Goal: Answer question/provide support

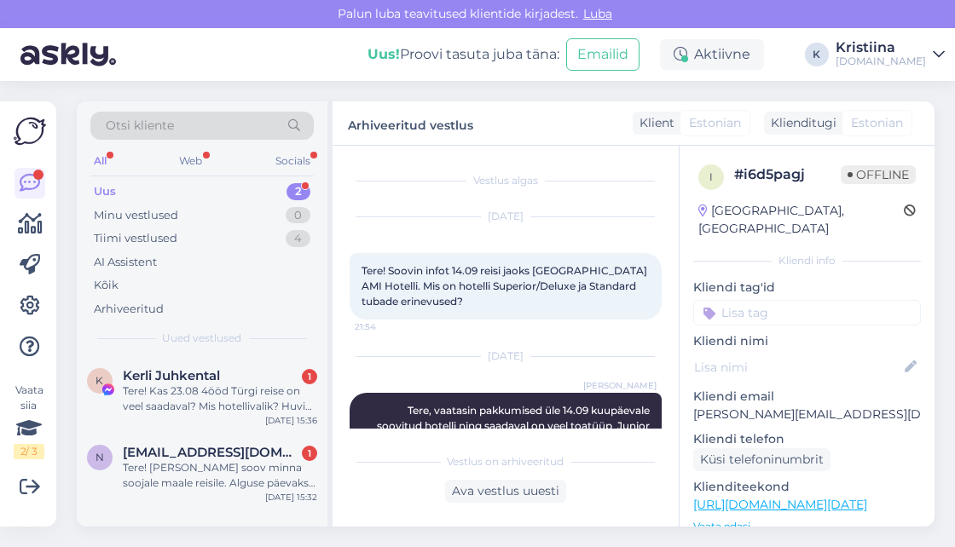
scroll to position [79, 0]
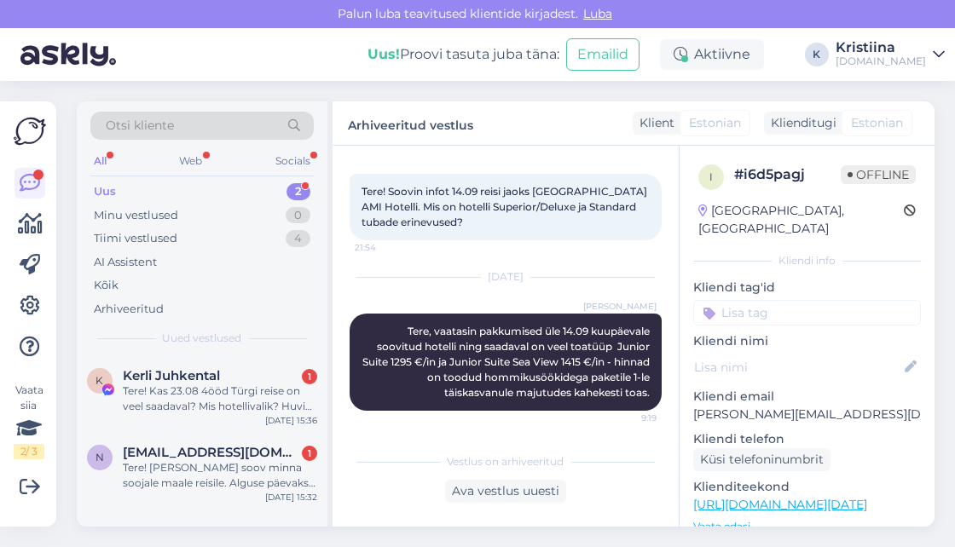
click at [151, 224] on div "Minu vestlused 0" at bounding box center [201, 216] width 223 height 24
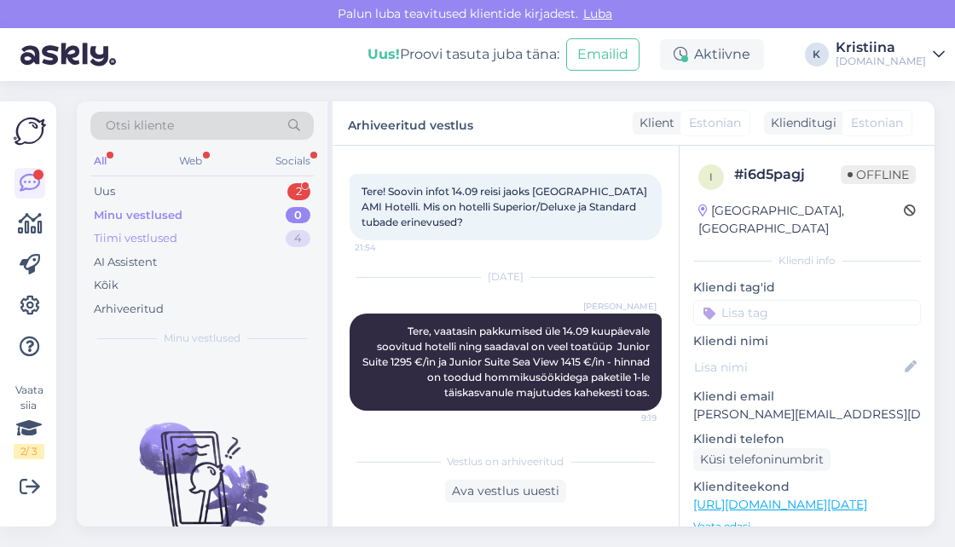
click at [174, 247] on div "Tiimi vestlused 4" at bounding box center [201, 239] width 223 height 24
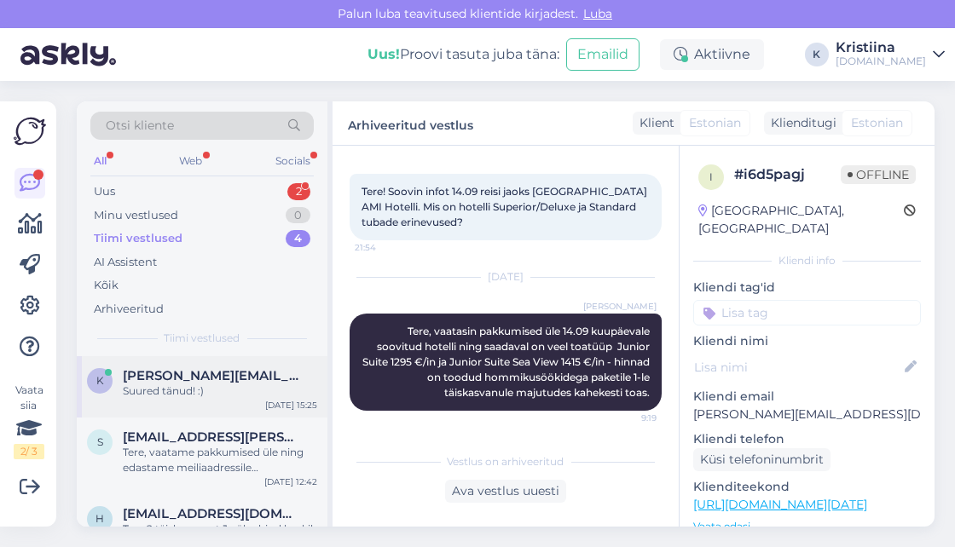
click at [187, 385] on div "Suured tänud! :)" at bounding box center [220, 391] width 194 height 15
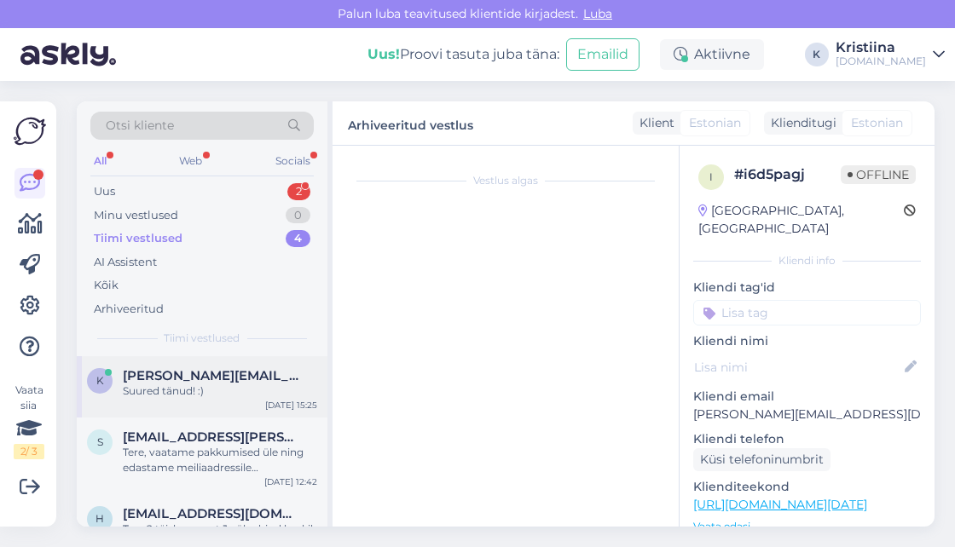
scroll to position [190, 0]
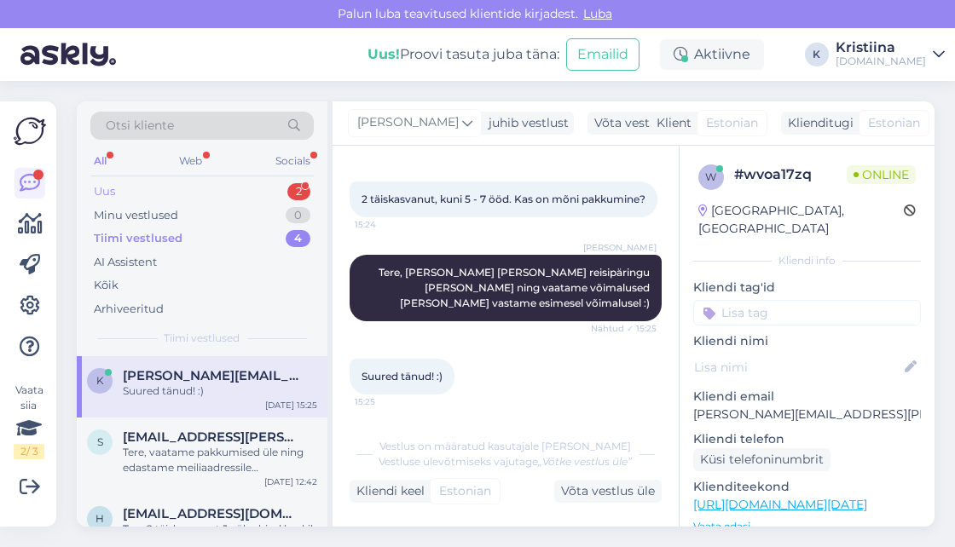
click at [170, 194] on div "Uus 2" at bounding box center [201, 192] width 223 height 24
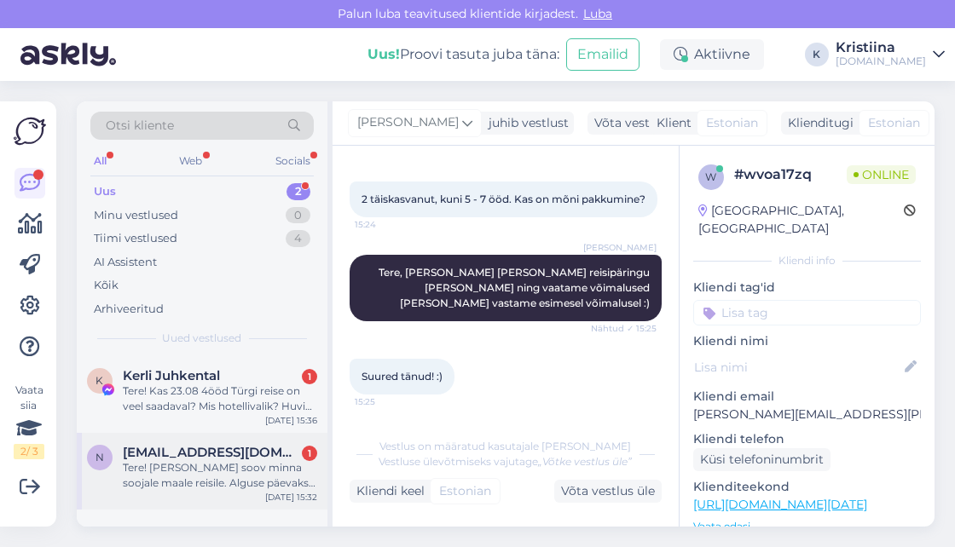
click at [223, 472] on div "Tere! [PERSON_NAME] soov minna soojale maale reisile. Alguse päevaks sobiks ala…" at bounding box center [220, 475] width 194 height 31
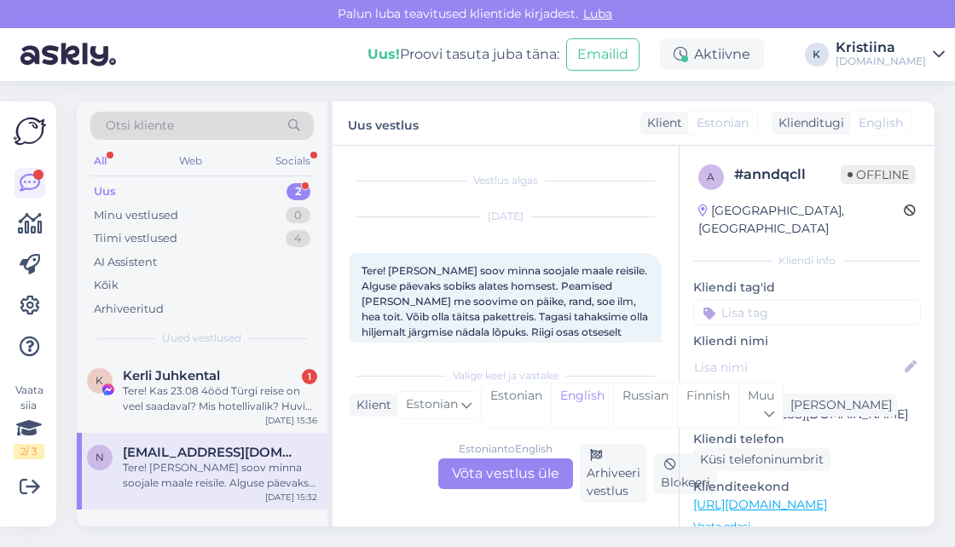
scroll to position [36, 0]
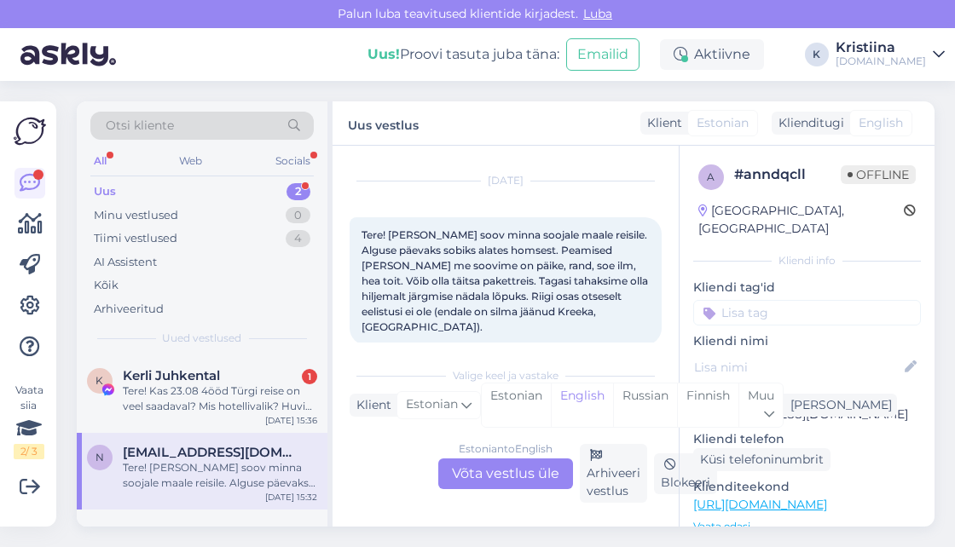
click at [521, 471] on div "Estonian to English Võta vestlus üle" at bounding box center [505, 474] width 135 height 31
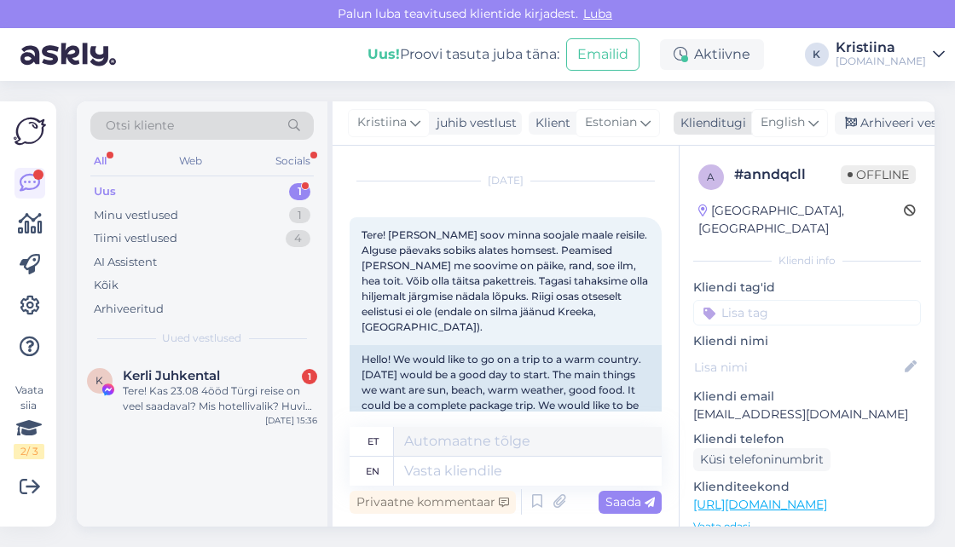
click at [794, 112] on div "English" at bounding box center [789, 122] width 77 height 27
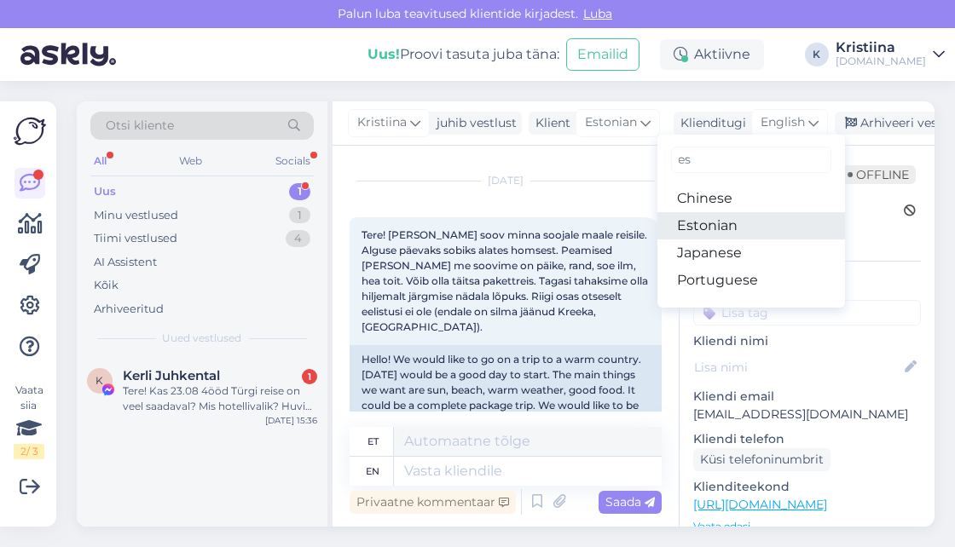
click at [733, 217] on link "Estonian" at bounding box center [751, 225] width 188 height 27
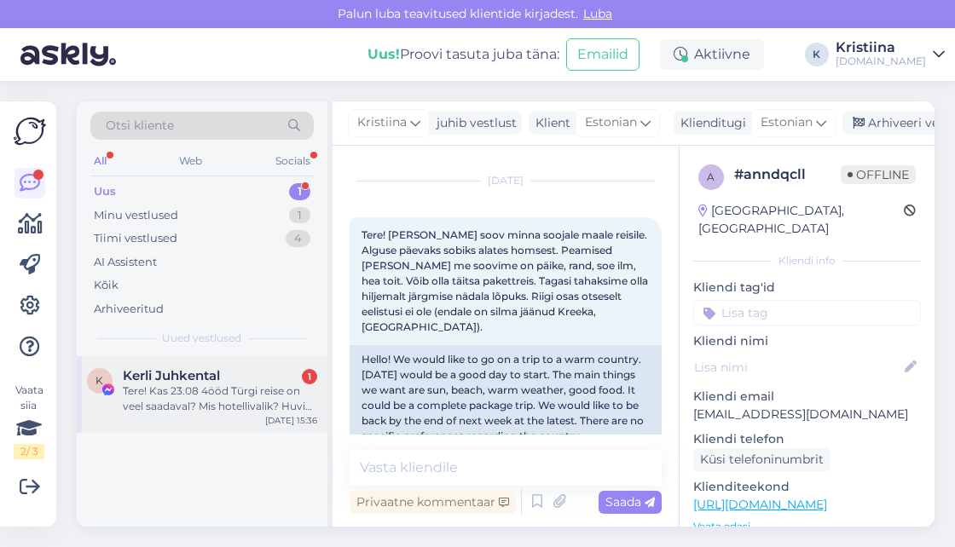
click at [205, 389] on div "Tere! Kas 23.08 4ööd Türgi reise on veel saadaval? Mis hotellivalik? Huvi pakuv…" at bounding box center [220, 399] width 194 height 31
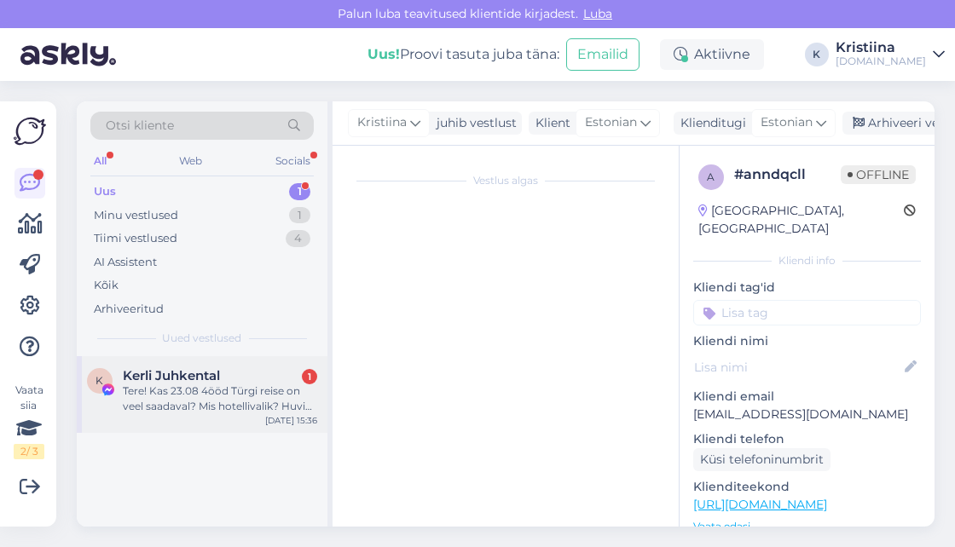
scroll to position [10, 0]
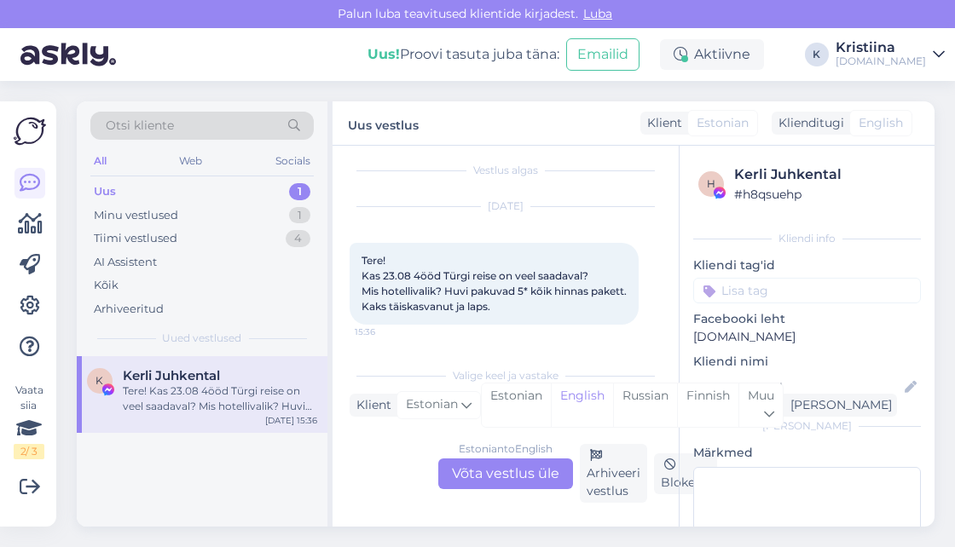
click at [507, 469] on div "Estonian to English Võta vestlus üle" at bounding box center [505, 474] width 135 height 31
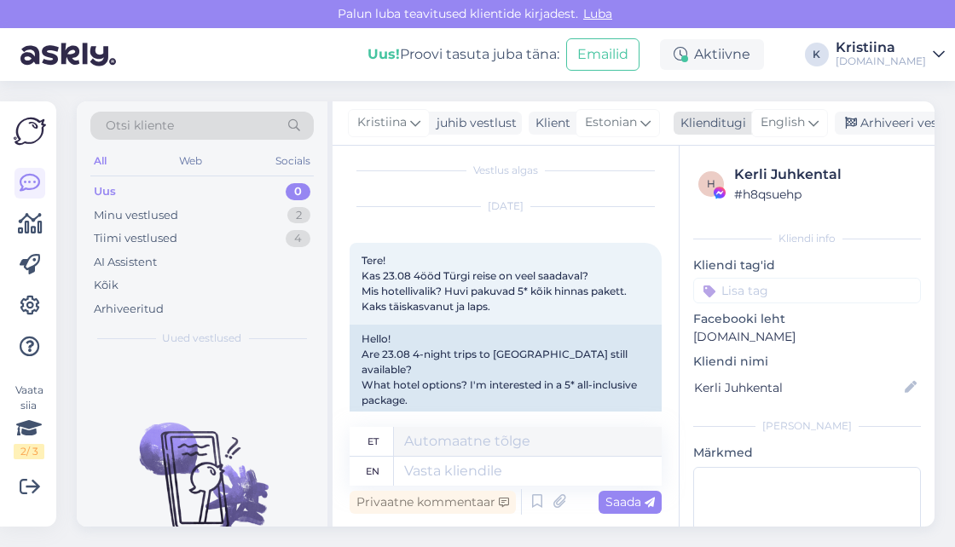
click at [780, 117] on span "English" at bounding box center [783, 122] width 44 height 19
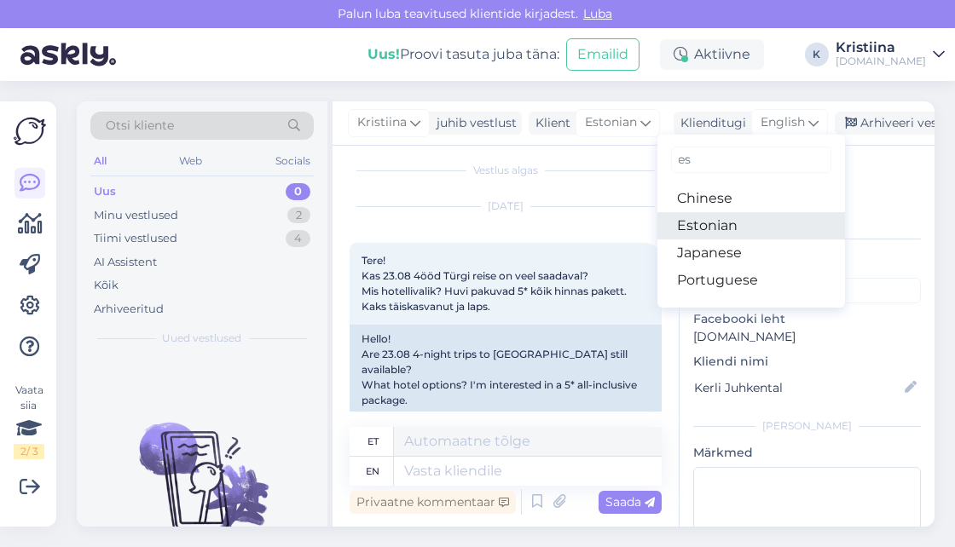
click at [733, 220] on link "Estonian" at bounding box center [751, 225] width 188 height 27
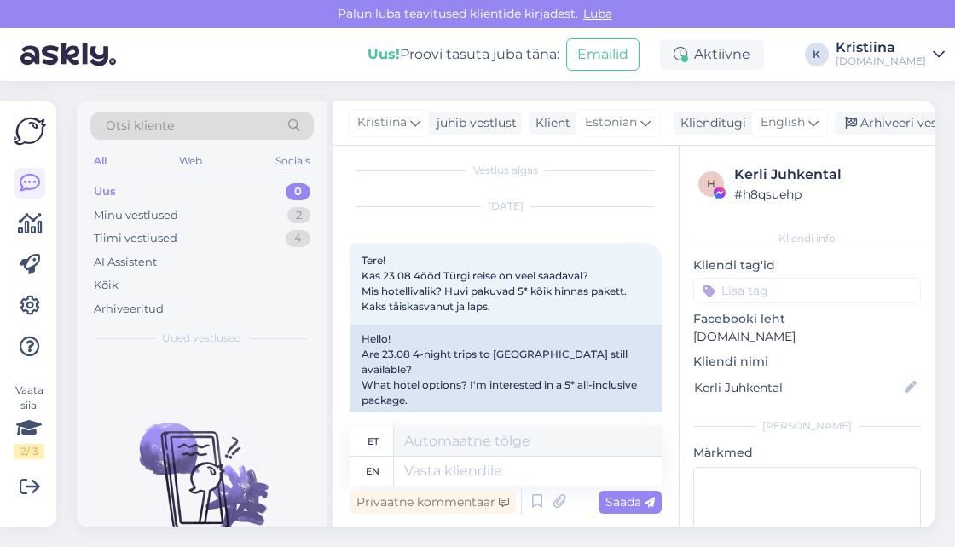
scroll to position [9, 0]
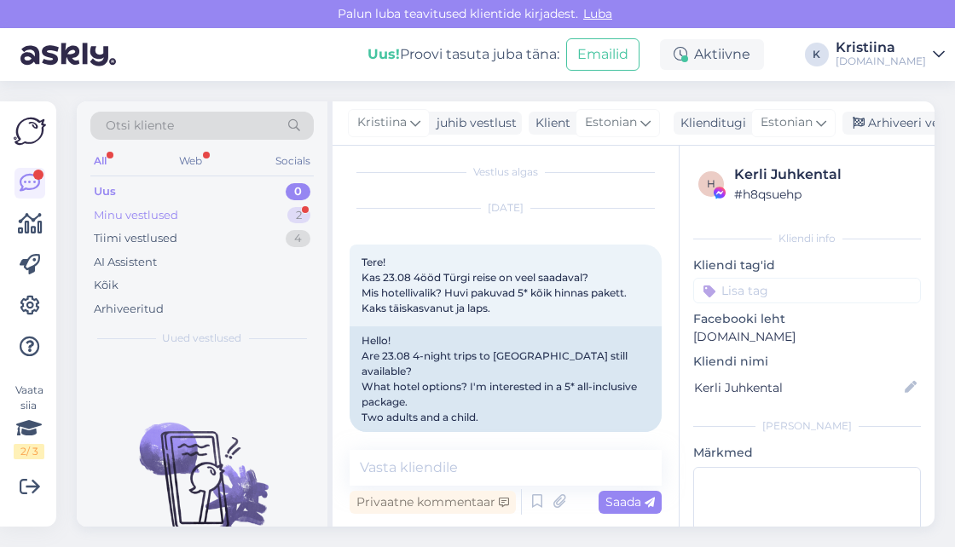
click at [235, 215] on div "Minu vestlused 2" at bounding box center [201, 216] width 223 height 24
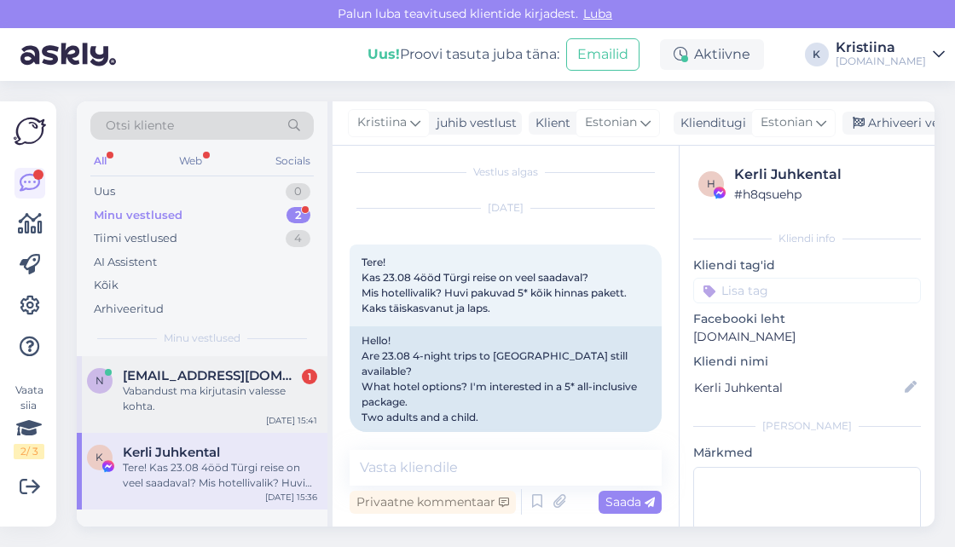
click at [211, 395] on div "Vabandust ma kirjutasin valesse kohta." at bounding box center [220, 399] width 194 height 31
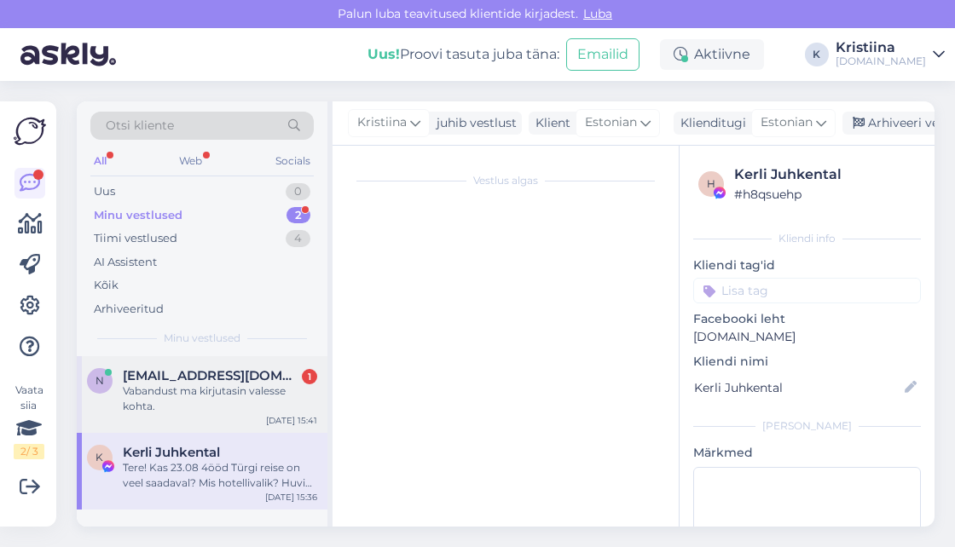
scroll to position [159, 0]
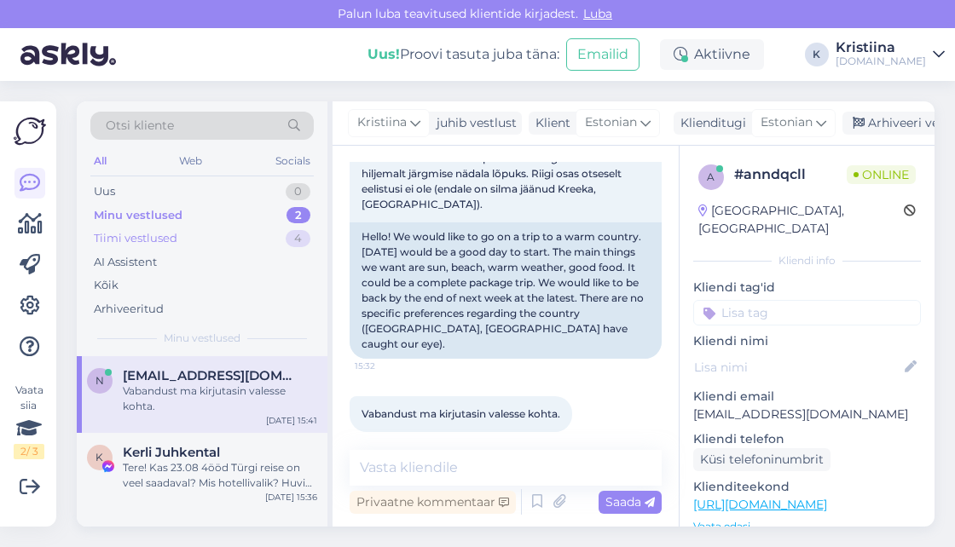
click at [243, 237] on div "Tiimi vestlused 4" at bounding box center [201, 239] width 223 height 24
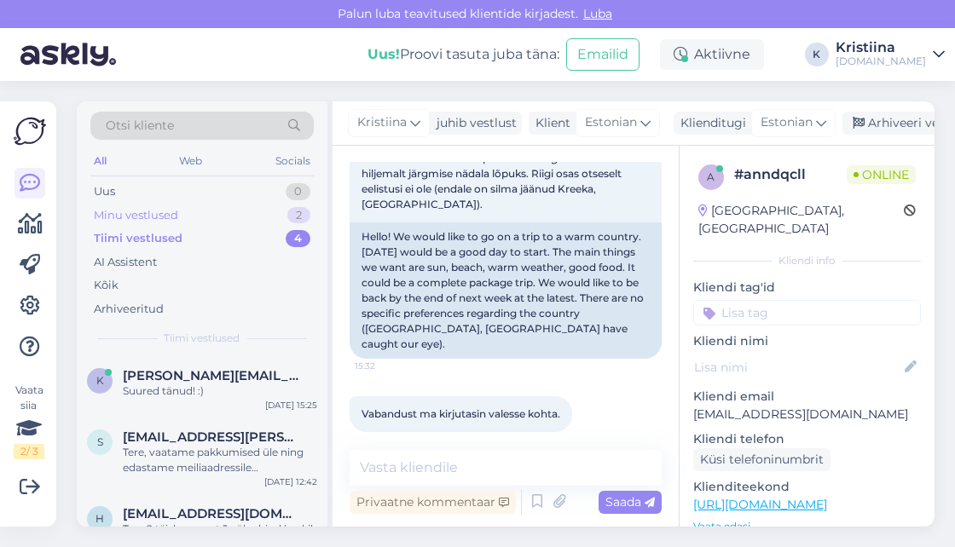
click at [192, 212] on div "Minu vestlused 2" at bounding box center [201, 216] width 223 height 24
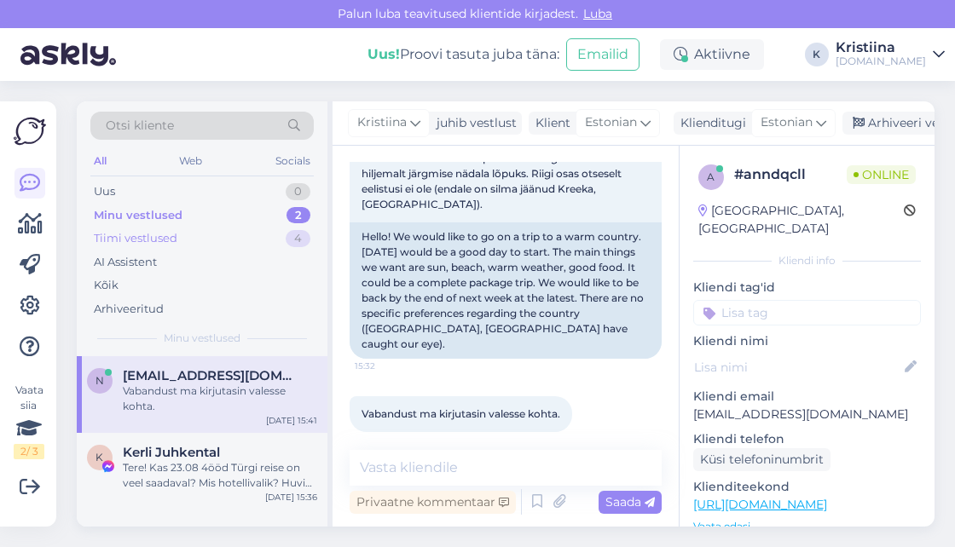
click at [182, 241] on div "Tiimi vestlused 4" at bounding box center [201, 239] width 223 height 24
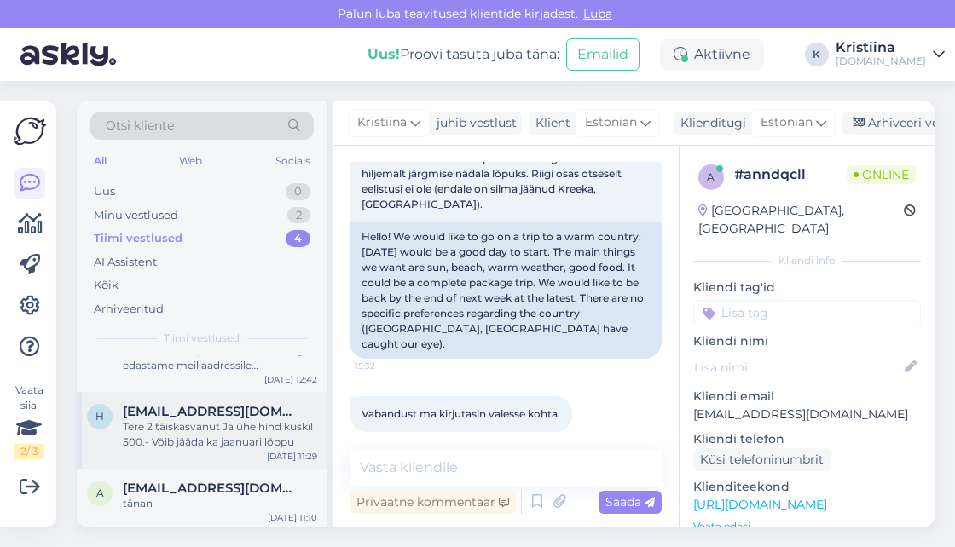
scroll to position [104, 0]
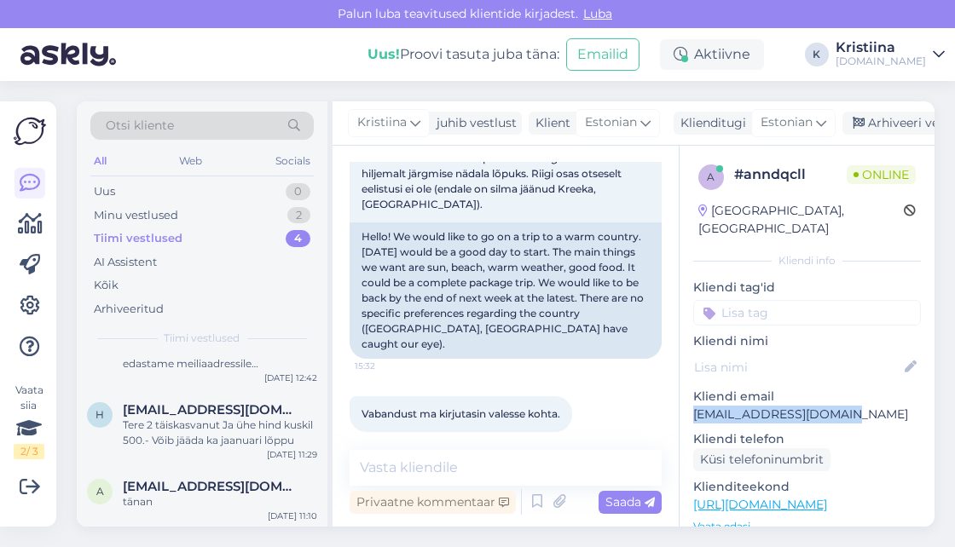
drag, startPoint x: 845, startPoint y: 398, endPoint x: 692, endPoint y: 397, distance: 152.7
click at [693, 406] on p "[EMAIL_ADDRESS][DOMAIN_NAME]" at bounding box center [807, 415] width 228 height 18
copy p "[EMAIL_ADDRESS][DOMAIN_NAME]"
click at [145, 118] on span "Otsi kliente" at bounding box center [140, 126] width 68 height 18
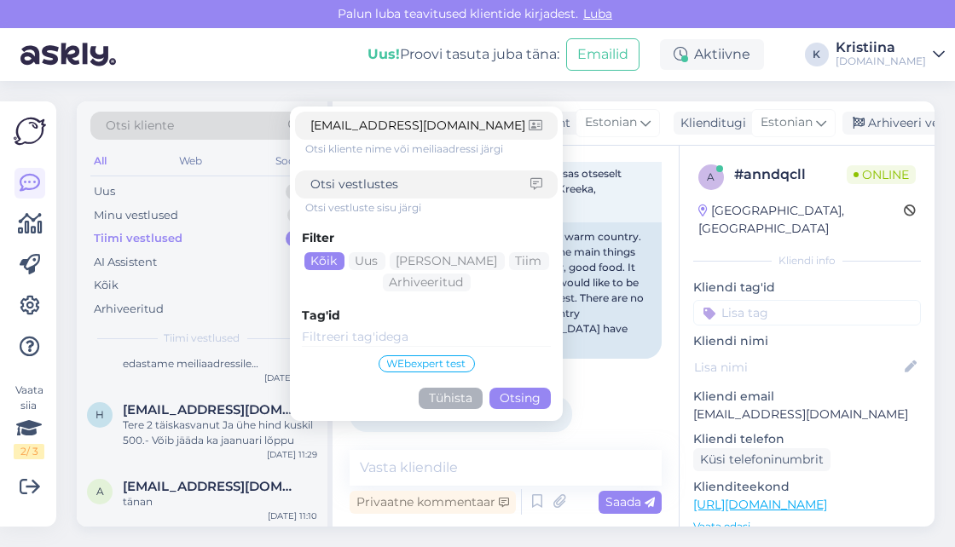
type input "[EMAIL_ADDRESS][DOMAIN_NAME]"
click at [530, 391] on button "Otsing" at bounding box center [519, 398] width 61 height 21
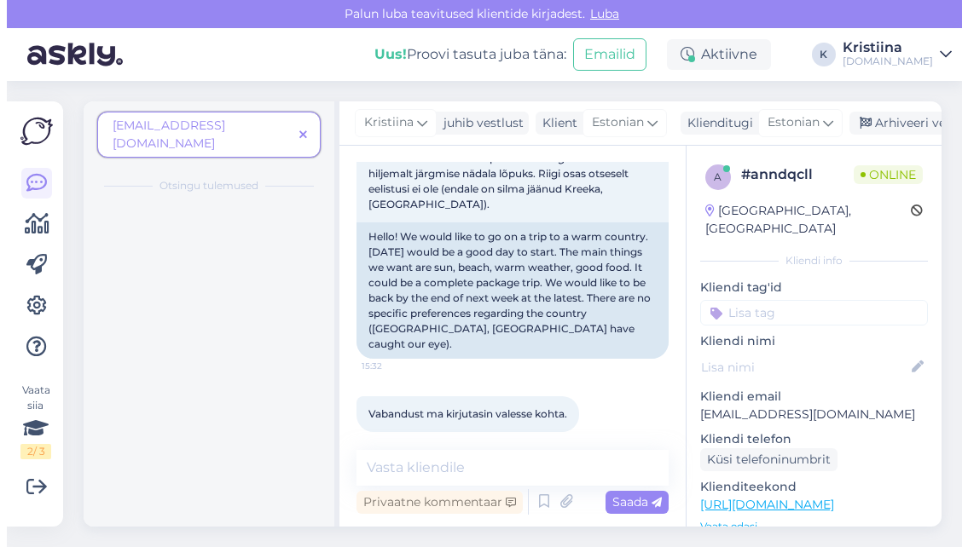
scroll to position [0, 0]
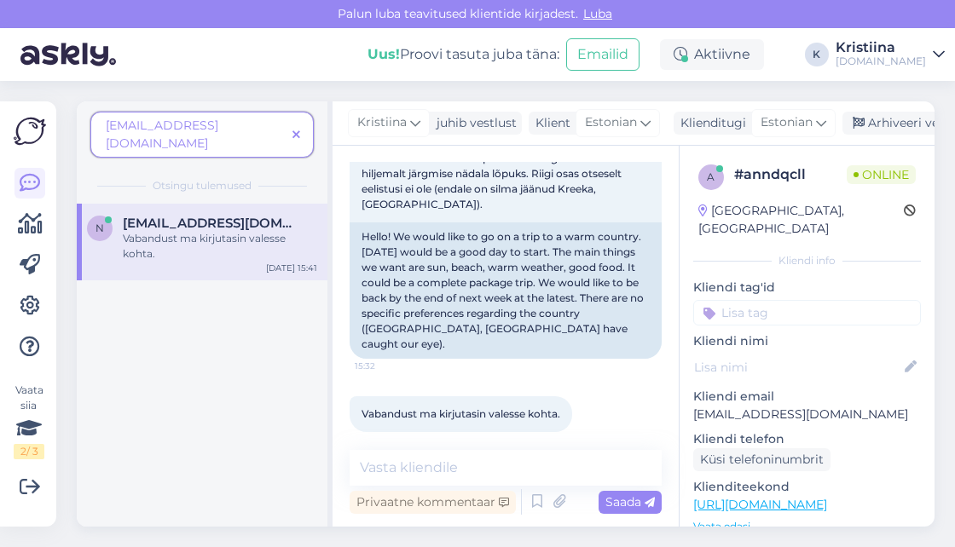
click at [299, 130] on icon at bounding box center [296, 136] width 8 height 12
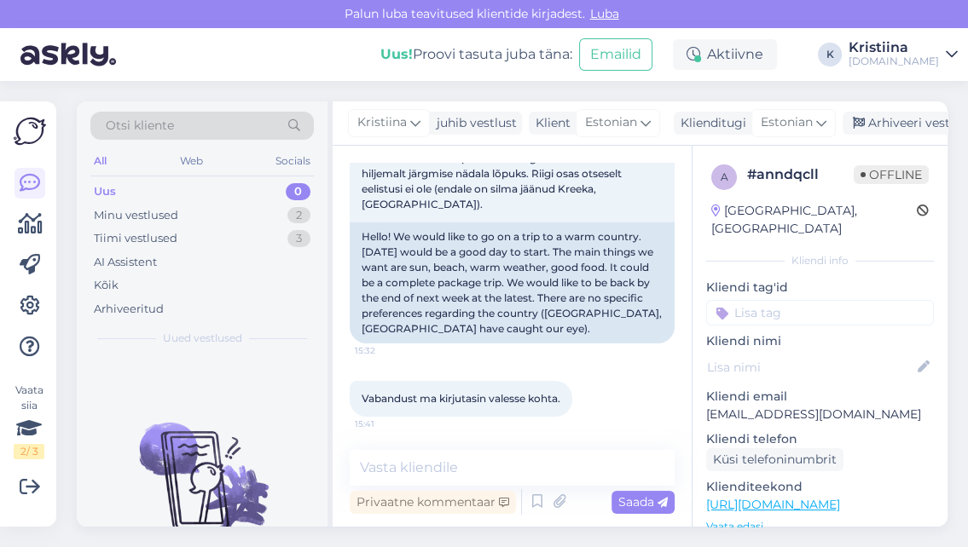
scroll to position [143, 0]
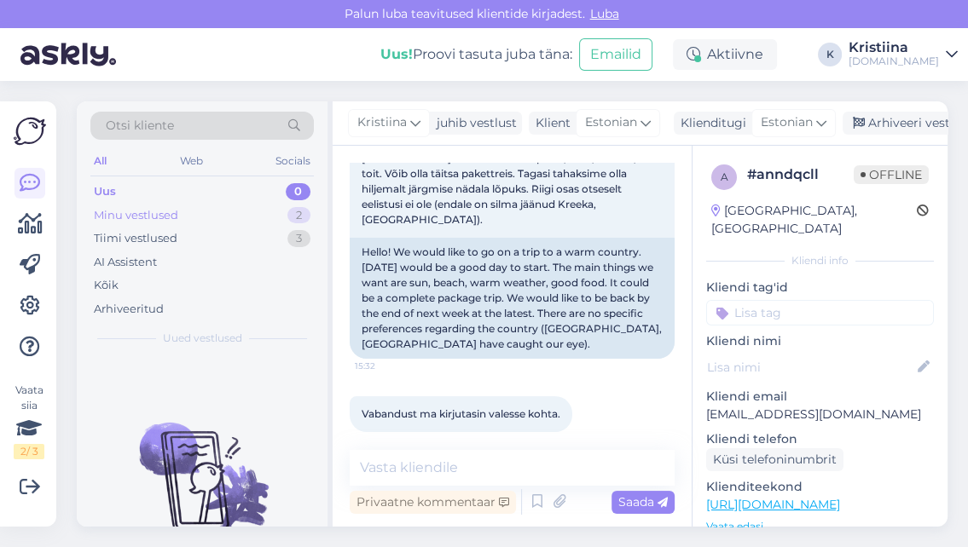
click at [182, 213] on div "Minu vestlused 2" at bounding box center [201, 216] width 223 height 24
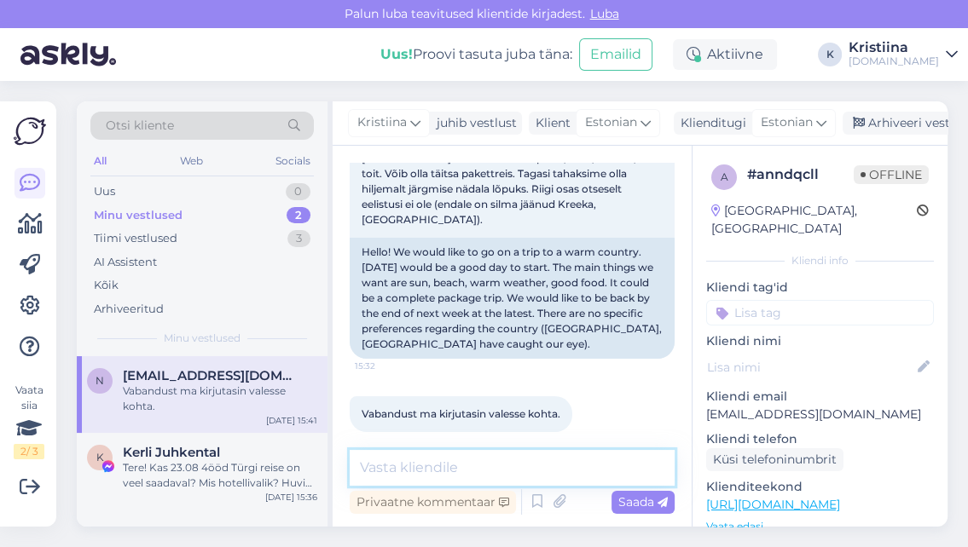
click at [459, 471] on textarea at bounding box center [512, 468] width 325 height 36
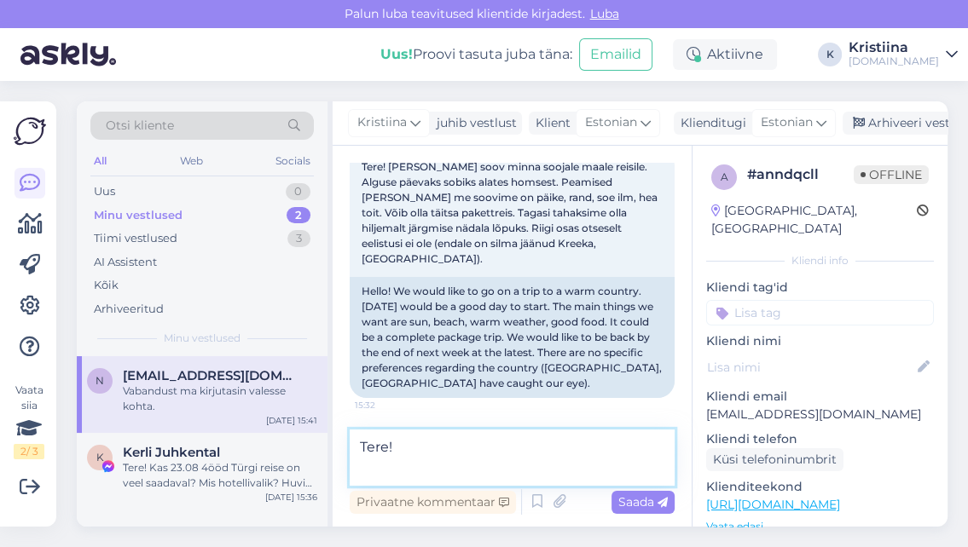
scroll to position [64, 0]
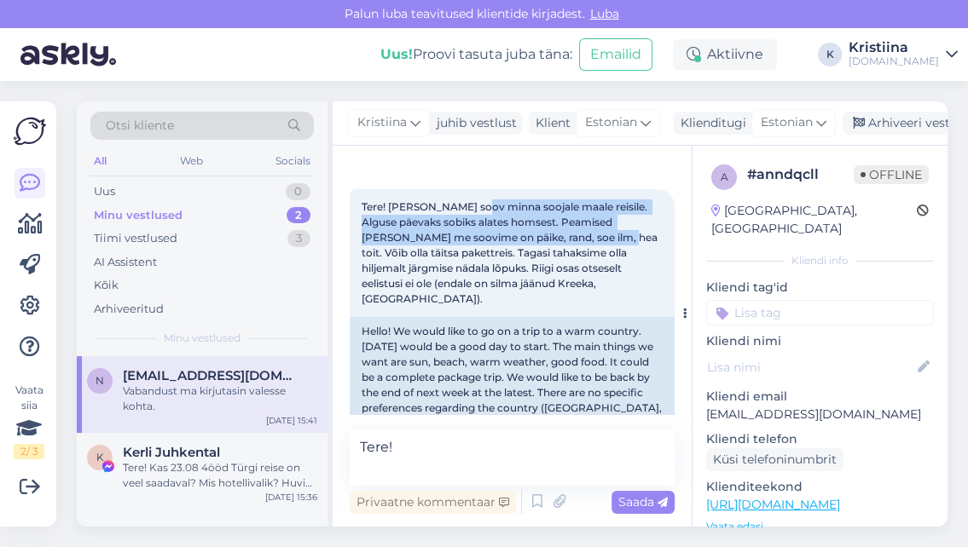
drag, startPoint x: 479, startPoint y: 211, endPoint x: 602, endPoint y: 231, distance: 124.5
click at [602, 231] on span "Tere! [PERSON_NAME] soov minna soojale maale reisile. Alguse päevaks sobiks ala…" at bounding box center [511, 252] width 298 height 105
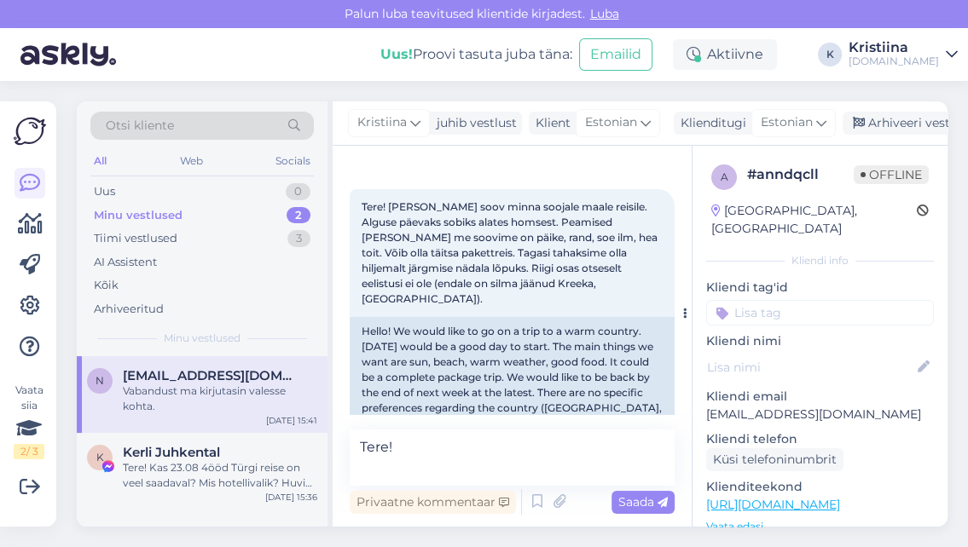
click at [606, 237] on span "Tere! [PERSON_NAME] soov minna soojale maale reisile. Alguse päevaks sobiks ala…" at bounding box center [511, 252] width 298 height 105
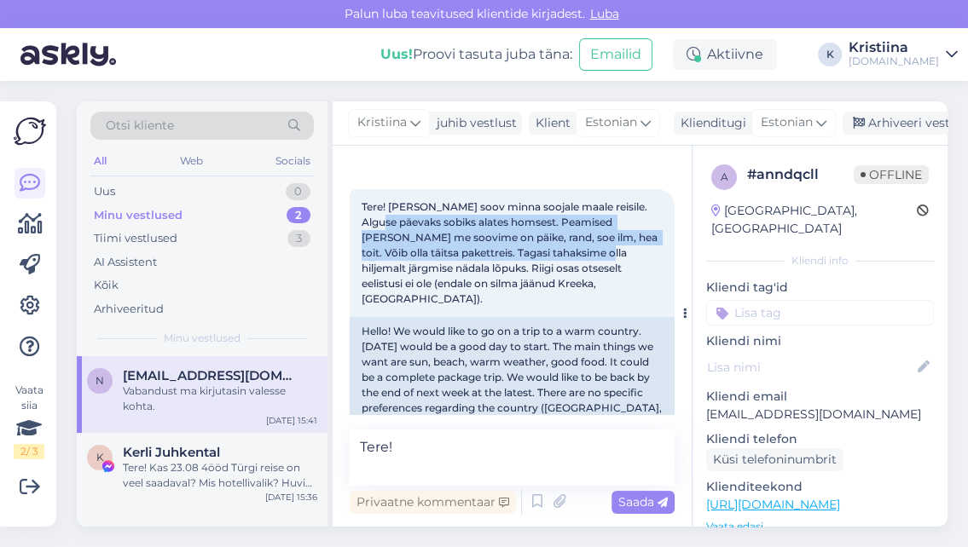
drag, startPoint x: 390, startPoint y: 229, endPoint x: 601, endPoint y: 262, distance: 214.1
click at [601, 259] on div "Tere! [PERSON_NAME] soov minna soojale maale reisile. Alguse päevaks sobiks ala…" at bounding box center [512, 253] width 325 height 128
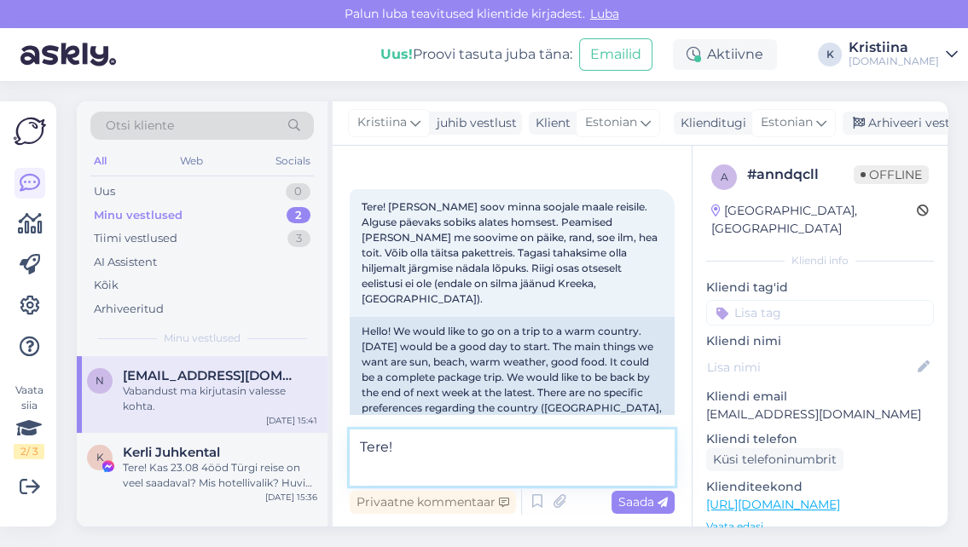
click at [418, 468] on textarea "Tere!" at bounding box center [512, 458] width 325 height 56
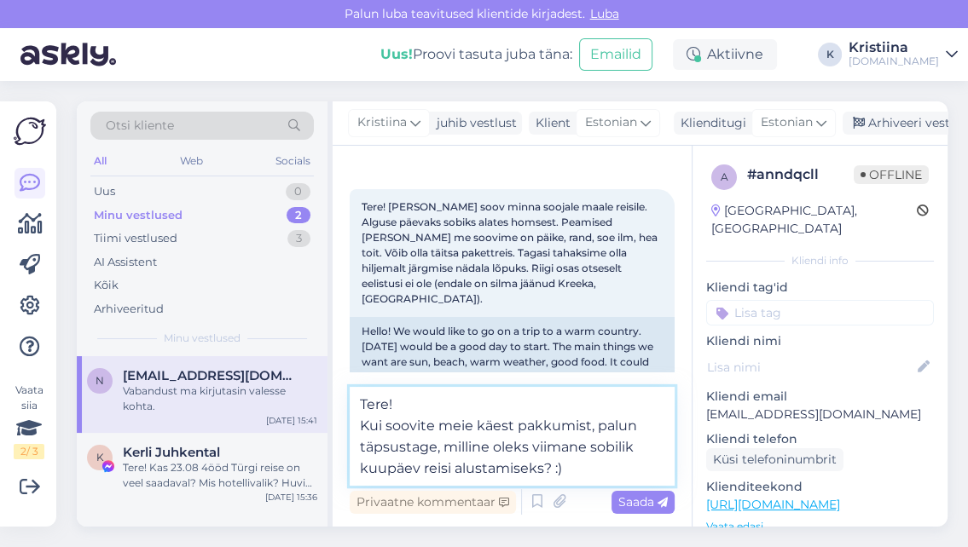
type textarea "Tere! Kui soovite meie käest pakkumist, palun täpsustage, milline oleks viimane…"
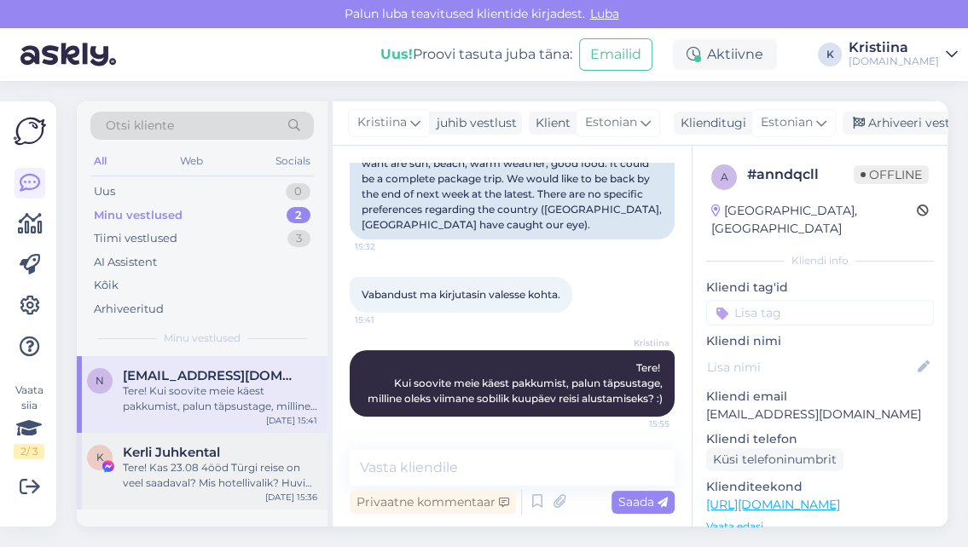
click at [176, 453] on span "Kerli Juhkental" at bounding box center [171, 452] width 97 height 15
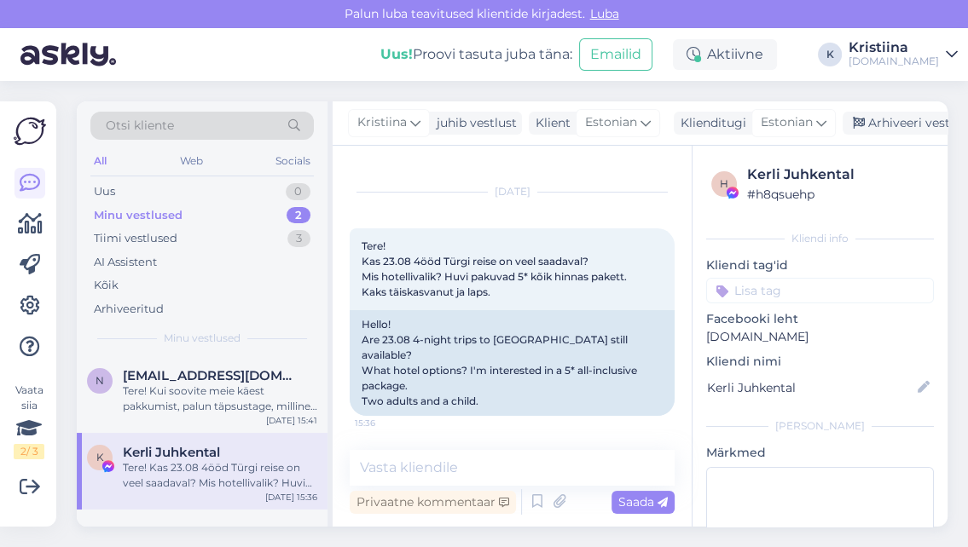
scroll to position [9, 0]
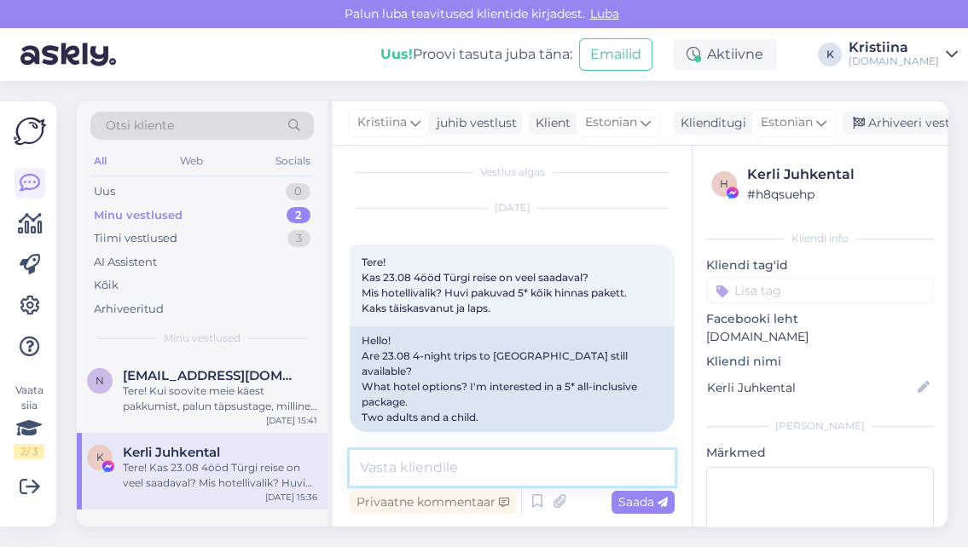
click at [517, 478] on textarea at bounding box center [512, 468] width 325 height 36
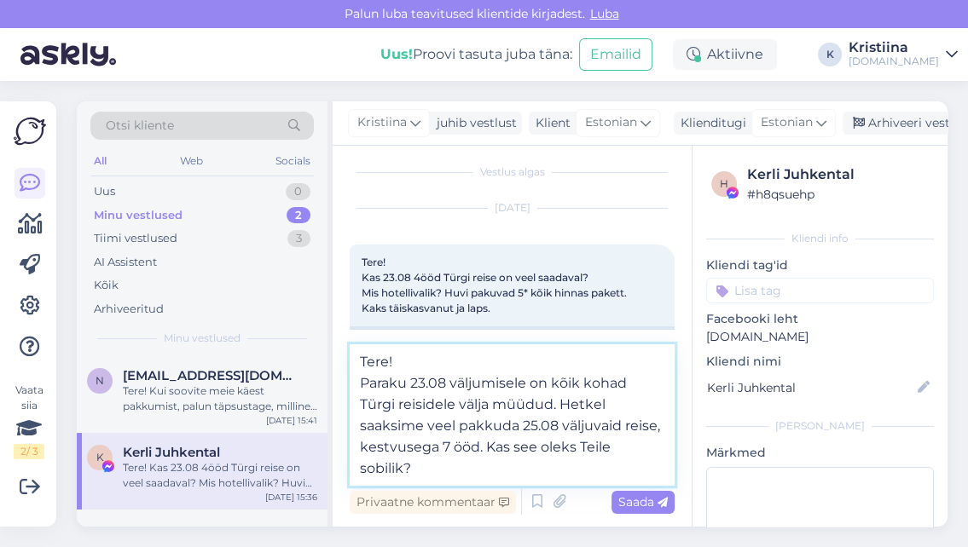
type textarea "Tere! Paraku 23.08 väljumisele on kõik kohad Türgi reisidele välja müüdud. Hetk…"
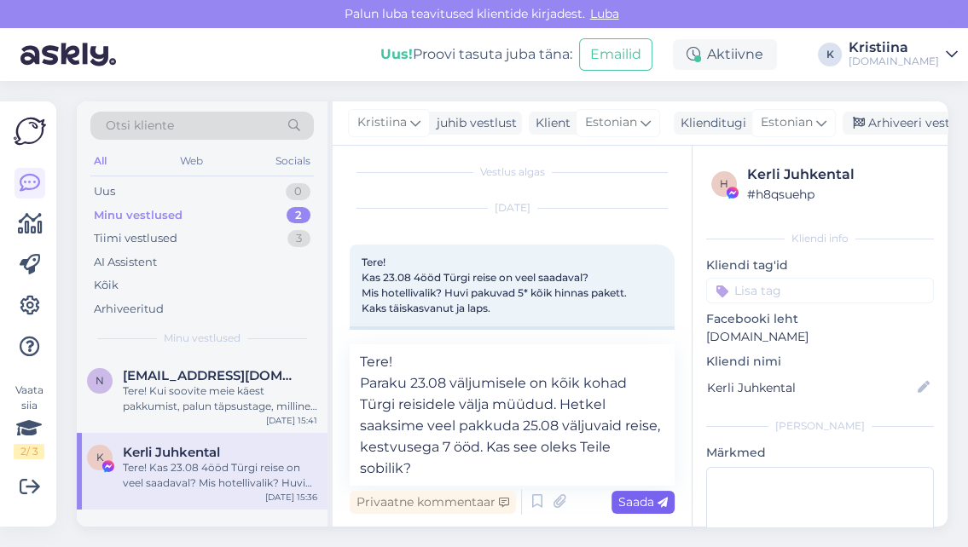
click at [632, 507] on span "Saada" at bounding box center [642, 502] width 49 height 15
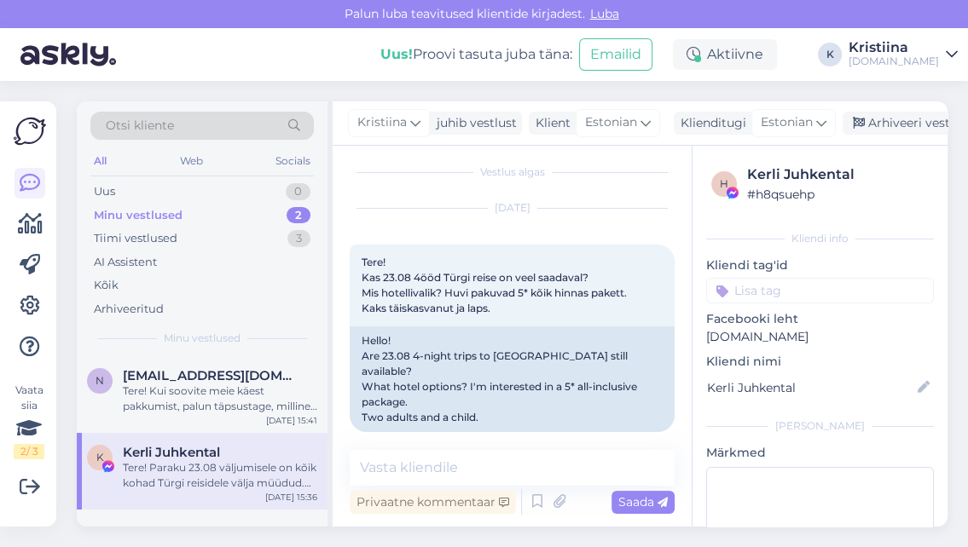
scroll to position [143, 0]
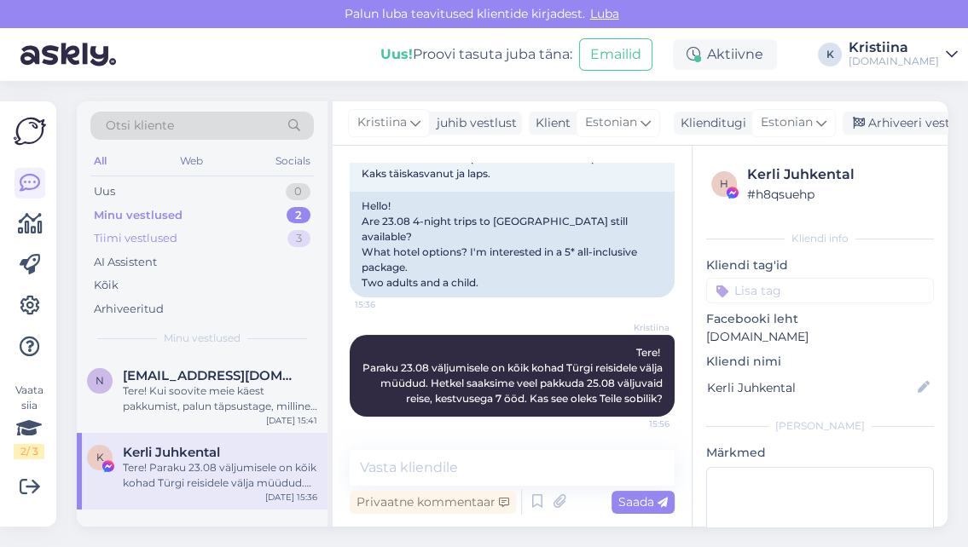
click at [211, 235] on div "Tiimi vestlused 3" at bounding box center [201, 239] width 223 height 24
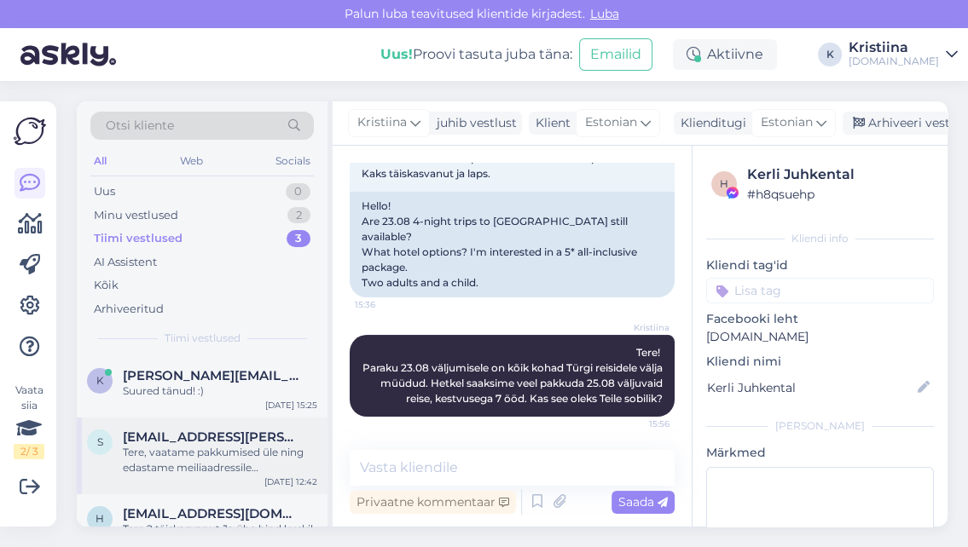
click at [223, 451] on div "Tere, vaatame pakkumised üle ning edastame meiliaadressile [EMAIL_ADDRESS][PERS…" at bounding box center [220, 460] width 194 height 31
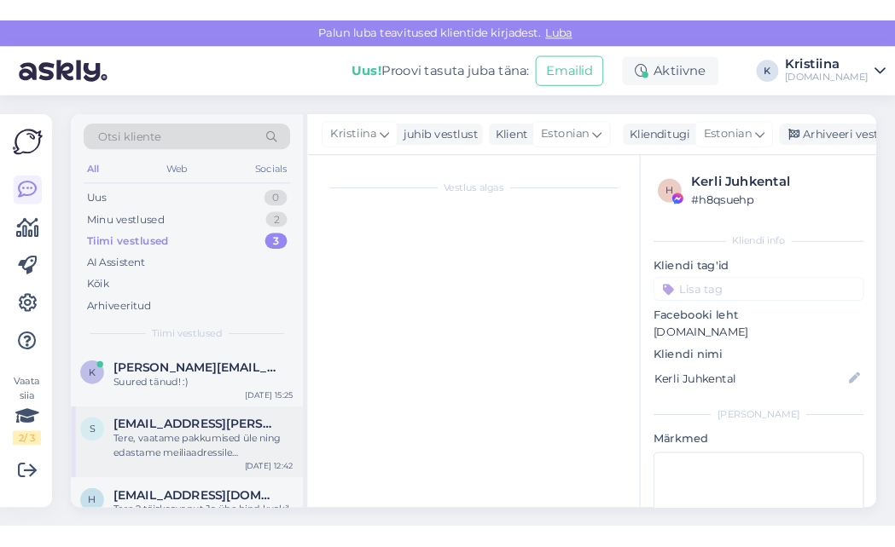
scroll to position [75, 0]
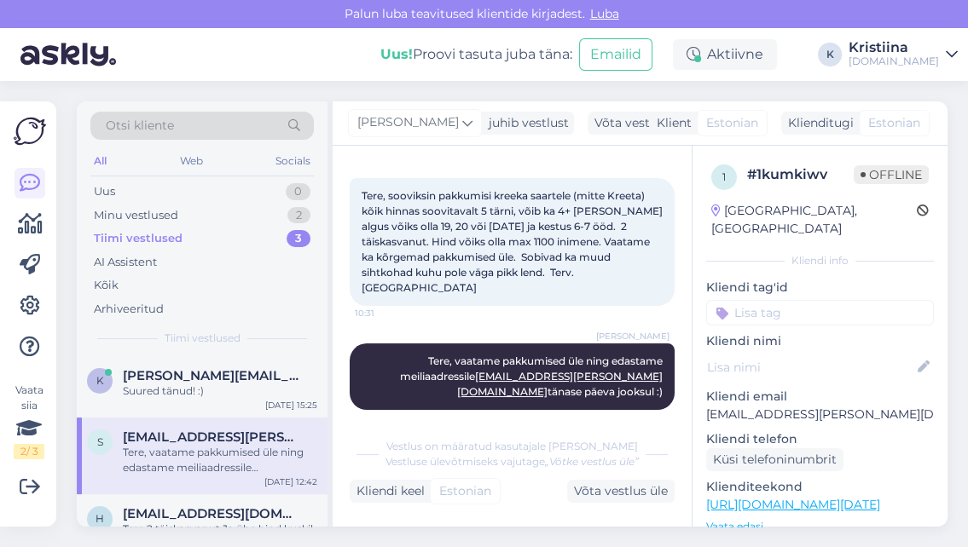
click at [290, 94] on div "Otsi kliente All Web Socials Uus 0 Minu vestlused 2 Tiimi vestlused 3 AI Assist…" at bounding box center [517, 314] width 901 height 466
click at [219, 205] on div "Minu vestlused 2" at bounding box center [201, 216] width 223 height 24
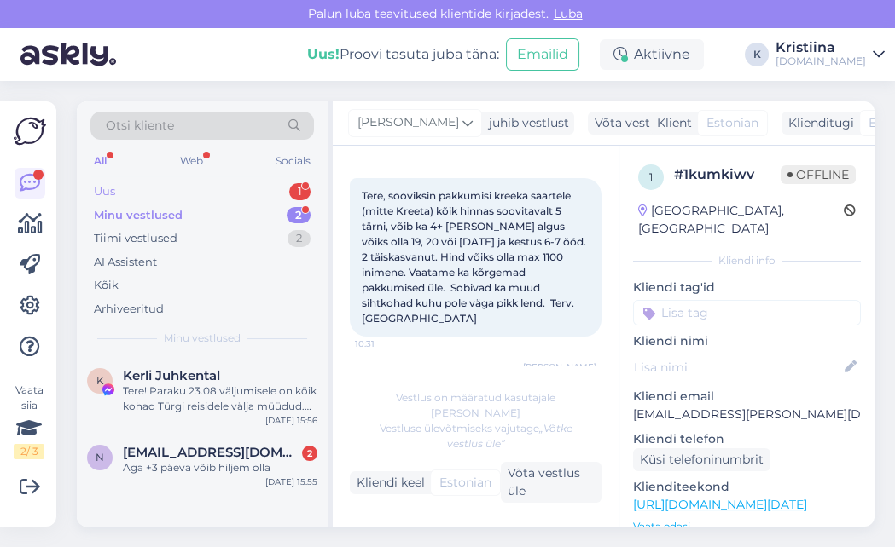
click at [192, 192] on div "Uus 1" at bounding box center [201, 192] width 223 height 24
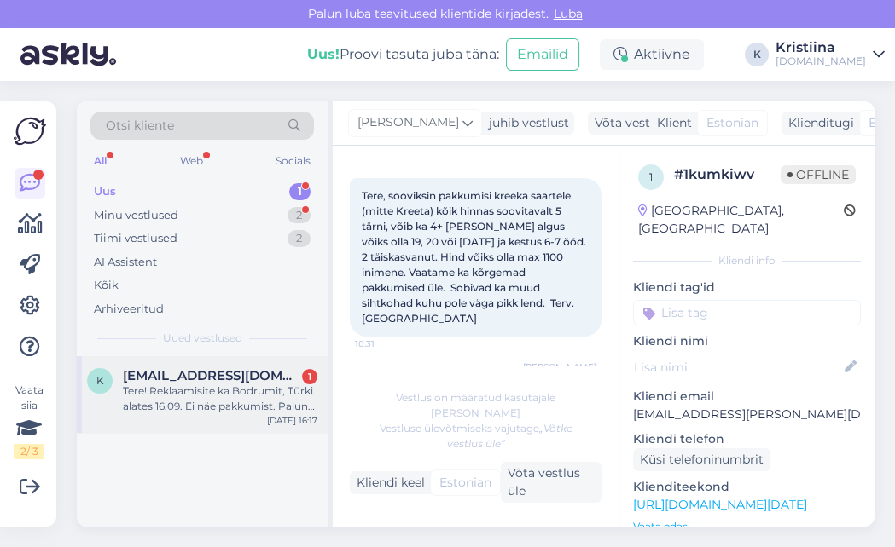
click at [181, 374] on span "[EMAIL_ADDRESS][DOMAIN_NAME]" at bounding box center [211, 375] width 177 height 15
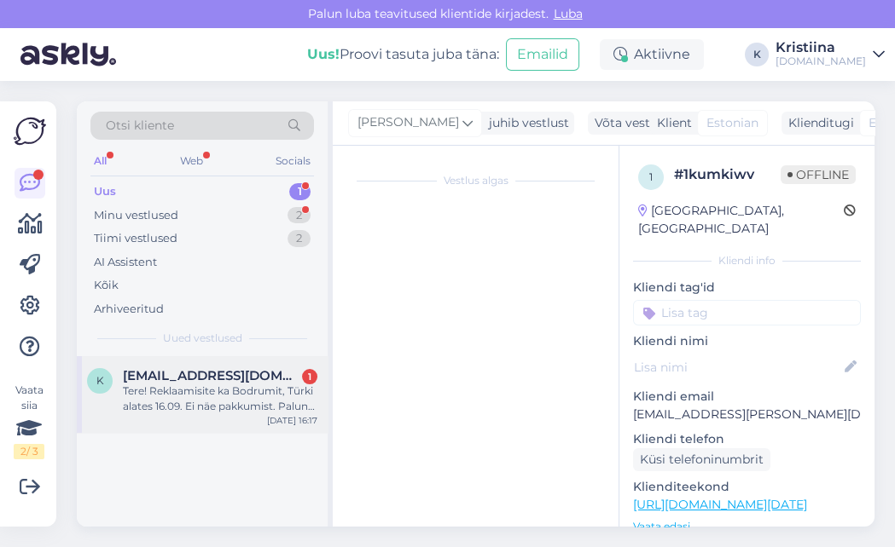
scroll to position [283, 0]
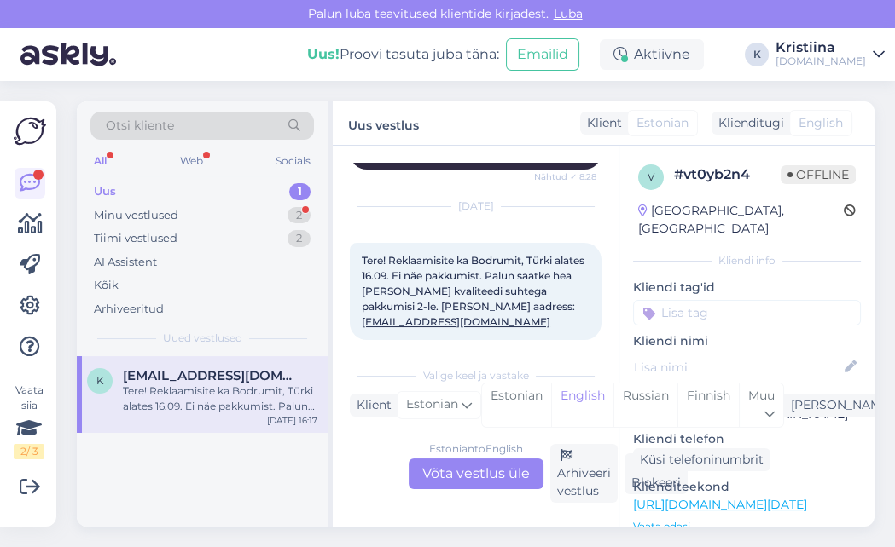
click at [453, 467] on div "Estonian to English Võta vestlus üle" at bounding box center [475, 474] width 135 height 31
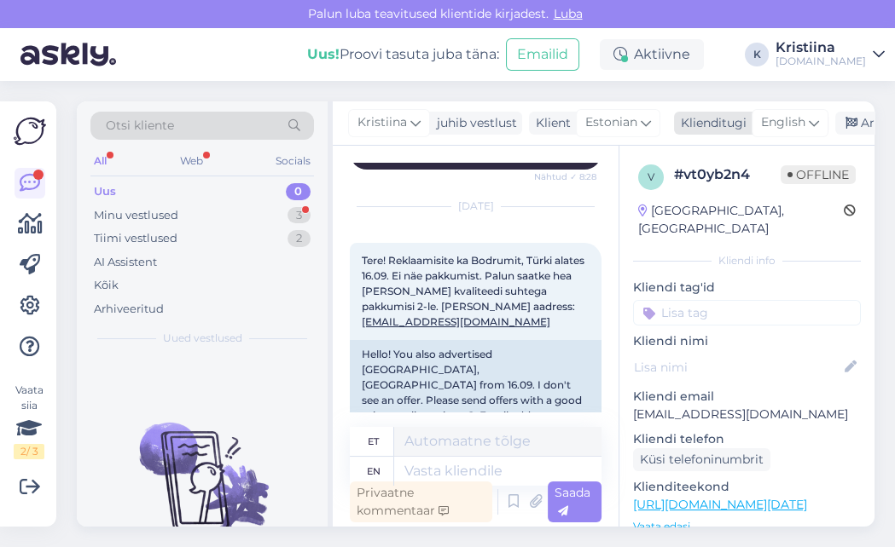
click at [775, 116] on span "English" at bounding box center [783, 122] width 44 height 19
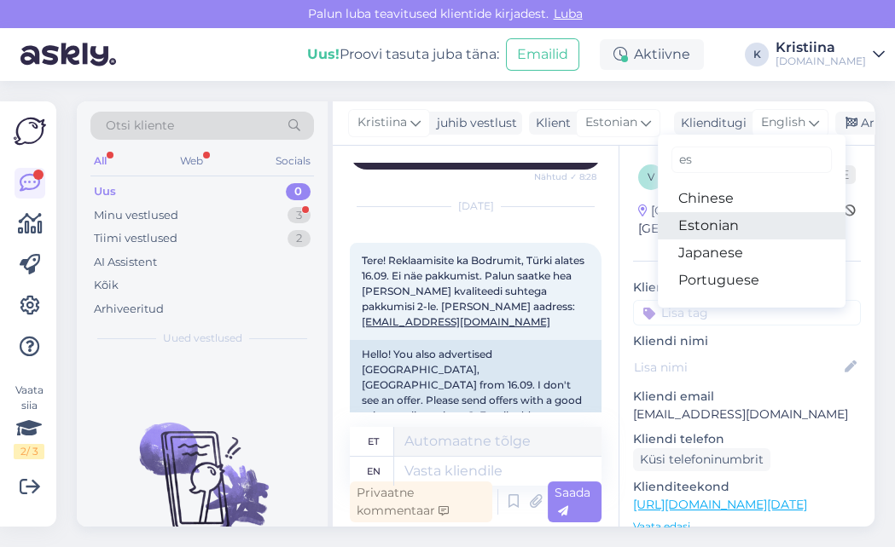
click at [718, 220] on link "Estonian" at bounding box center [751, 225] width 188 height 27
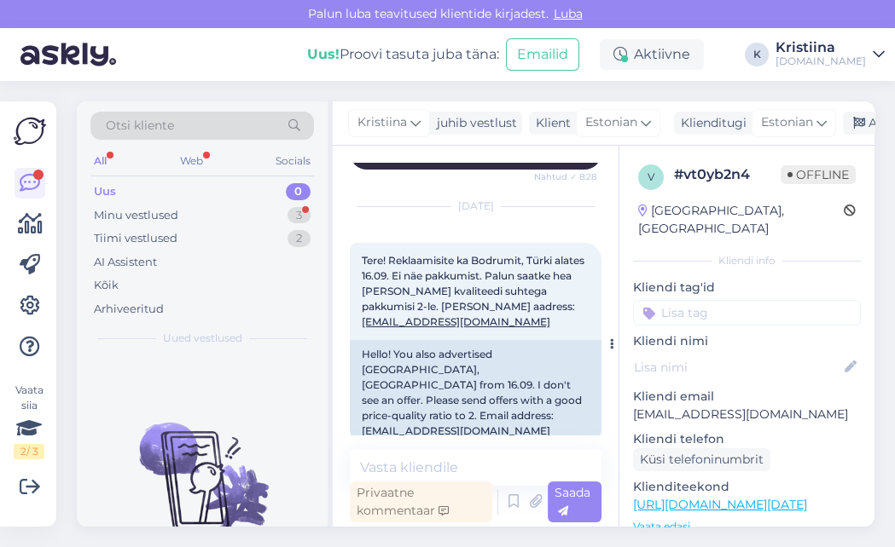
scroll to position [281, 0]
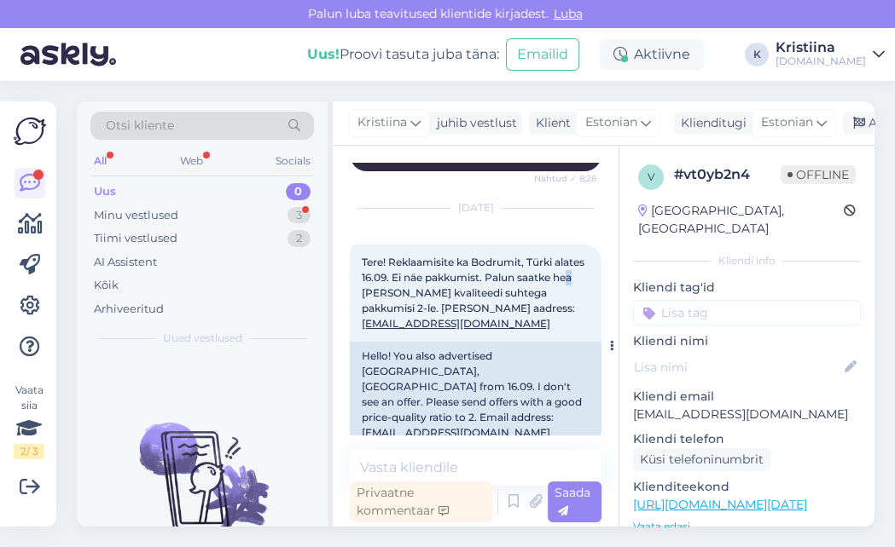
drag, startPoint x: 413, startPoint y: 273, endPoint x: 478, endPoint y: 281, distance: 66.2
click at [470, 281] on span "Tere! Reklaamisite ka Bodrumit, Türki alates 16.09. Ei näe pakkumist. Palun saa…" at bounding box center [474, 293] width 225 height 74
click at [483, 283] on div "Tere! Reklaamisite ka Bodrumit, Türki alates 16.09. Ei näe pakkumist. Palun saa…" at bounding box center [476, 293] width 252 height 97
click at [453, 465] on textarea at bounding box center [476, 468] width 252 height 36
type textarea "t"
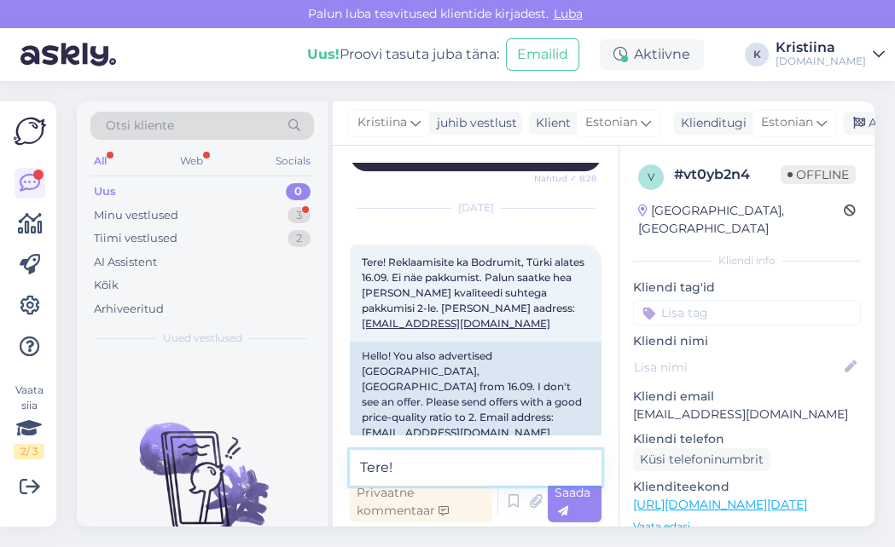
scroll to position [283, 0]
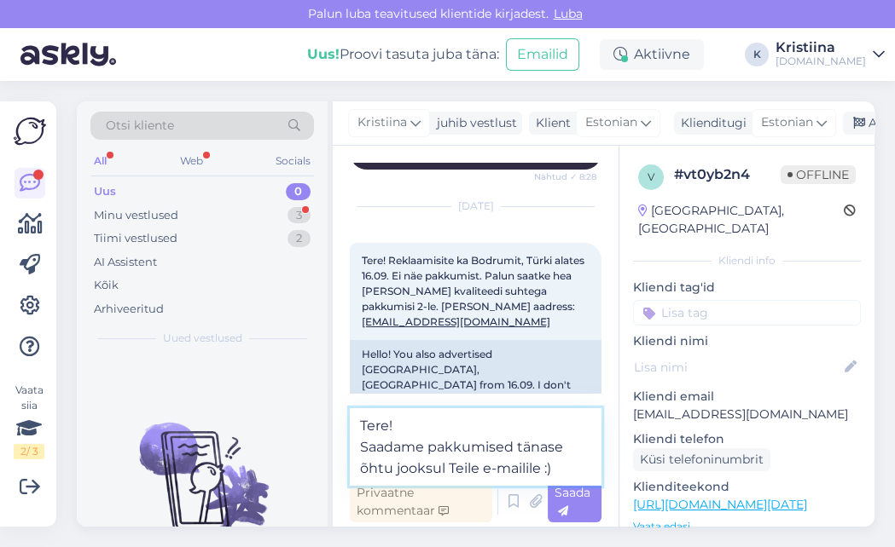
type textarea "Tere! Saadame pakkumised tänase õhtu jooksul Teile e-mailile :)"
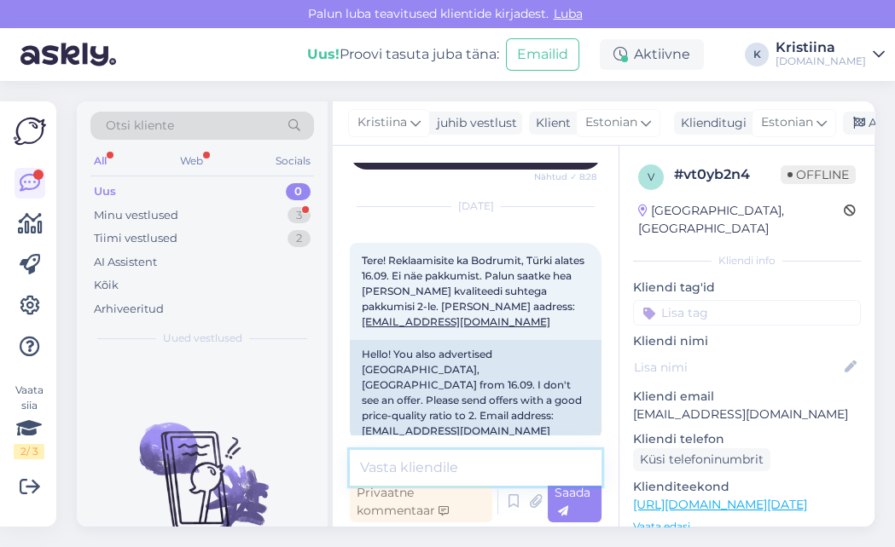
scroll to position [385, 0]
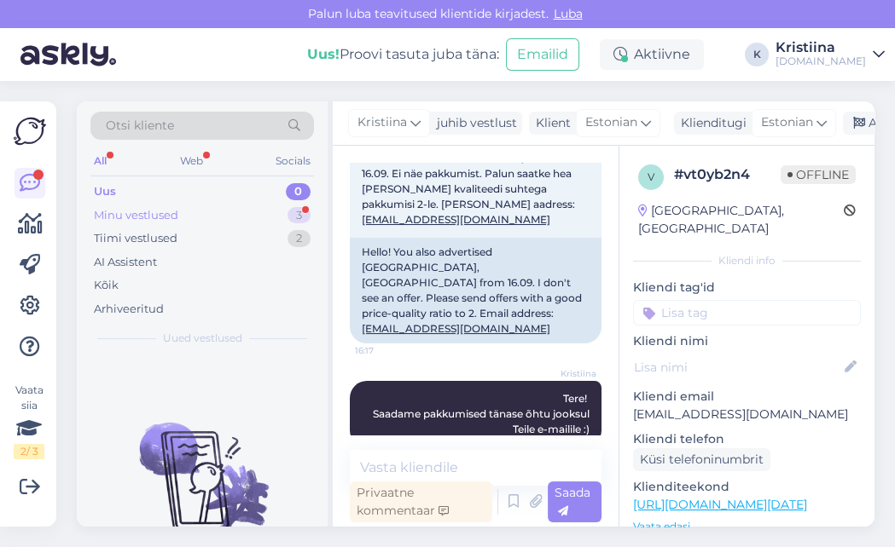
click at [223, 215] on div "Minu vestlused 3" at bounding box center [201, 216] width 223 height 24
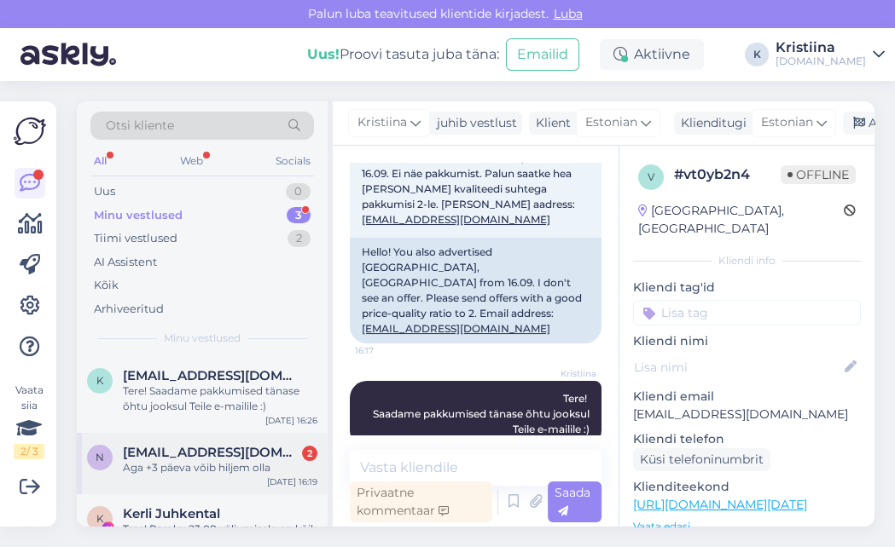
click at [182, 469] on div "Aga +3 päeva võib hiljem olla" at bounding box center [220, 467] width 194 height 15
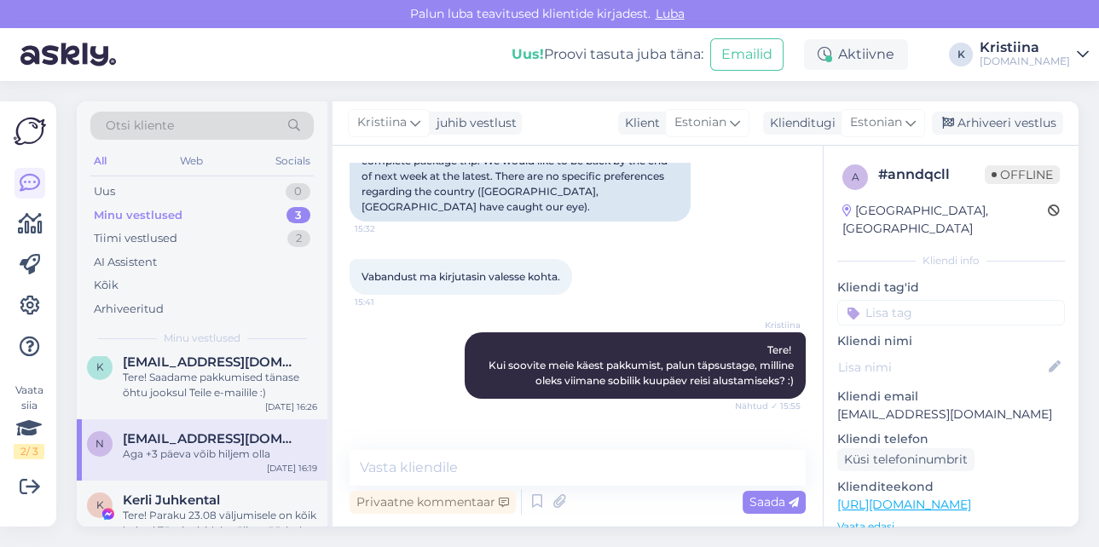
scroll to position [0, 0]
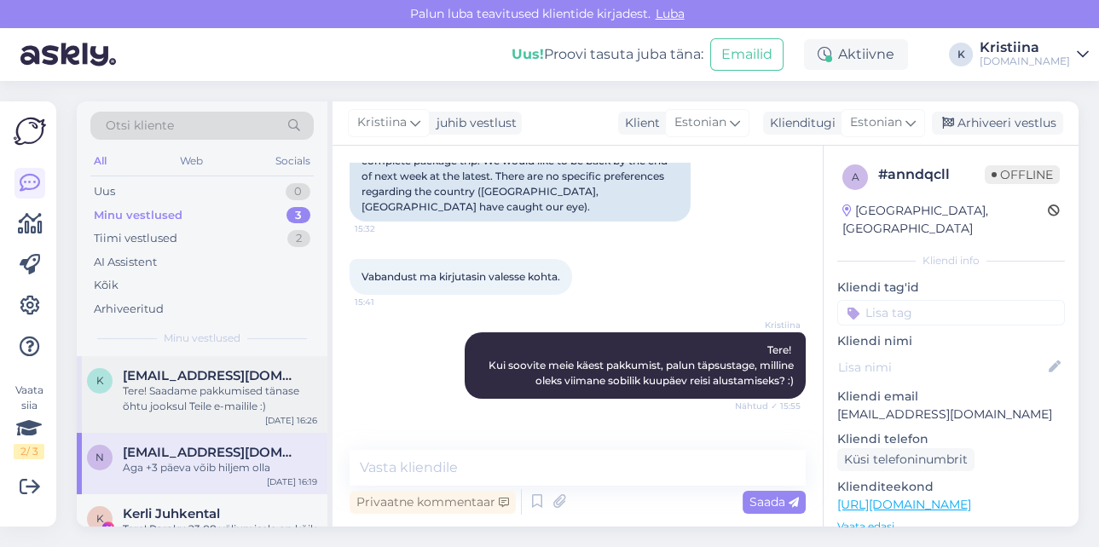
click at [205, 408] on div "Tere! Saadame pakkumised tänase õhtu jooksul Teile e-mailile :)" at bounding box center [220, 399] width 194 height 31
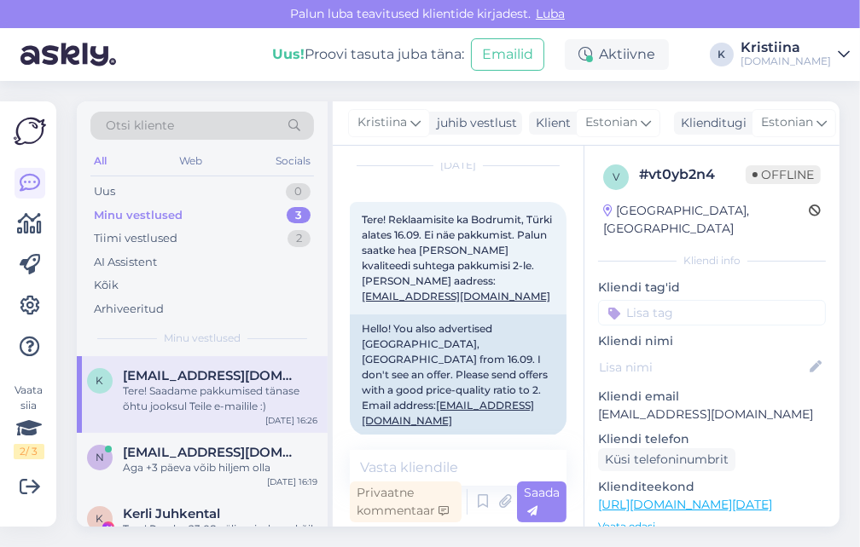
scroll to position [43, 0]
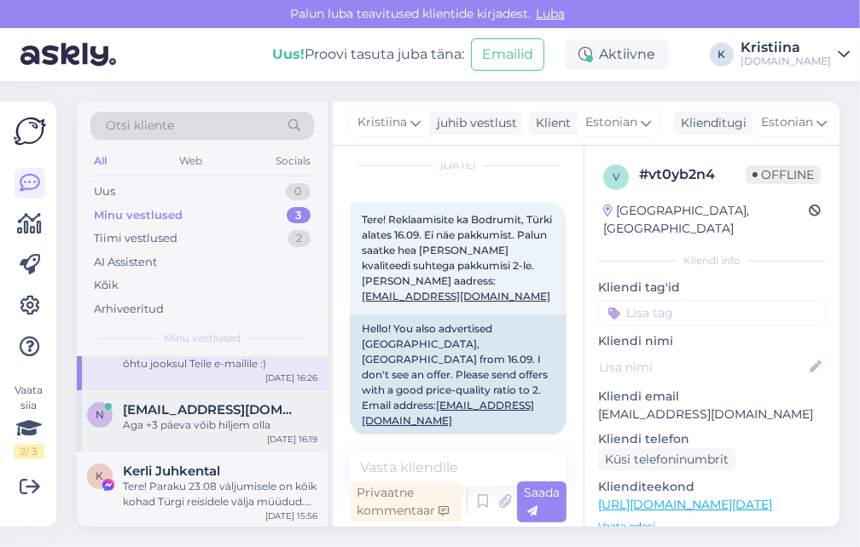
click at [216, 437] on div "n [EMAIL_ADDRESS][DOMAIN_NAME] Aga +3 päeva võib hiljem olla [DATE] 16:19" at bounding box center [202, 421] width 251 height 61
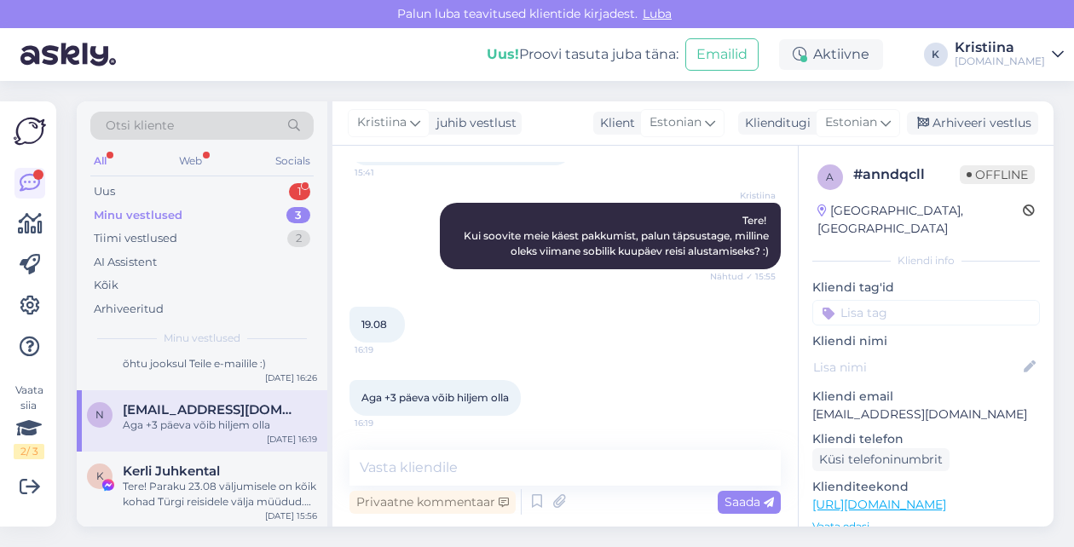
scroll to position [379, 0]
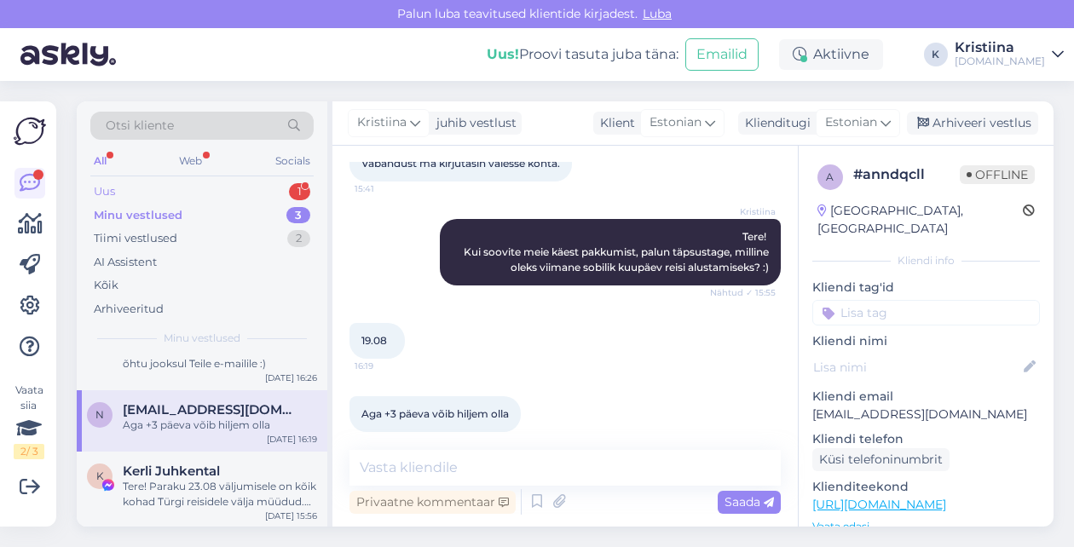
click at [229, 190] on div "Uus 1" at bounding box center [201, 192] width 223 height 24
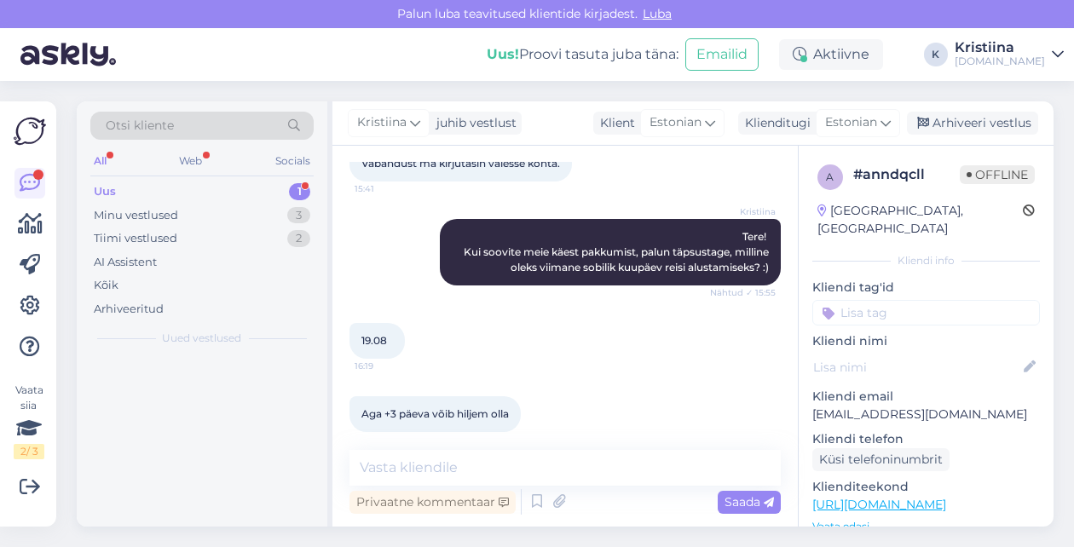
scroll to position [0, 0]
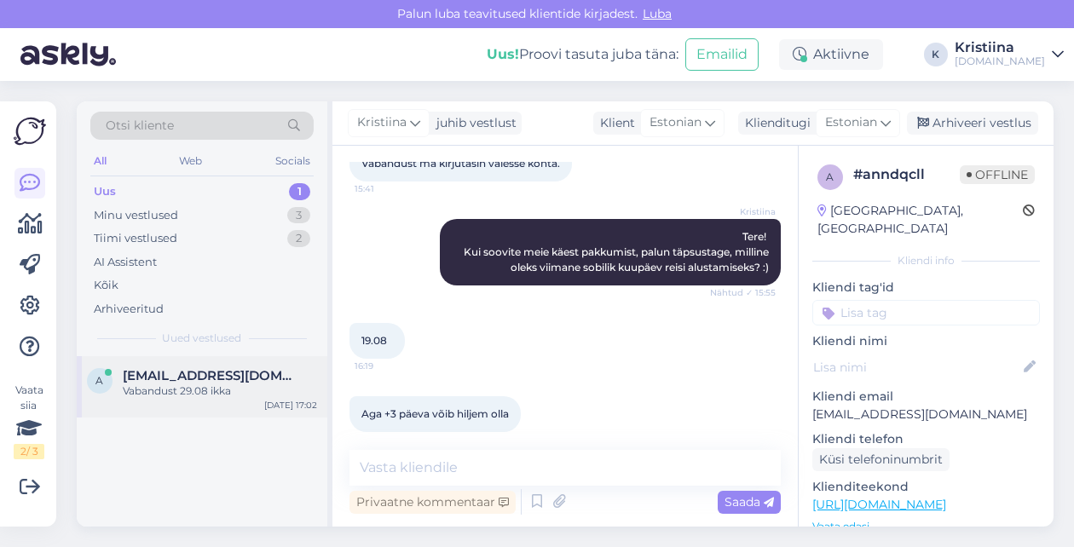
click at [205, 389] on div "Vabandust 29.08 ikka" at bounding box center [220, 391] width 194 height 15
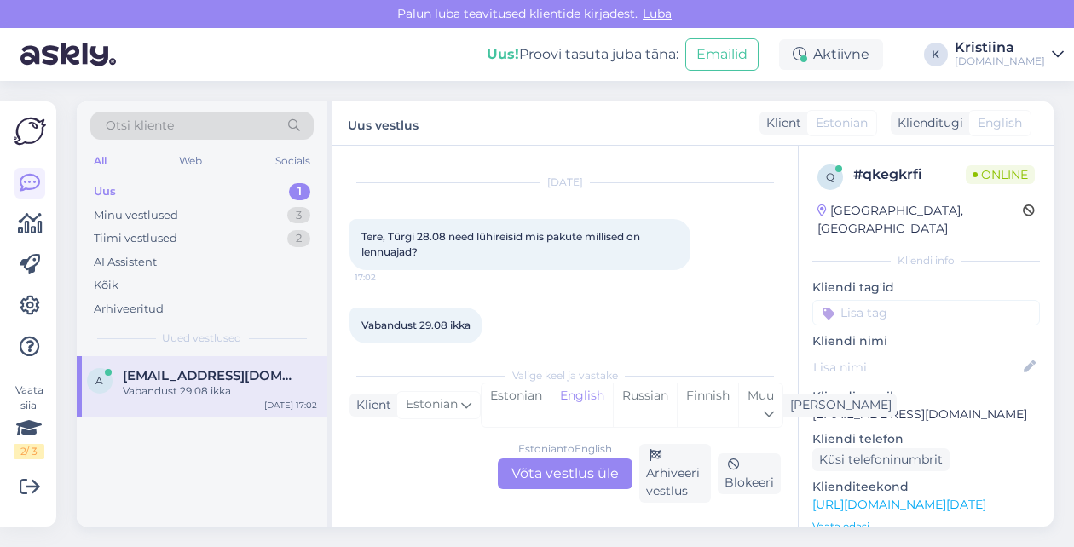
scroll to position [53, 0]
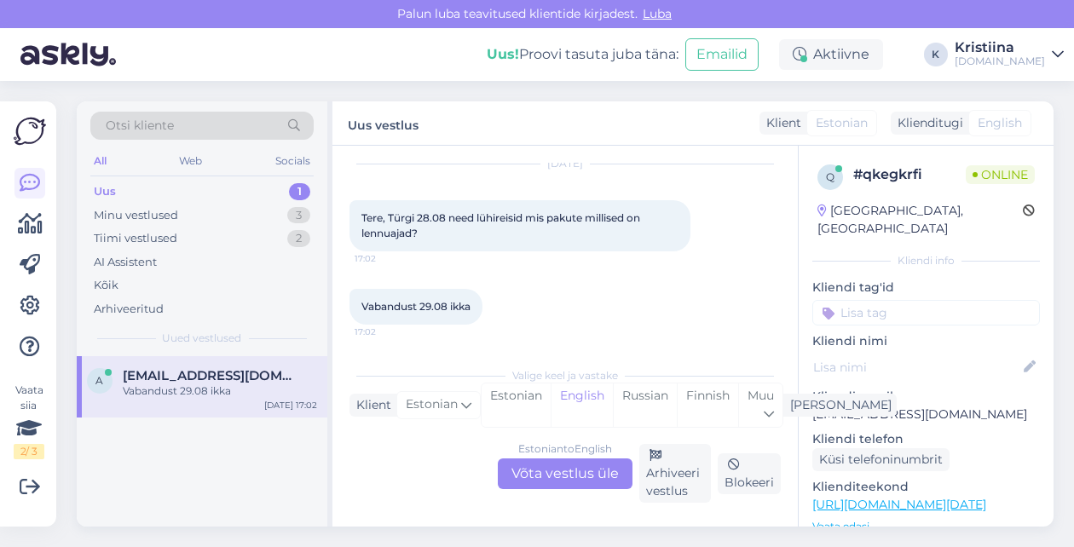
click at [587, 485] on div "Estonian to English Võta vestlus üle" at bounding box center [565, 474] width 135 height 31
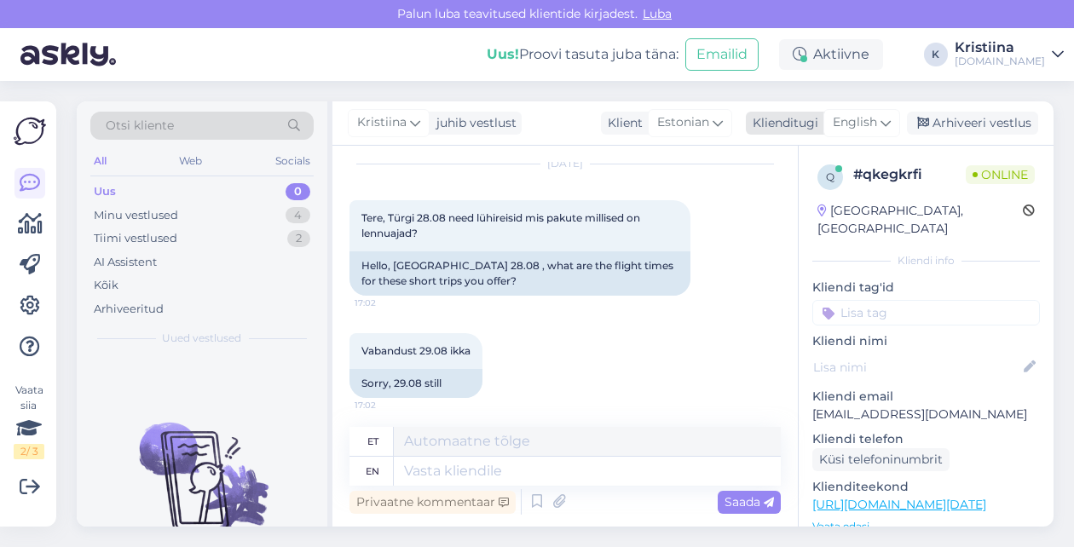
click at [872, 128] on span "English" at bounding box center [855, 122] width 44 height 19
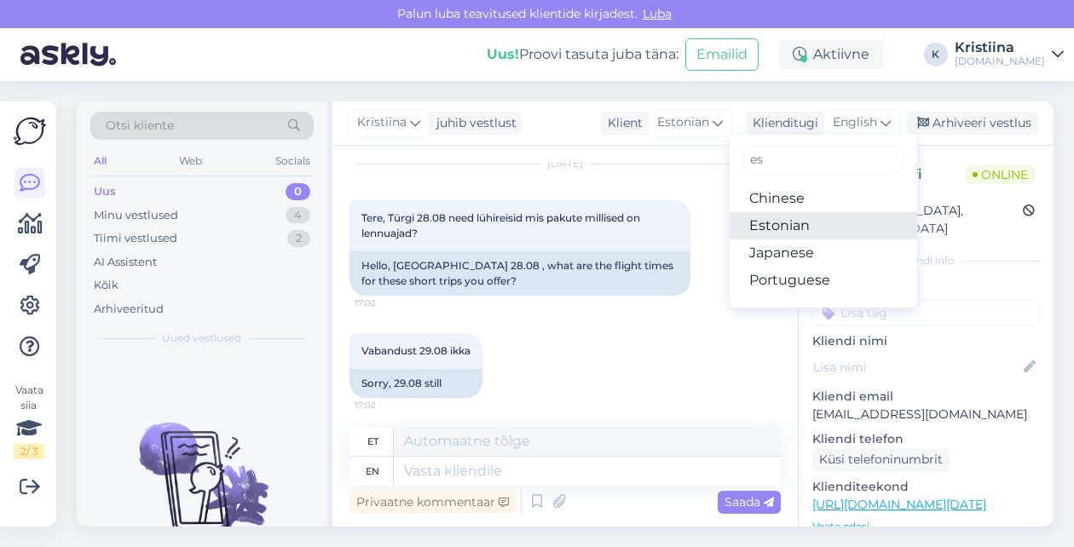
click at [806, 220] on link "Estonian" at bounding box center [824, 225] width 188 height 27
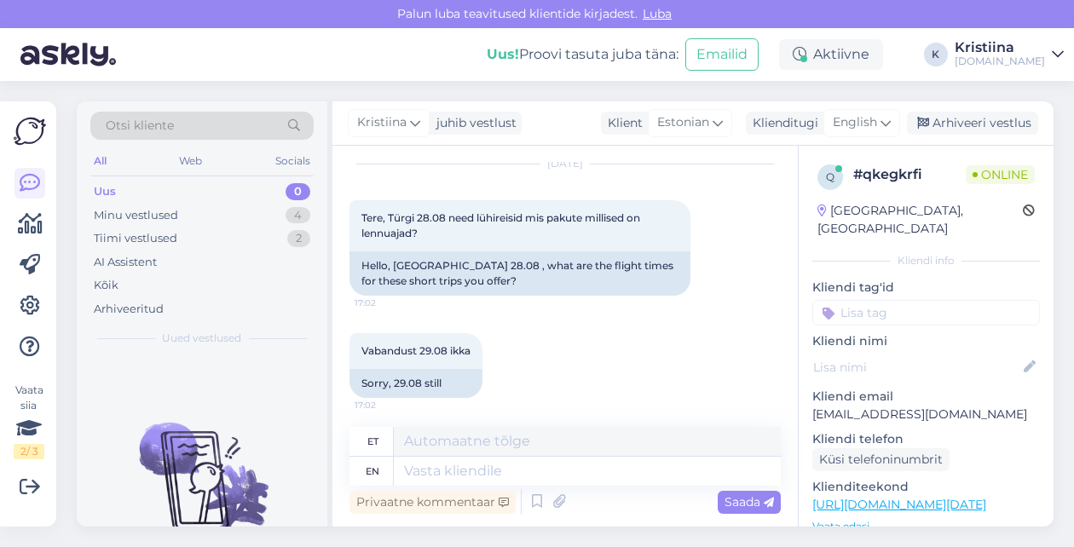
scroll to position [34, 0]
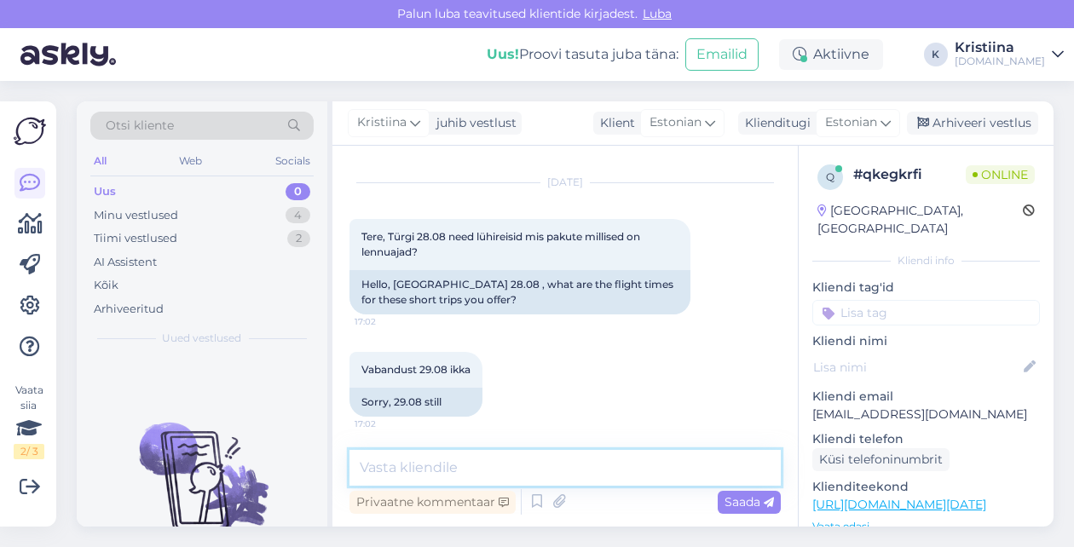
click at [579, 471] on textarea at bounding box center [565, 468] width 431 height 36
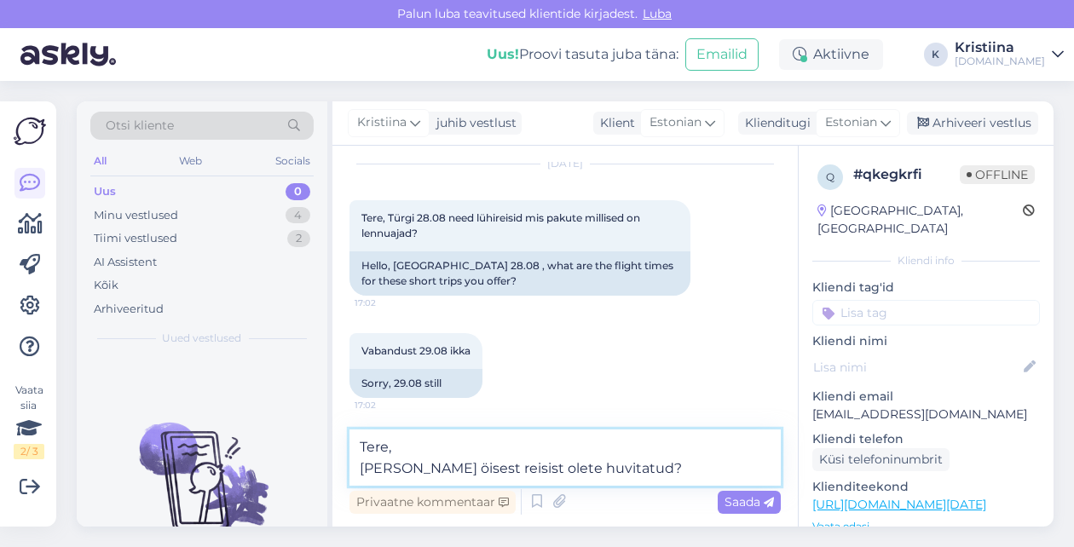
type textarea "Tere, [PERSON_NAME] öisest reisist olete huvitatud?"
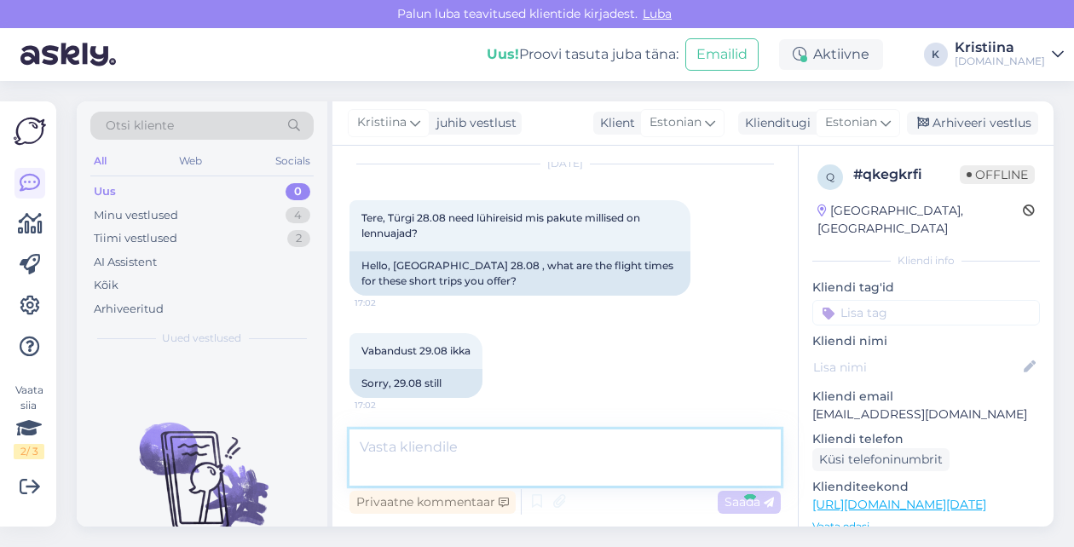
scroll to position [123, 0]
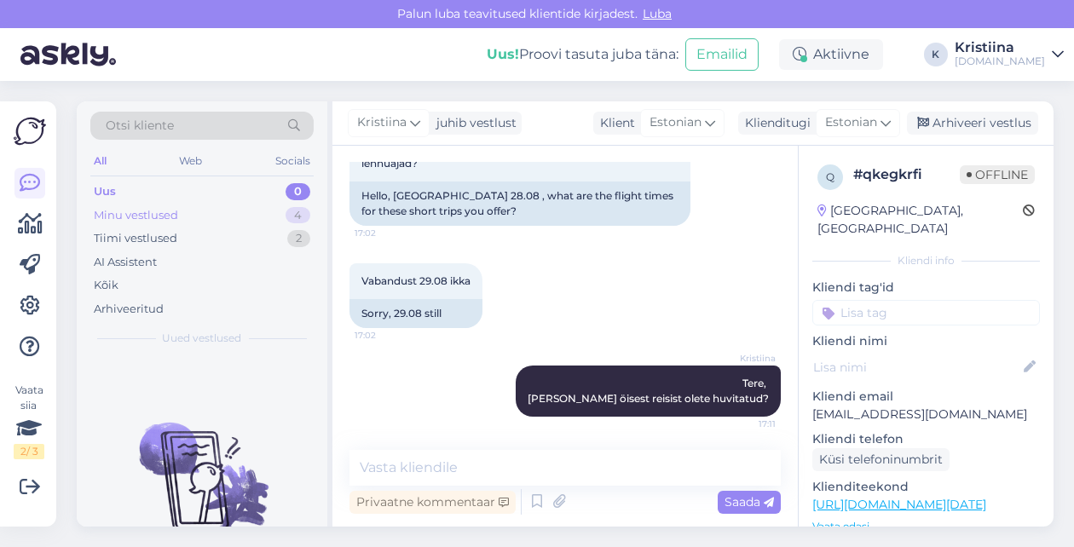
click at [233, 212] on div "Minu vestlused 4" at bounding box center [201, 216] width 223 height 24
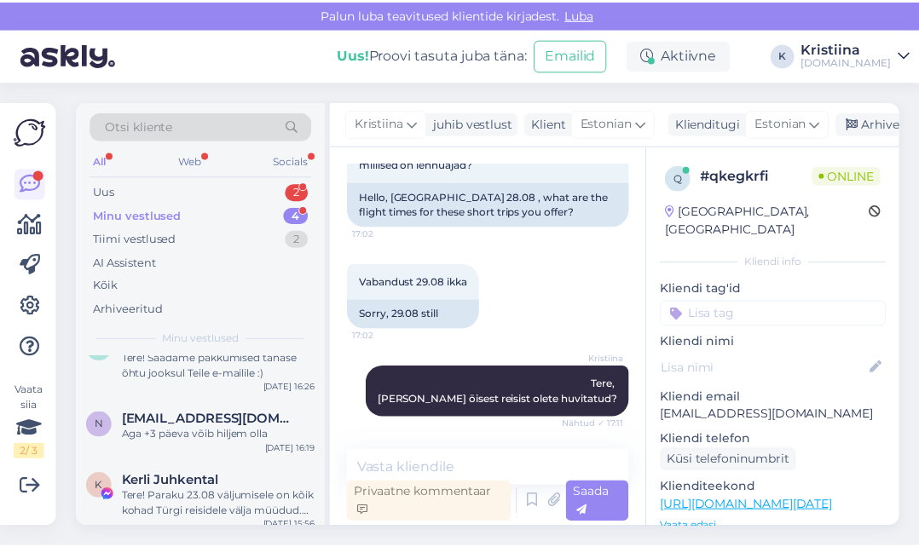
scroll to position [79, 0]
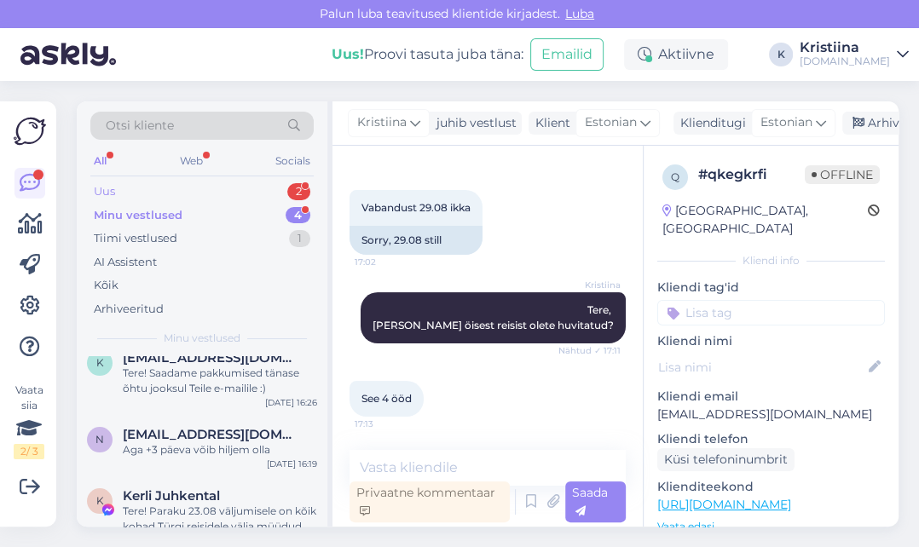
click at [226, 197] on div "Uus 2" at bounding box center [201, 192] width 223 height 24
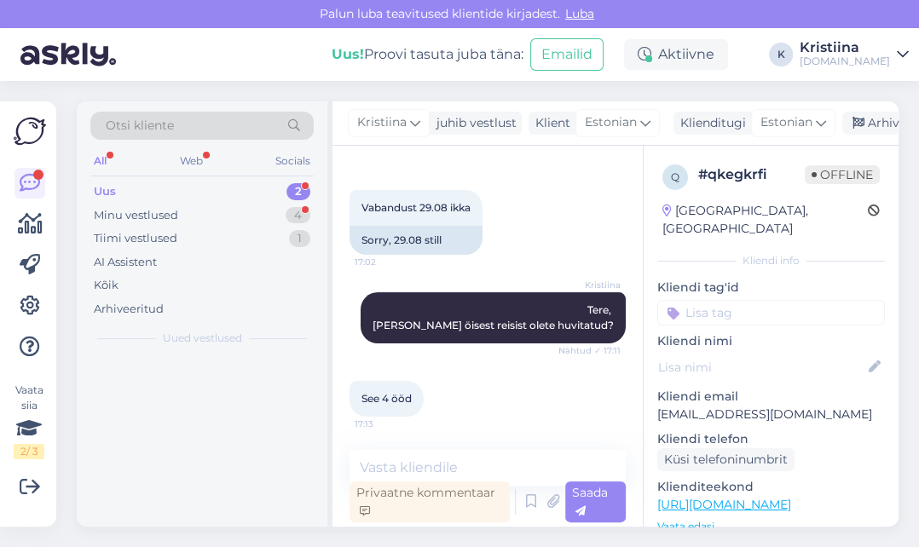
scroll to position [0, 0]
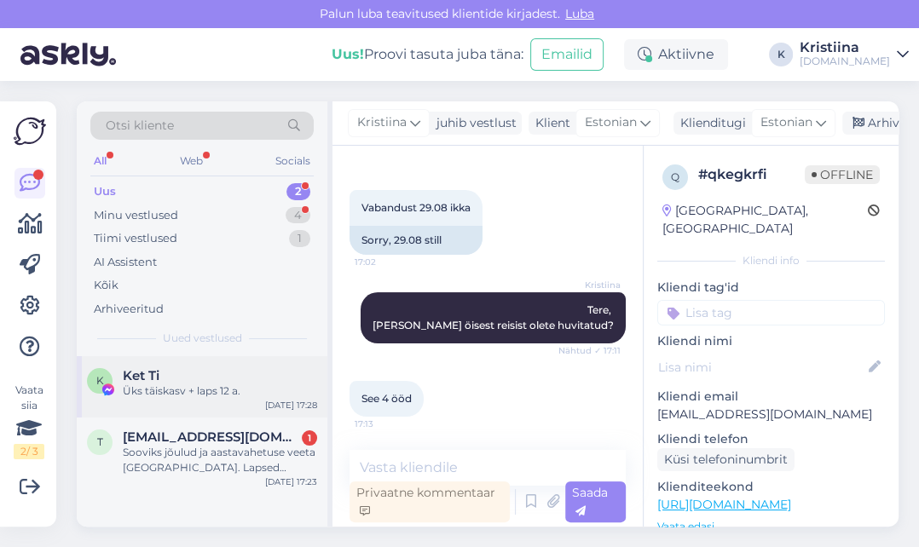
click at [203, 398] on div "K Ket Ti Üks täiskasv + laps 12 a. [DATE] 17:28" at bounding box center [202, 386] width 251 height 61
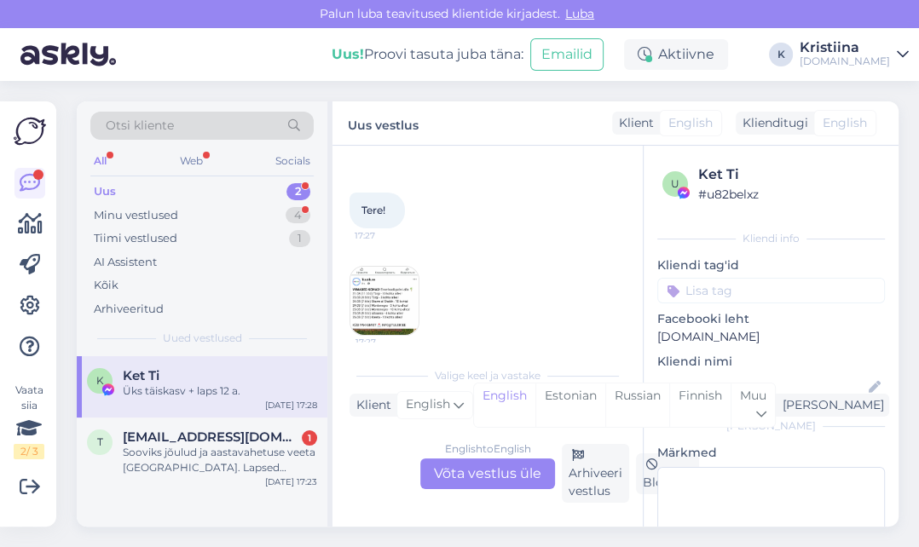
scroll to position [307, 0]
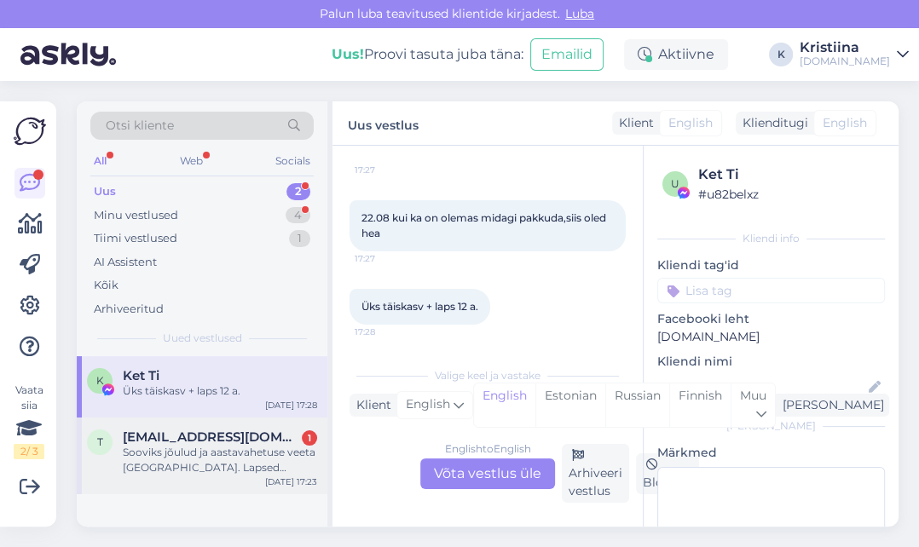
click at [222, 438] on span "[EMAIL_ADDRESS][DOMAIN_NAME]" at bounding box center [211, 437] width 177 height 15
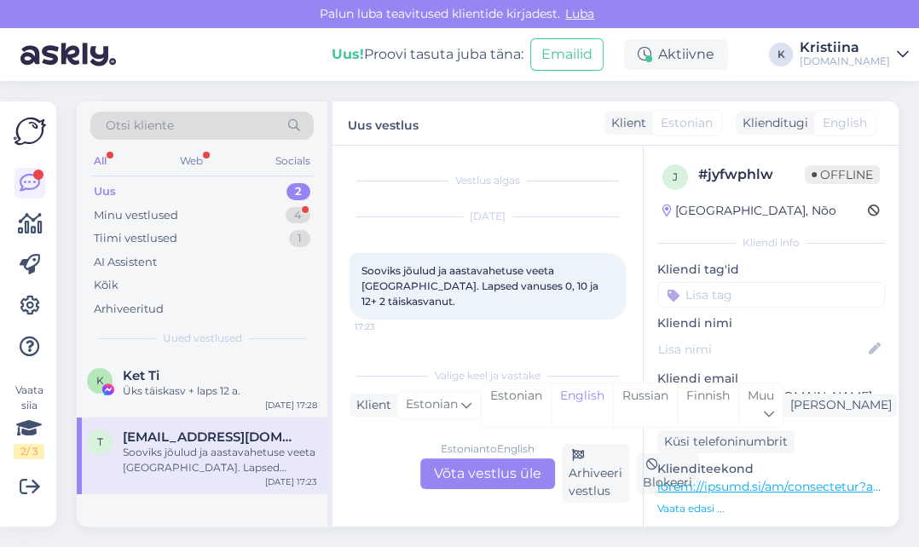
click at [491, 464] on div "Estonian to English Võta vestlus üle" at bounding box center [487, 474] width 135 height 31
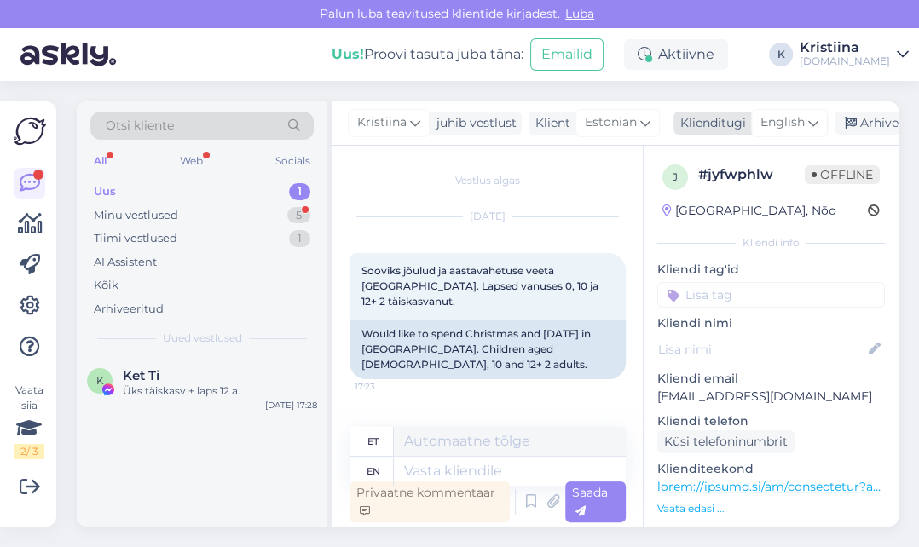
click at [769, 118] on span "English" at bounding box center [783, 122] width 44 height 19
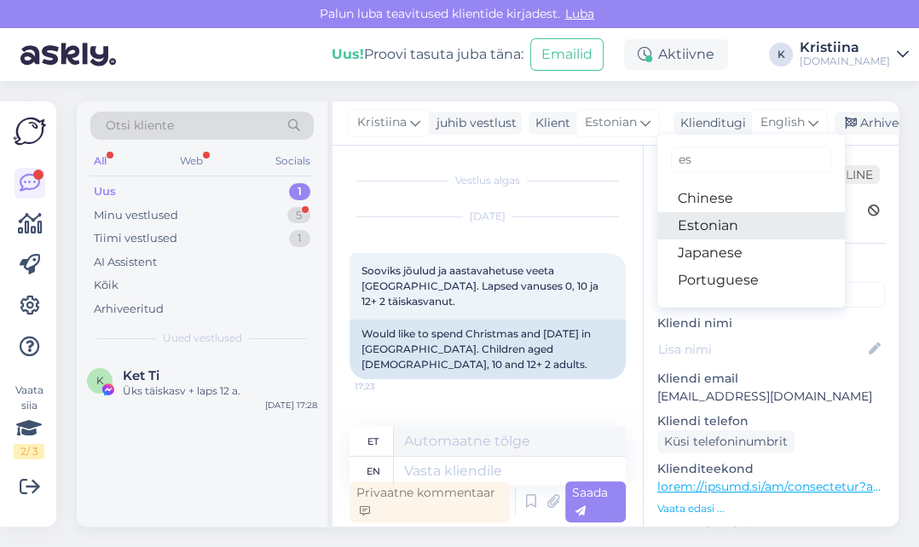
click at [731, 227] on link "Estonian" at bounding box center [751, 225] width 188 height 27
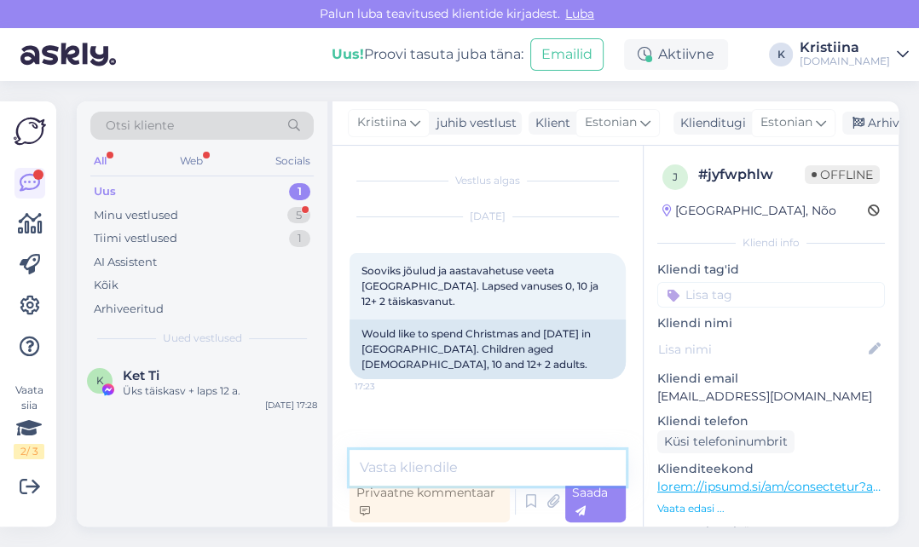
click at [426, 461] on textarea at bounding box center [488, 468] width 276 height 36
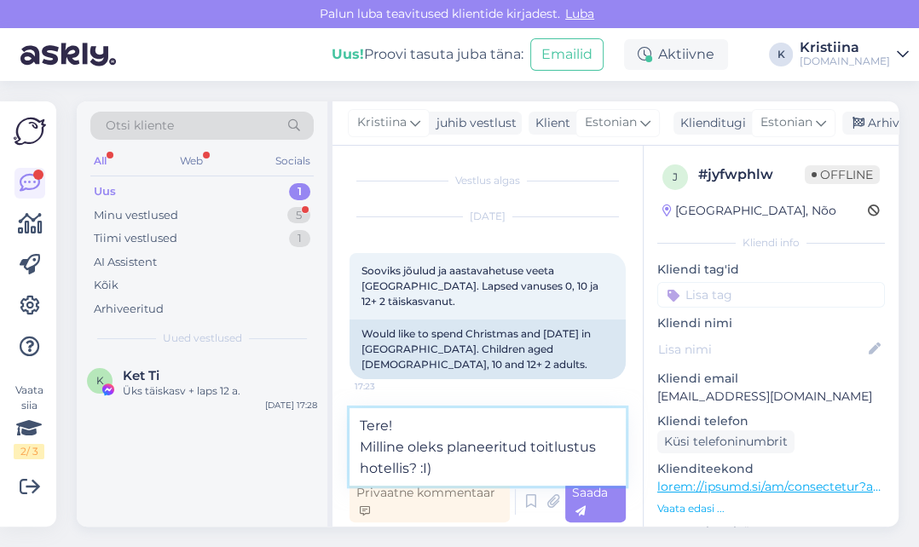
type textarea "Tere! Milline oleks planeeritud toitlustus hotellis? :I)"
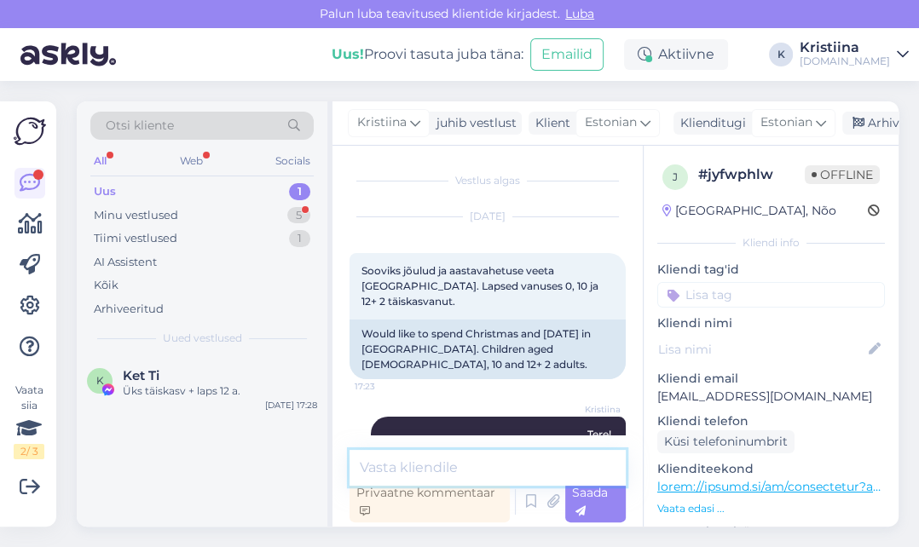
scroll to position [51, 0]
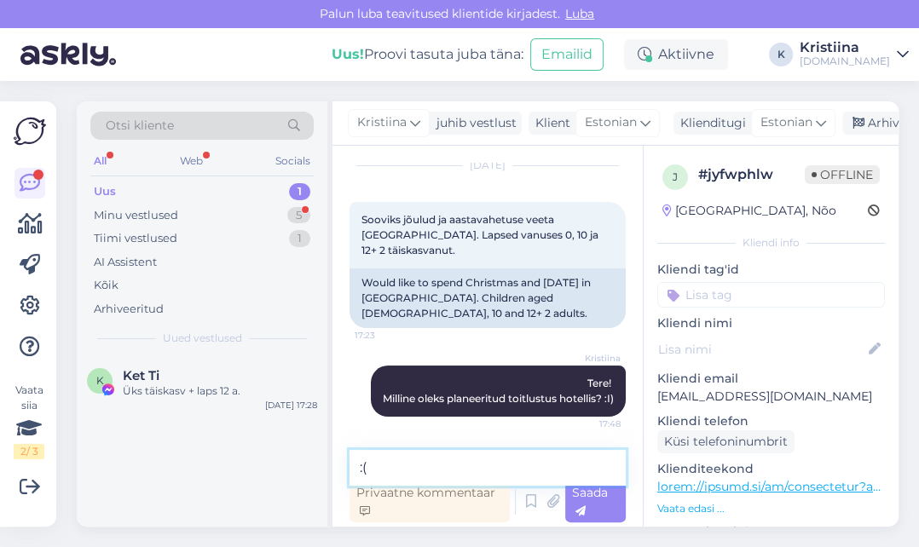
type textarea ":"
type textarea ":) *"
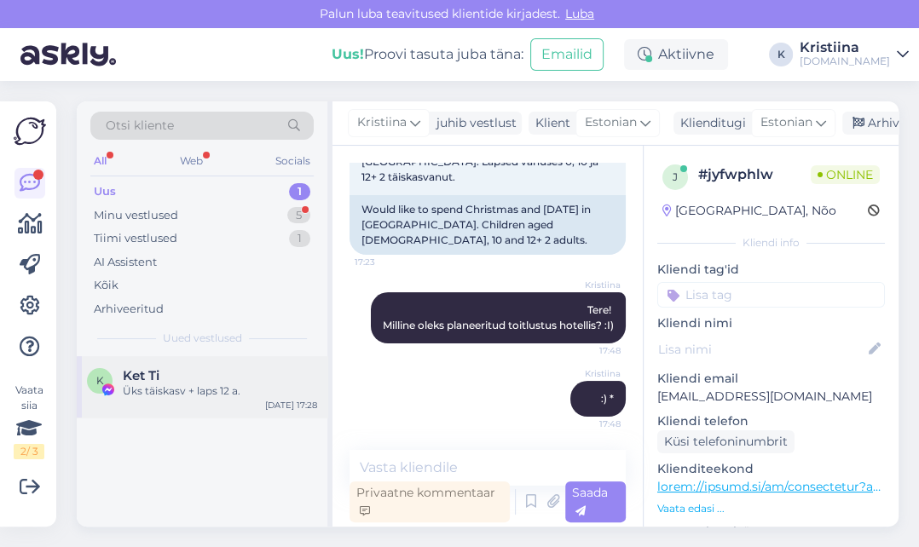
click at [189, 381] on div "Ket Ti" at bounding box center [220, 375] width 194 height 15
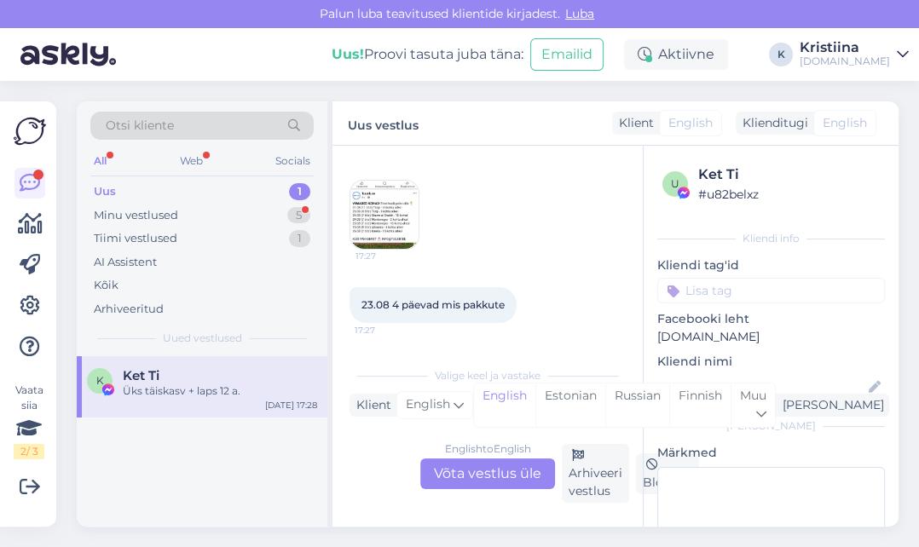
scroll to position [117, 0]
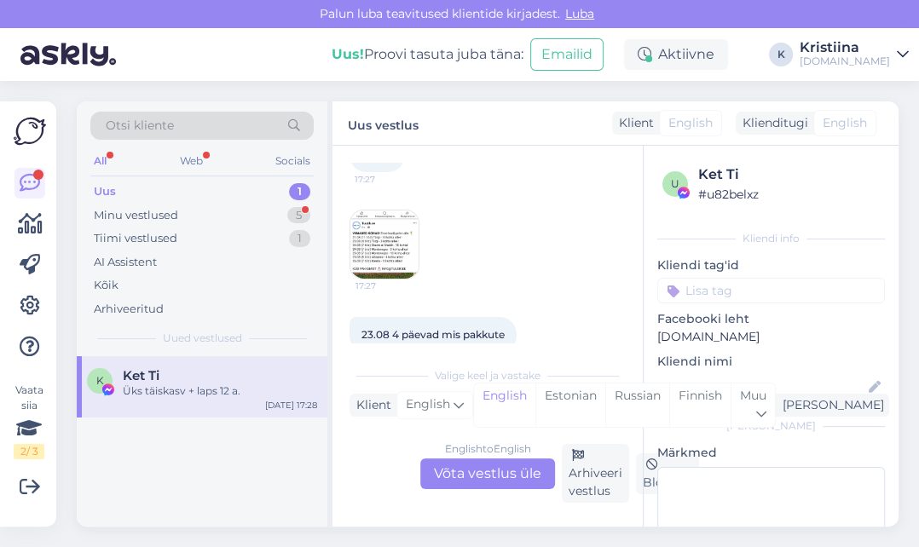
click at [488, 473] on div "English to English Võta vestlus üle" at bounding box center [487, 474] width 135 height 31
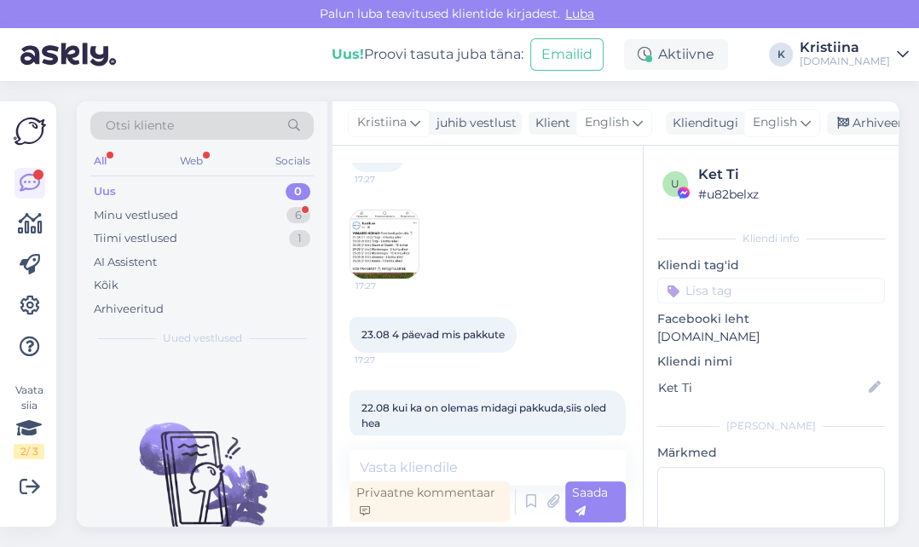
drag, startPoint x: 764, startPoint y: 120, endPoint x: 765, endPoint y: 137, distance: 17.1
click at [764, 120] on span "English" at bounding box center [775, 122] width 44 height 19
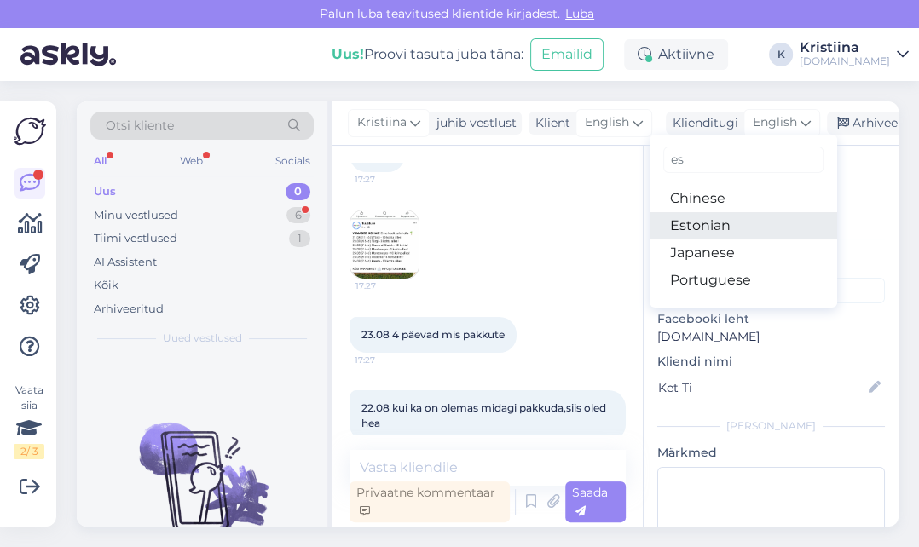
click at [731, 220] on link "Estonian" at bounding box center [744, 225] width 188 height 27
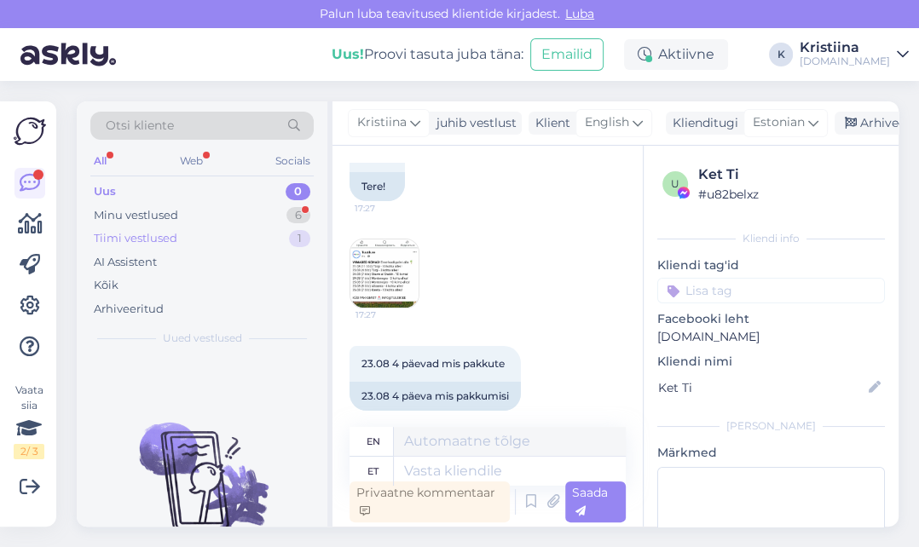
scroll to position [146, 0]
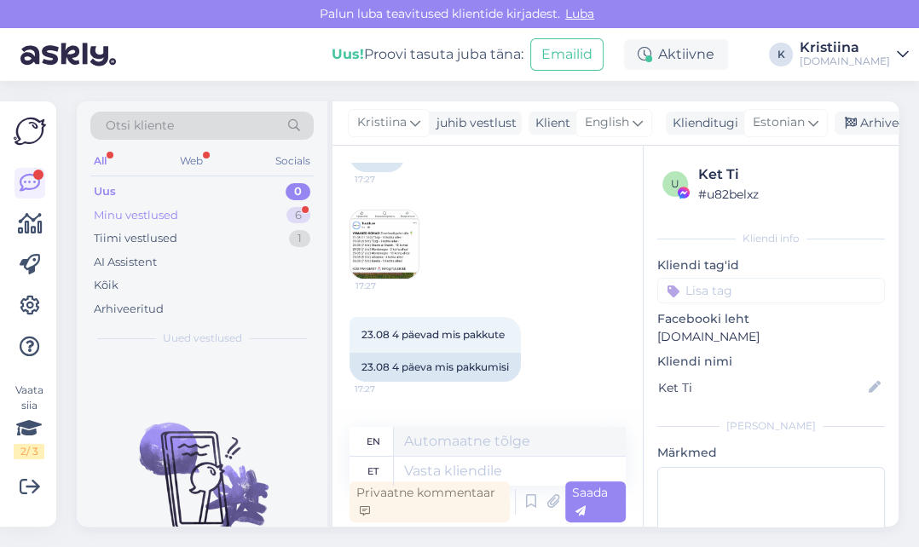
click at [232, 217] on div "Minu vestlused 6" at bounding box center [201, 216] width 223 height 24
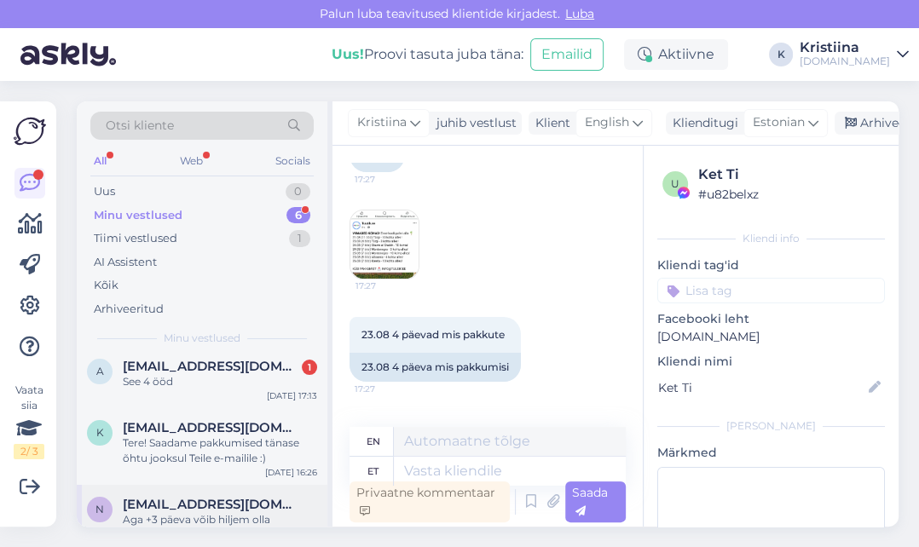
scroll to position [227, 0]
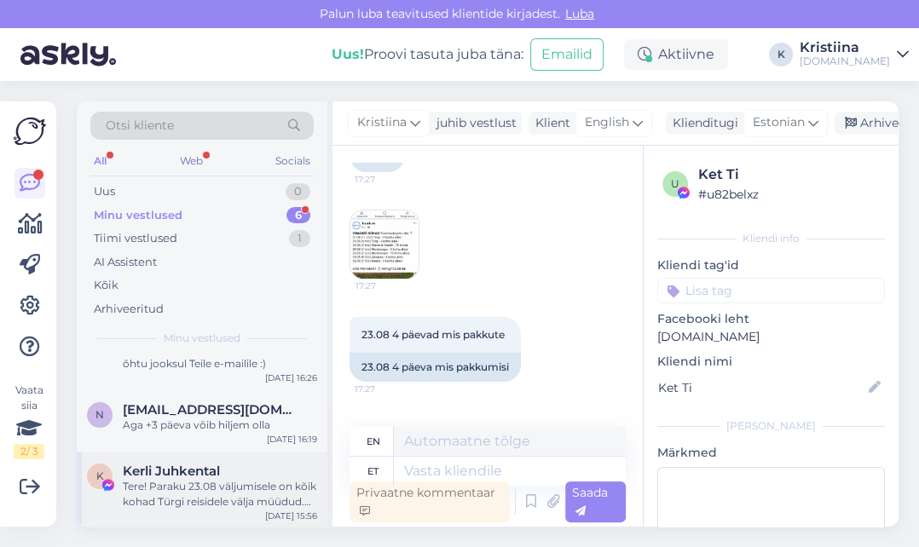
click at [239, 501] on div "Tere! Paraku 23.08 väljumisele on kõik kohad Türgi reisidele välja müüdud. Hetk…" at bounding box center [220, 494] width 194 height 31
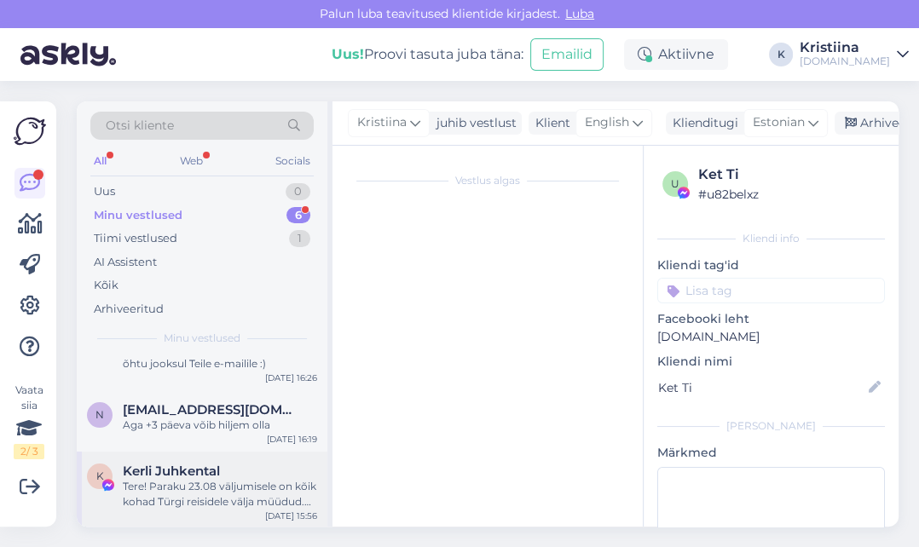
scroll to position [174, 0]
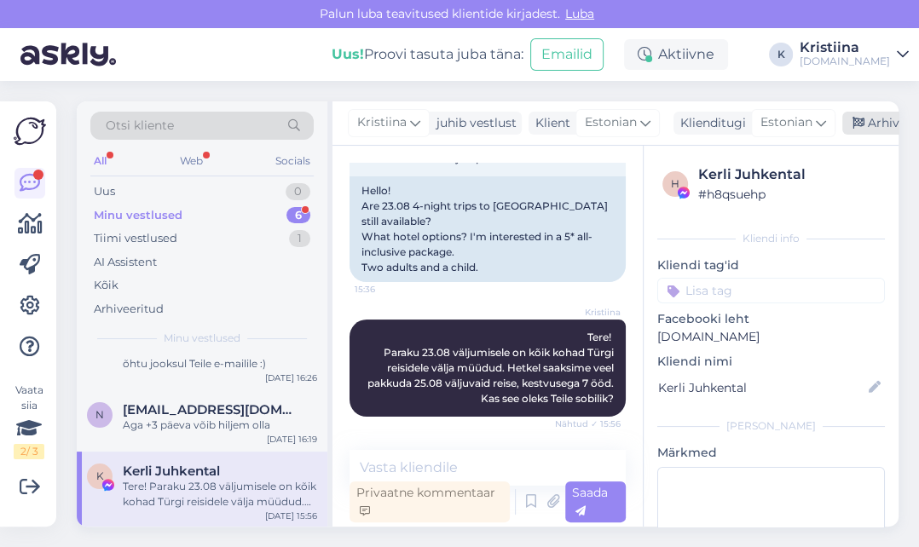
click at [868, 125] on div "Arhiveeri vestlus" at bounding box center [908, 123] width 131 height 23
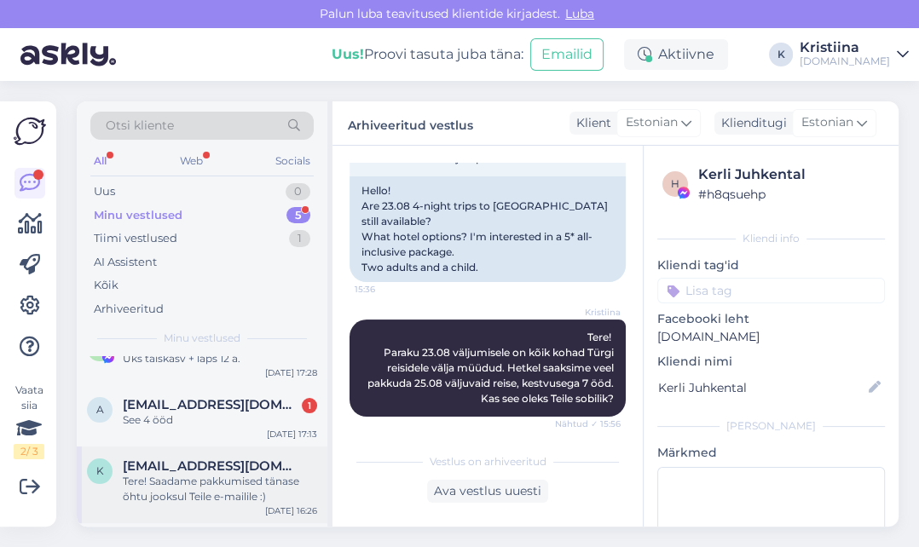
scroll to position [150, 0]
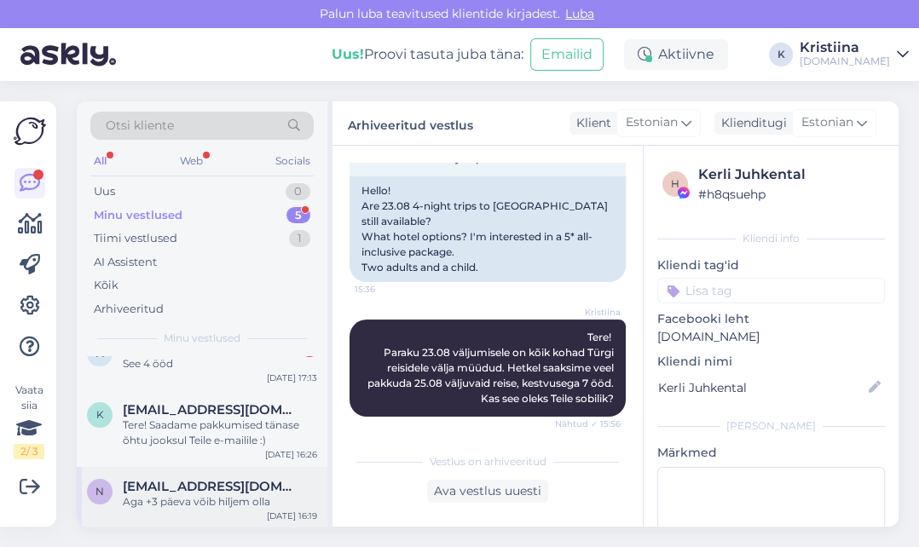
click at [182, 485] on span "[EMAIL_ADDRESS][DOMAIN_NAME]" at bounding box center [211, 486] width 177 height 15
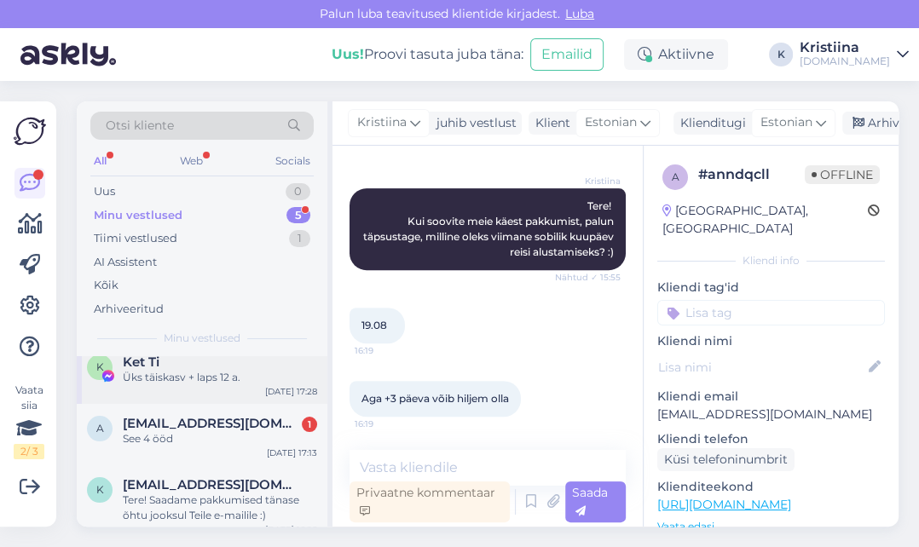
scroll to position [0, 0]
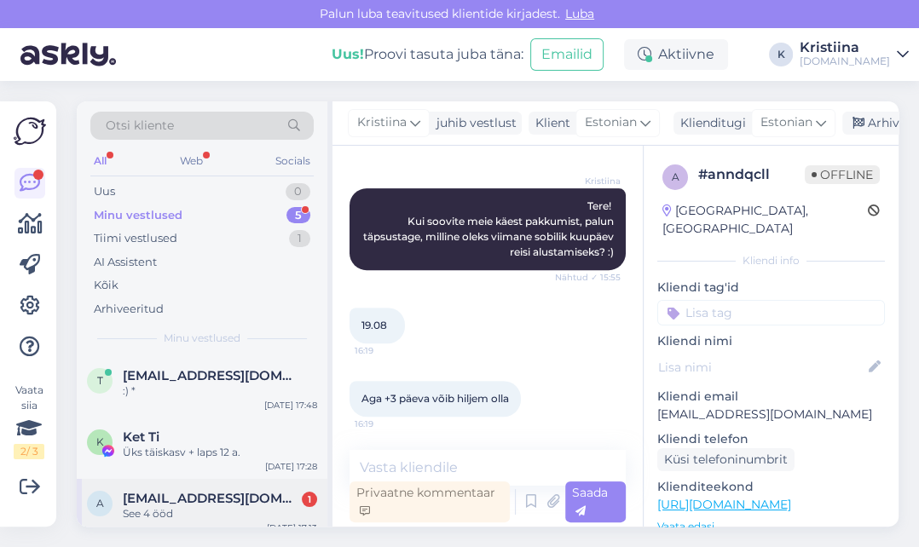
click at [192, 503] on span "[EMAIL_ADDRESS][DOMAIN_NAME]" at bounding box center [211, 498] width 177 height 15
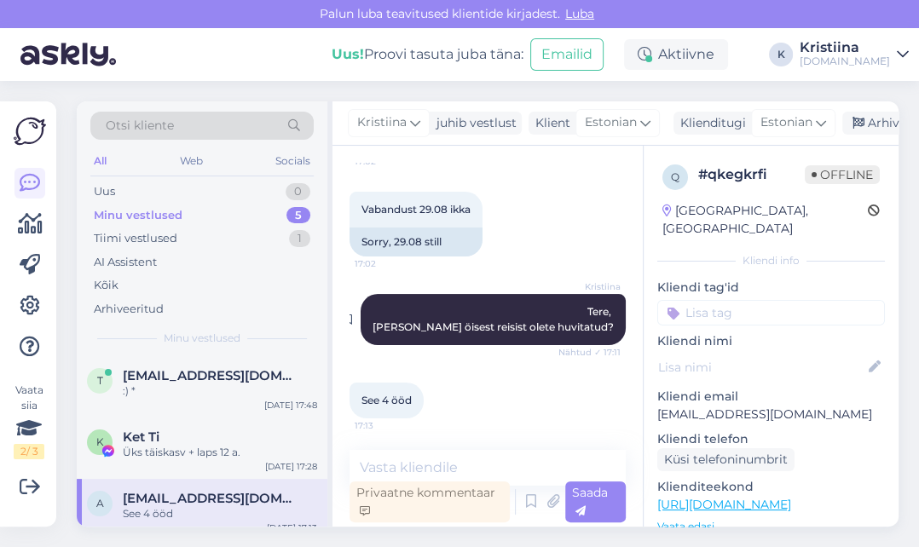
scroll to position [196, 0]
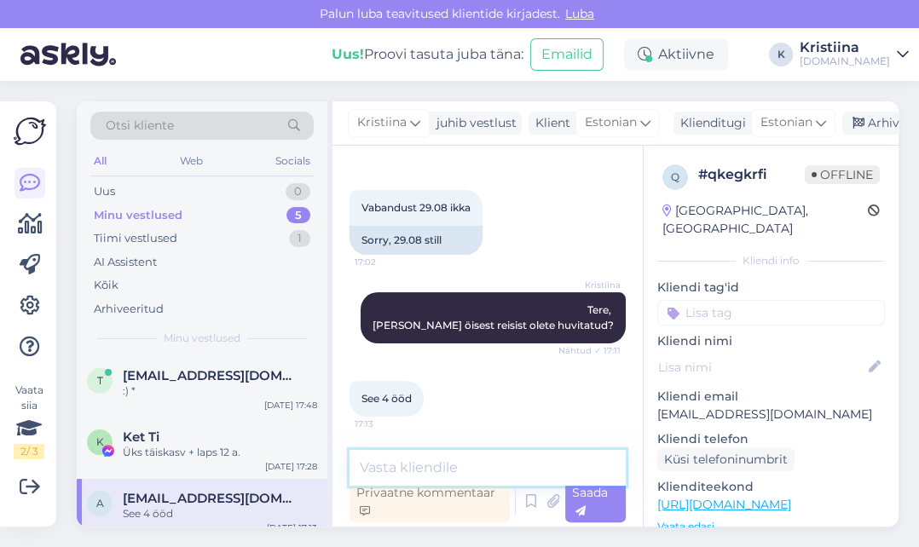
click at [443, 469] on textarea at bounding box center [488, 468] width 276 height 36
paste textarea "Lennuajad on allolevad (võivad muutuda!): 29.08 [GEOGRAPHIC_DATA] -[GEOGRAPHIC_…"
type textarea "Lennuajad on allolevad (võivad muutuda!): 29.08 [GEOGRAPHIC_DATA] -[GEOGRAPHIC_…"
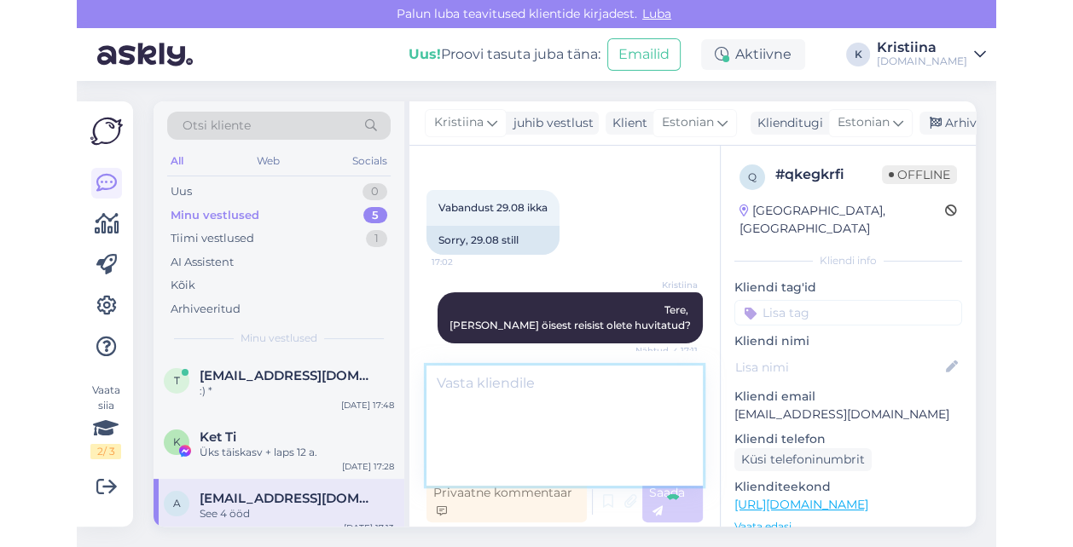
scroll to position [300, 0]
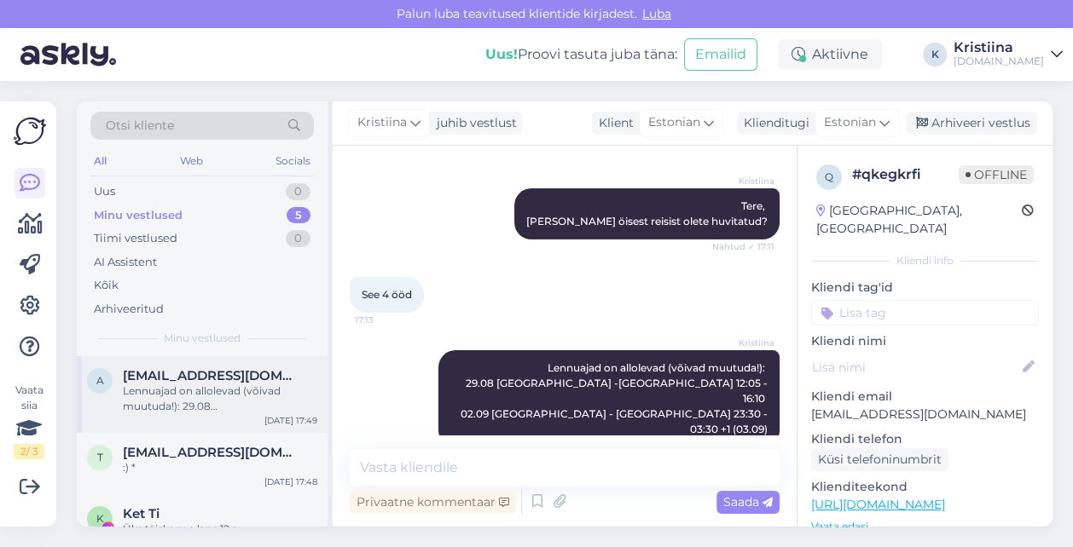
click at [227, 391] on div "Lennuajad on allolevad (võivad muutuda!): 29.08 [GEOGRAPHIC_DATA] -[GEOGRAPHIC_…" at bounding box center [220, 399] width 194 height 31
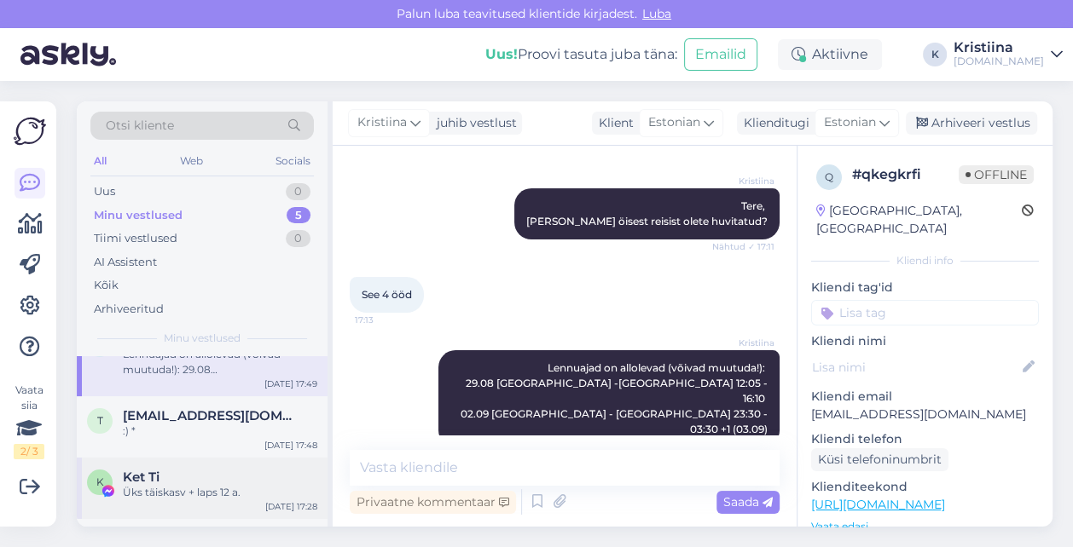
scroll to position [95, 0]
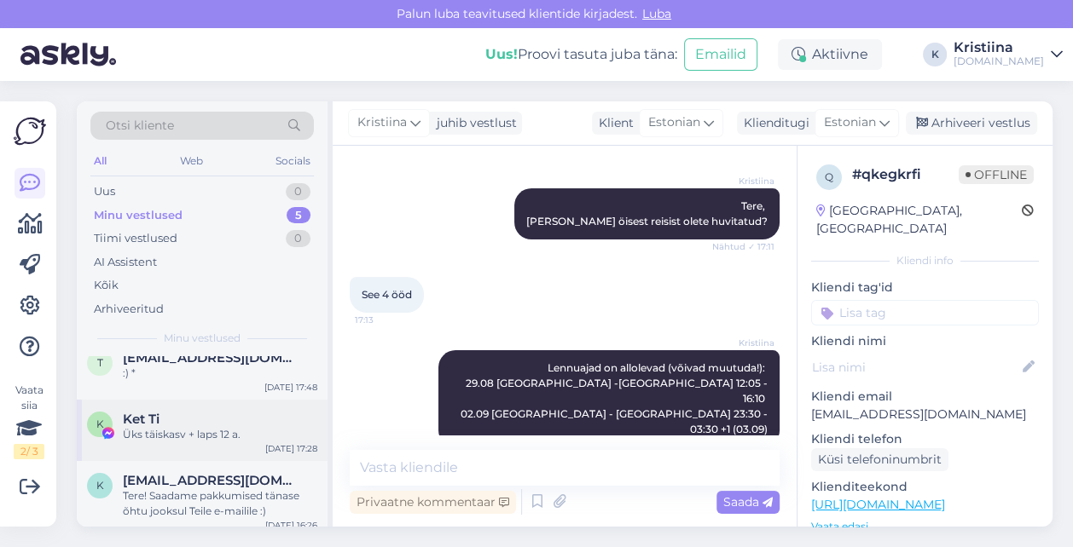
click at [214, 421] on div "Ket Ti" at bounding box center [220, 419] width 194 height 15
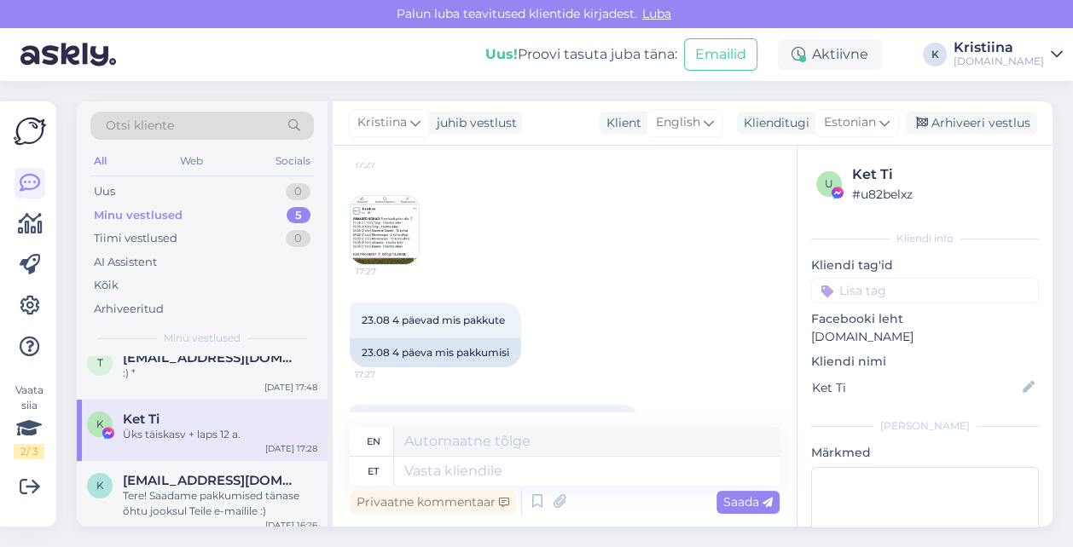
scroll to position [148, 0]
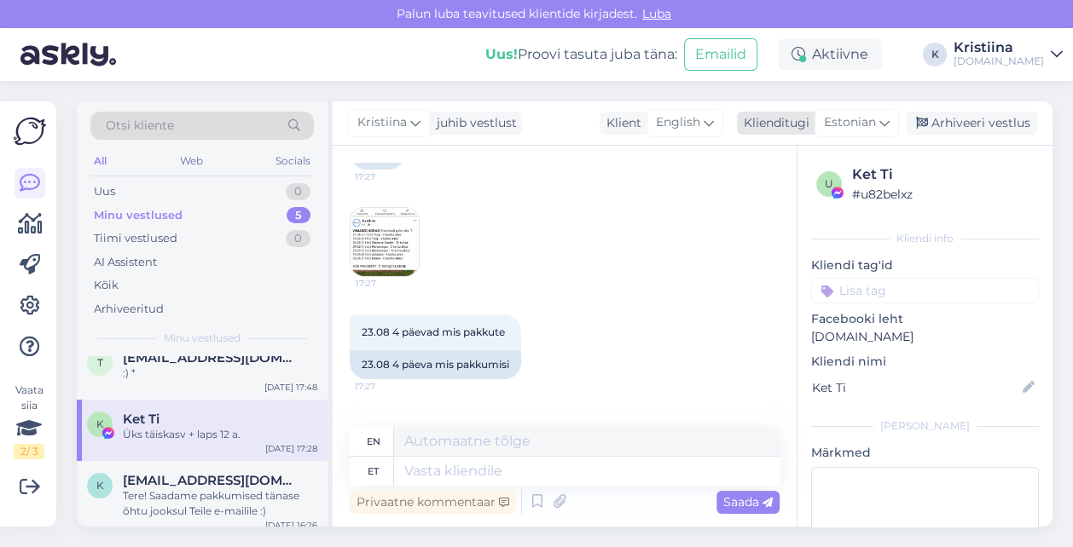
click at [865, 136] on div "Estonian" at bounding box center [856, 122] width 84 height 27
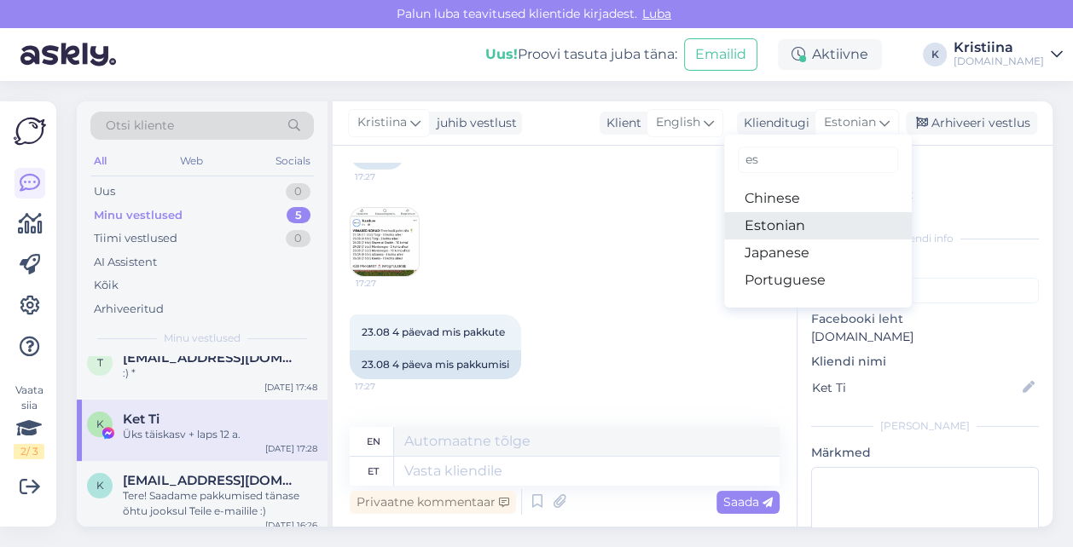
drag, startPoint x: 811, startPoint y: 220, endPoint x: 777, endPoint y: 233, distance: 36.4
click at [811, 220] on link "Estonian" at bounding box center [818, 225] width 188 height 27
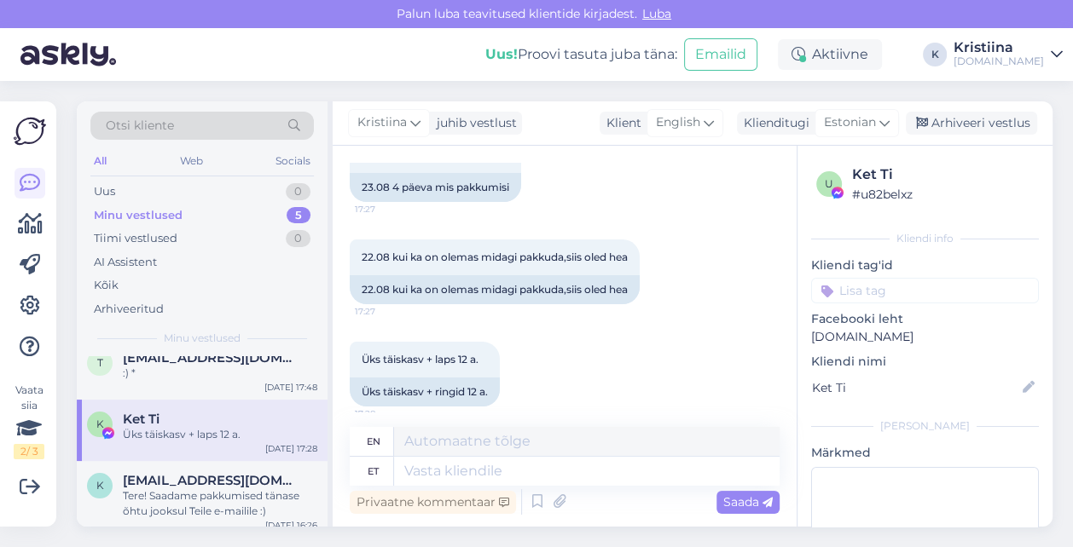
scroll to position [338, 0]
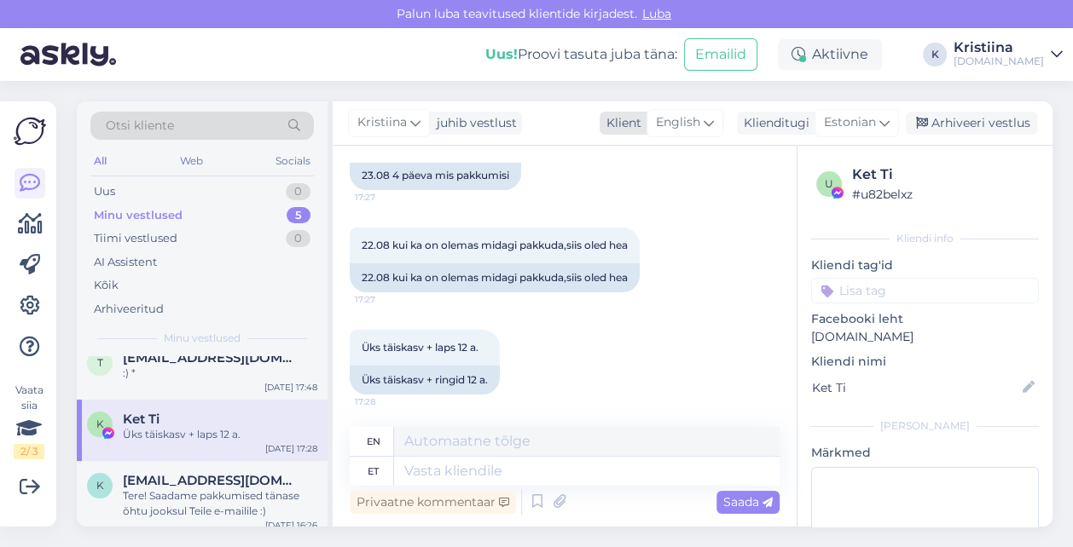
click at [704, 124] on icon at bounding box center [709, 122] width 10 height 19
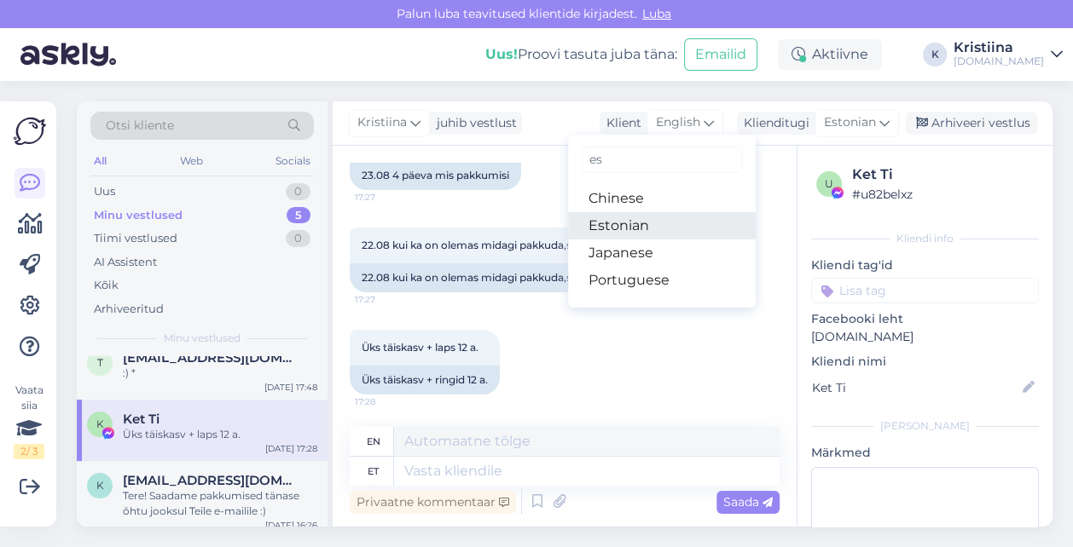
type input "es"
click at [640, 228] on link "Estonian" at bounding box center [662, 225] width 188 height 27
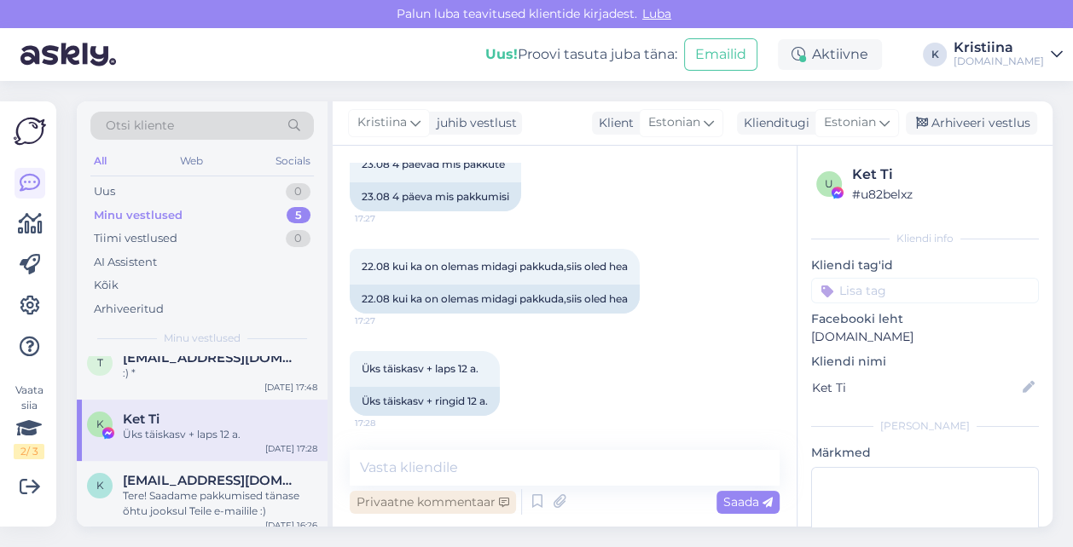
scroll to position [315, 0]
click at [450, 466] on textarea at bounding box center [565, 468] width 430 height 36
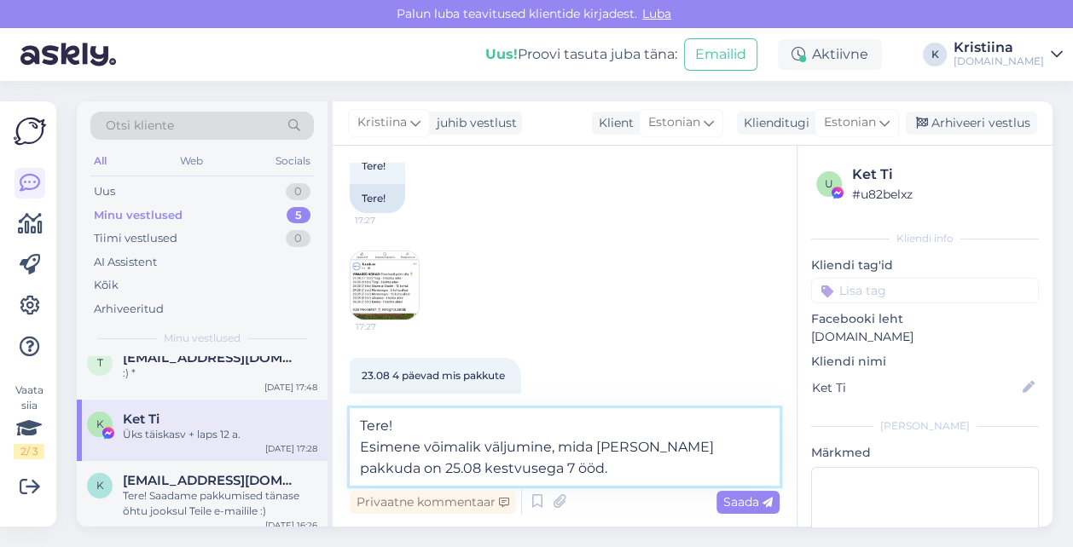
scroll to position [0, 0]
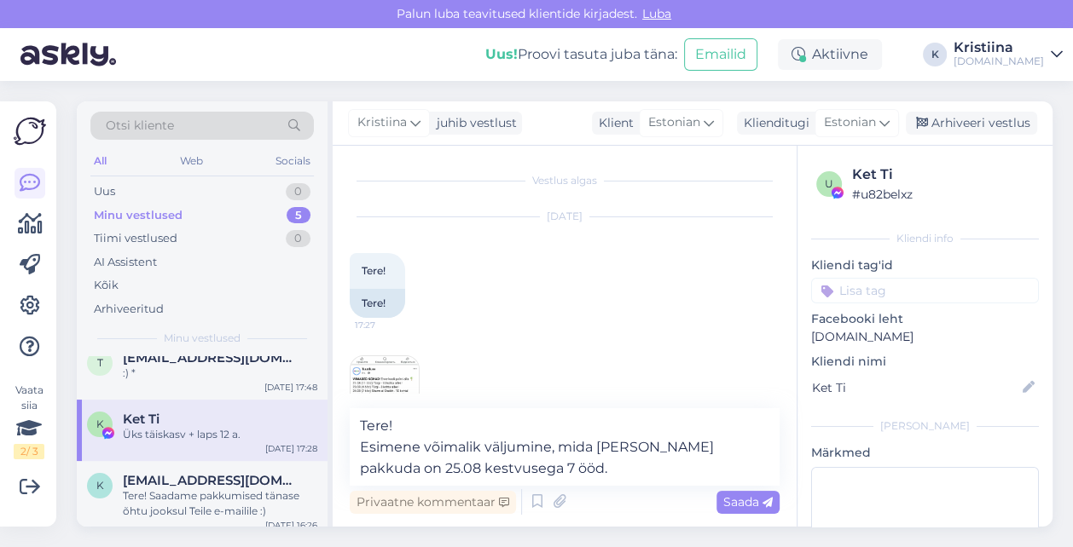
click at [374, 372] on img at bounding box center [384, 390] width 68 height 68
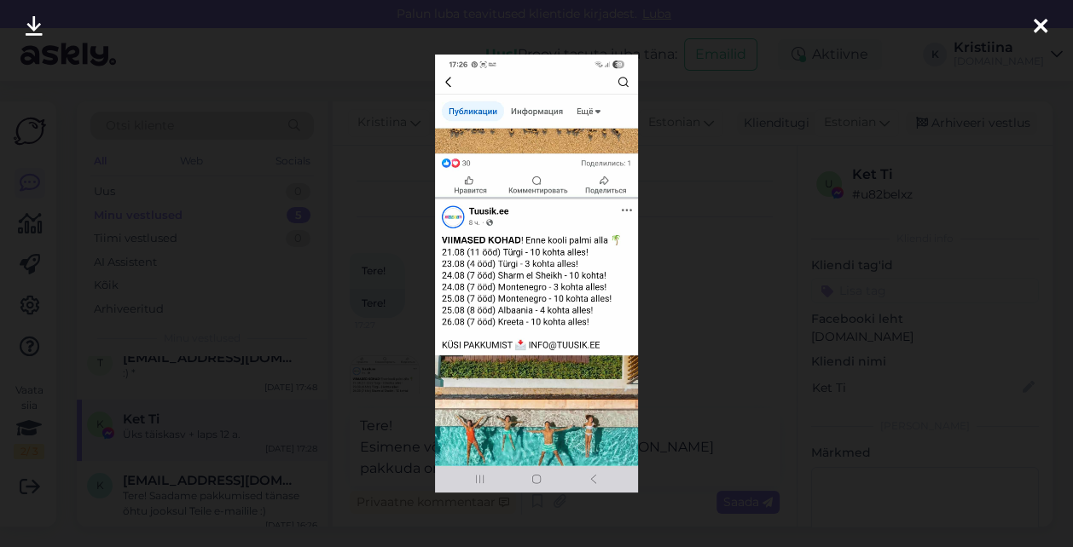
click at [954, 31] on icon at bounding box center [1041, 27] width 14 height 22
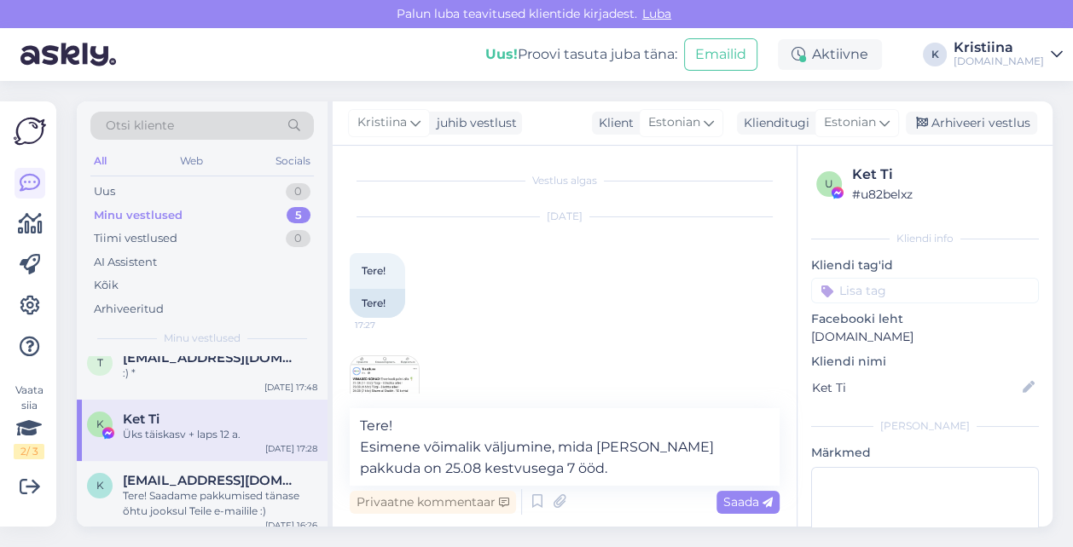
click at [403, 378] on img at bounding box center [384, 390] width 68 height 68
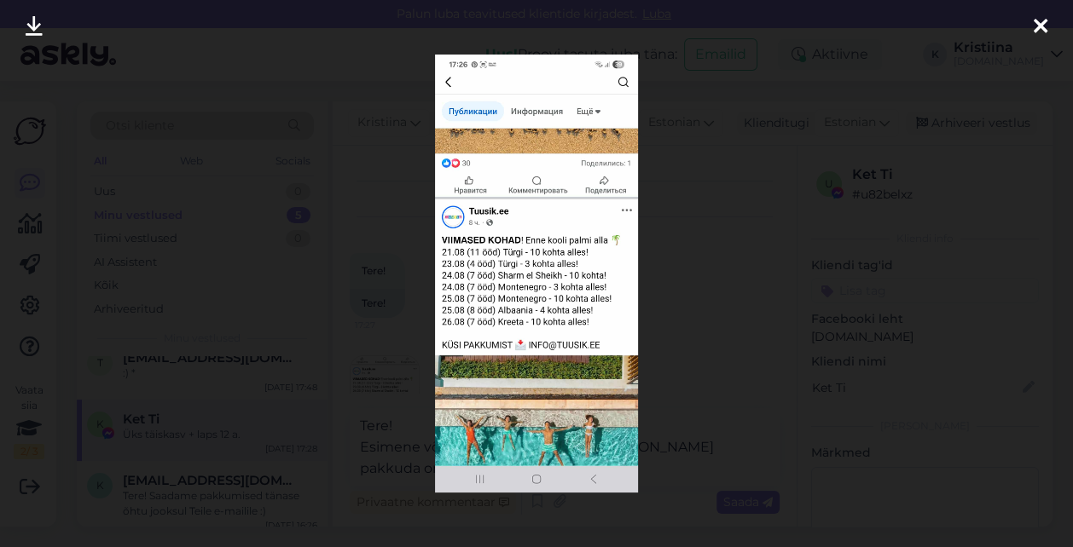
click at [954, 26] on icon at bounding box center [1041, 27] width 14 height 22
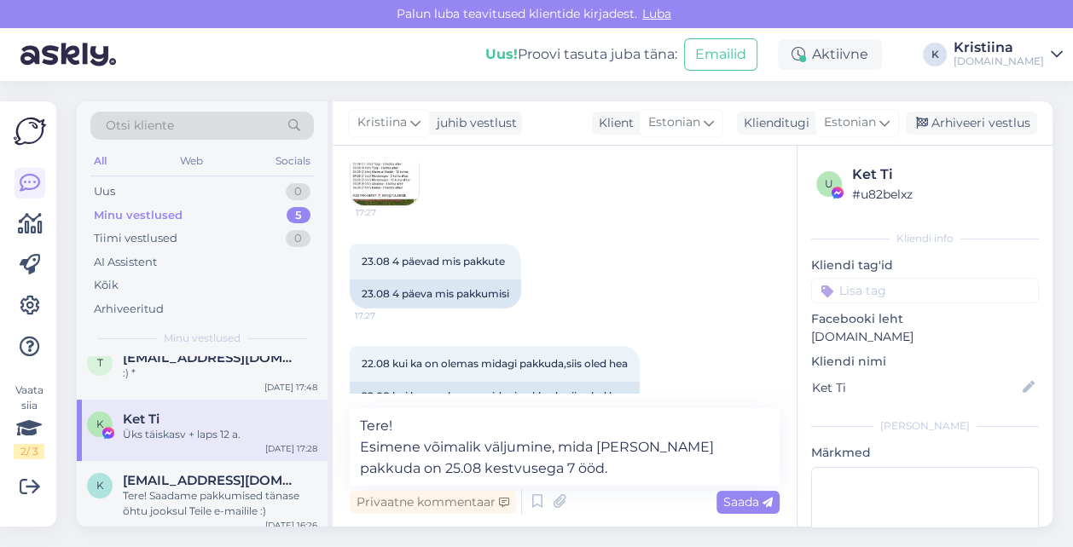
scroll to position [189, 0]
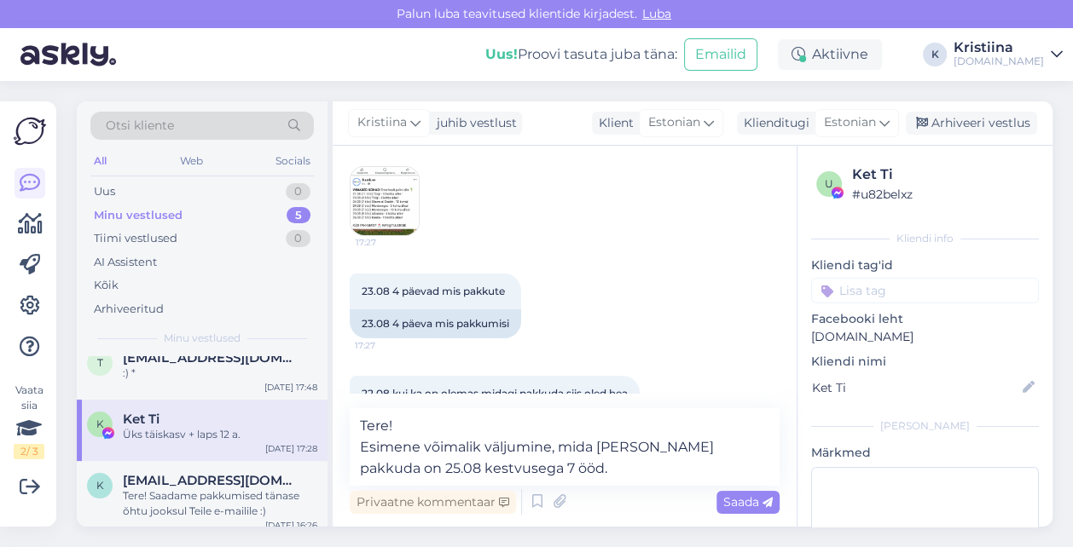
click at [385, 223] on img at bounding box center [384, 201] width 68 height 68
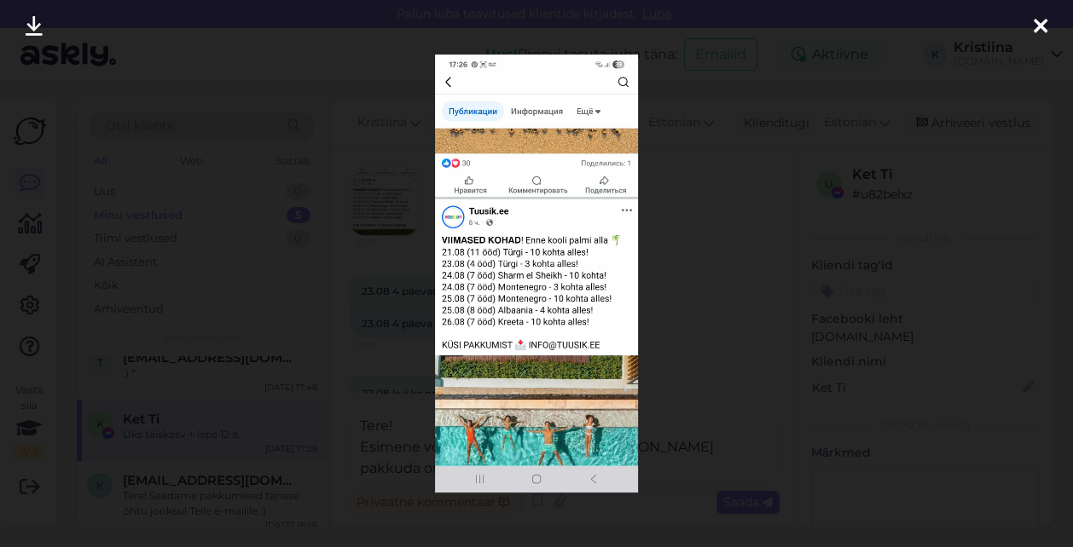
click at [954, 30] on icon at bounding box center [1041, 27] width 14 height 22
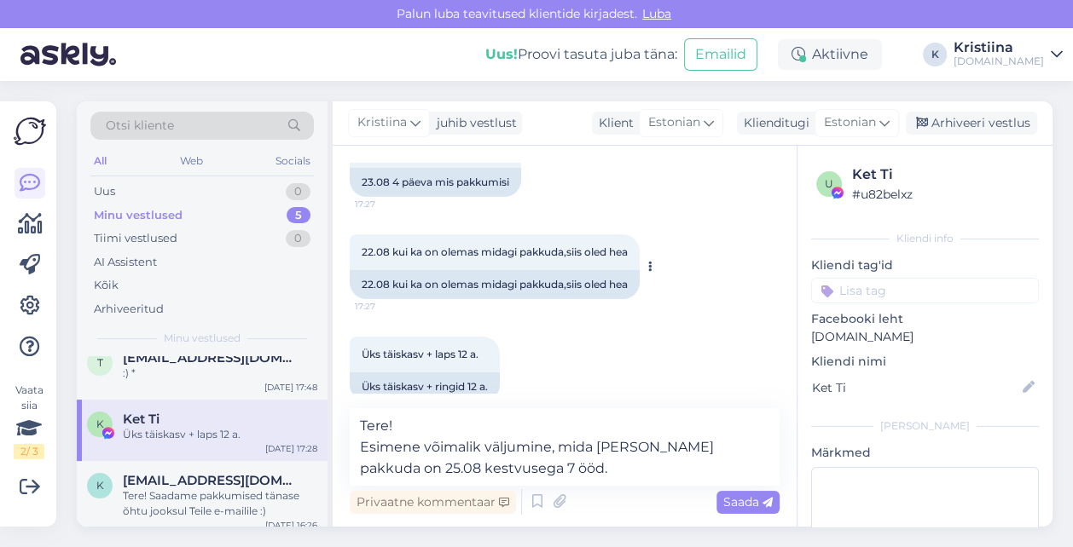
scroll to position [356, 0]
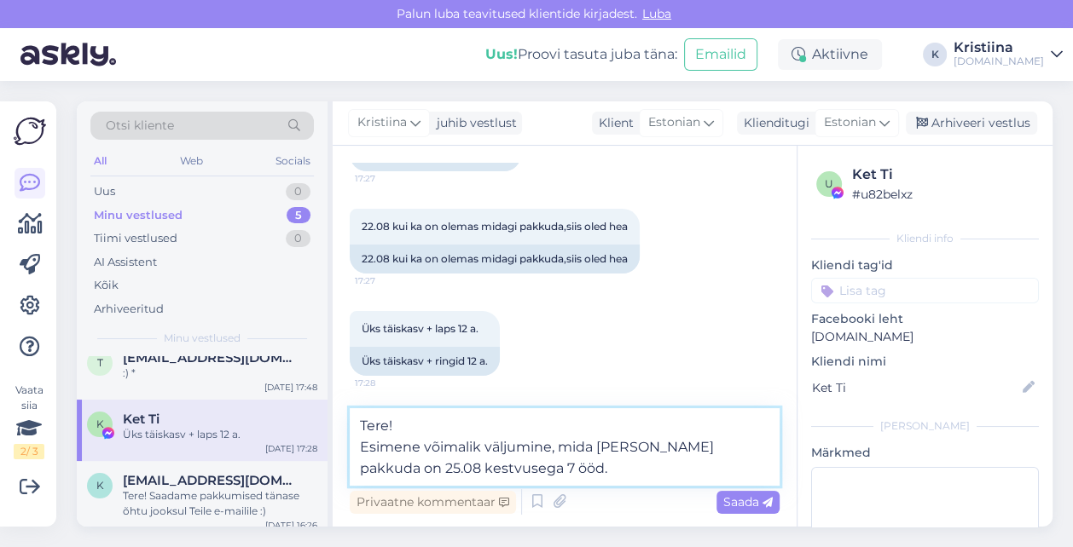
click at [546, 472] on textarea "Tere! Esimene võimalik väljumine, mida [PERSON_NAME] pakkuda on 25.08 kestvuseg…" at bounding box center [565, 447] width 430 height 78
drag, startPoint x: 546, startPoint y: 471, endPoint x: 348, endPoint y: 444, distance: 199.6
click at [348, 444] on div "Vestlus algas [DATE] Tere! 17:27 Tere! 17:27 23.08 4 päevad mis pakkute 17:27 2…" at bounding box center [565, 336] width 464 height 381
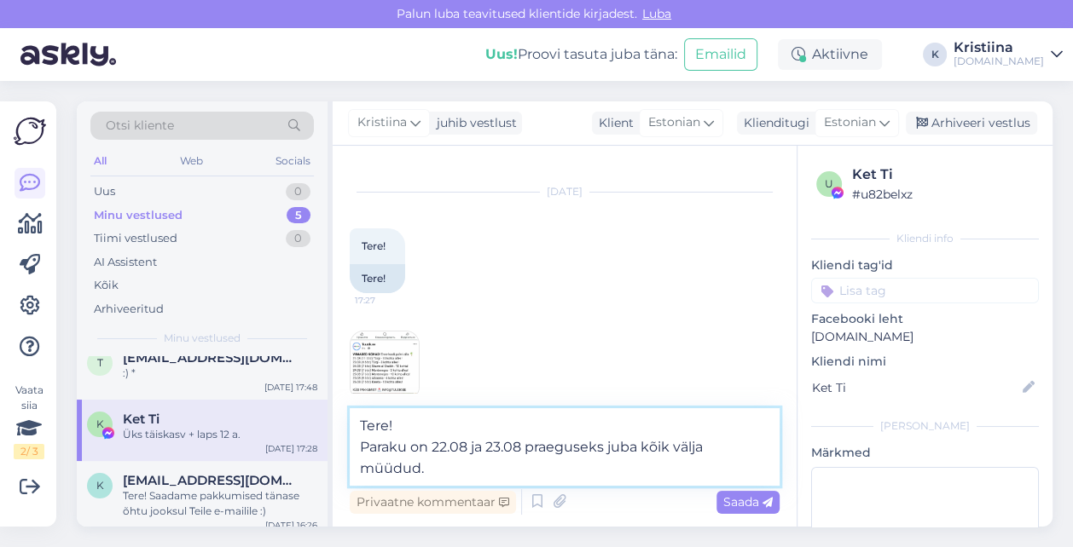
scroll to position [0, 0]
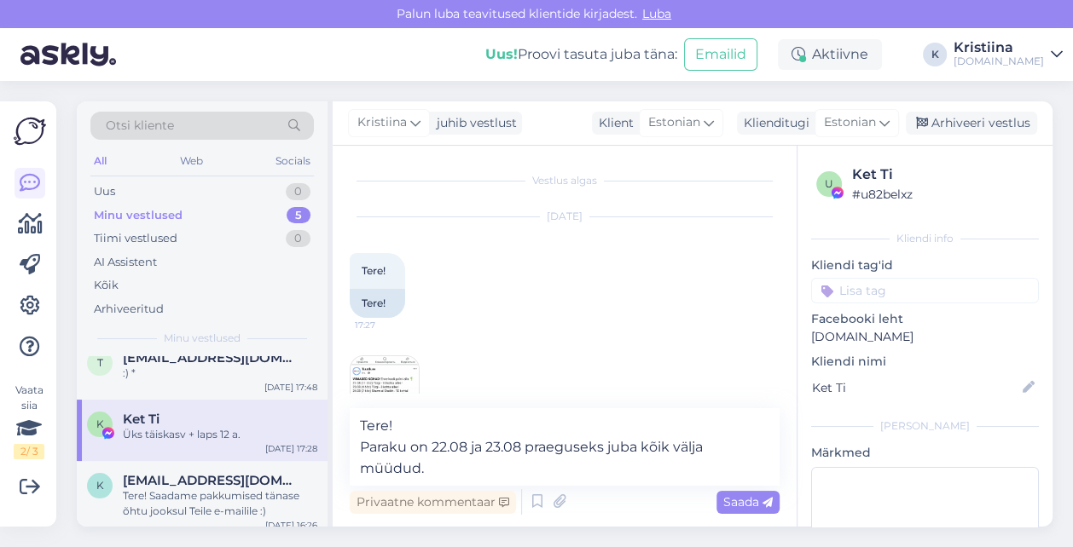
click at [368, 372] on img at bounding box center [384, 390] width 68 height 68
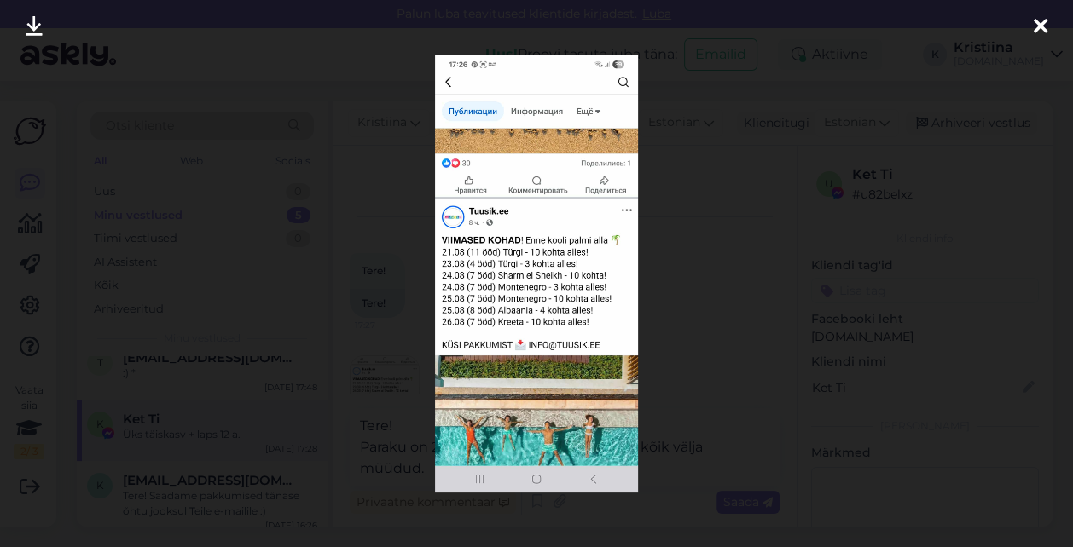
click at [954, 27] on icon at bounding box center [1041, 27] width 14 height 22
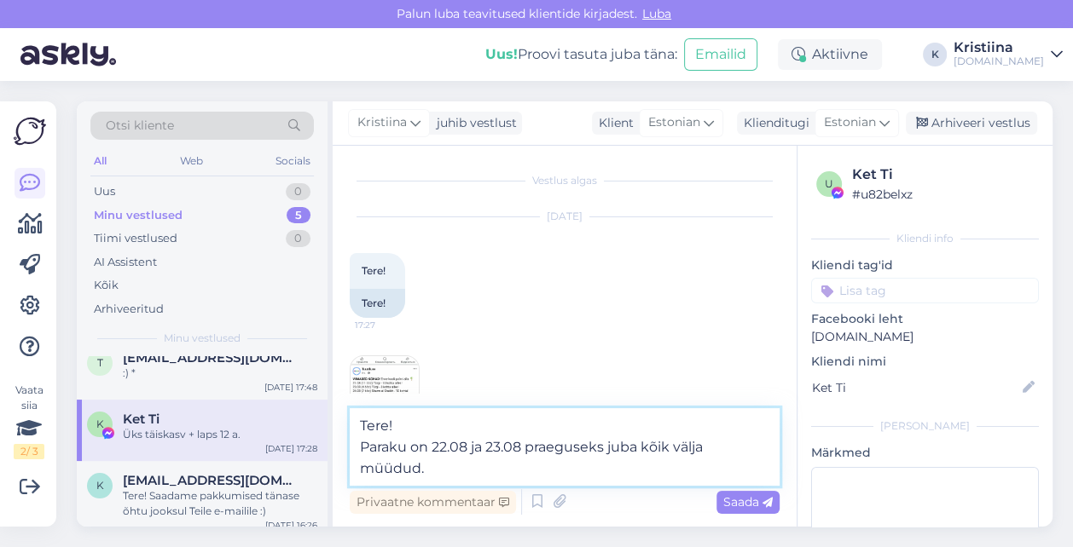
click at [473, 469] on textarea "Tere! Paraku on 22.08 ja 23.08 praeguseks juba kõik välja müüdud." at bounding box center [565, 447] width 430 height 78
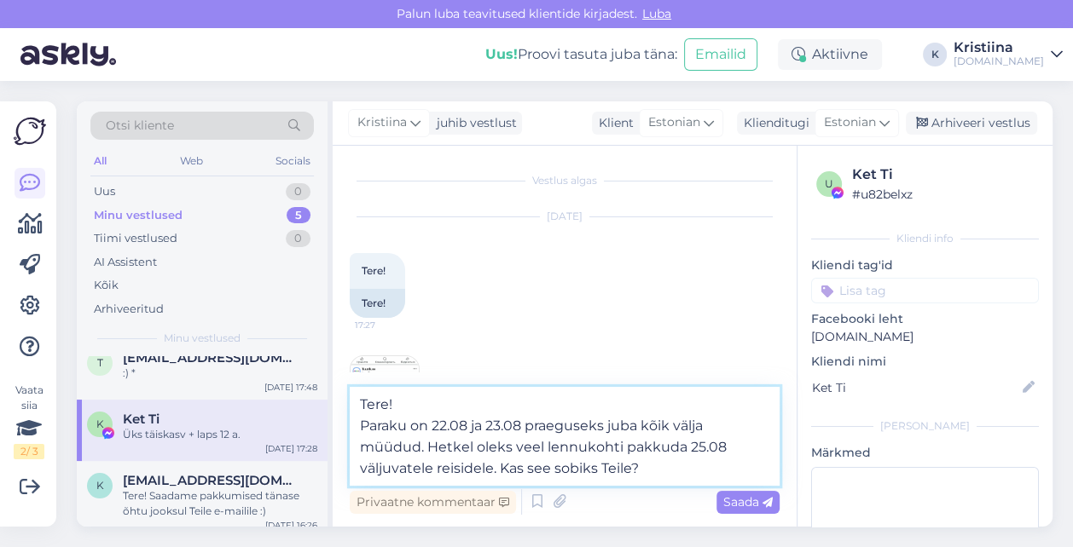
type textarea "Tere! Paraku on 22.08 ja 23.08 praeguseks juba kõik välja müüdud. Hetkel oleks …"
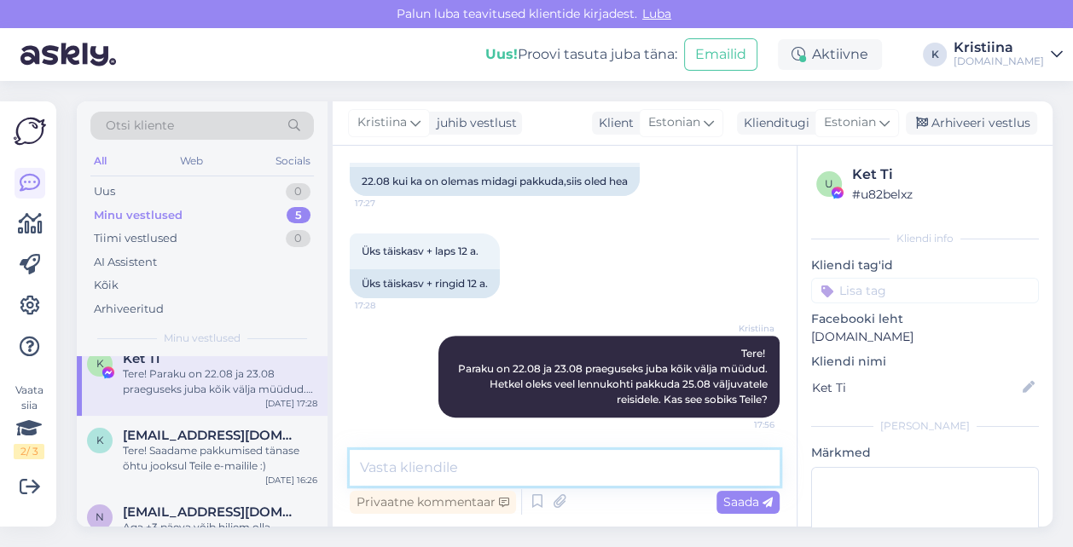
scroll to position [181, 0]
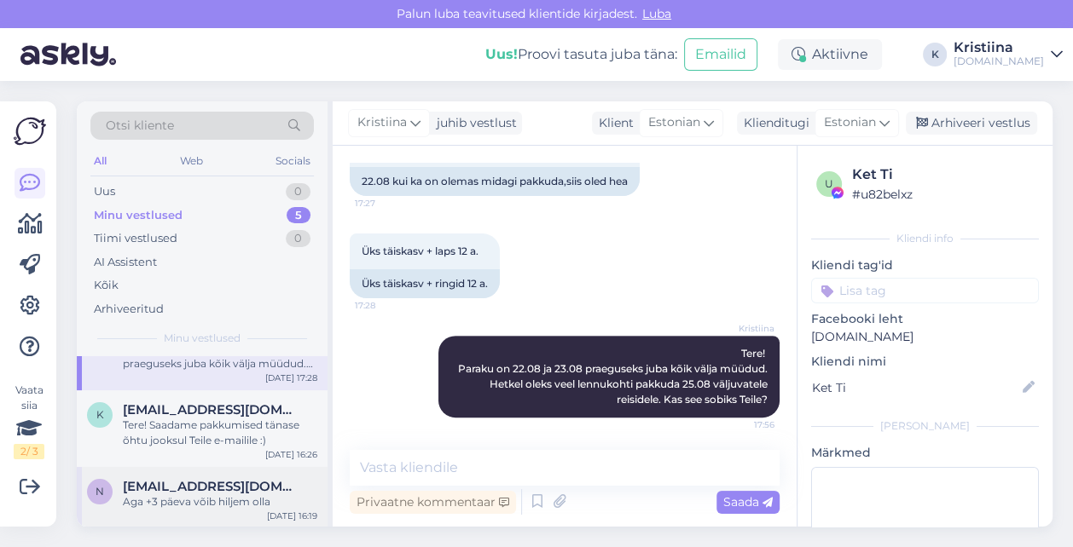
click at [219, 497] on div "Aga +3 päeva võib hiljem olla" at bounding box center [220, 502] width 194 height 15
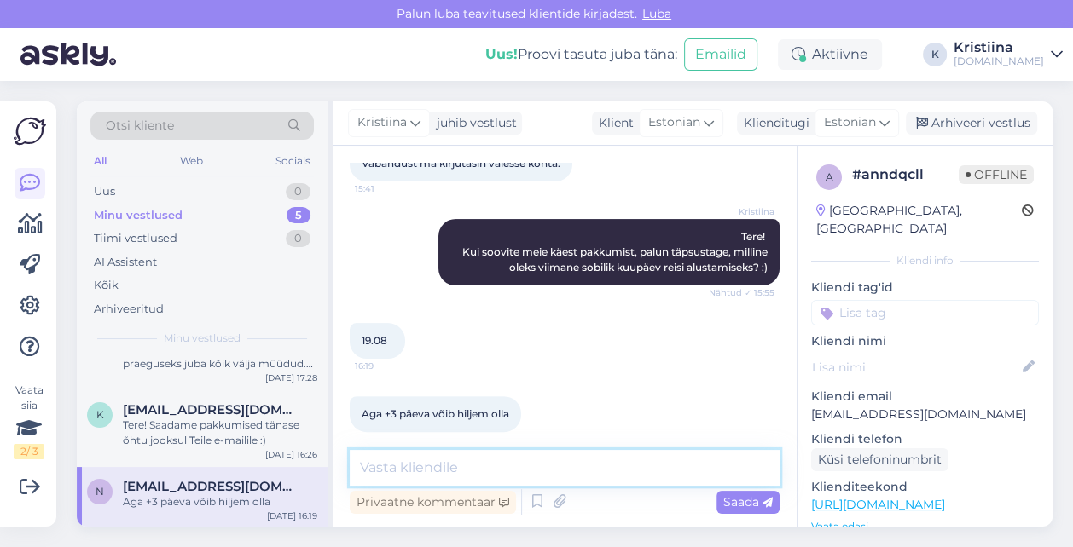
click at [453, 472] on textarea at bounding box center [565, 468] width 430 height 36
type textarea "E"
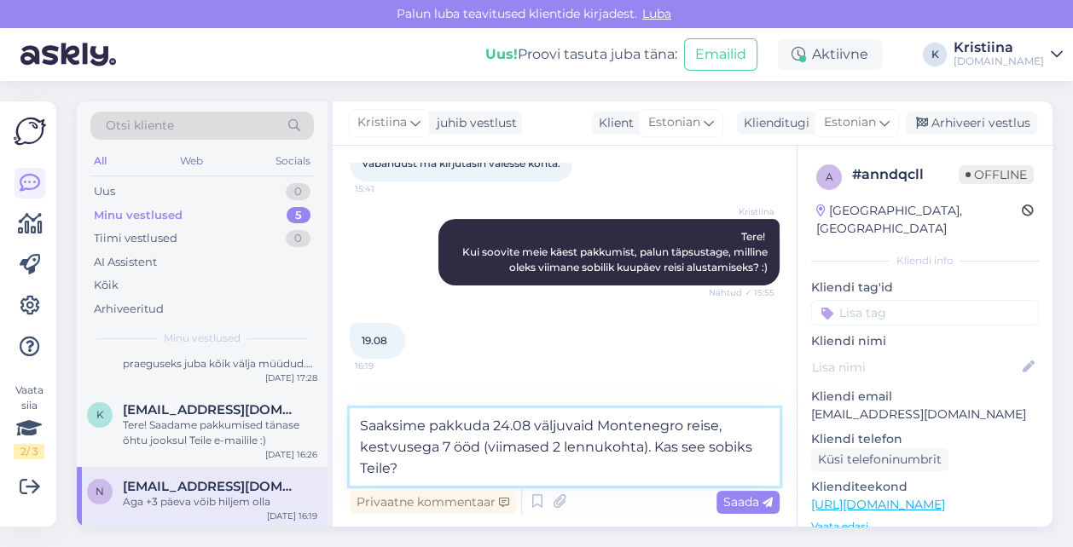
type textarea "Saaksime pakkuda 24.08 väljuvaid Montenegro reise, kestvusega 7 ööd (viimased 2…"
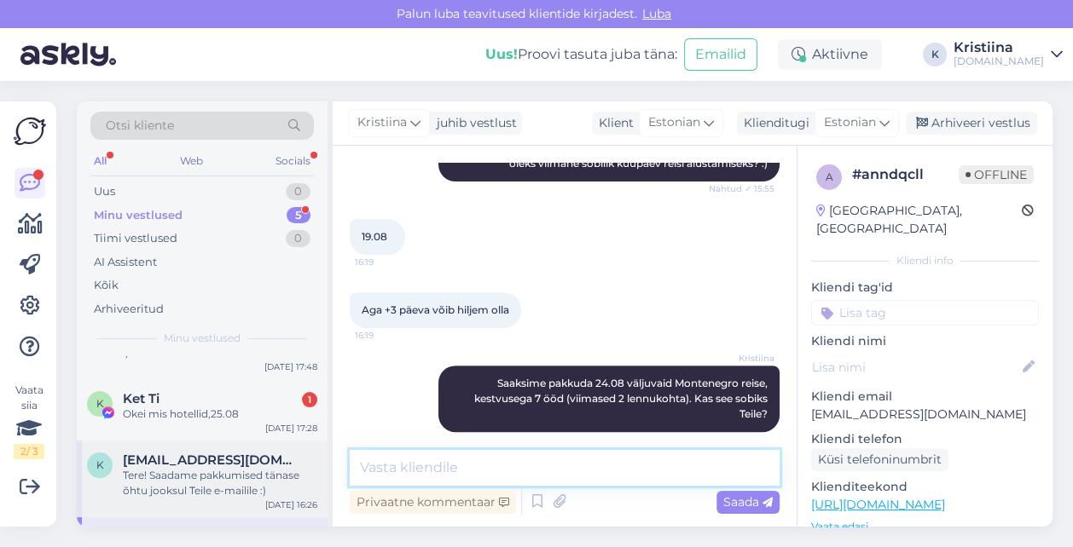
scroll to position [86, 0]
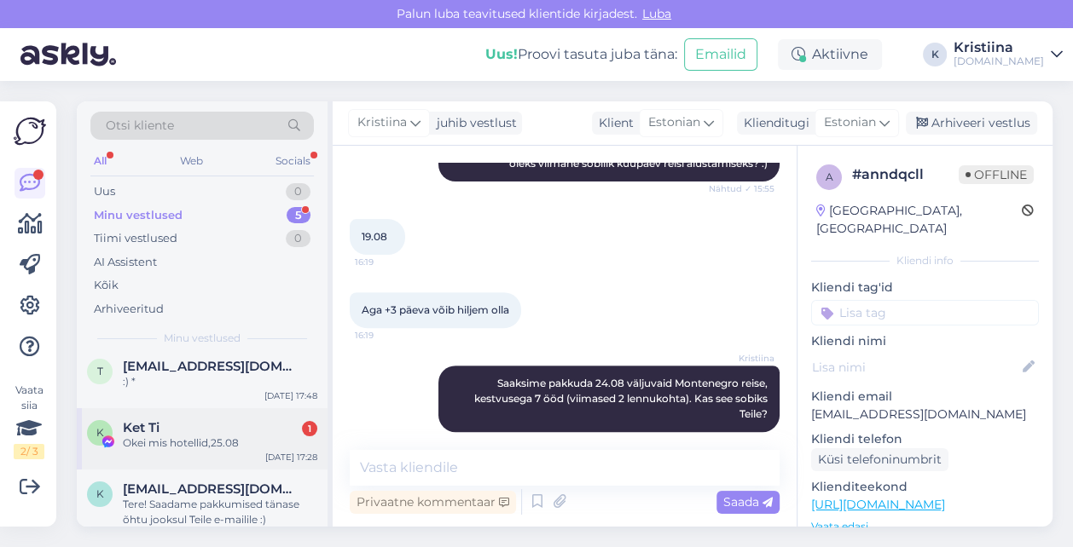
click at [200, 437] on div "Okei mis hotellid,25.08" at bounding box center [220, 443] width 194 height 15
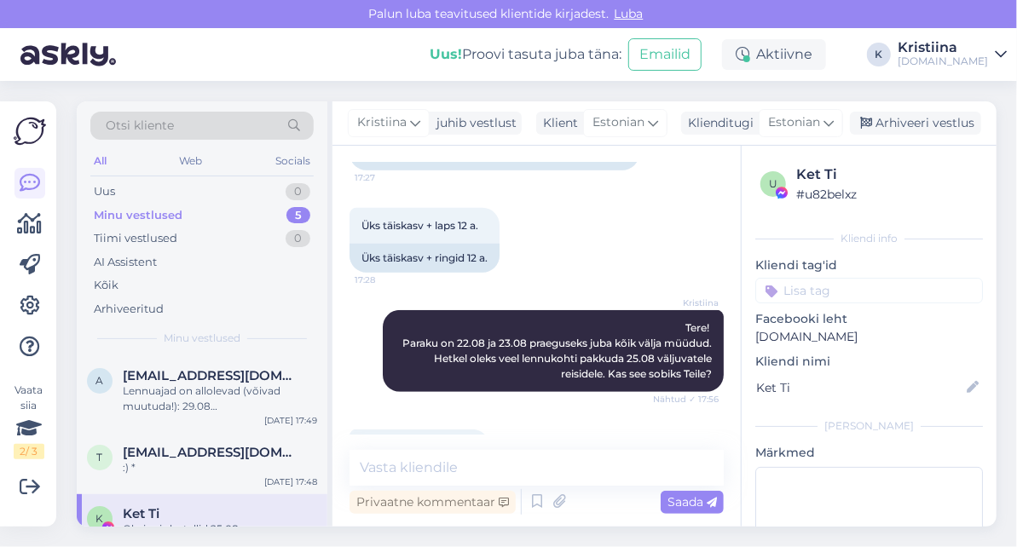
scroll to position [507, 0]
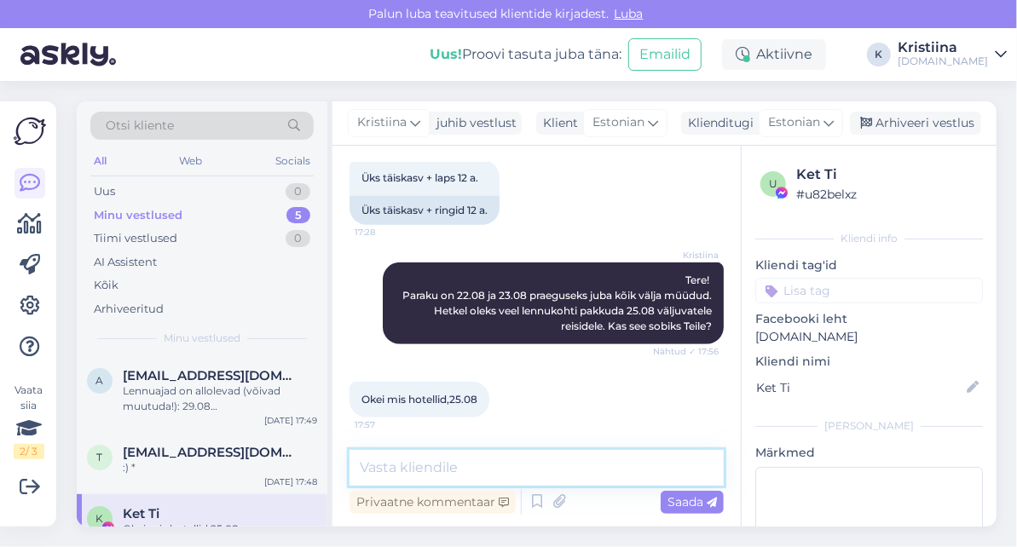
click at [423, 469] on textarea at bounding box center [537, 468] width 374 height 36
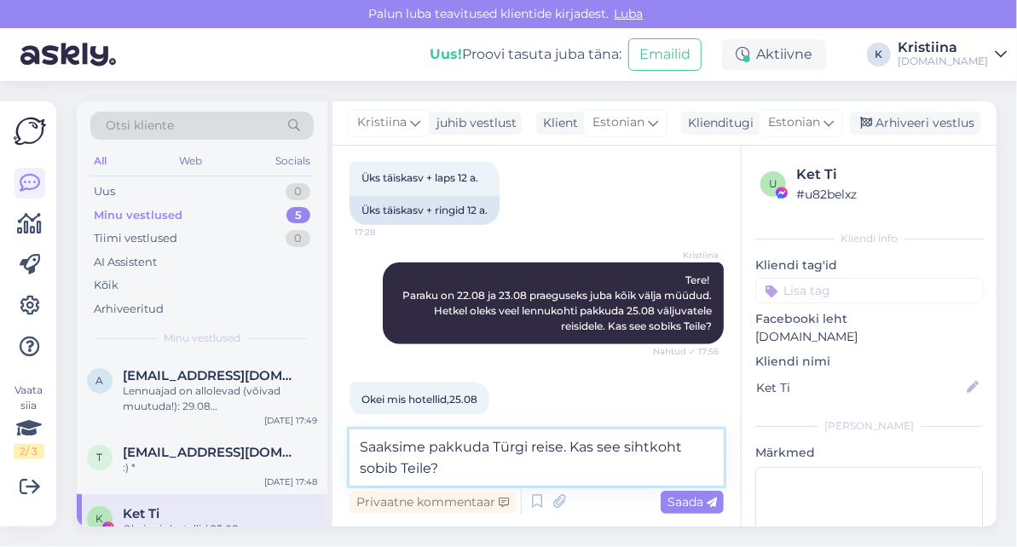
type textarea "Saaksime pakkuda Türgi reise. Kas see sihtkoht sobib Teile?"
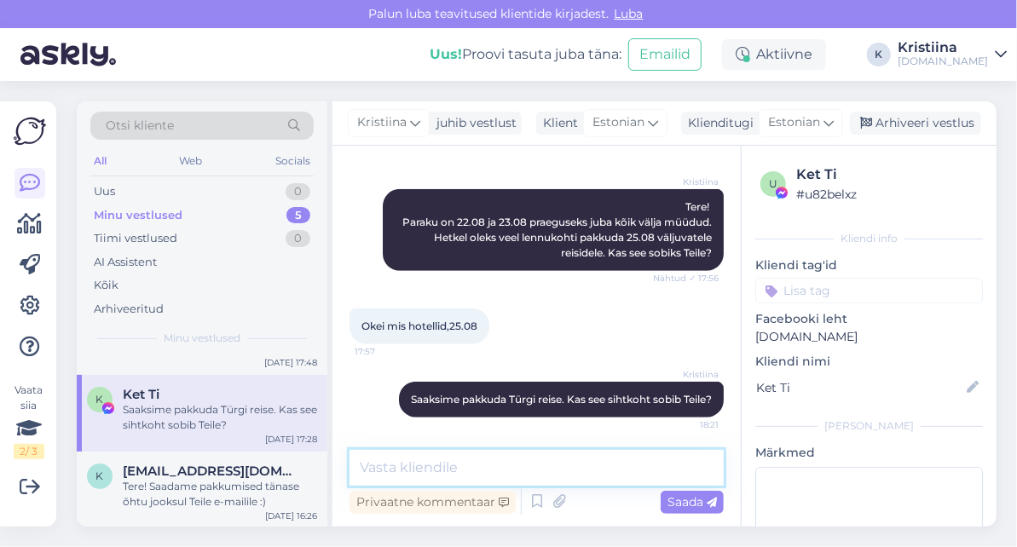
scroll to position [196, 0]
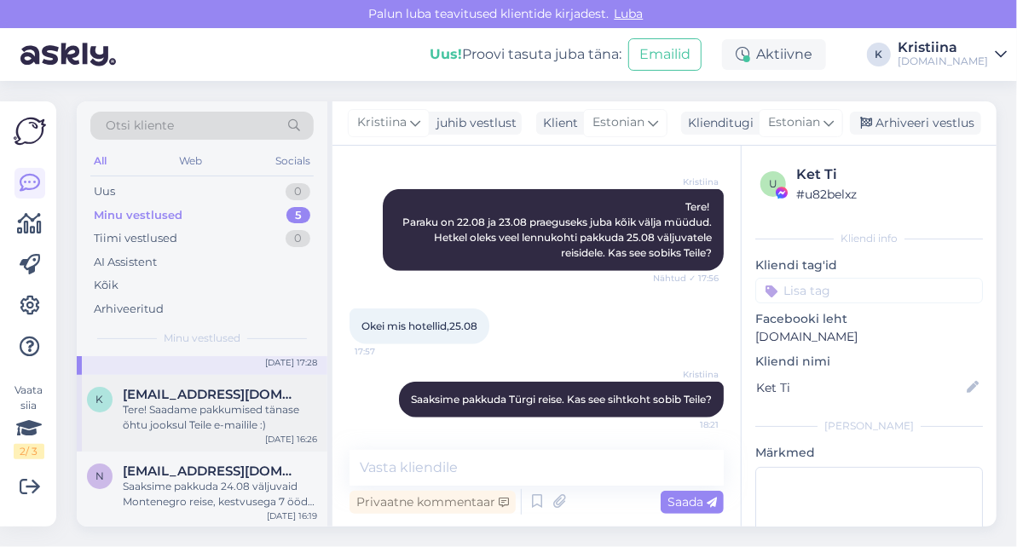
click at [205, 420] on div "Tere! Saadame pakkumised tänase õhtu jooksul Teile e-mailile :)" at bounding box center [220, 418] width 194 height 31
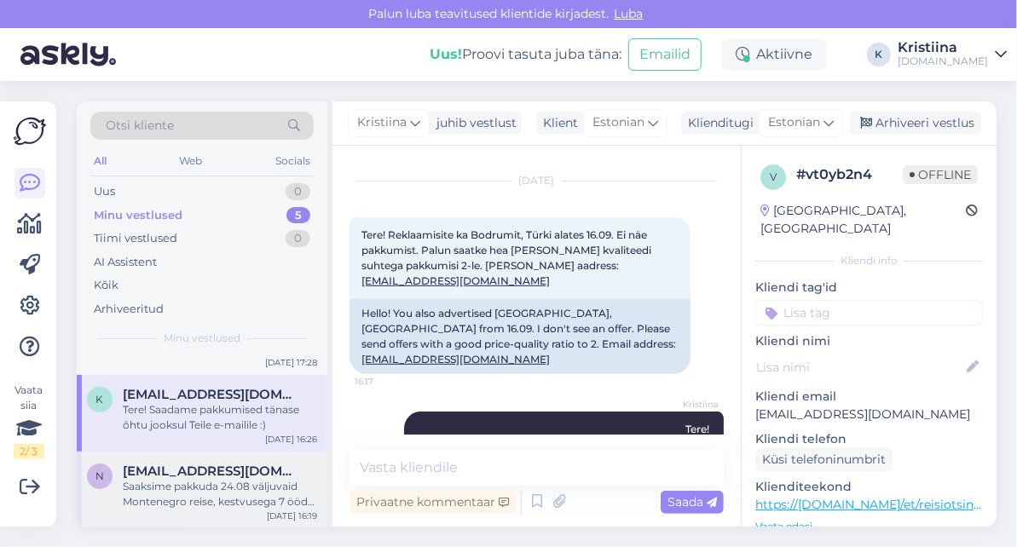
click at [211, 496] on div "Saaksime pakkuda 24.08 väljuvaid Montenegro reise, kestvusega 7 ööd (viimased 2…" at bounding box center [220, 494] width 194 height 31
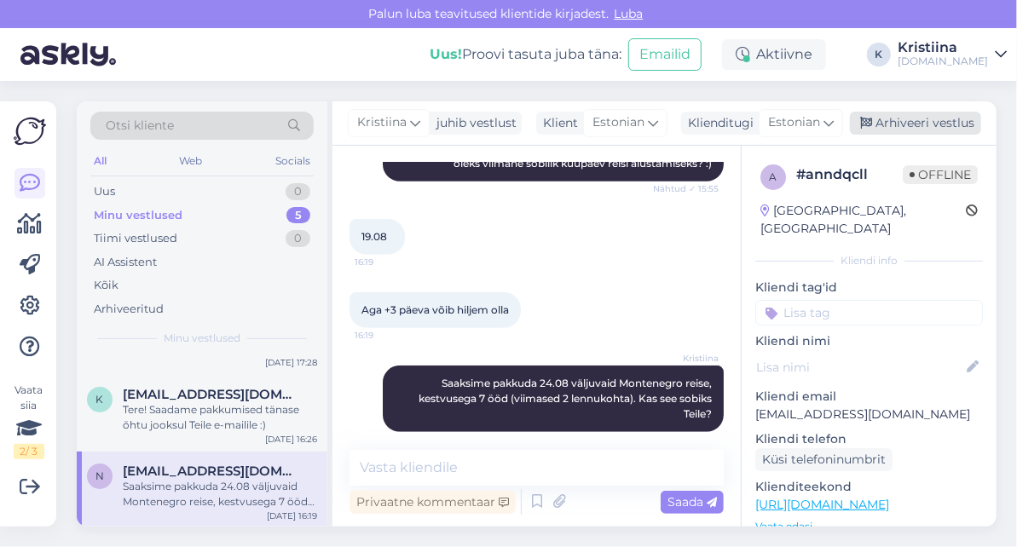
click at [913, 130] on div "Arhiveeri vestlus" at bounding box center [915, 123] width 131 height 23
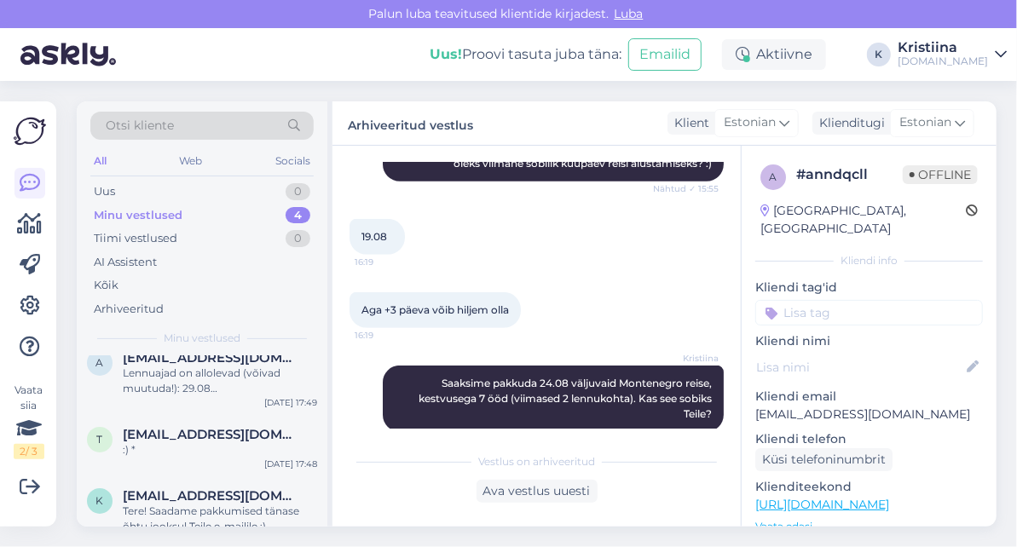
scroll to position [119, 0]
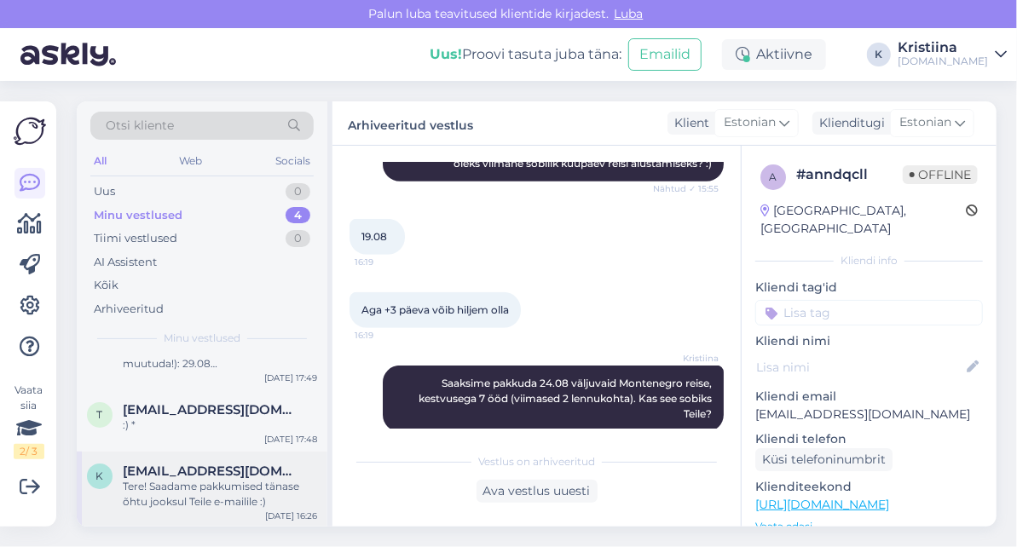
click at [195, 484] on div "Tere! Saadame pakkumised tänase õhtu jooksul Teile e-mailile :)" at bounding box center [220, 494] width 194 height 31
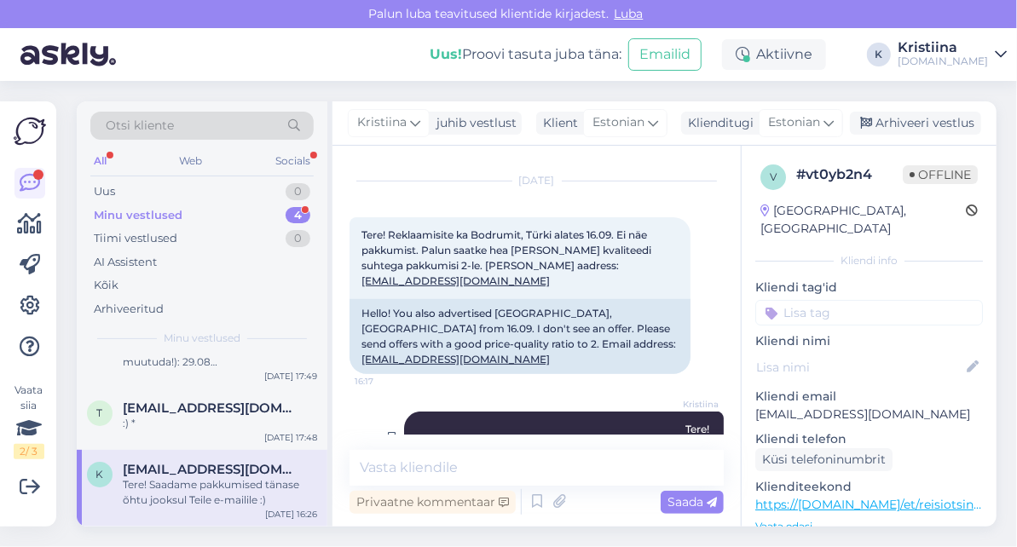
scroll to position [104, 0]
click at [238, 216] on div "Minu vestlused 4" at bounding box center [201, 216] width 223 height 24
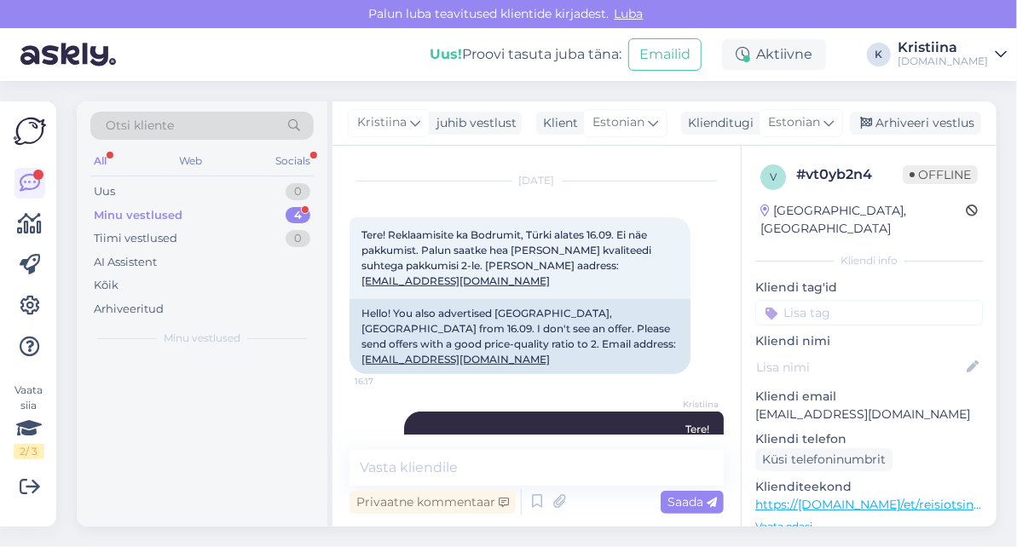
scroll to position [0, 0]
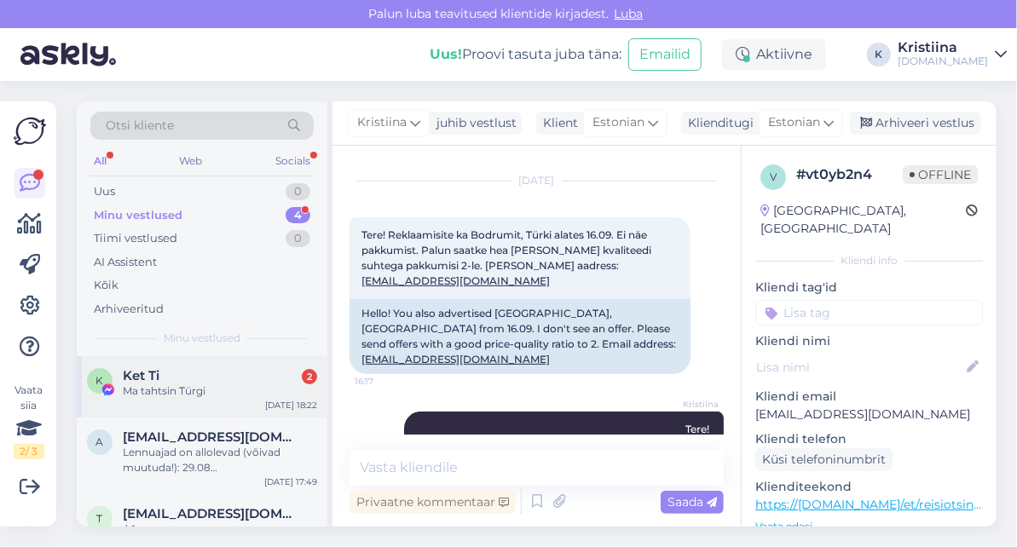
click at [211, 384] on div "Ma tahtsin Türgi" at bounding box center [220, 391] width 194 height 15
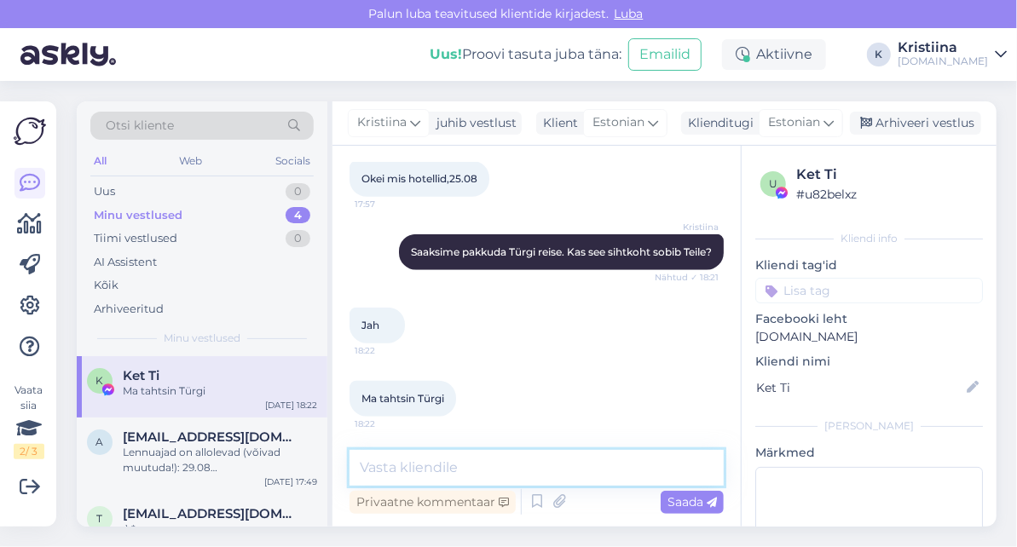
click at [506, 472] on textarea at bounding box center [537, 468] width 374 height 36
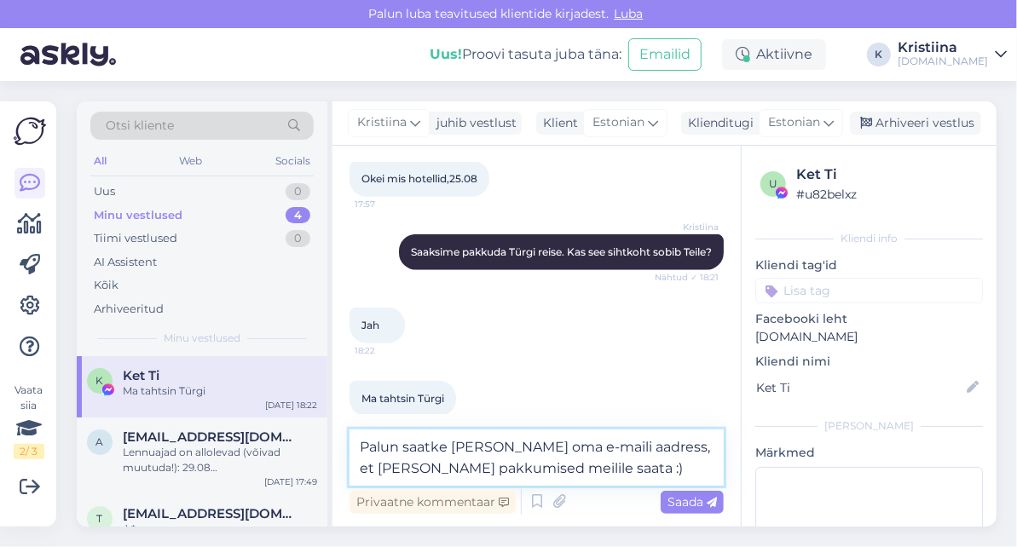
type textarea "Palun saatke [PERSON_NAME] oma e-maili aadress, et [PERSON_NAME] pakkumised mei…"
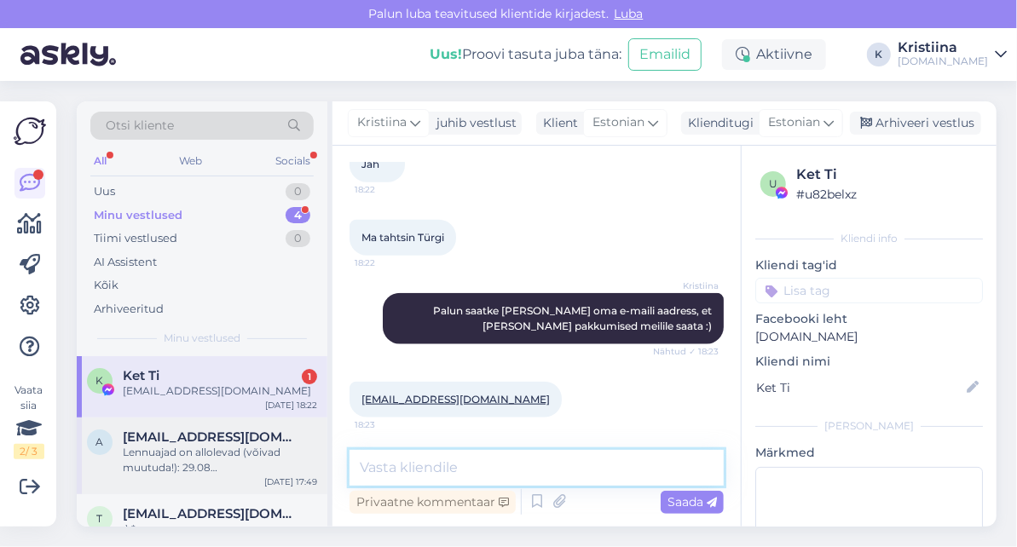
scroll to position [95, 0]
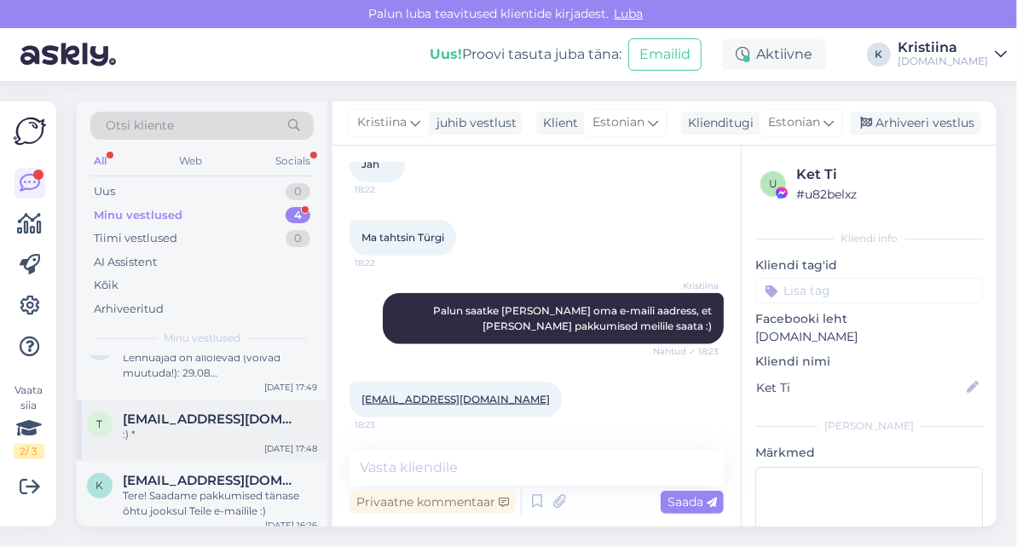
click at [209, 442] on div "t [EMAIL_ADDRESS][DOMAIN_NAME] :) * [DATE] 17:48" at bounding box center [202, 430] width 251 height 61
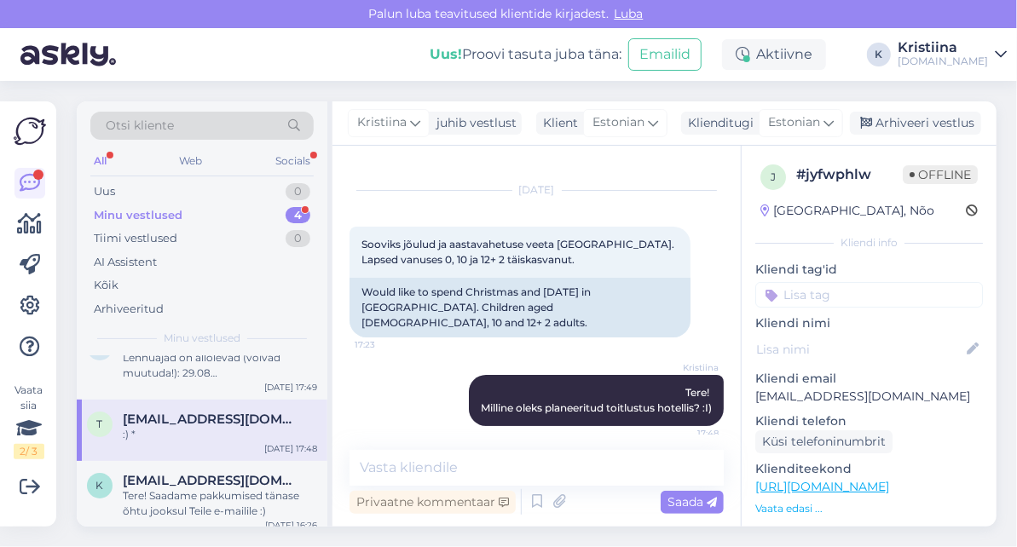
scroll to position [0, 0]
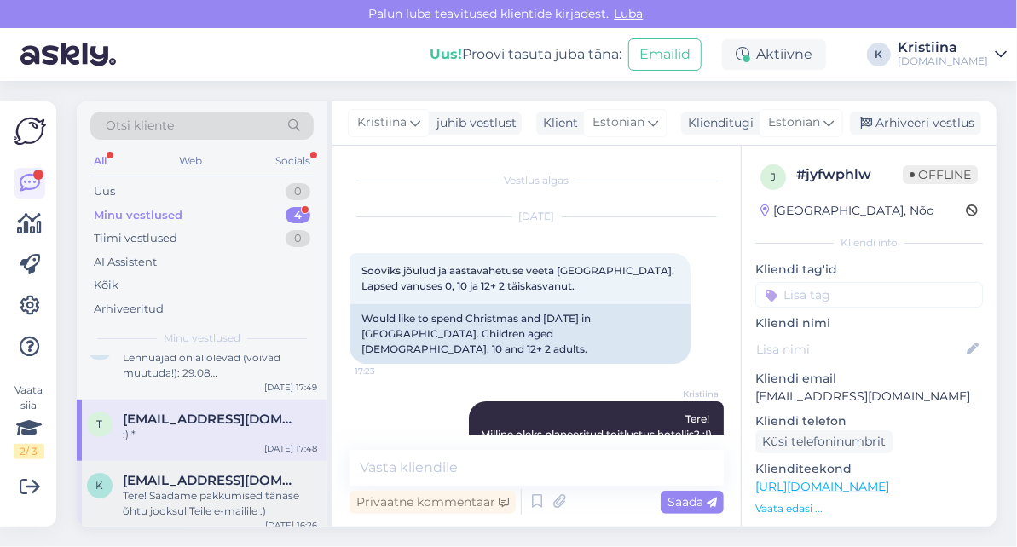
click at [169, 493] on div "Tere! Saadame pakkumised tänase õhtu jooksul Teile e-mailile :)" at bounding box center [220, 504] width 194 height 31
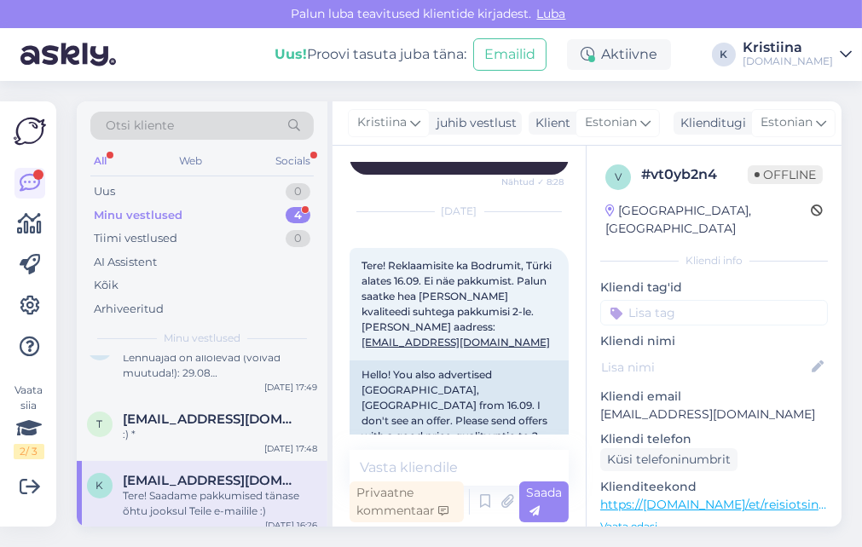
scroll to position [324, 0]
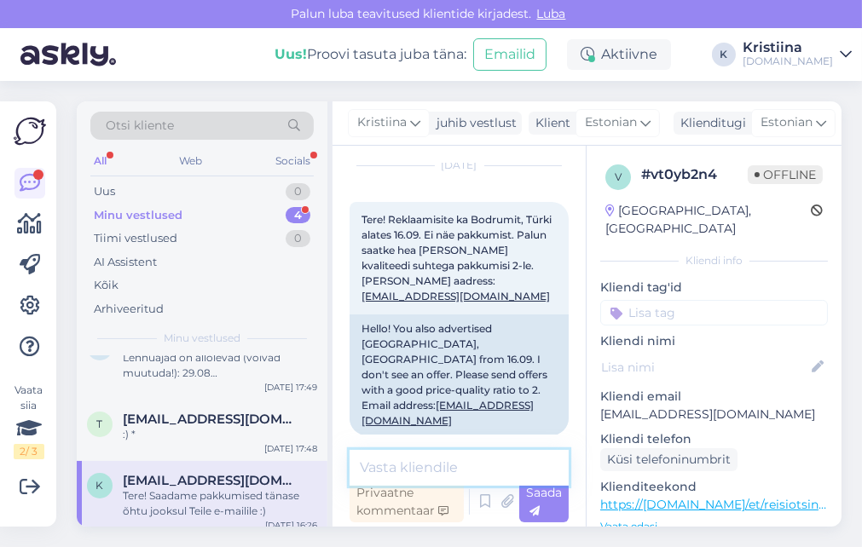
click at [408, 466] on textarea at bounding box center [459, 468] width 219 height 36
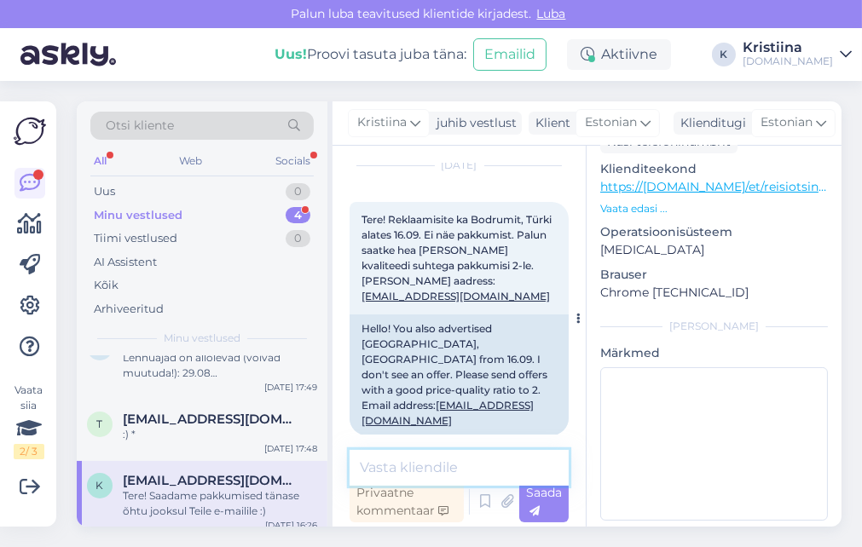
scroll to position [416, 0]
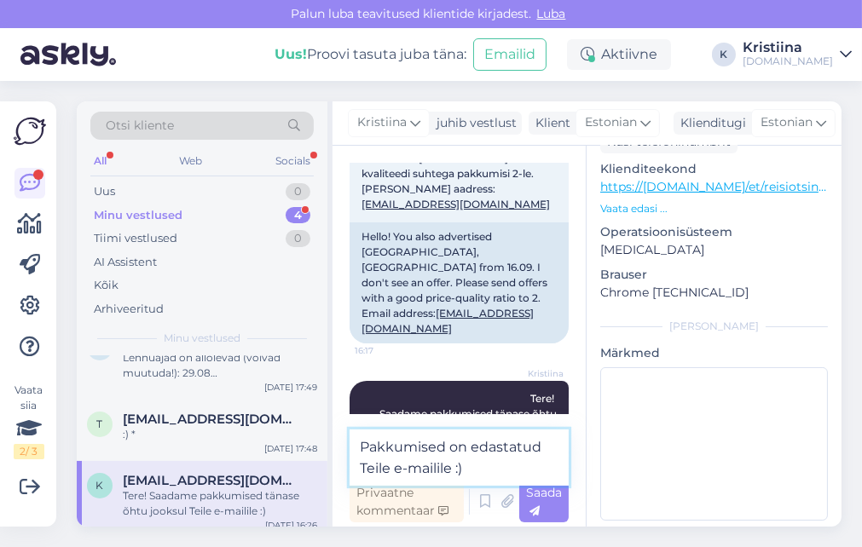
type textarea "Pakkumised on edastatud Teile e-mailile :)"
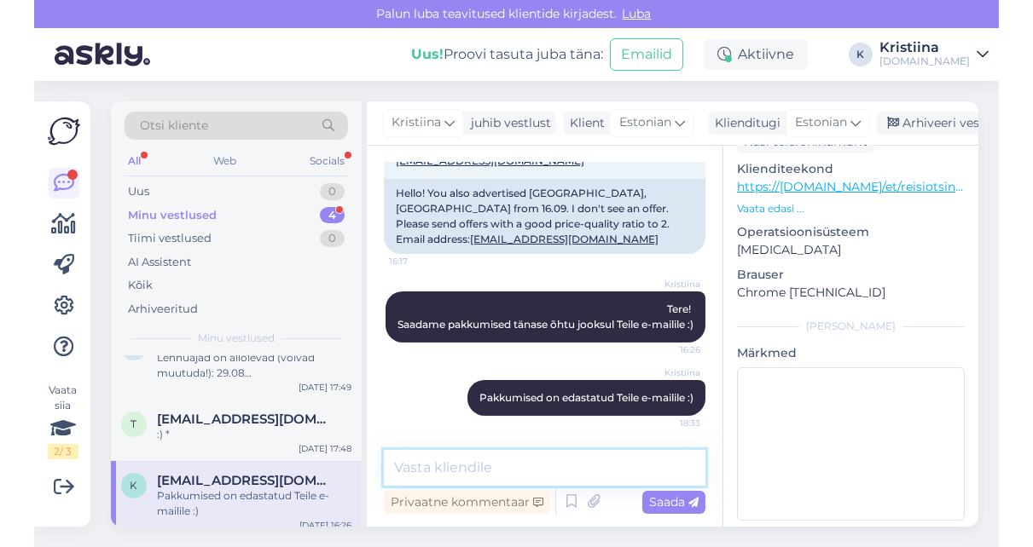
scroll to position [351, 0]
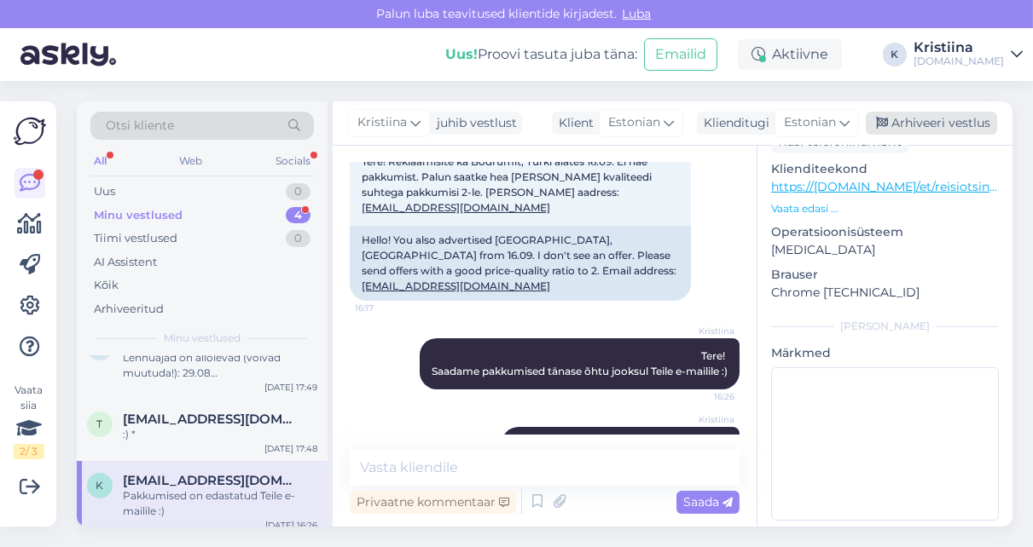
click at [942, 118] on div "Arhiveeri vestlus" at bounding box center [931, 123] width 131 height 23
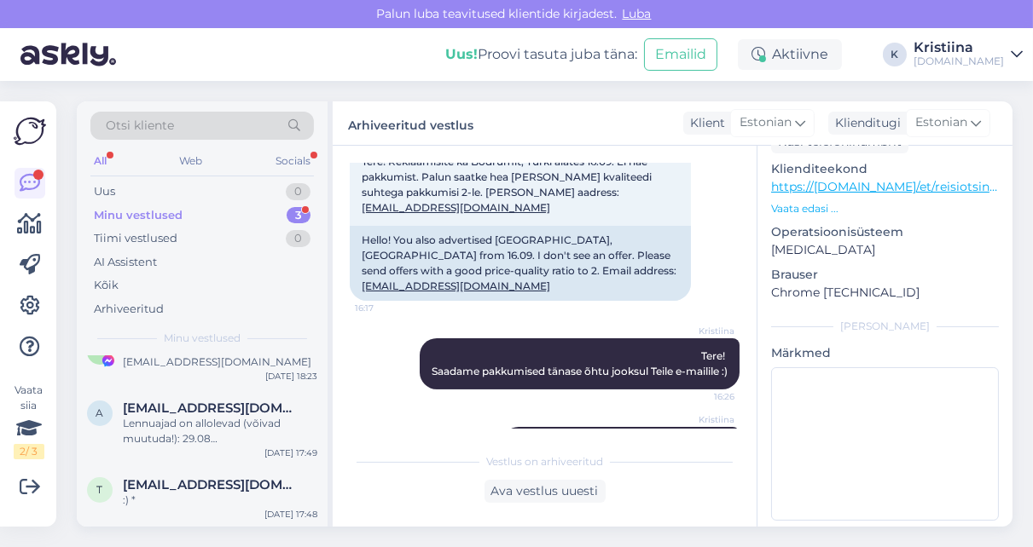
scroll to position [357, 0]
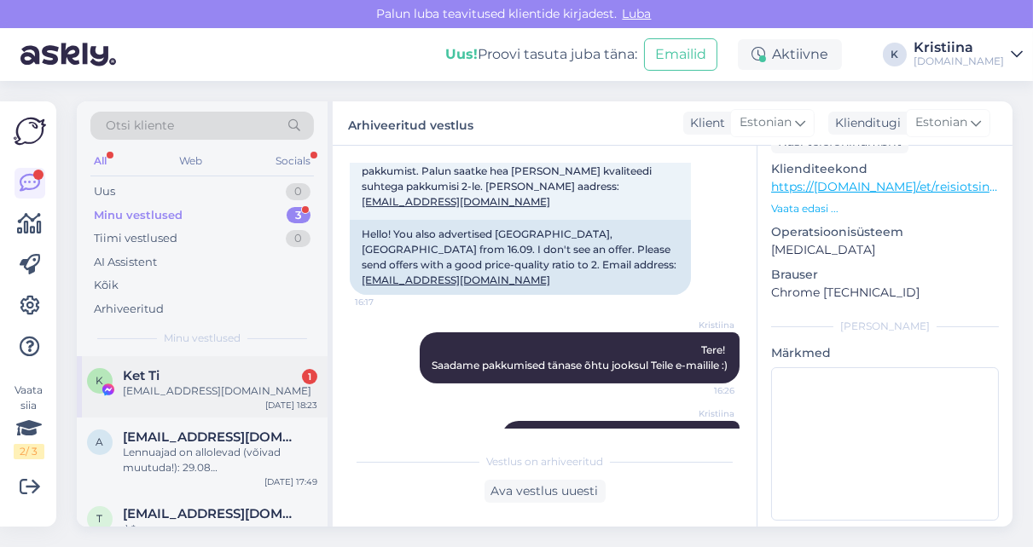
click at [237, 385] on div "[EMAIL_ADDRESS][DOMAIN_NAME]" at bounding box center [220, 391] width 194 height 15
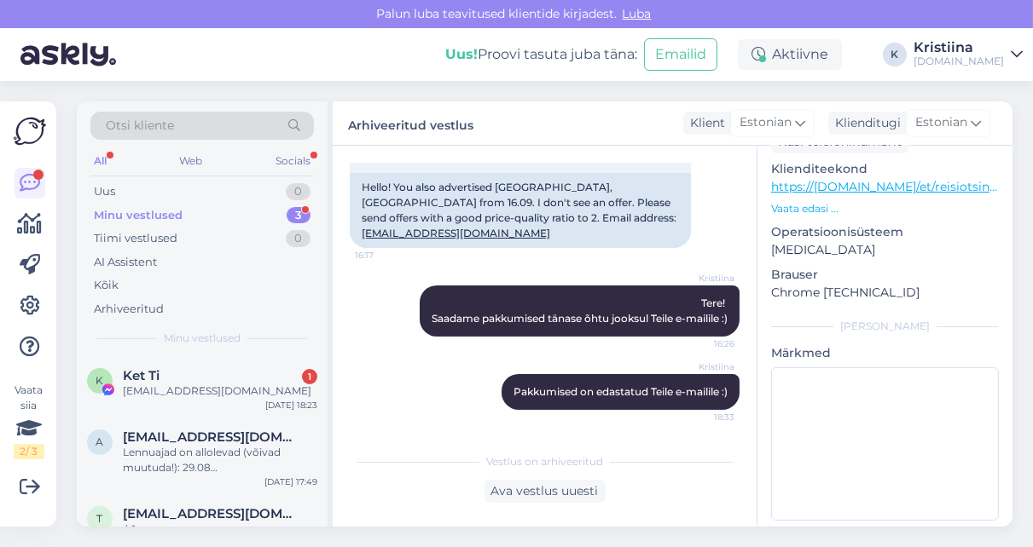
scroll to position [118, 0]
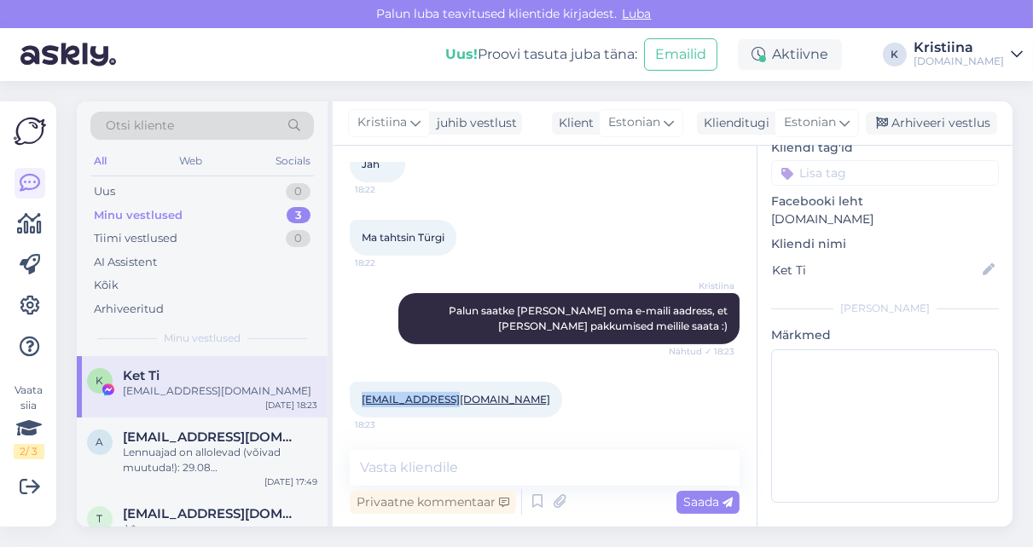
drag, startPoint x: 449, startPoint y: 400, endPoint x: 360, endPoint y: 403, distance: 88.8
click at [360, 403] on div "[EMAIL_ADDRESS][DOMAIN_NAME] 18:23" at bounding box center [456, 400] width 212 height 36
copy link "[EMAIL_ADDRESS][DOMAIN_NAME]"
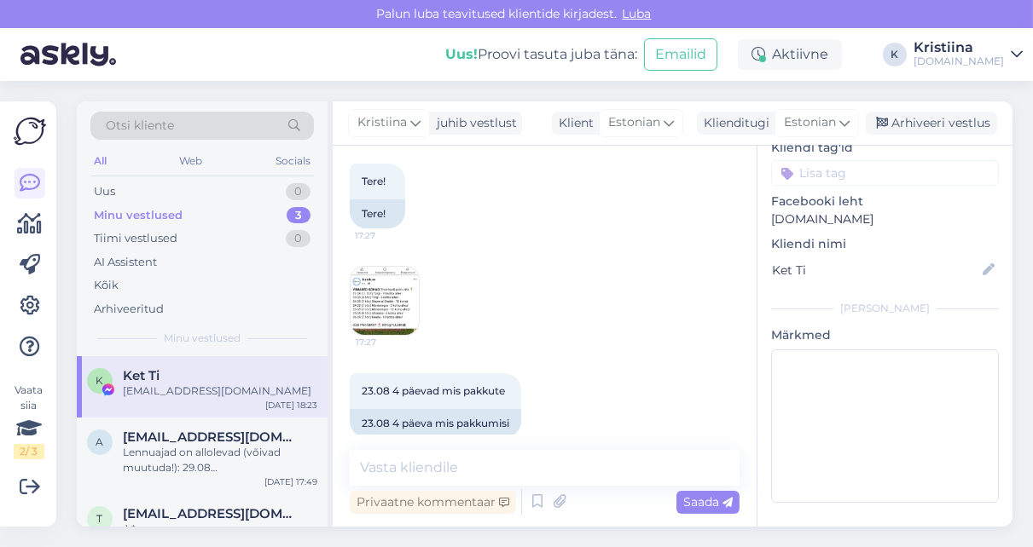
scroll to position [0, 0]
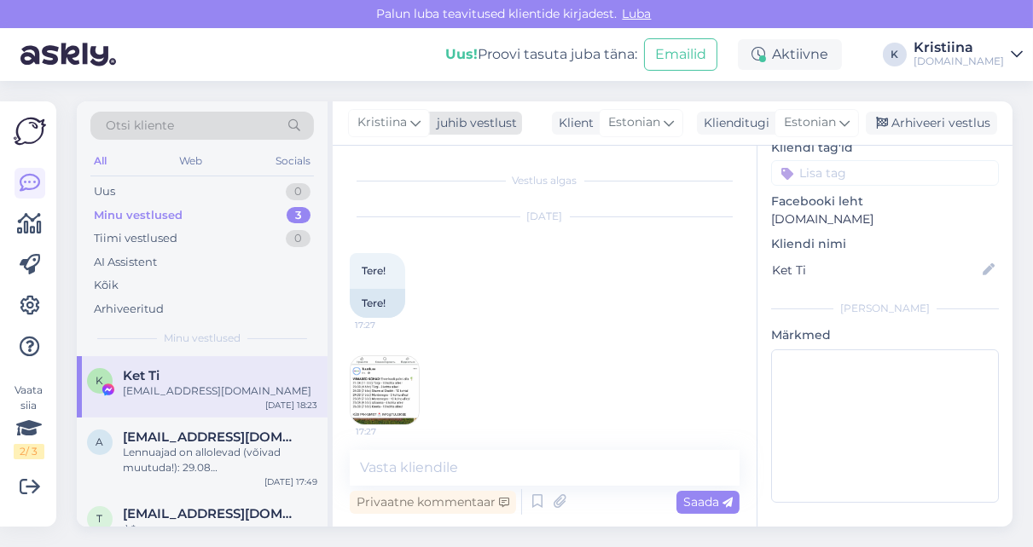
click at [396, 128] on span "Kristiina" at bounding box center [381, 122] width 49 height 19
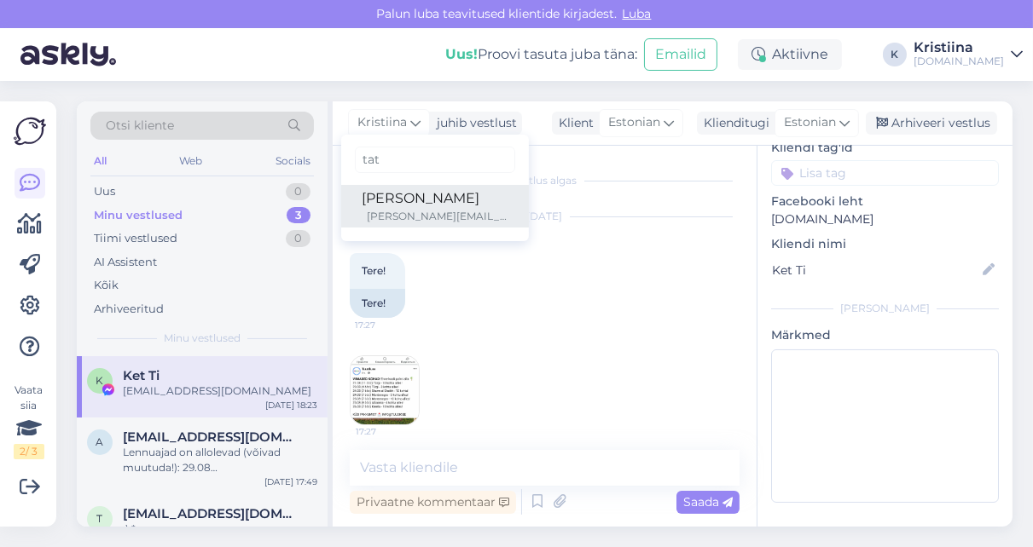
type input "tat"
click at [380, 193] on div "[PERSON_NAME]" at bounding box center [435, 198] width 147 height 20
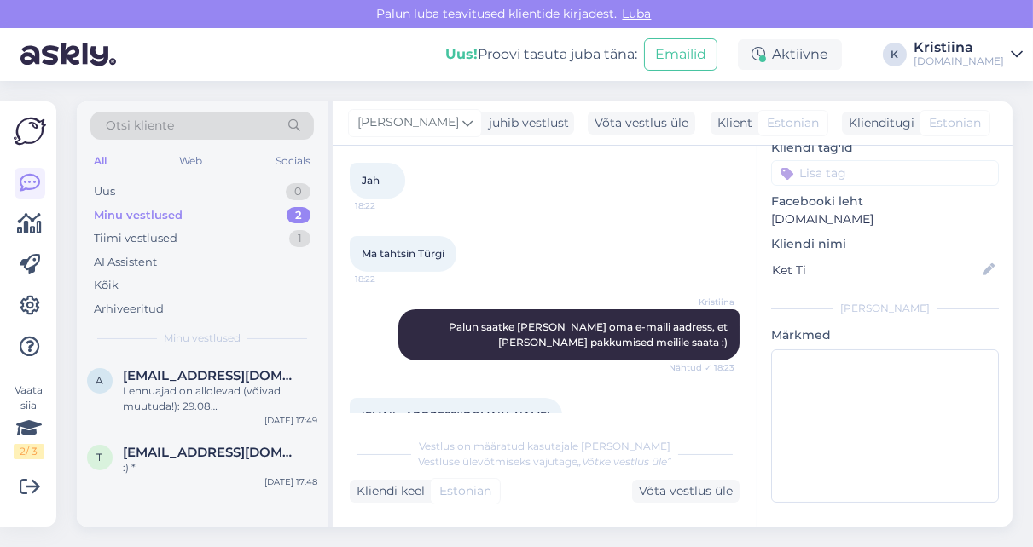
scroll to position [911, 0]
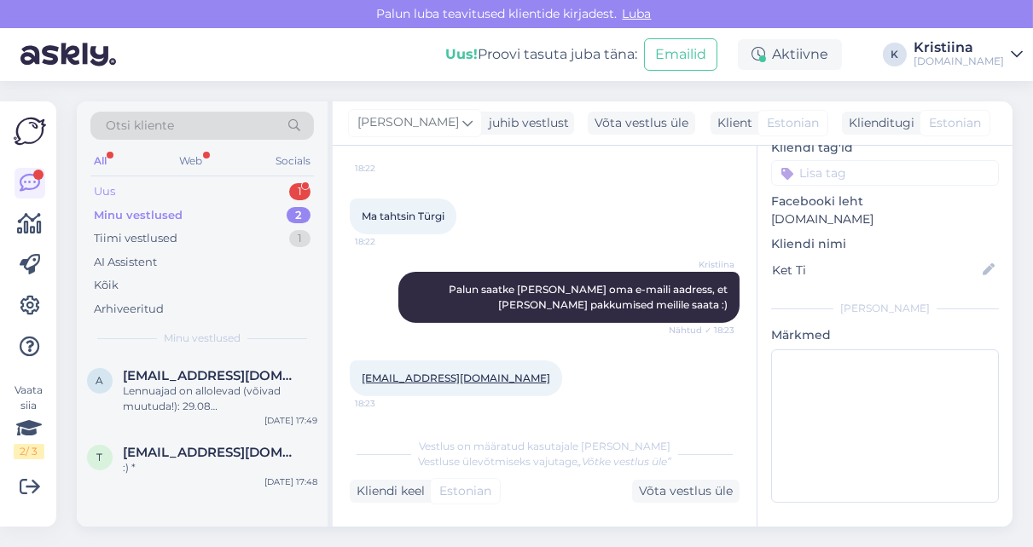
click at [207, 193] on div "Uus 1" at bounding box center [201, 192] width 223 height 24
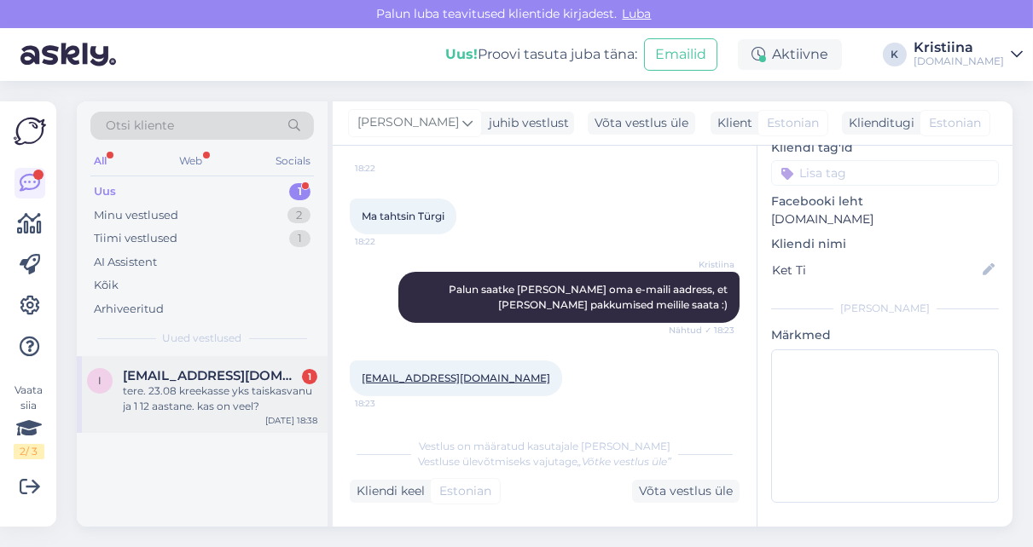
click at [203, 380] on span "[EMAIL_ADDRESS][DOMAIN_NAME]" at bounding box center [211, 375] width 177 height 15
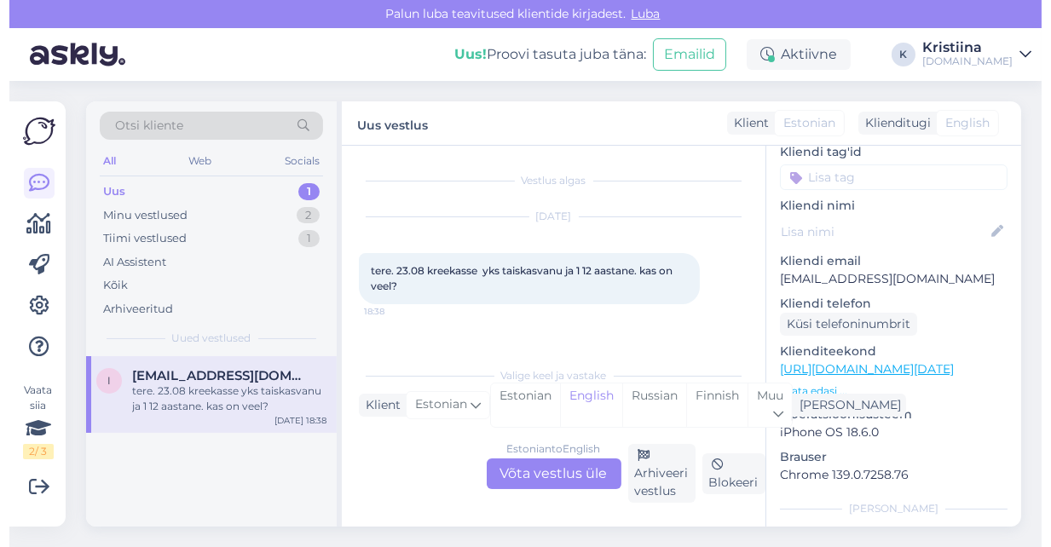
scroll to position [318, 0]
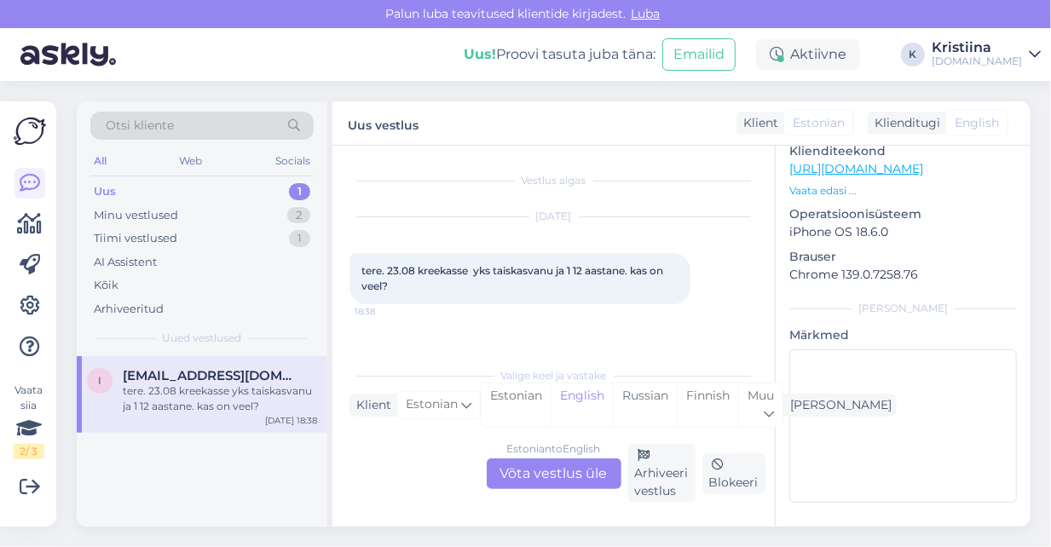
click at [538, 473] on div "Estonian to English Võta vestlus üle" at bounding box center [554, 474] width 135 height 31
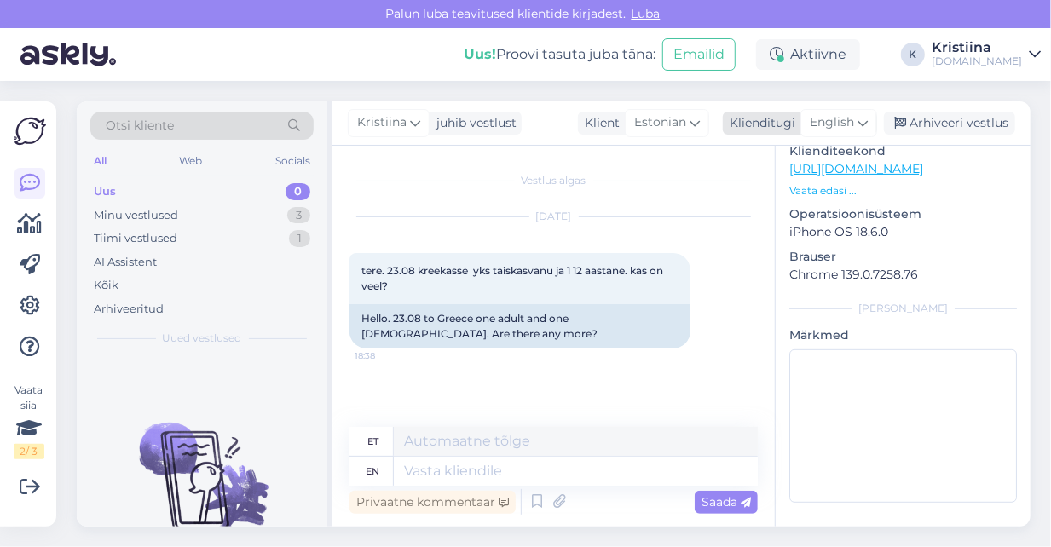
click at [860, 118] on icon at bounding box center [863, 122] width 10 height 19
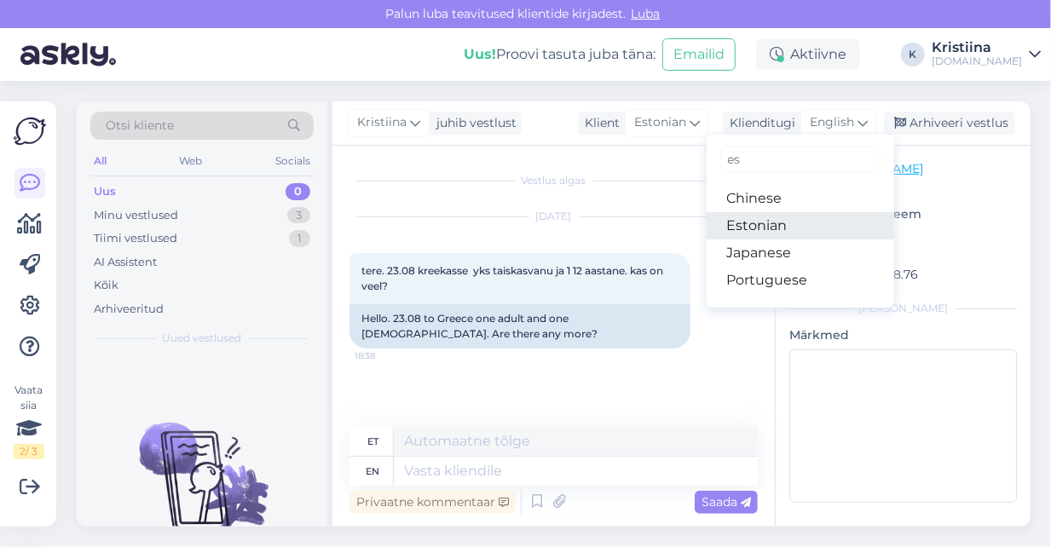
click at [790, 223] on link "Estonian" at bounding box center [801, 225] width 188 height 27
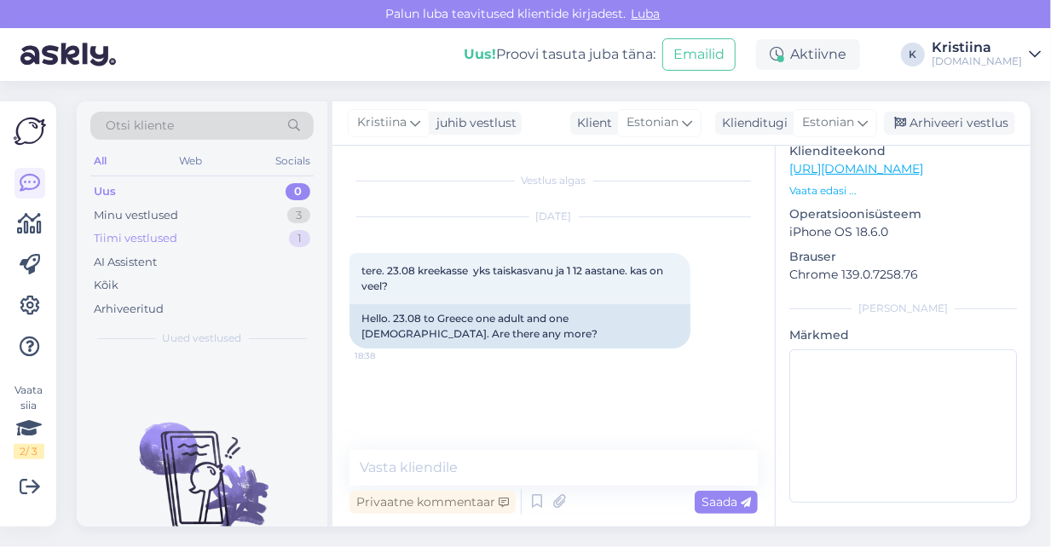
click at [264, 233] on div "Tiimi vestlused 1" at bounding box center [201, 239] width 223 height 24
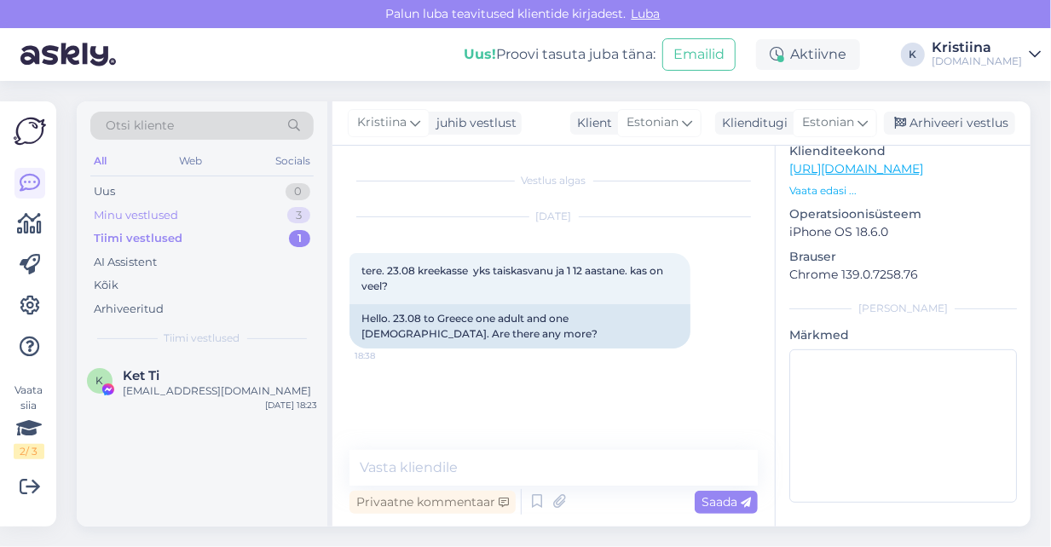
click at [208, 217] on div "Minu vestlused 3" at bounding box center [201, 216] width 223 height 24
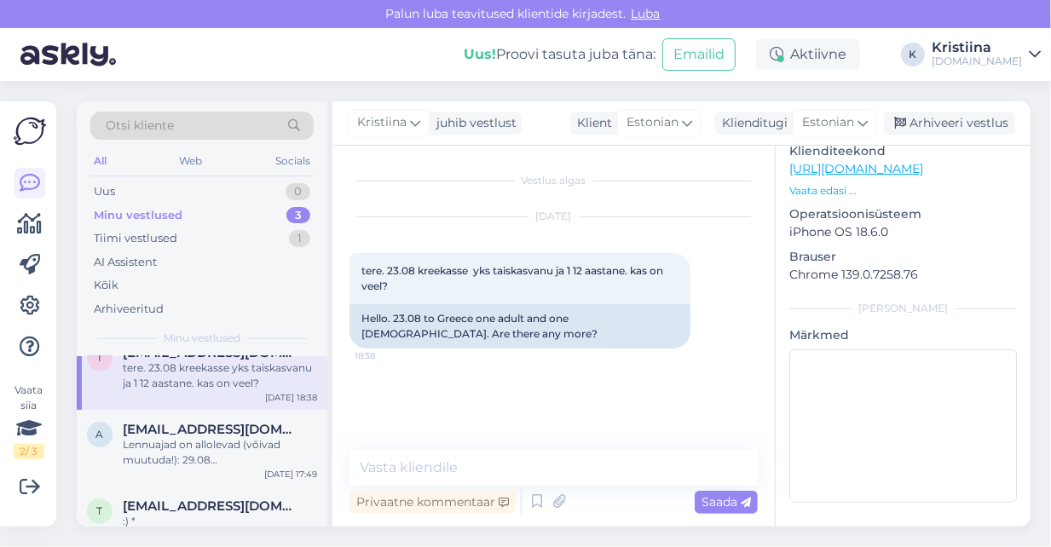
scroll to position [43, 0]
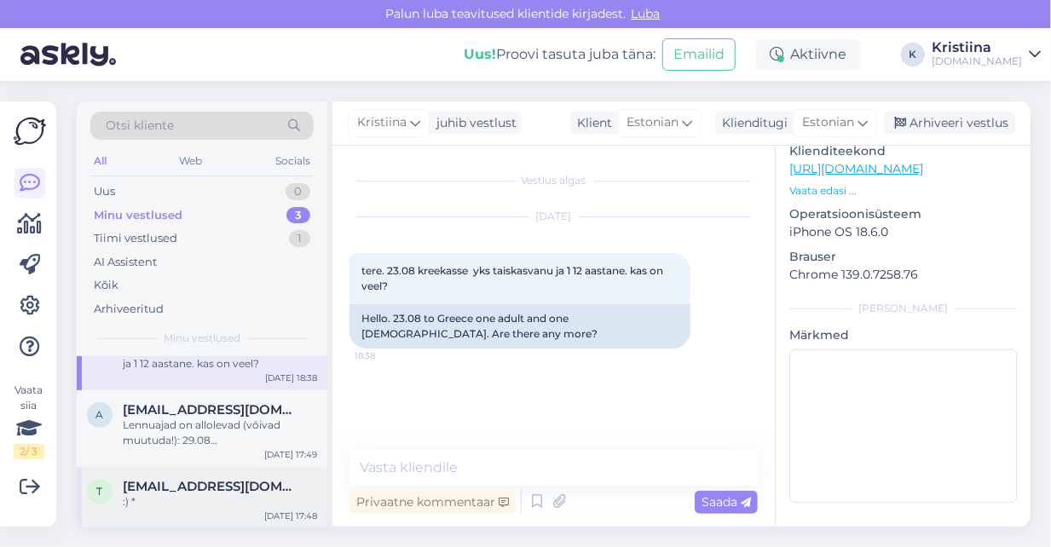
click at [211, 503] on div ":) *" at bounding box center [220, 502] width 194 height 15
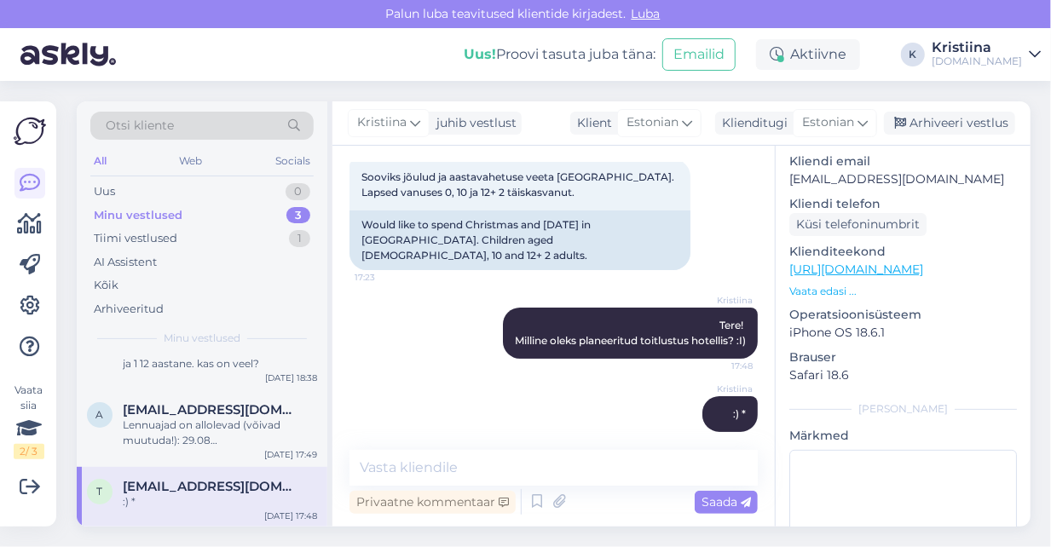
scroll to position [0, 0]
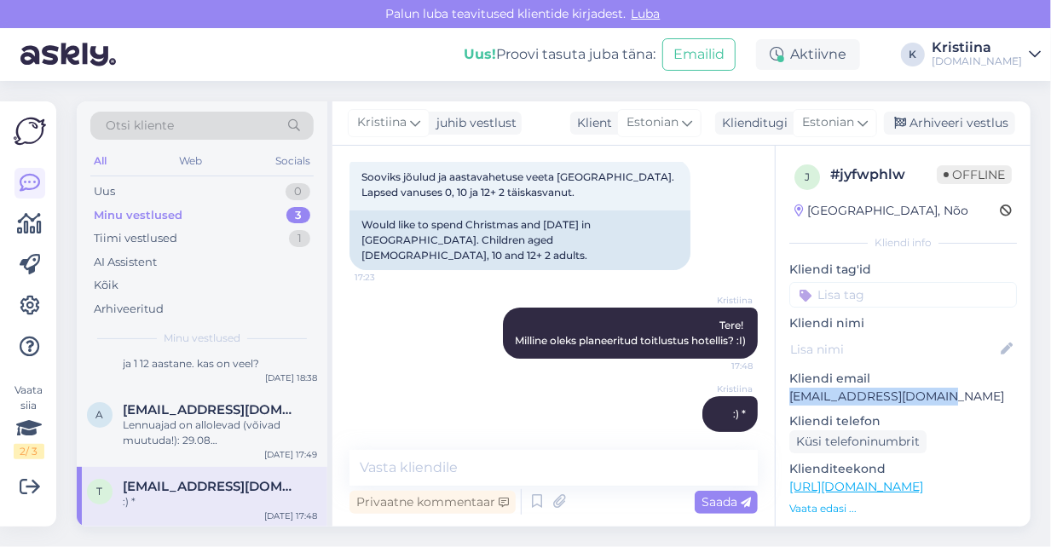
drag, startPoint x: 947, startPoint y: 394, endPoint x: 787, endPoint y: 399, distance: 159.5
click at [787, 399] on div "j # jyfwphlw Offline [GEOGRAPHIC_DATA], [PERSON_NAME] info Kliendi tag'id Klien…" at bounding box center [903, 496] width 255 height 701
copy p "[EMAIL_ADDRESS][DOMAIN_NAME]"
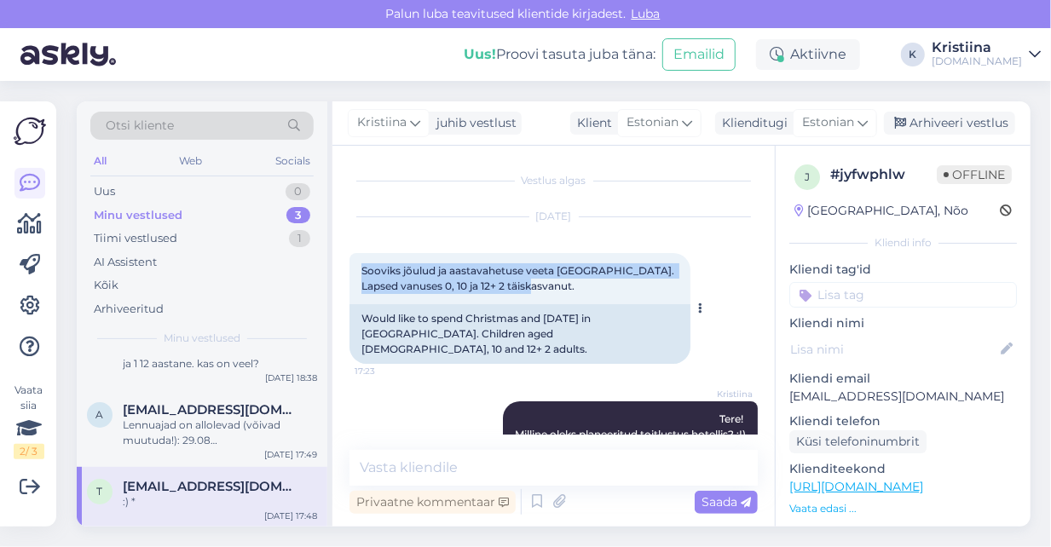
copy span "Sooviks jõulud ja aastavahetuse veeta [GEOGRAPHIC_DATA]. Lapsed vanuses 0, 10 j…"
drag, startPoint x: 552, startPoint y: 293, endPoint x: 358, endPoint y: 276, distance: 194.3
click at [358, 276] on div "Sooviks jõulud ja aastavahetuse veeta [GEOGRAPHIC_DATA]. Lapsed vanuses 0, 10 j…" at bounding box center [520, 278] width 341 height 51
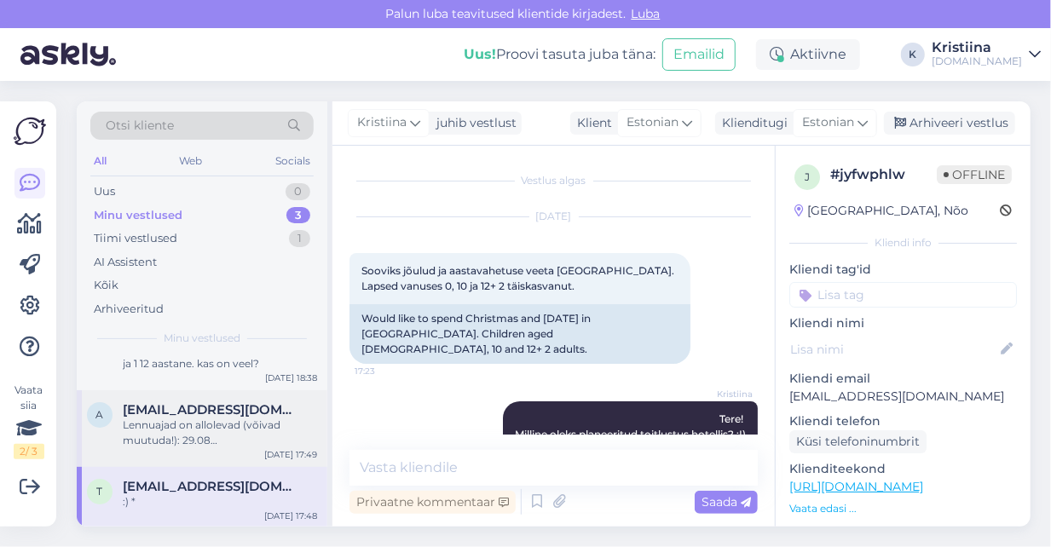
click at [204, 432] on div "Lennuajad on allolevad (võivad muutuda!): 29.08 [GEOGRAPHIC_DATA] -[GEOGRAPHIC_…" at bounding box center [220, 433] width 194 height 31
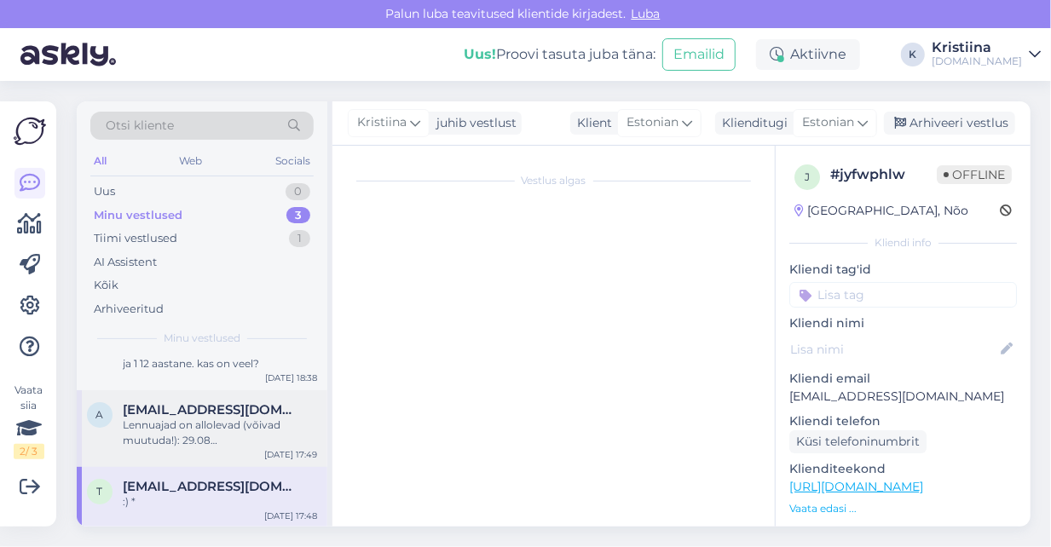
scroll to position [300, 0]
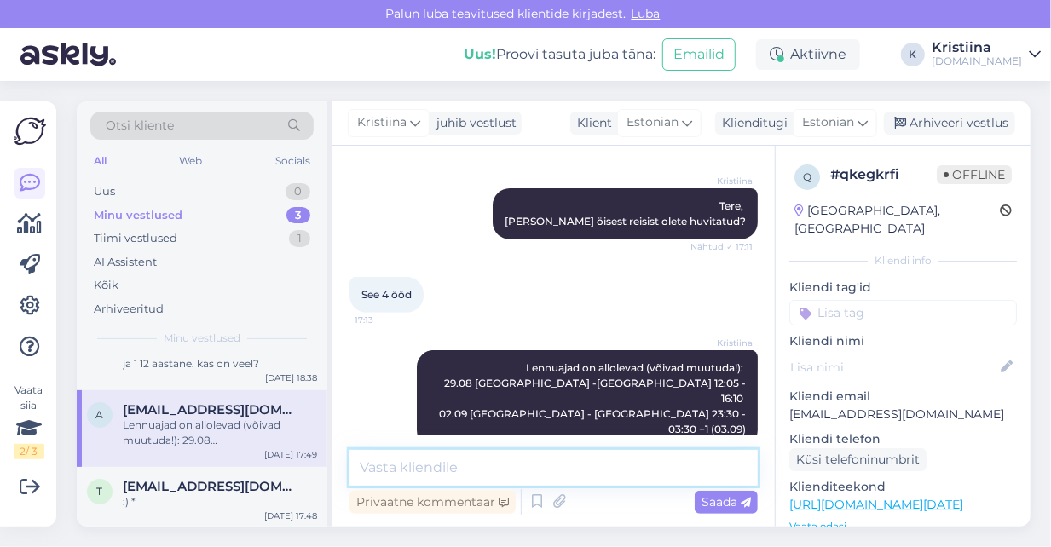
click at [516, 472] on textarea at bounding box center [554, 468] width 408 height 36
type textarea "K"
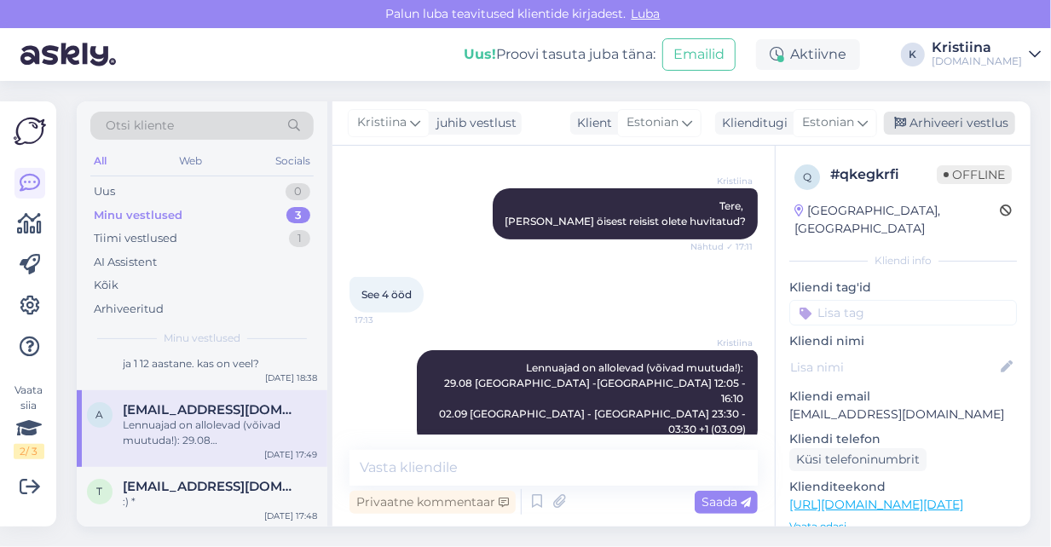
click at [954, 113] on div "Arhiveeri vestlus" at bounding box center [949, 123] width 131 height 23
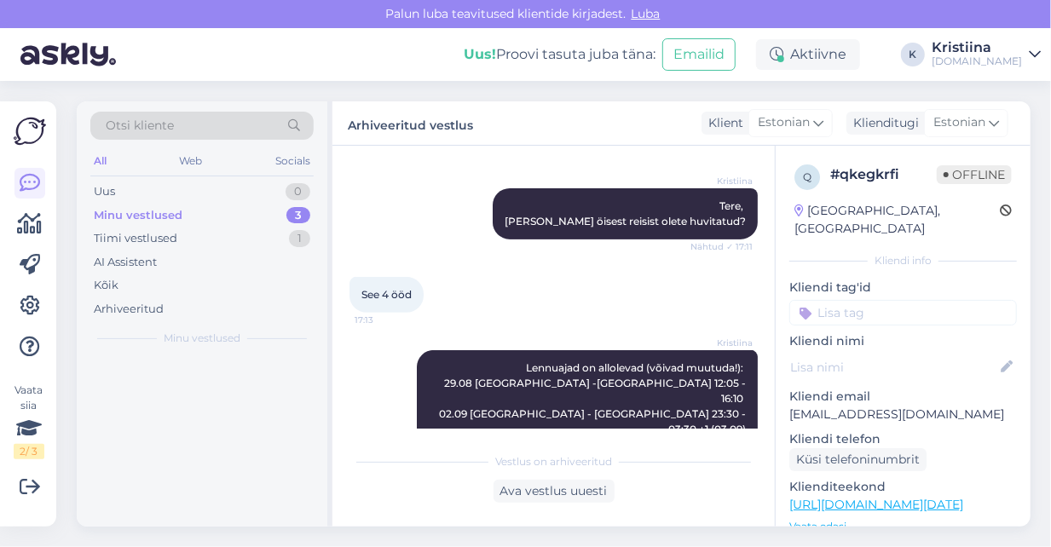
scroll to position [0, 0]
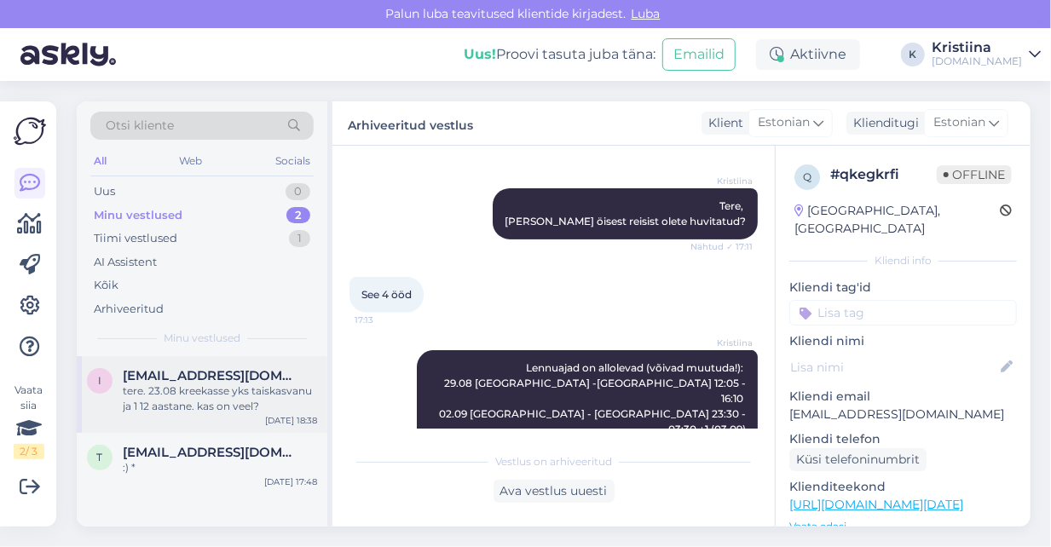
click at [202, 379] on span "[EMAIL_ADDRESS][DOMAIN_NAME]" at bounding box center [211, 375] width 177 height 15
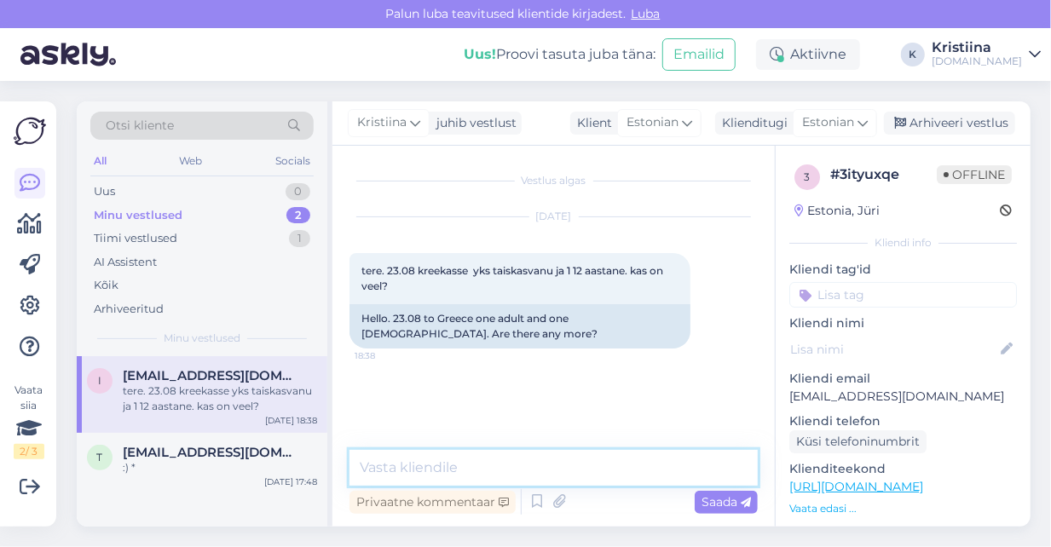
click at [448, 464] on textarea at bounding box center [554, 468] width 408 height 36
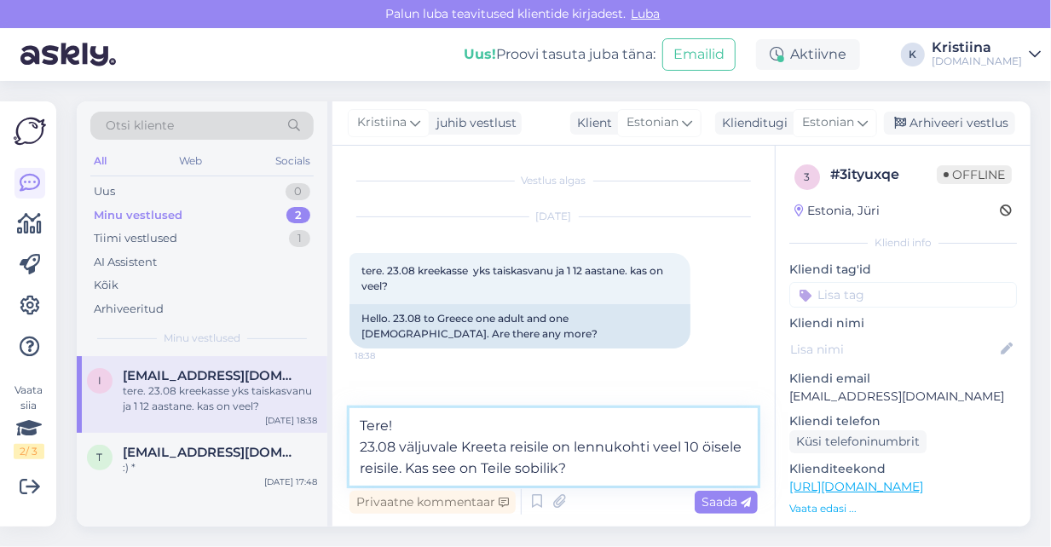
type textarea "Tere! 23.08 väljuvale Kreeta reisile on lennukohti veel 10 öisele reisile. Kas …"
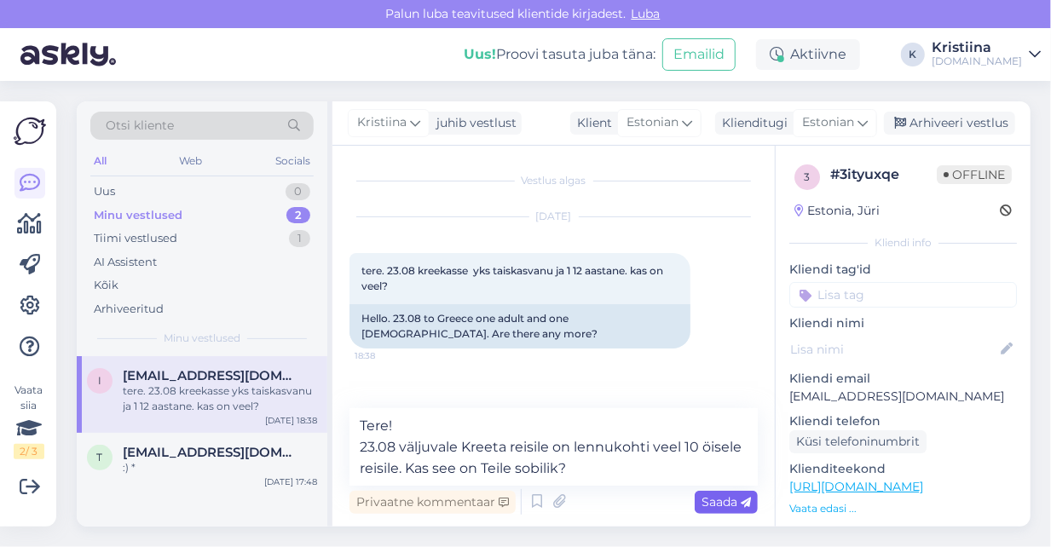
click at [732, 503] on span "Saada" at bounding box center [726, 502] width 49 height 15
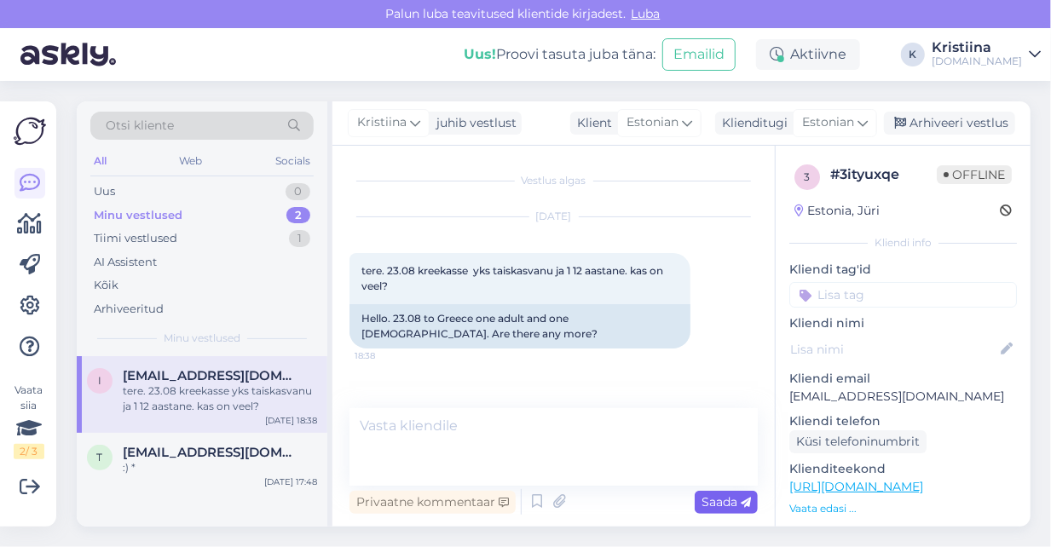
scroll to position [36, 0]
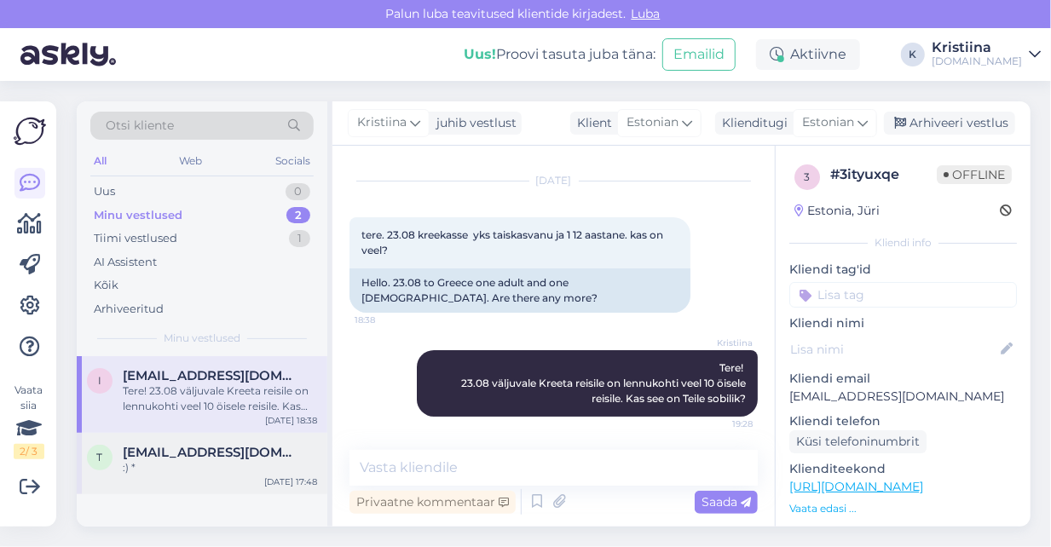
click at [222, 447] on span "[EMAIL_ADDRESS][DOMAIN_NAME]" at bounding box center [211, 452] width 177 height 15
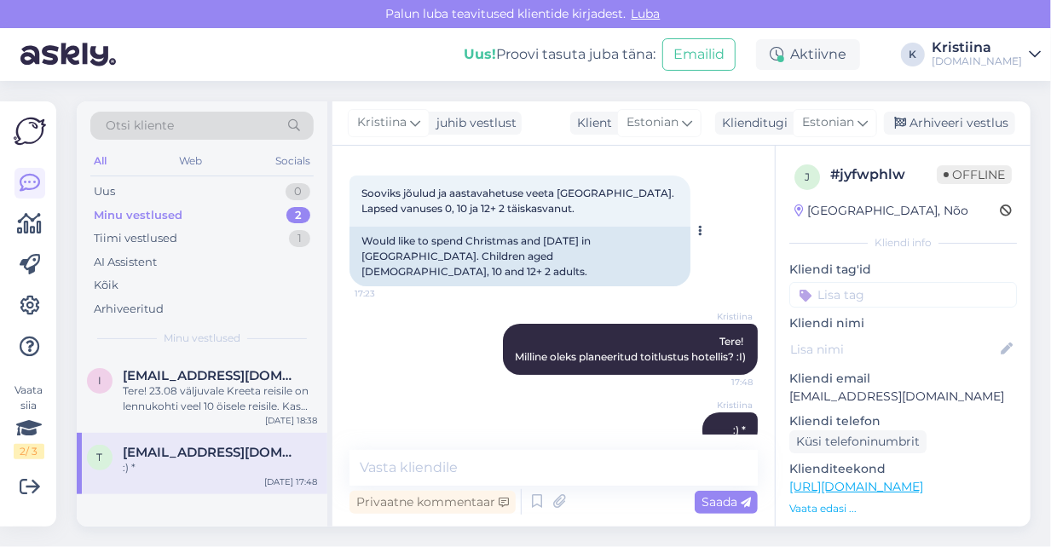
scroll to position [94, 0]
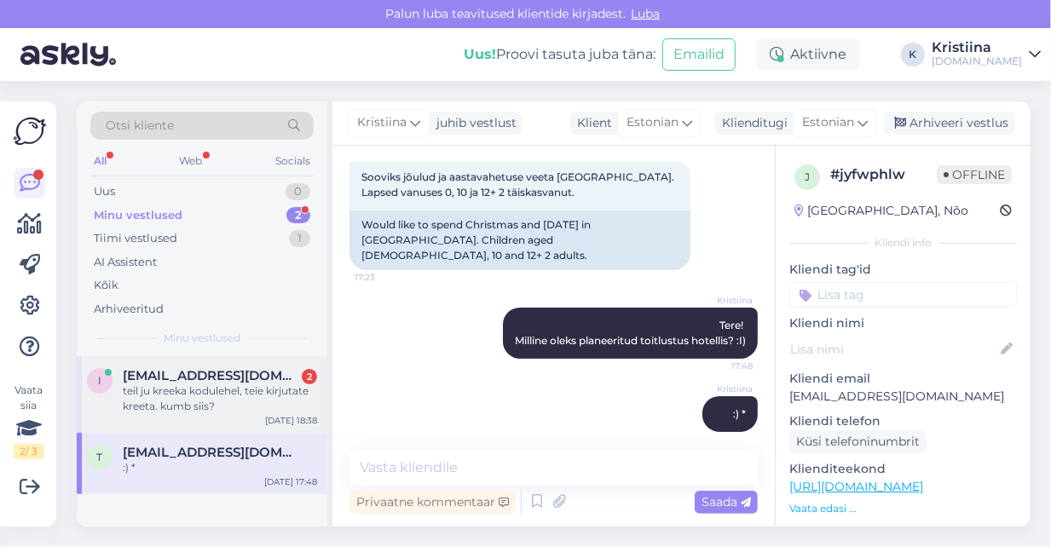
click at [239, 388] on div "teil ju kreeka kodulehel, teie kirjutate kreeta. kumb siis?" at bounding box center [220, 399] width 194 height 31
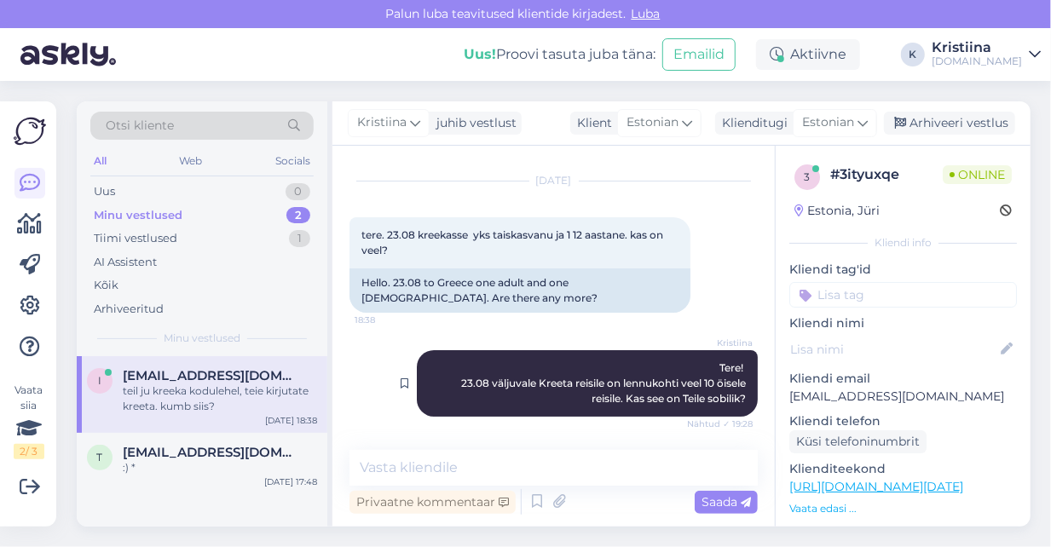
scroll to position [198, 0]
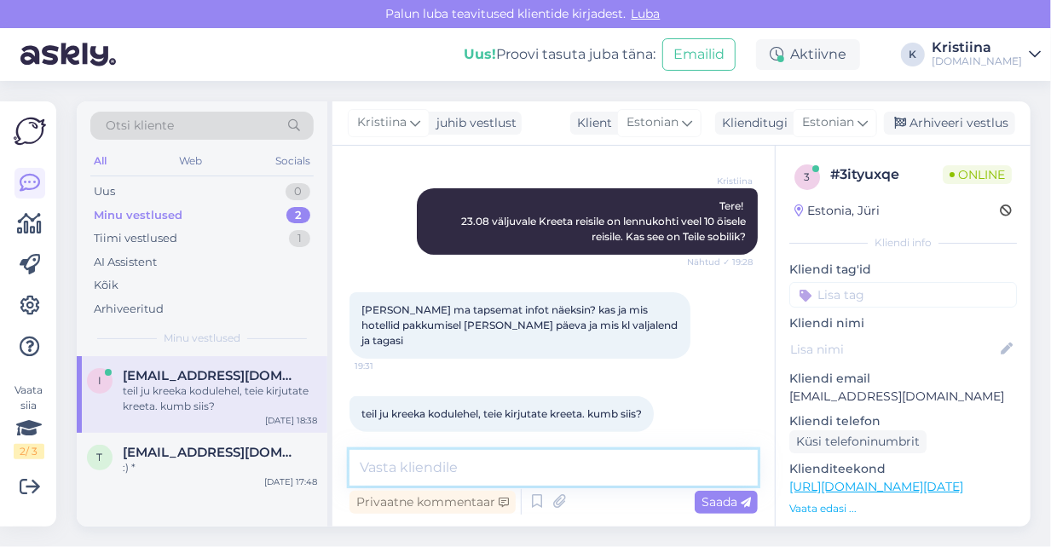
click at [417, 459] on textarea at bounding box center [554, 468] width 408 height 36
type textarea "Meil on müügil [GEOGRAPHIC_DATA] - [GEOGRAPHIC_DATA] ja [GEOGRAPHIC_DATA]."
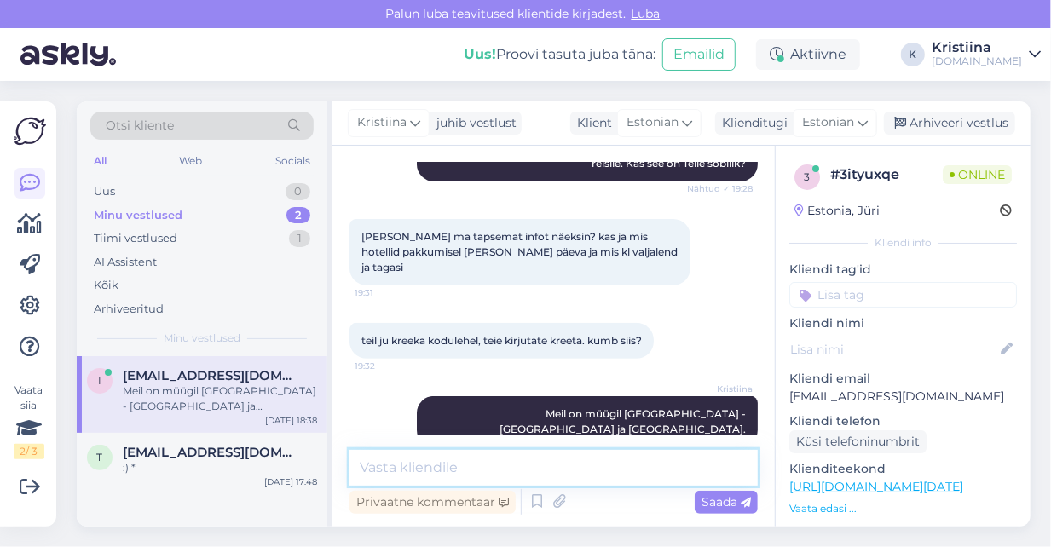
click at [428, 461] on textarea at bounding box center [554, 468] width 408 height 36
paste textarea "Lennuajad on allolevad (võivad muutuda!): 23.08 [GEOGRAPHIC_DATA] - [GEOGRAPHIC…"
type textarea "Lennuajad on allolevad (võivad muutuda!): 23.08 [GEOGRAPHIC_DATA] - [GEOGRAPHIC…"
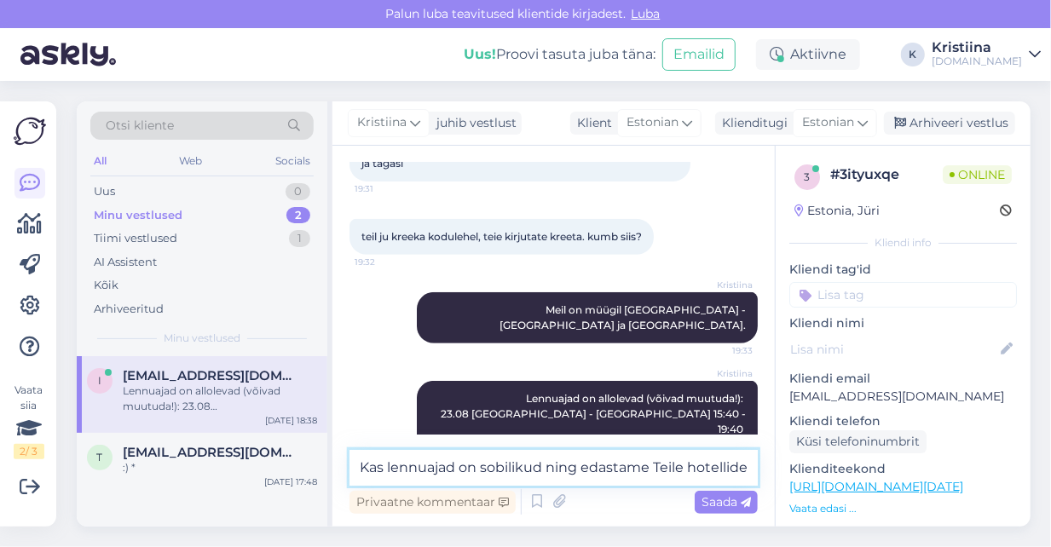
scroll to position [396, 0]
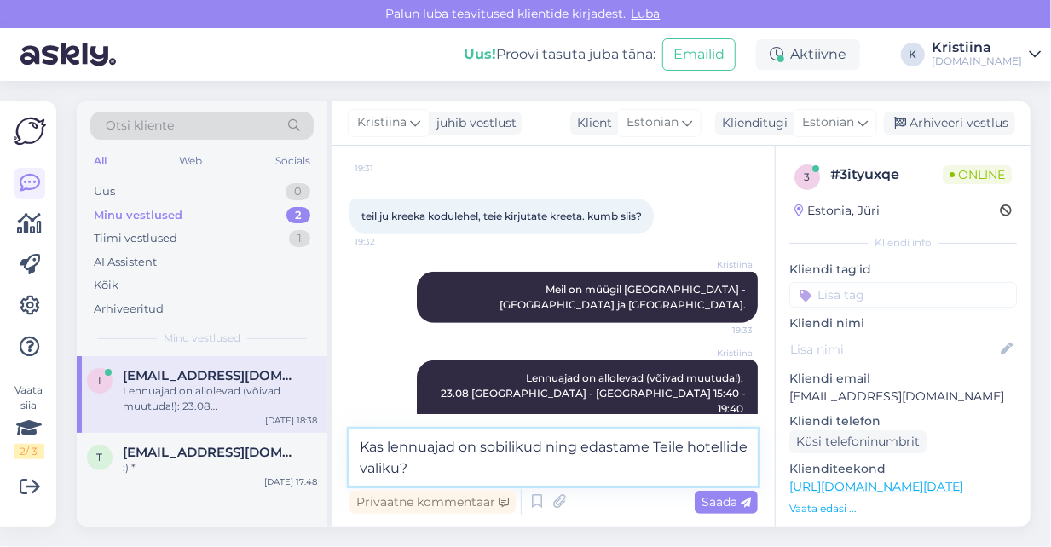
type textarea "Kas lennuajad on sobilikud ning edastame Teile hotellide valiku?"
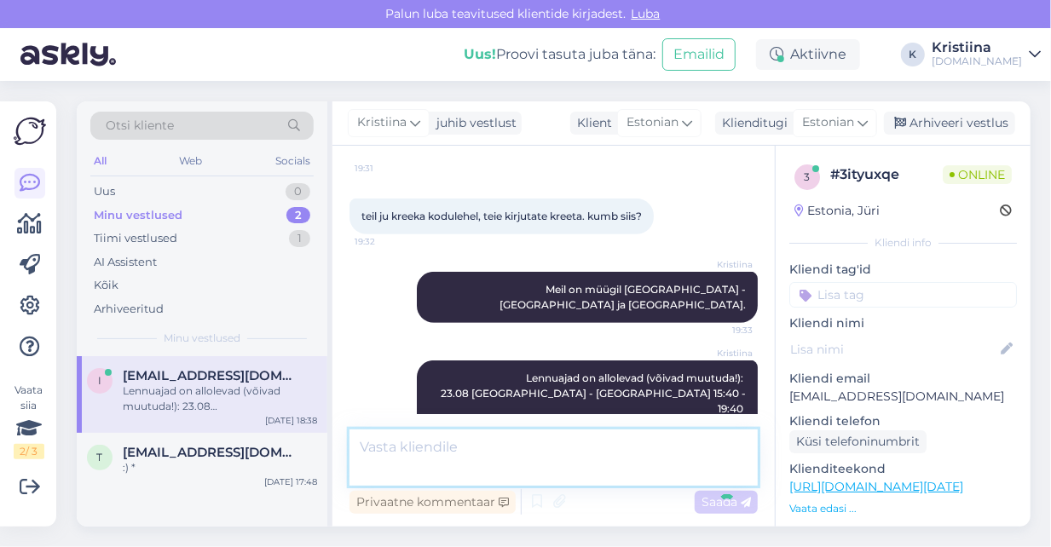
scroll to position [464, 0]
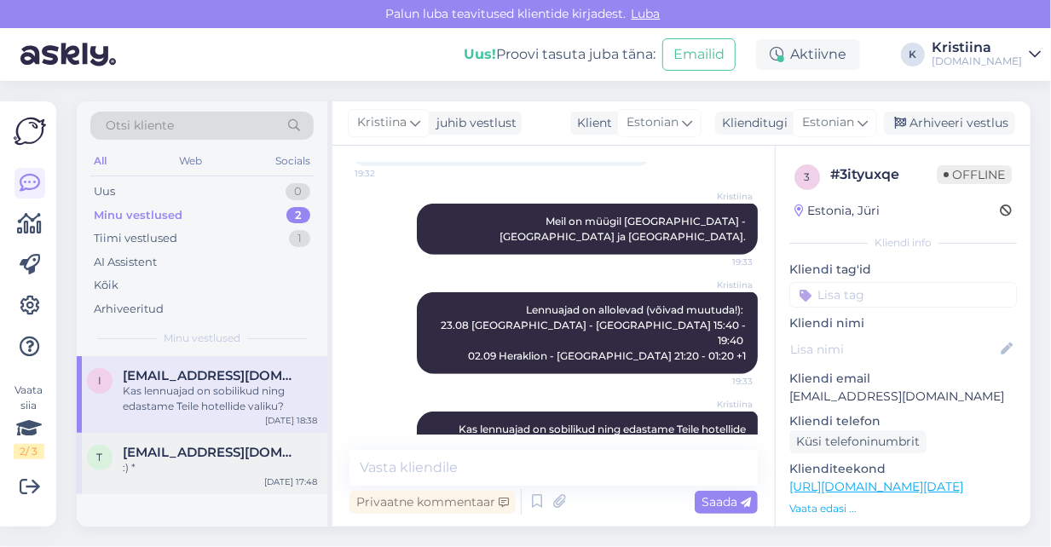
click at [177, 481] on div "t [EMAIL_ADDRESS][DOMAIN_NAME] :) * [DATE] 17:48" at bounding box center [202, 463] width 251 height 61
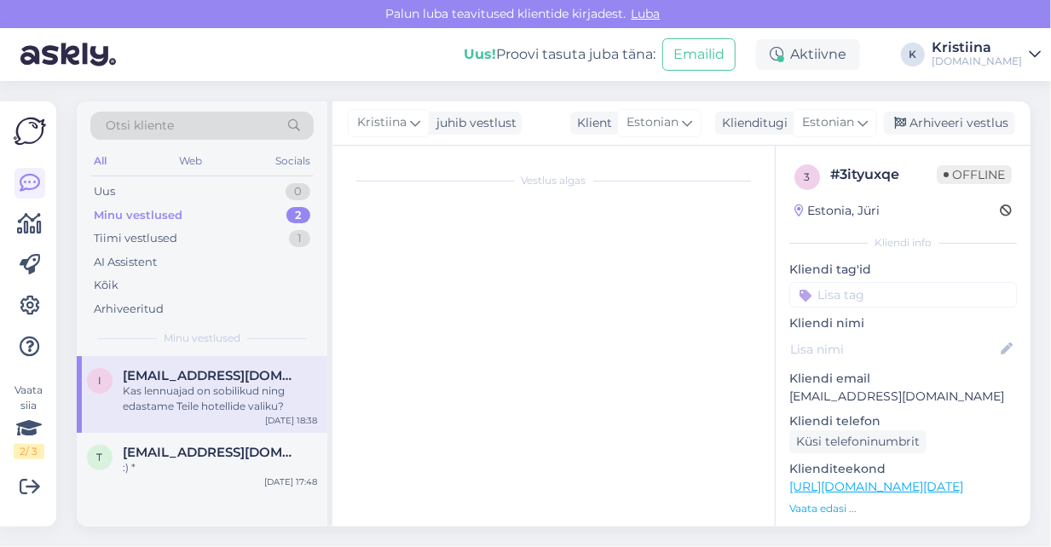
scroll to position [94, 0]
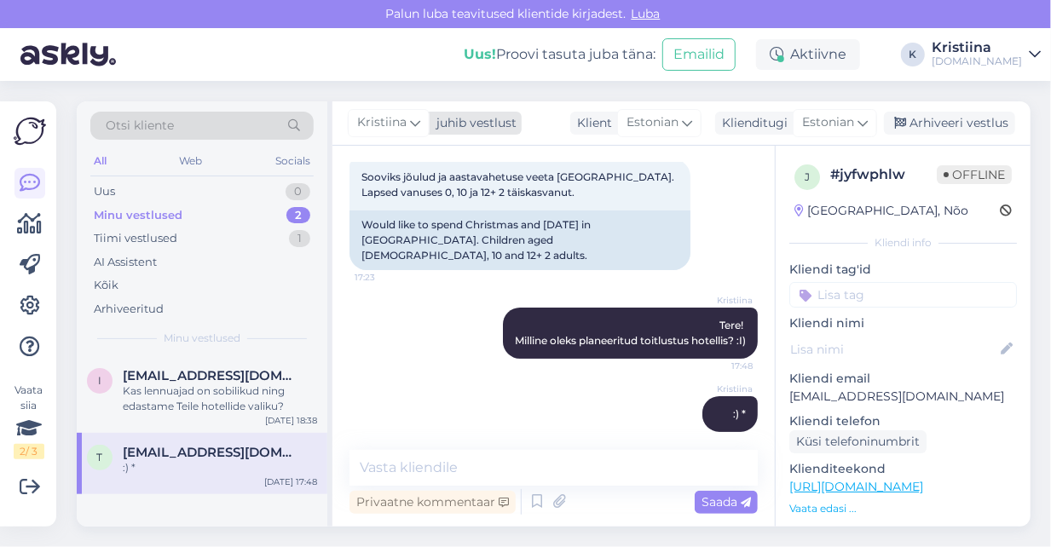
click at [390, 123] on span "Kristiina" at bounding box center [381, 122] width 49 height 19
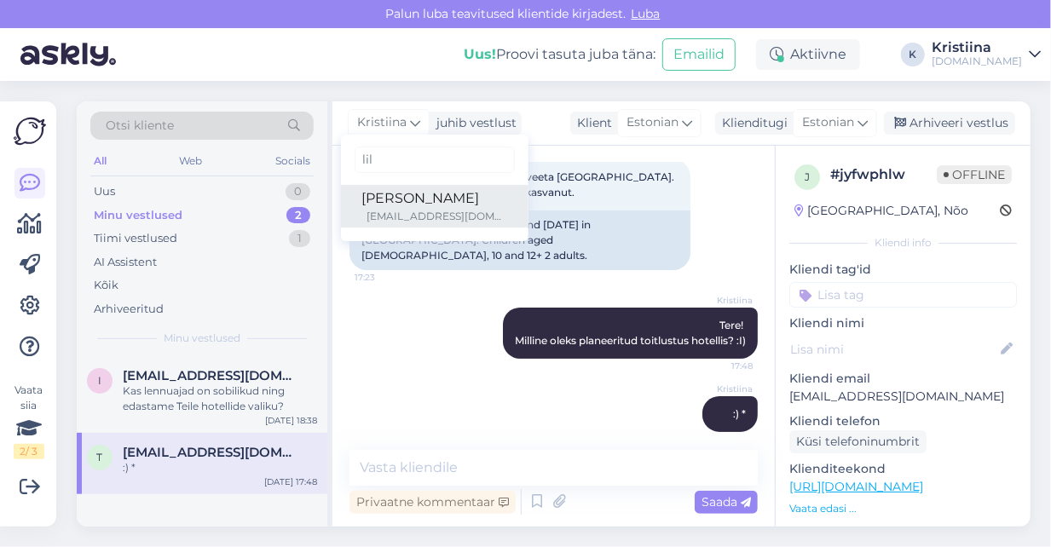
type input "lil"
click at [424, 200] on div "[PERSON_NAME]" at bounding box center [435, 198] width 147 height 20
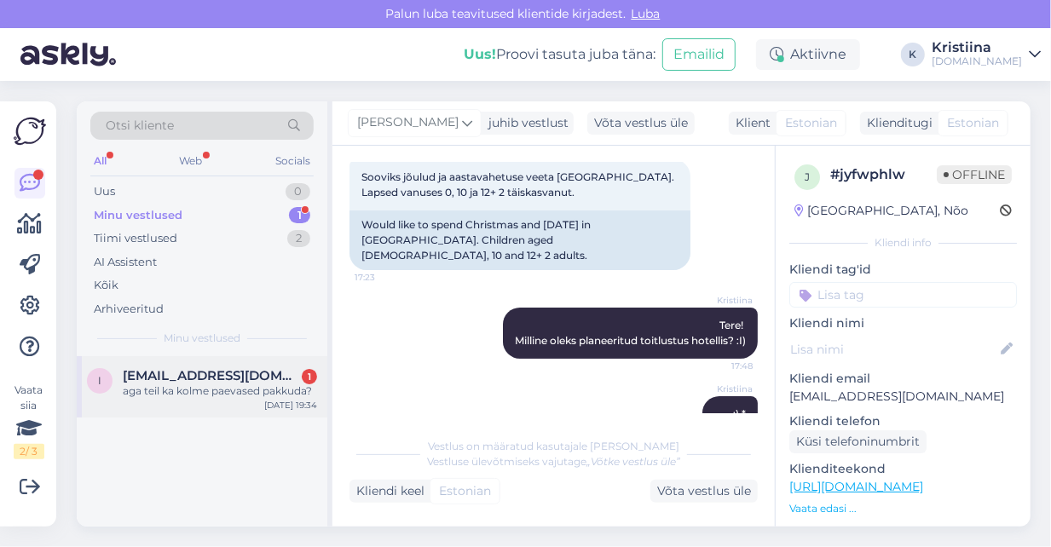
click at [168, 379] on span "[EMAIL_ADDRESS][DOMAIN_NAME]" at bounding box center [211, 375] width 177 height 15
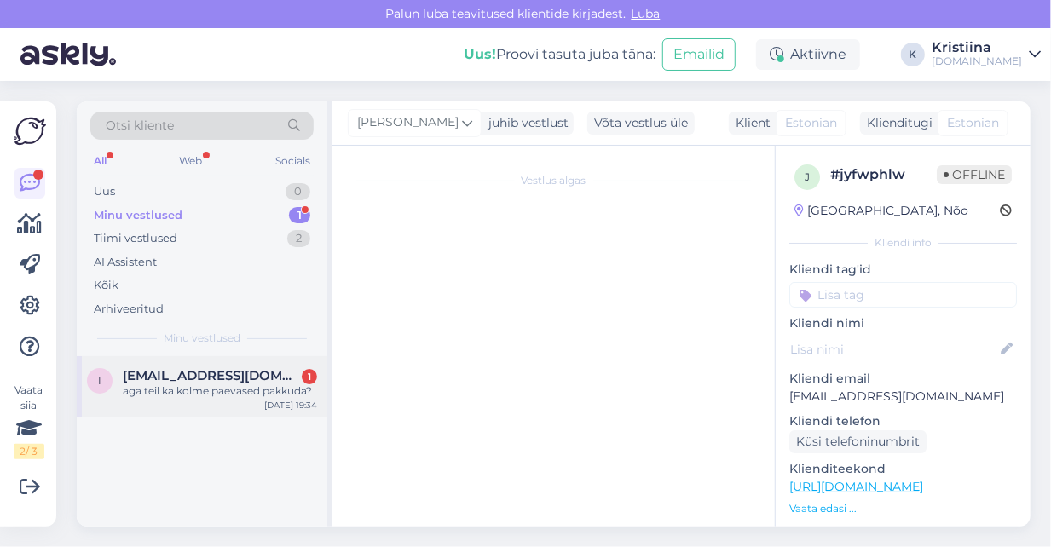
scroll to position [537, 0]
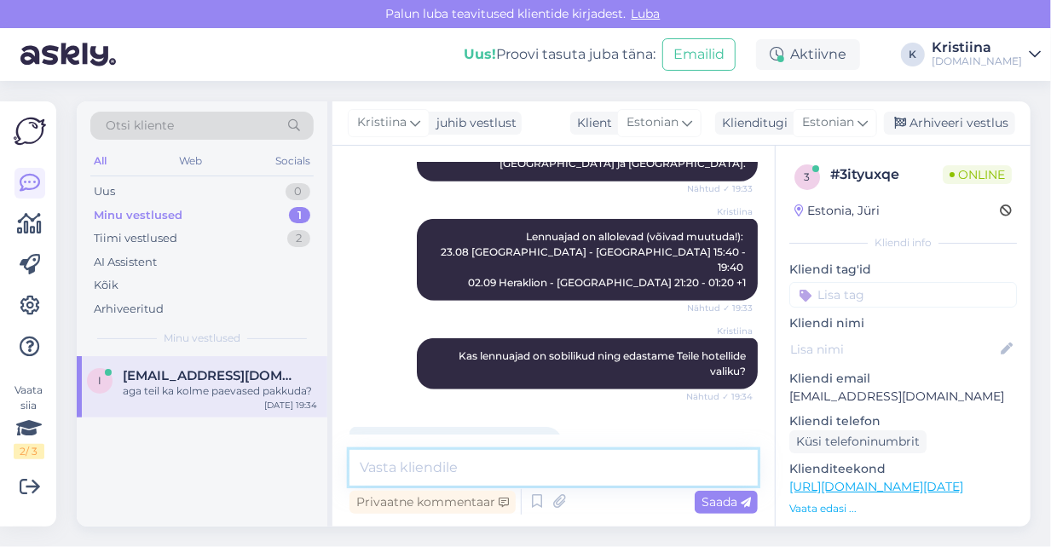
click at [509, 469] on textarea at bounding box center [554, 468] width 408 height 36
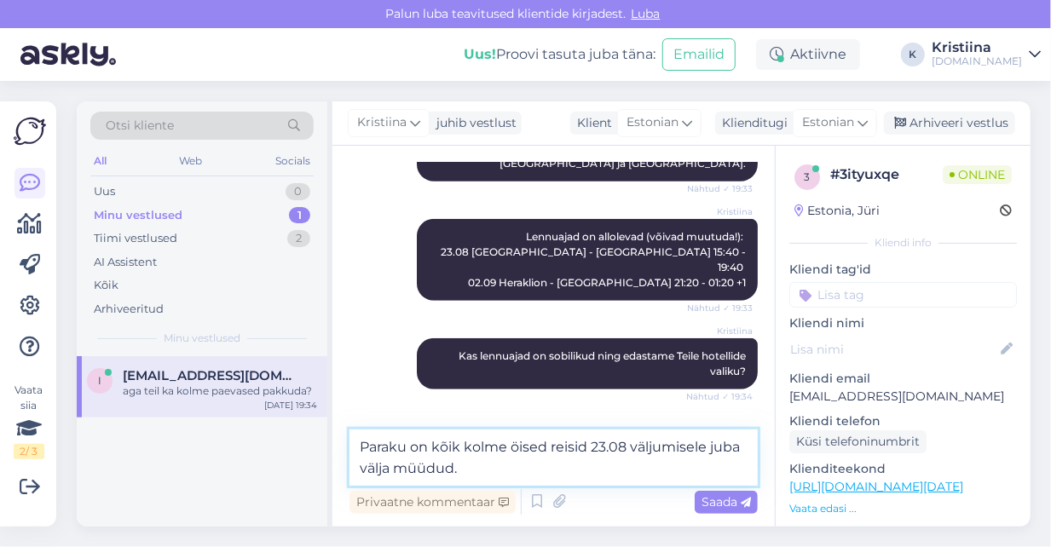
type textarea "Paraku on kõik kolme öised reisid 23.08 väljumisele juba välja müüdud."
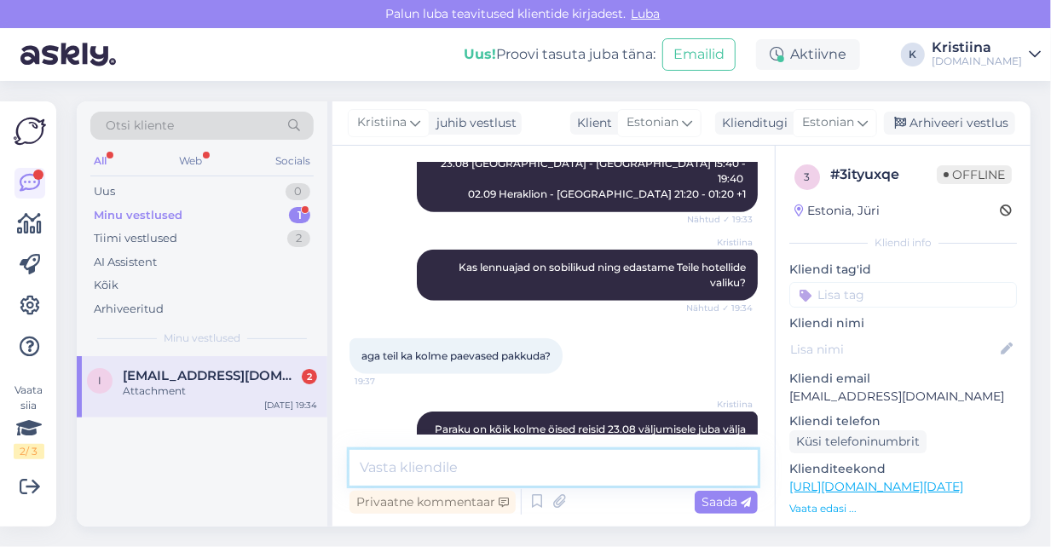
scroll to position [806, 0]
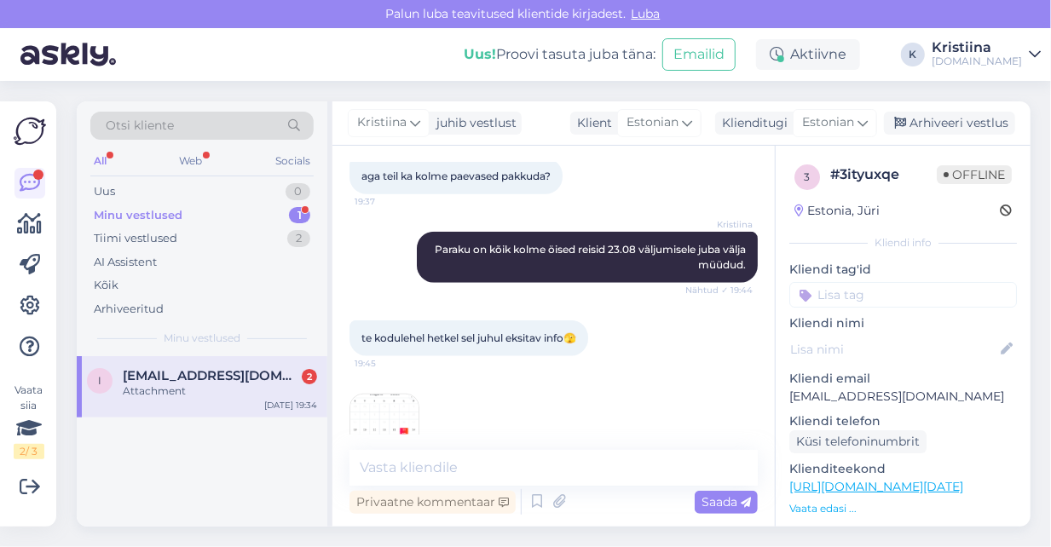
click at [385, 395] on img at bounding box center [384, 429] width 68 height 68
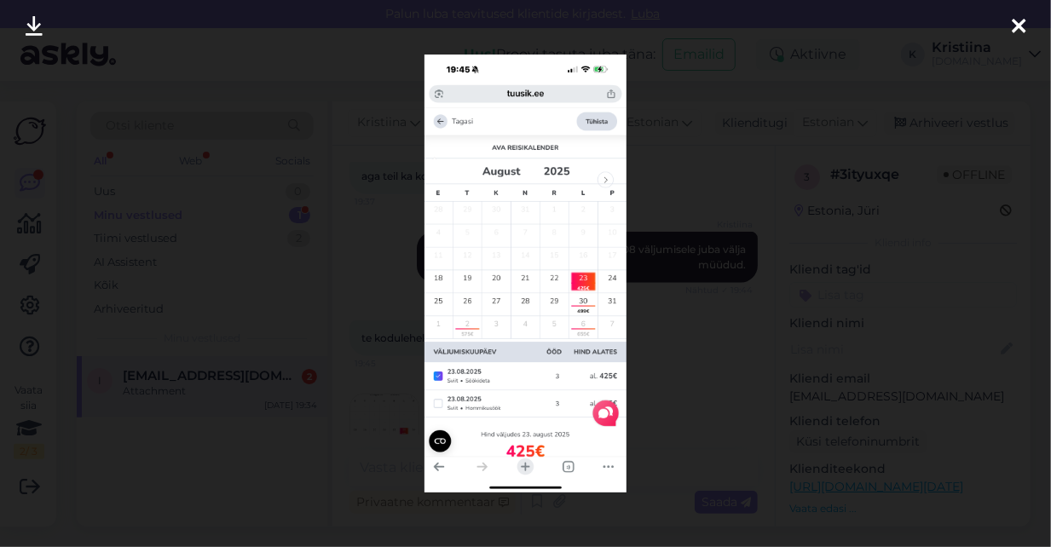
click at [954, 21] on icon at bounding box center [1019, 27] width 14 height 22
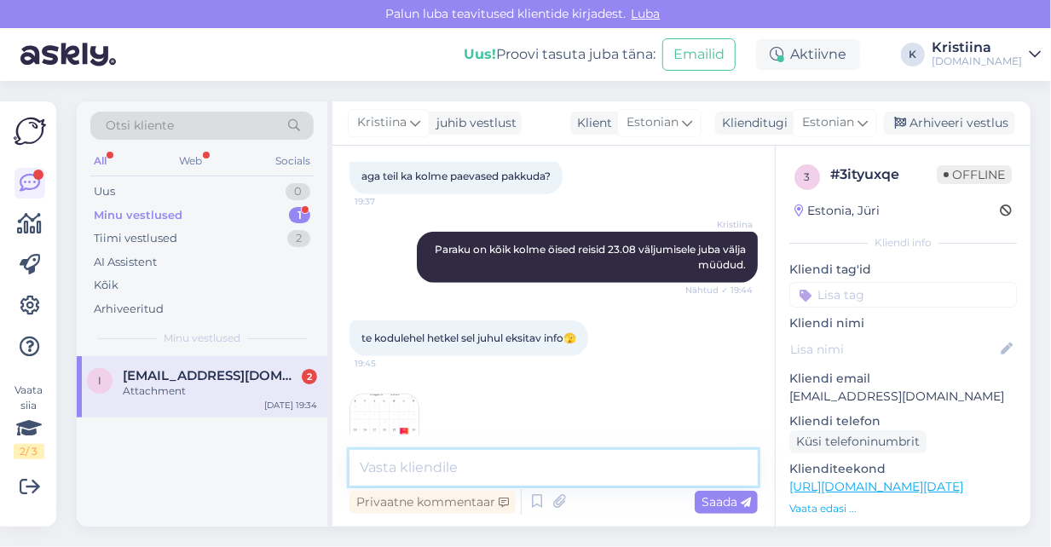
click at [436, 476] on textarea at bounding box center [554, 468] width 408 height 36
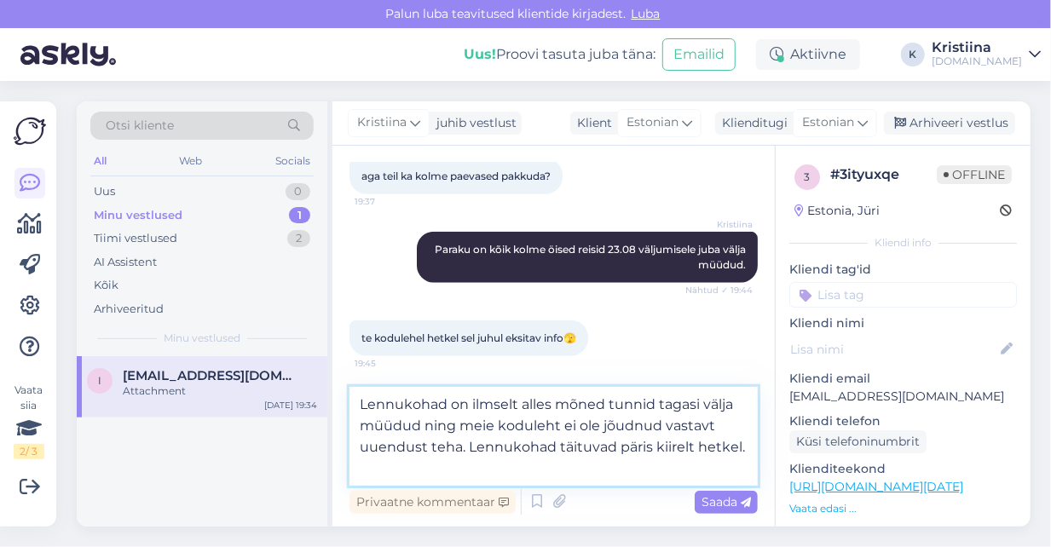
type textarea "Lennukohad on ilmselt alles mõned tunnid tagasi välja müüdud ning meie koduleht…"
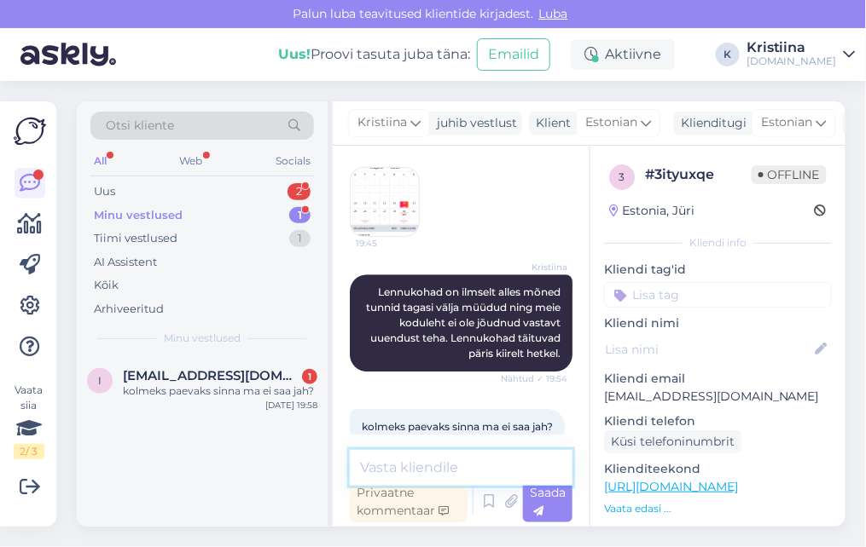
scroll to position [1244, 0]
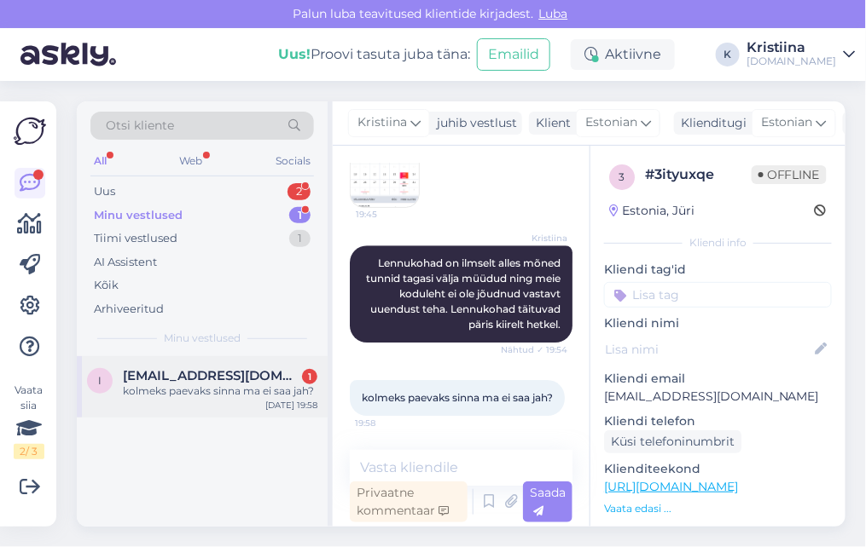
click at [221, 388] on div "kolmeks paevaks sinna ma ei saa jah?" at bounding box center [220, 391] width 194 height 15
click at [434, 467] on textarea at bounding box center [461, 468] width 223 height 36
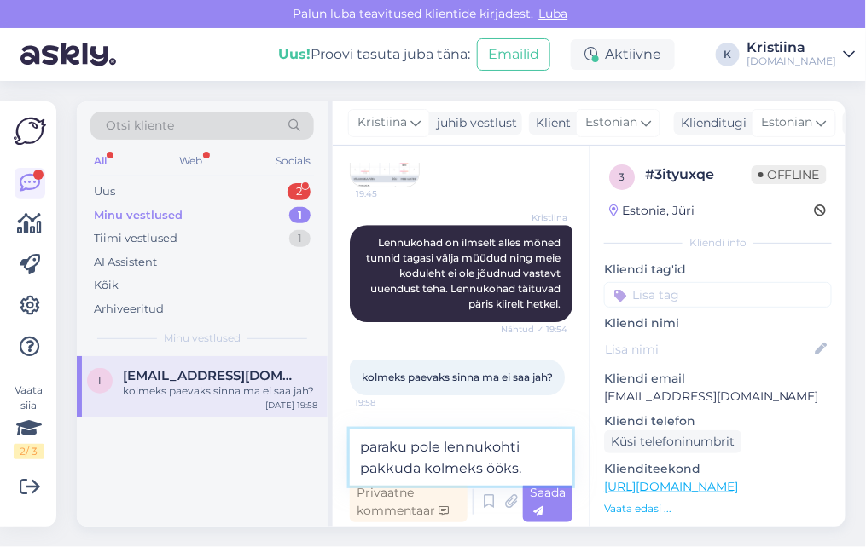
type textarea "paraku pole lennukohti pakkuda kolmeks ööks."
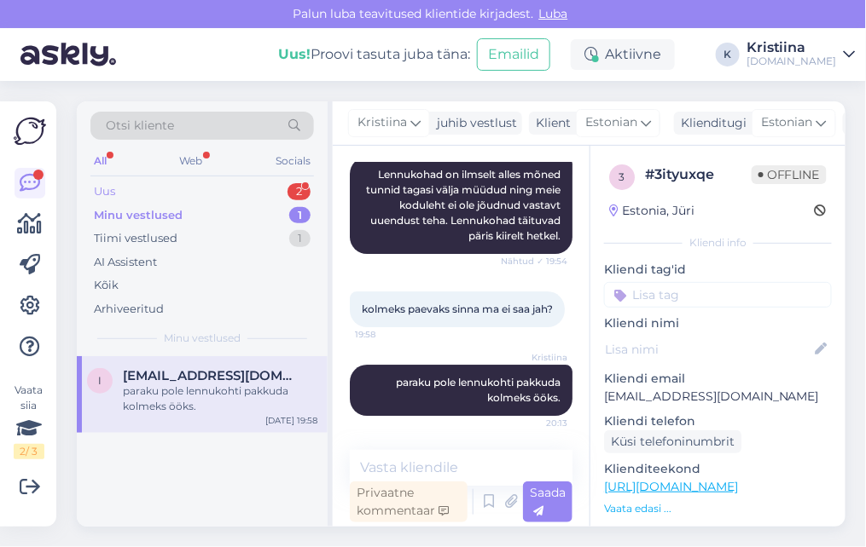
click at [195, 186] on div "Uus 2" at bounding box center [201, 192] width 223 height 24
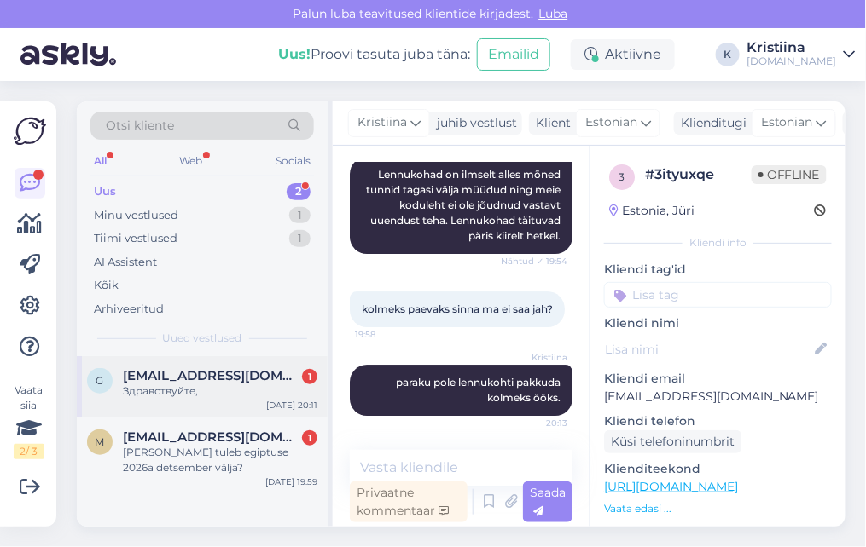
click at [165, 389] on div "Здравствуйте," at bounding box center [220, 391] width 194 height 15
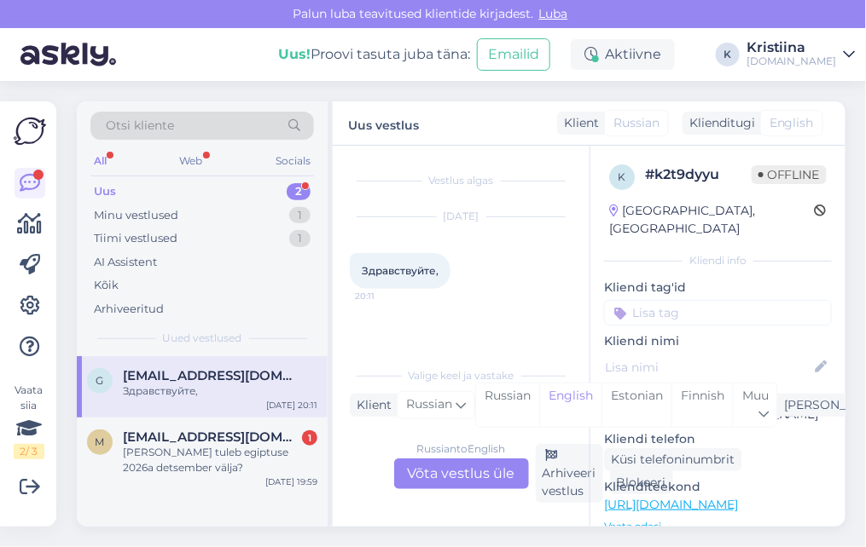
click at [458, 472] on div "Russian to English Võta vestlus üle" at bounding box center [461, 474] width 135 height 31
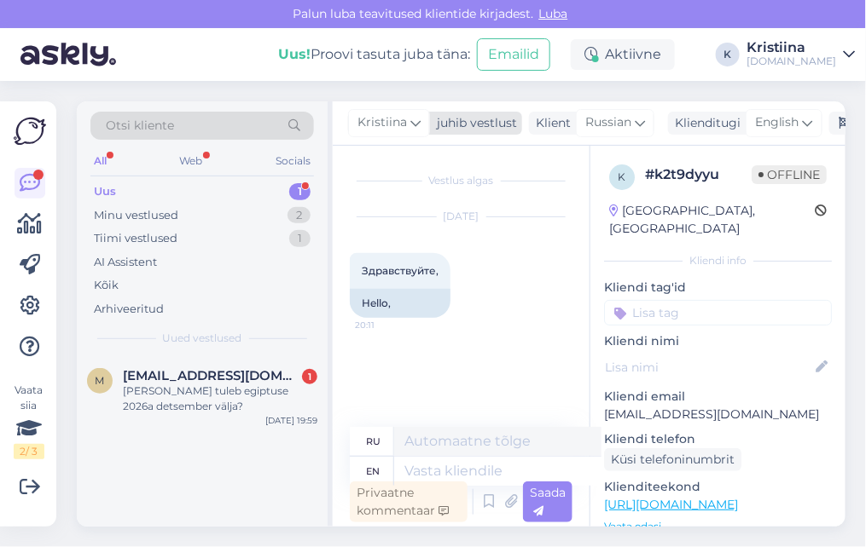
click at [374, 125] on span "Kristiina" at bounding box center [381, 122] width 49 height 19
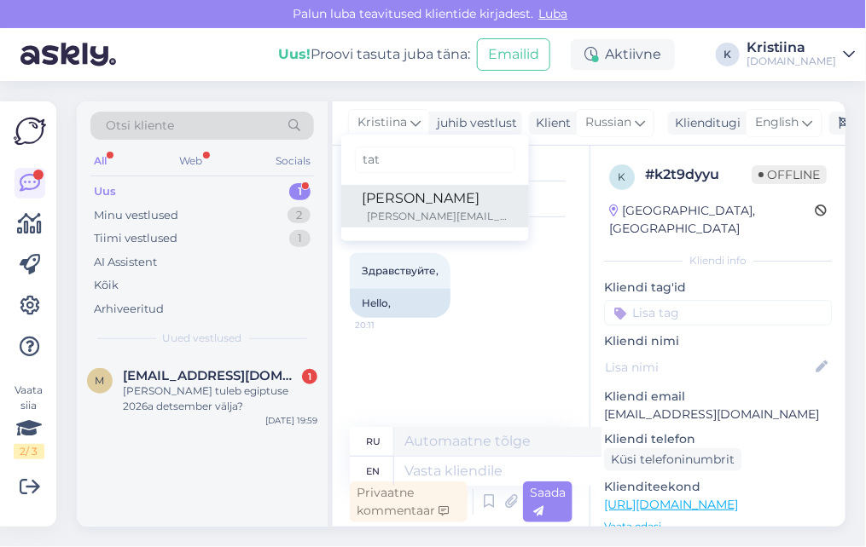
type input "tat"
click at [409, 205] on div "[PERSON_NAME]" at bounding box center [435, 198] width 147 height 20
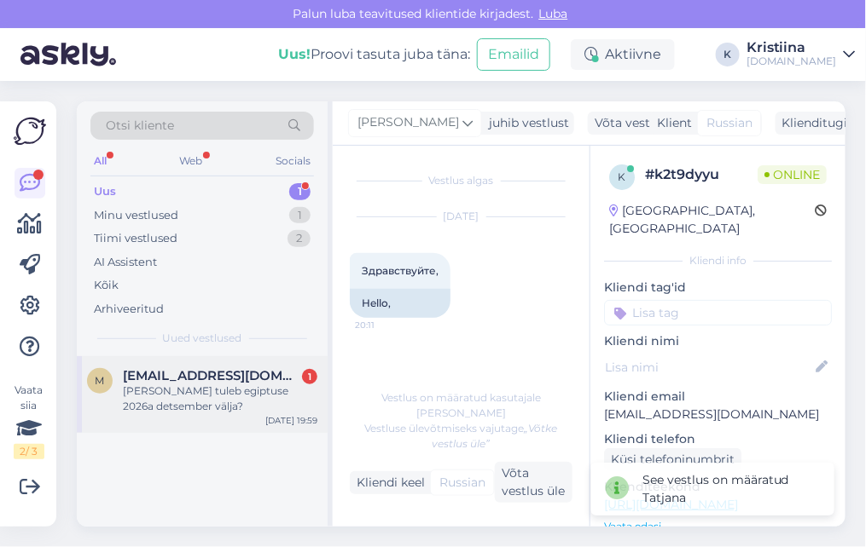
click at [211, 391] on div "[PERSON_NAME] tuleb egiptuse 2026a detsember välja?" at bounding box center [220, 399] width 194 height 31
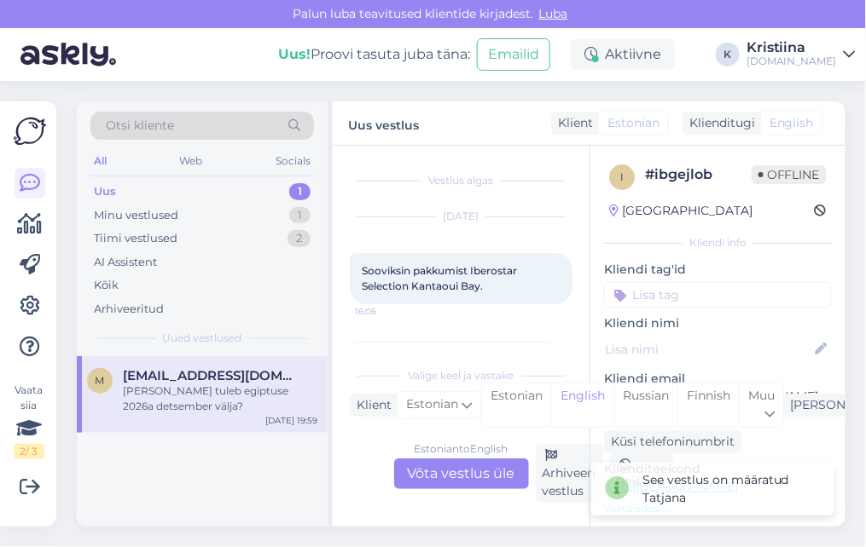
scroll to position [355, 0]
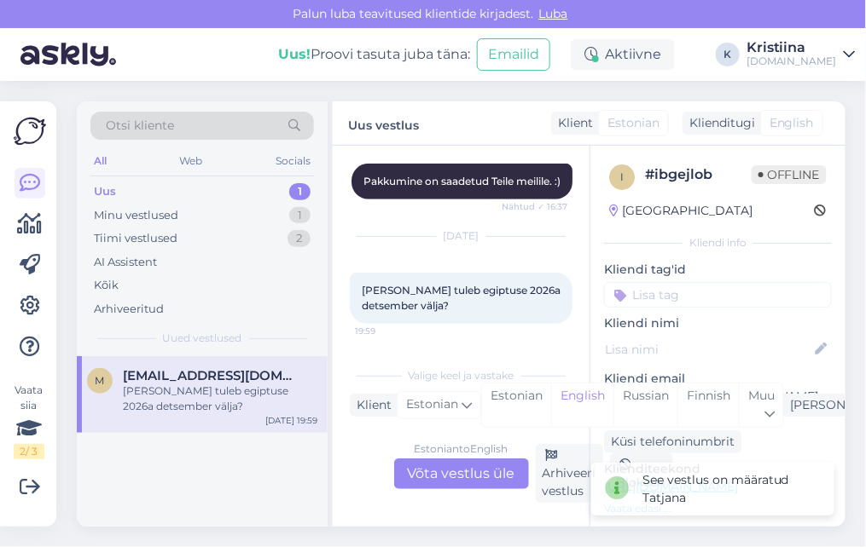
click at [472, 473] on div "Estonian to English Võta vestlus üle" at bounding box center [461, 474] width 135 height 31
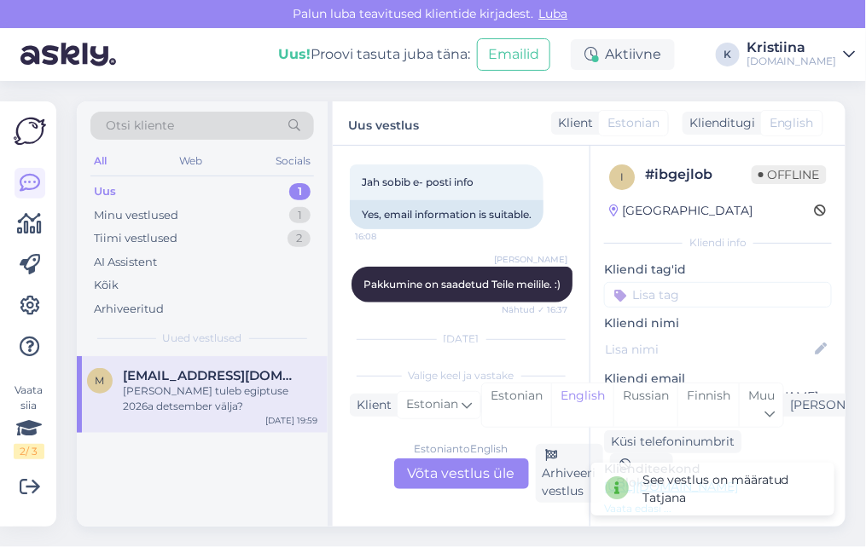
scroll to position [448, 0]
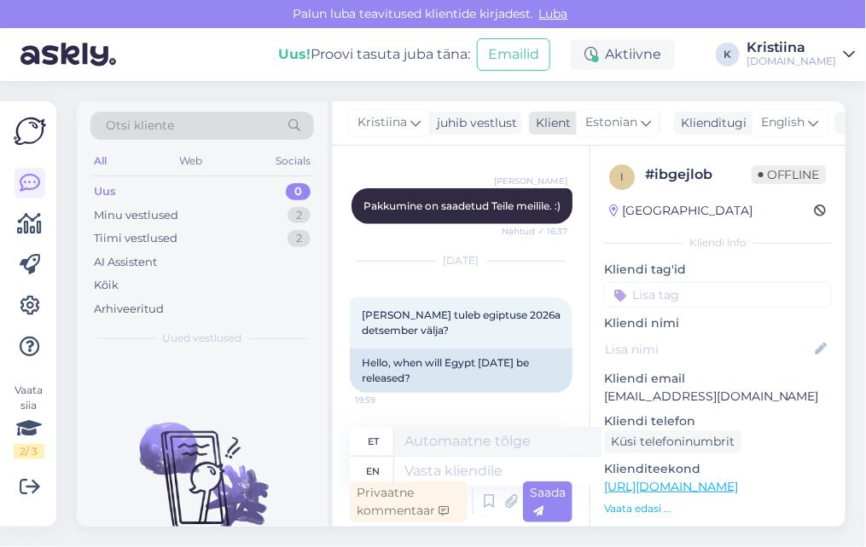
click at [644, 120] on icon at bounding box center [645, 122] width 10 height 19
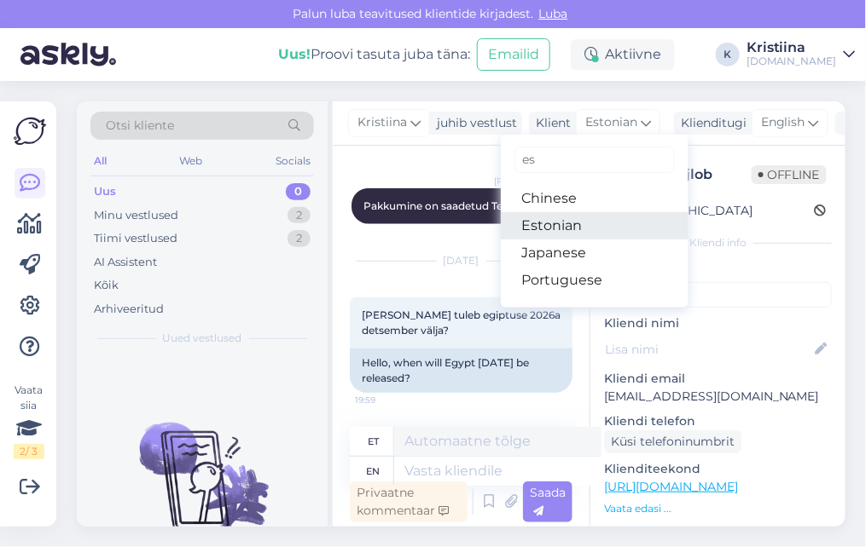
click at [589, 217] on link "Estonian" at bounding box center [595, 225] width 188 height 27
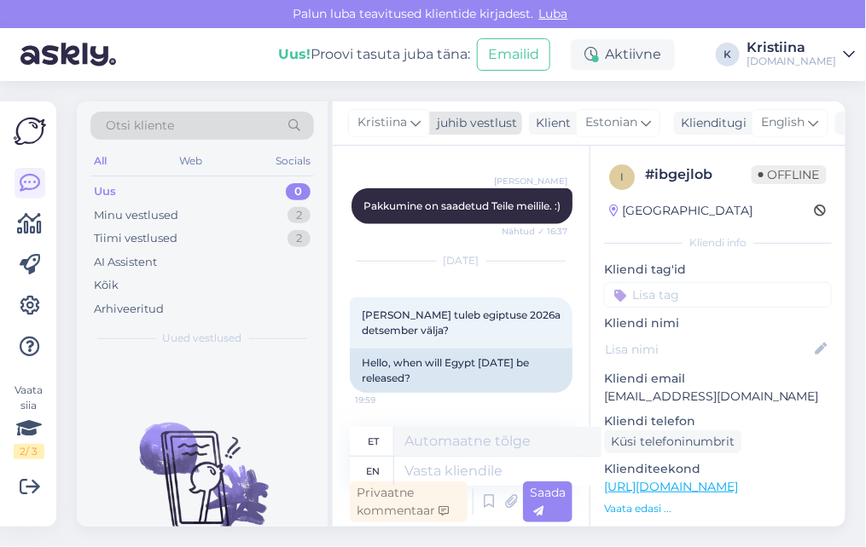
click at [396, 130] on span "Kristiina" at bounding box center [381, 122] width 49 height 19
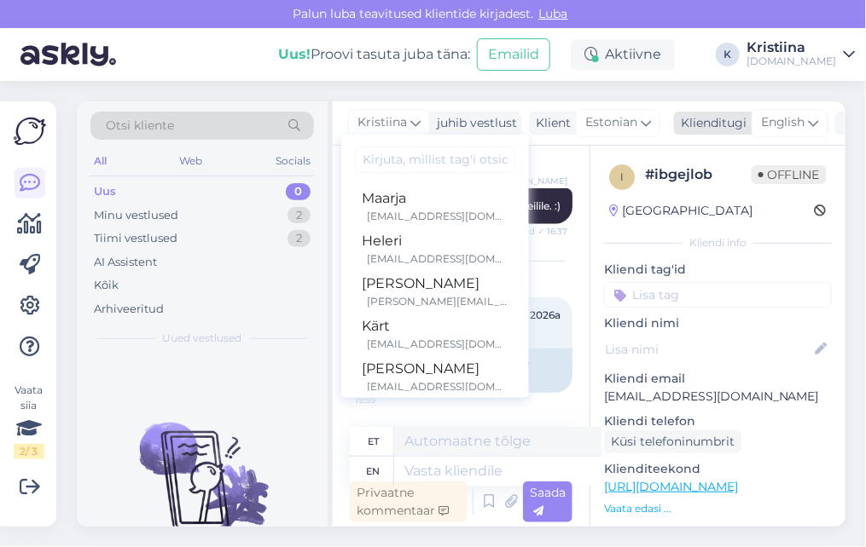
click at [774, 118] on span "English" at bounding box center [783, 122] width 44 height 19
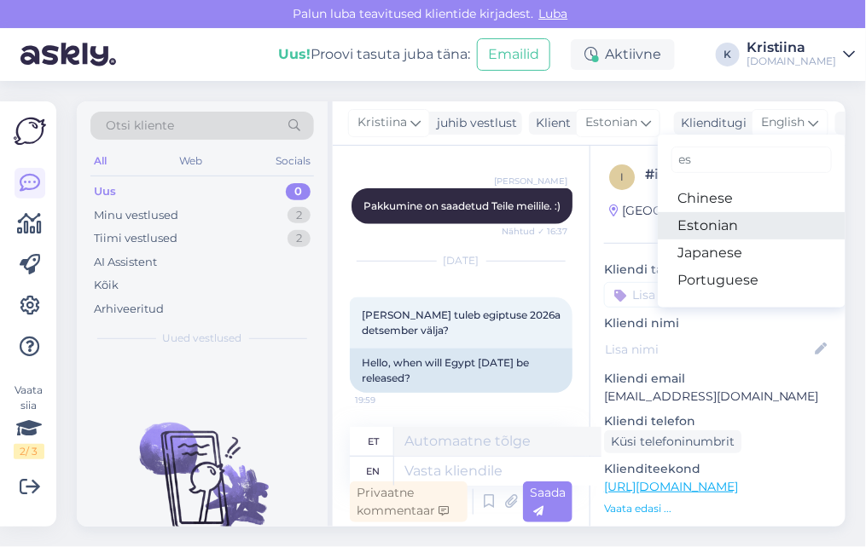
click at [731, 223] on link "Estonian" at bounding box center [751, 225] width 188 height 27
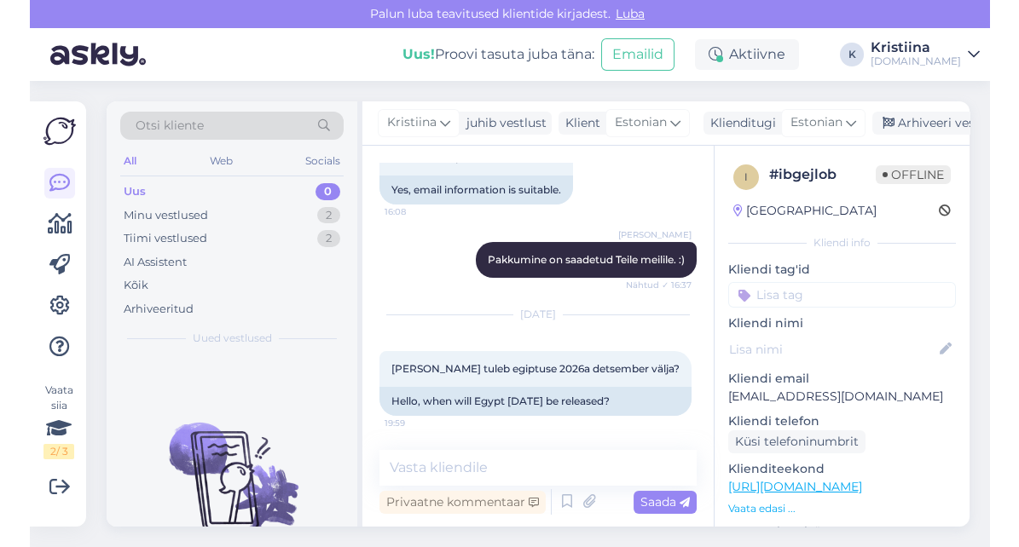
scroll to position [317, 0]
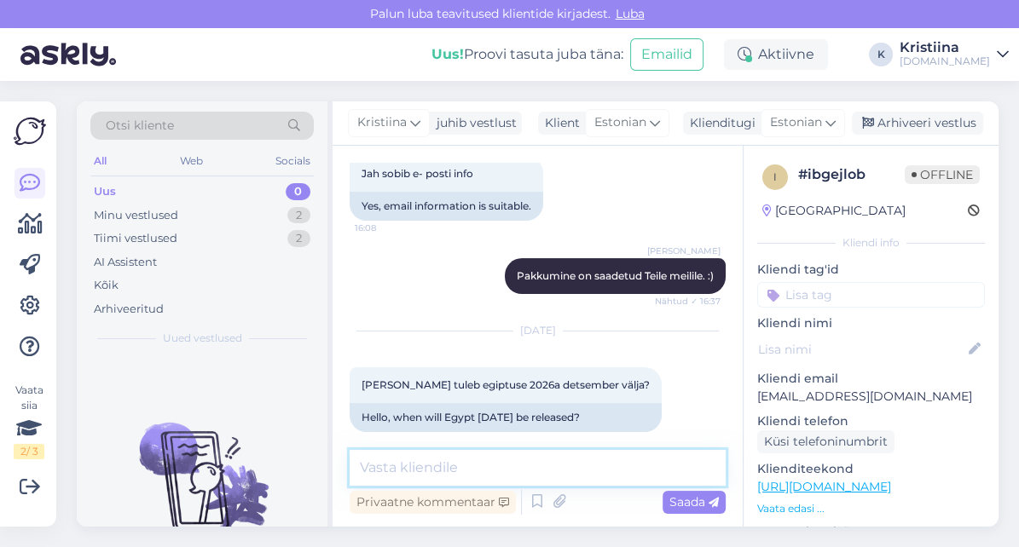
click at [526, 472] on textarea at bounding box center [538, 468] width 376 height 36
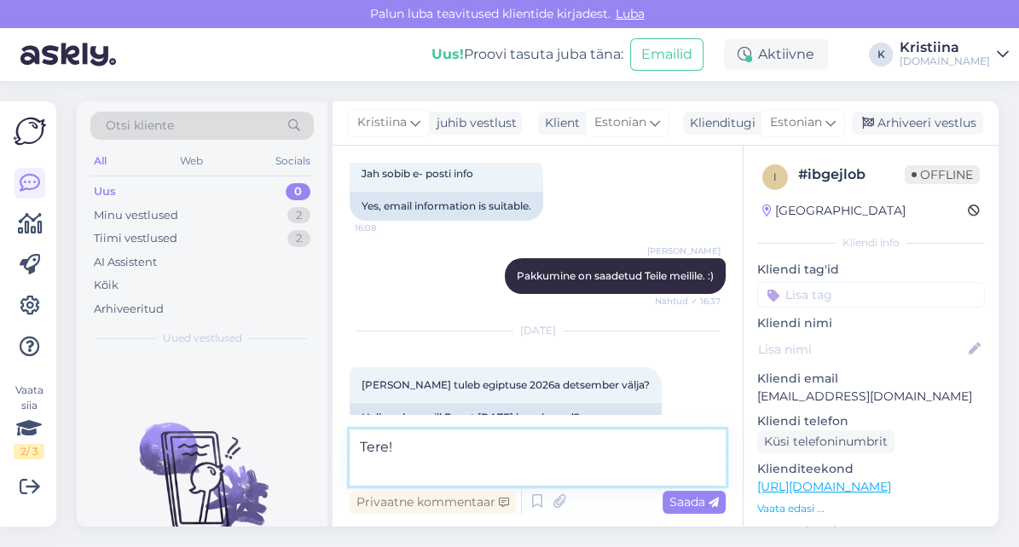
scroll to position [338, 0]
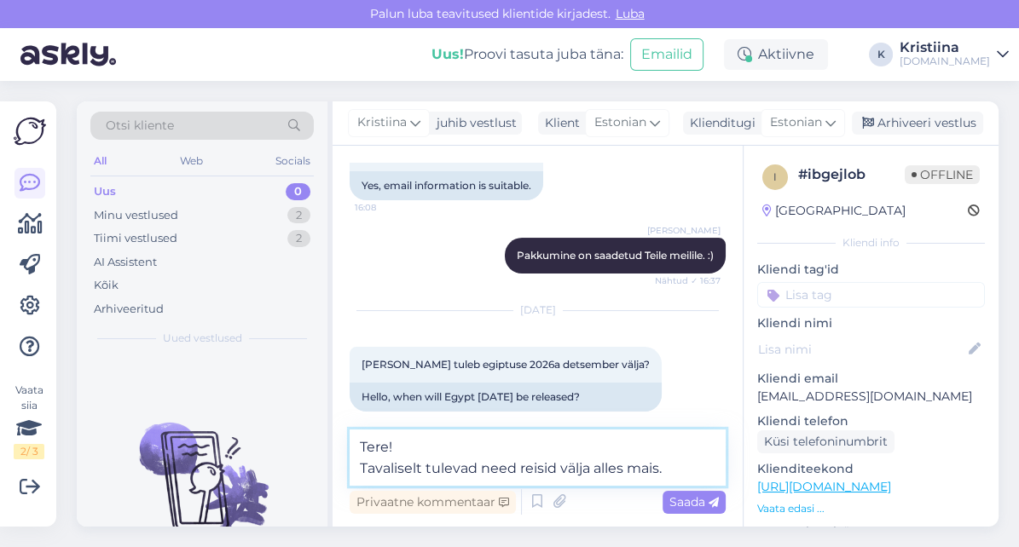
type textarea "Tere! Tavaliselt tulevad need reisid välja alles mais."
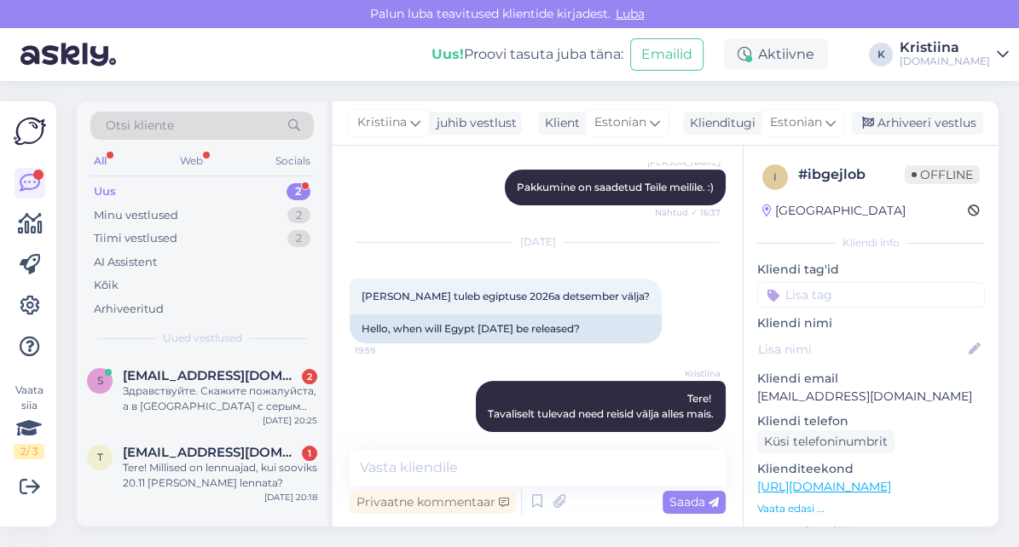
click at [208, 190] on div "Uus 2" at bounding box center [201, 192] width 223 height 24
click at [200, 379] on span "[EMAIL_ADDRESS][DOMAIN_NAME]" at bounding box center [211, 375] width 177 height 15
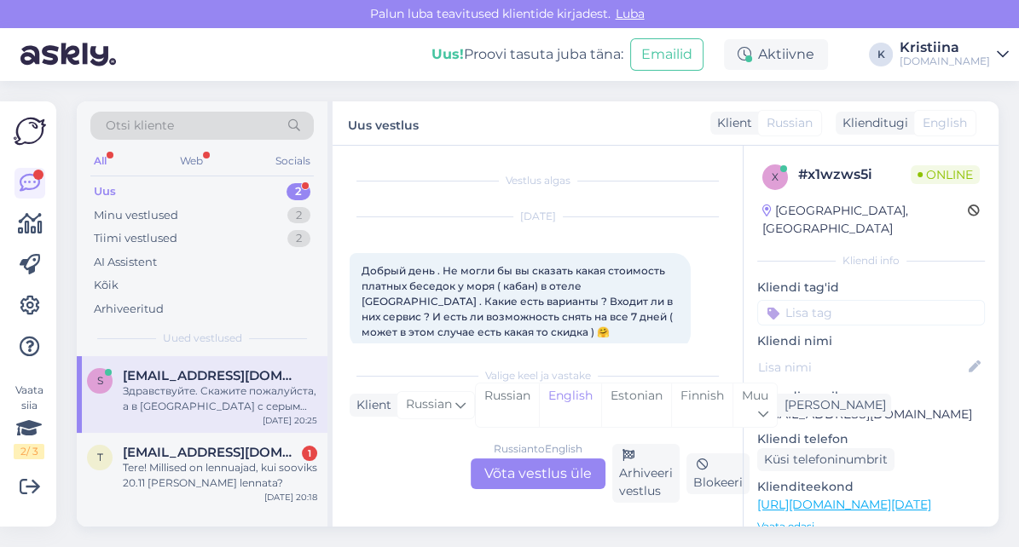
scroll to position [4373, 0]
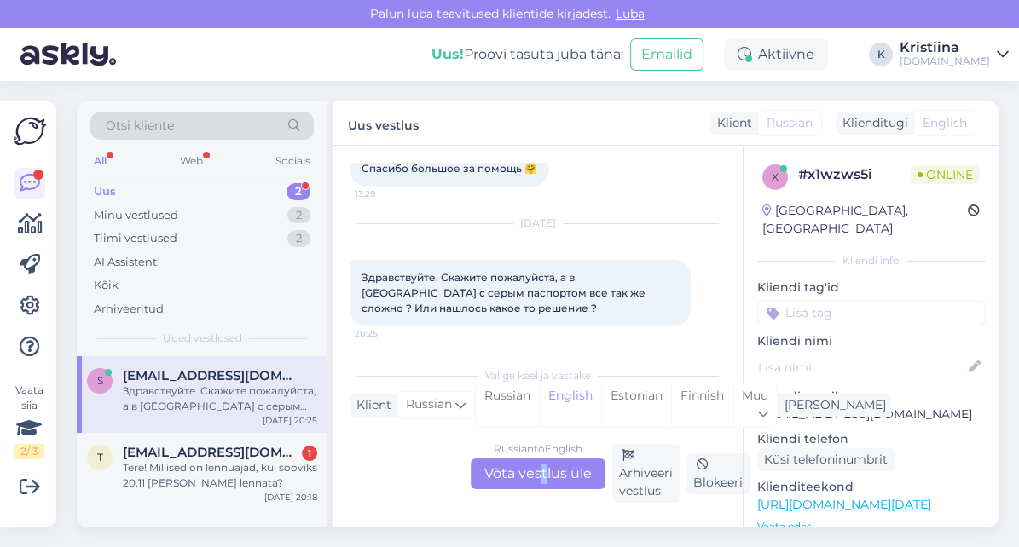
click at [543, 482] on div "Russian to English Võta vestlus üle" at bounding box center [538, 474] width 135 height 31
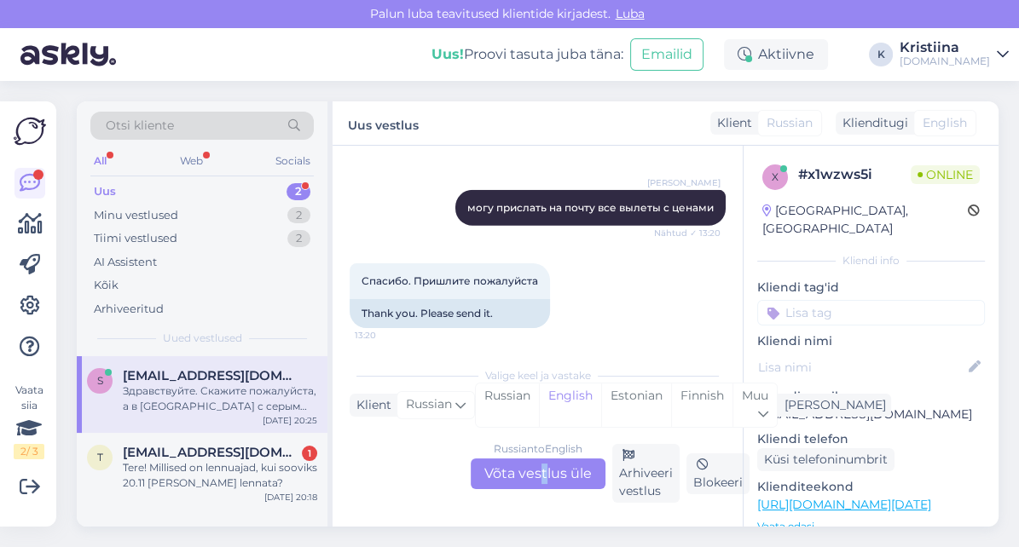
scroll to position [5296, 0]
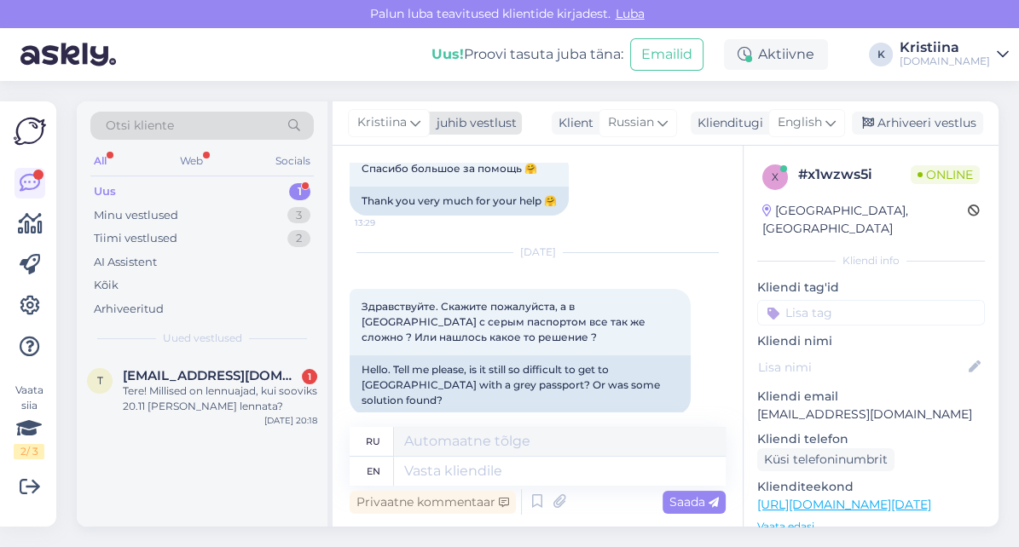
click at [376, 118] on span "Kristiina" at bounding box center [381, 122] width 49 height 19
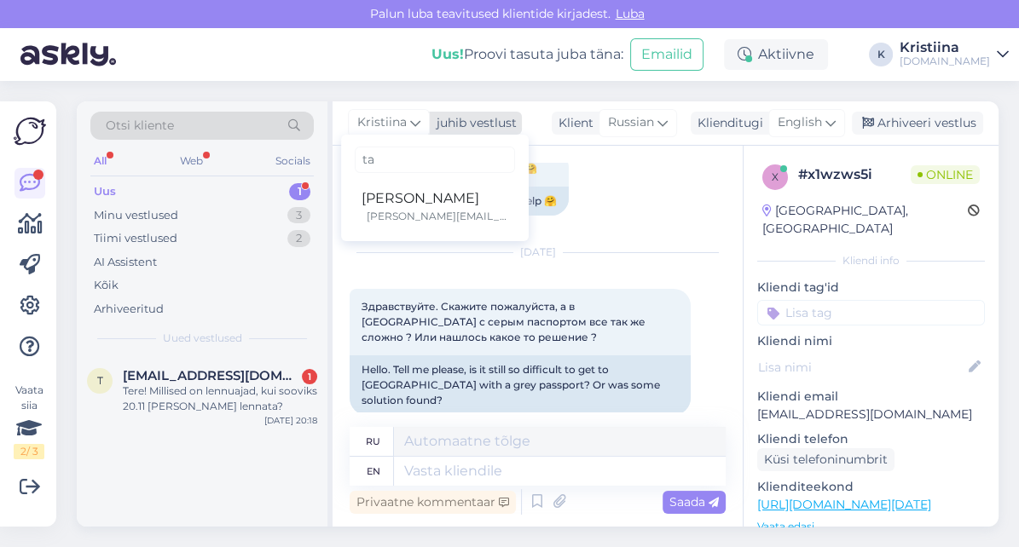
type input "tat"
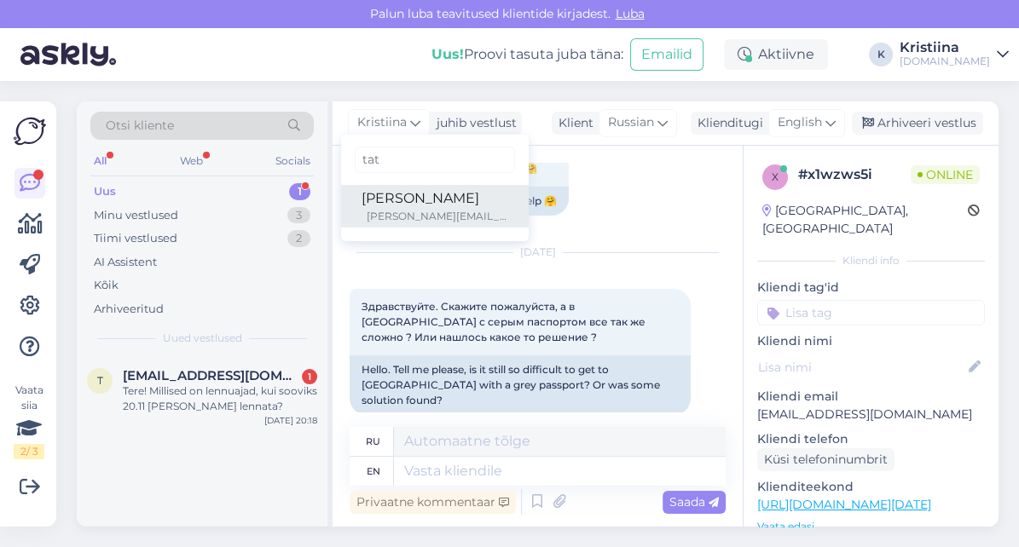
click at [398, 198] on div "[PERSON_NAME]" at bounding box center [435, 198] width 147 height 20
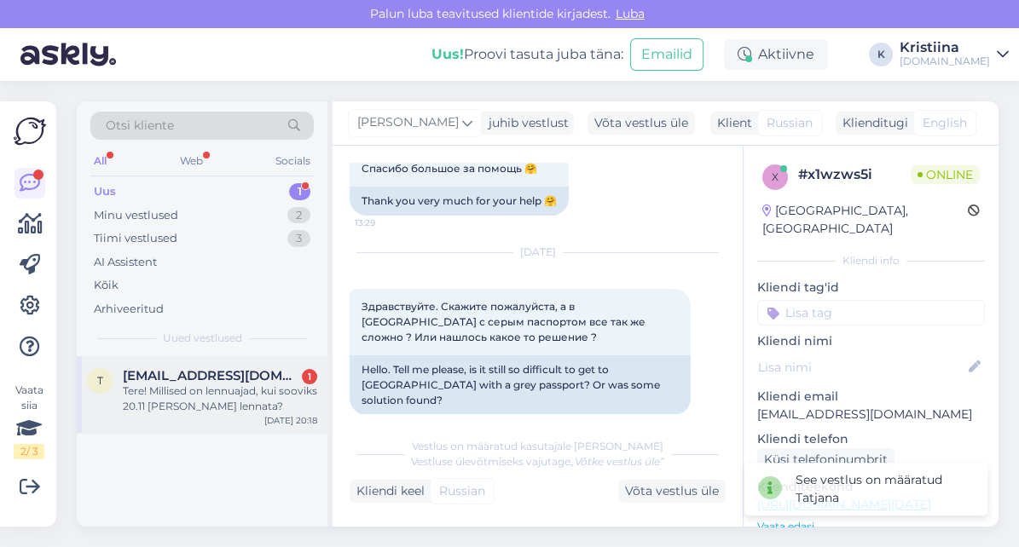
click at [169, 374] on span "[EMAIL_ADDRESS][DOMAIN_NAME]" at bounding box center [211, 375] width 177 height 15
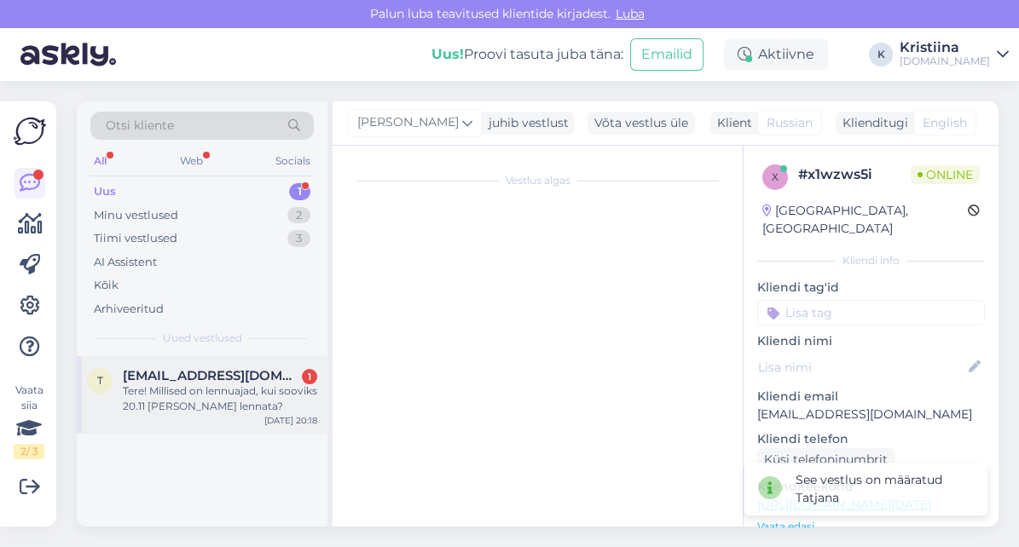
scroll to position [0, 0]
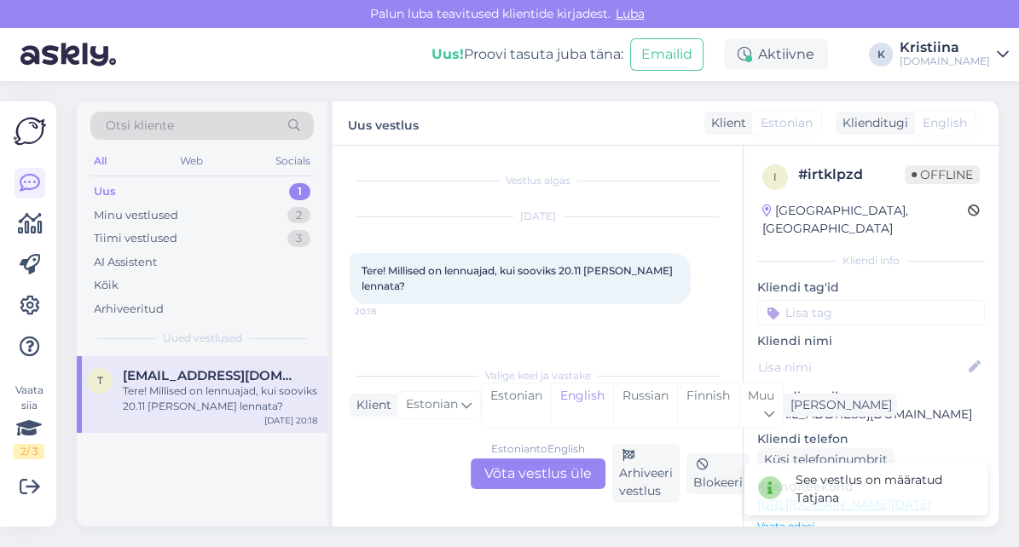
click at [559, 481] on div "Estonian to English Võta vestlus üle" at bounding box center [538, 474] width 135 height 31
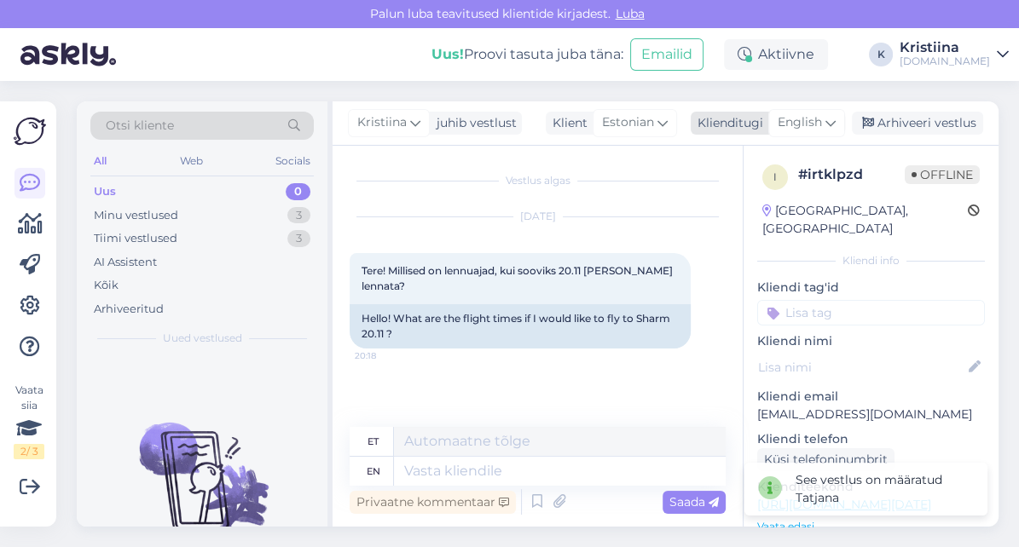
click at [810, 120] on span "English" at bounding box center [800, 122] width 44 height 19
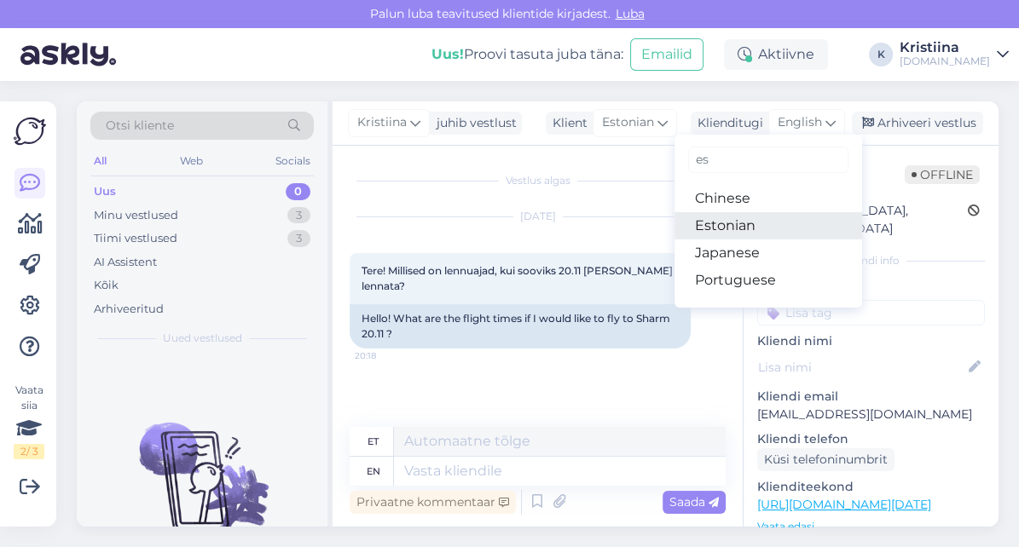
click at [739, 225] on link "Estonian" at bounding box center [769, 225] width 188 height 27
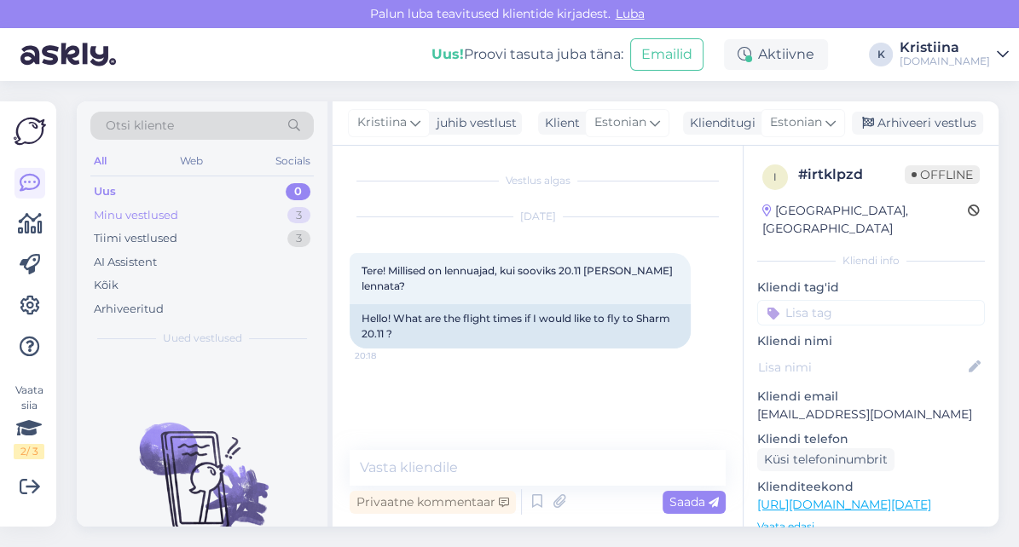
click at [199, 220] on div "Minu vestlused 3" at bounding box center [201, 216] width 223 height 24
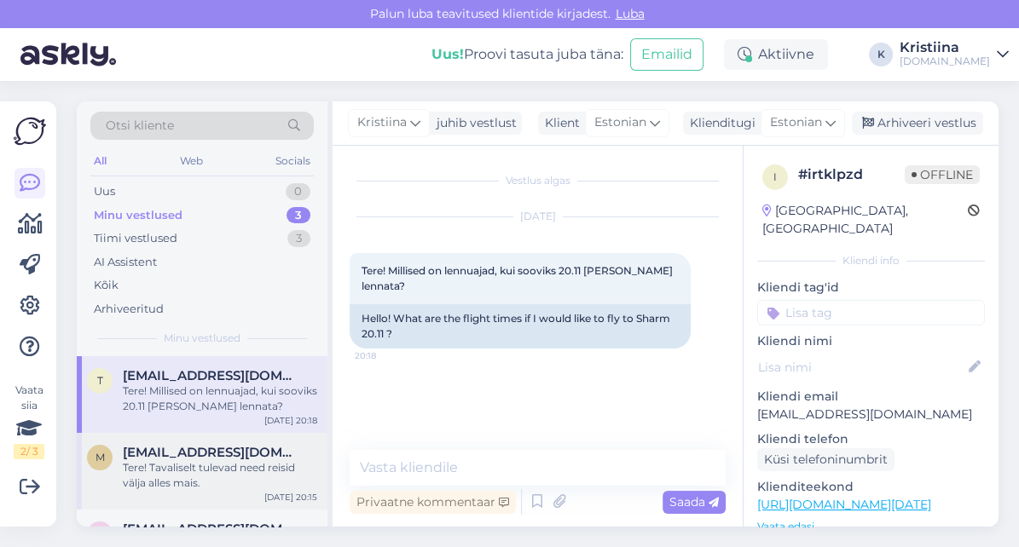
click at [244, 452] on span "[EMAIL_ADDRESS][DOMAIN_NAME]" at bounding box center [211, 452] width 177 height 15
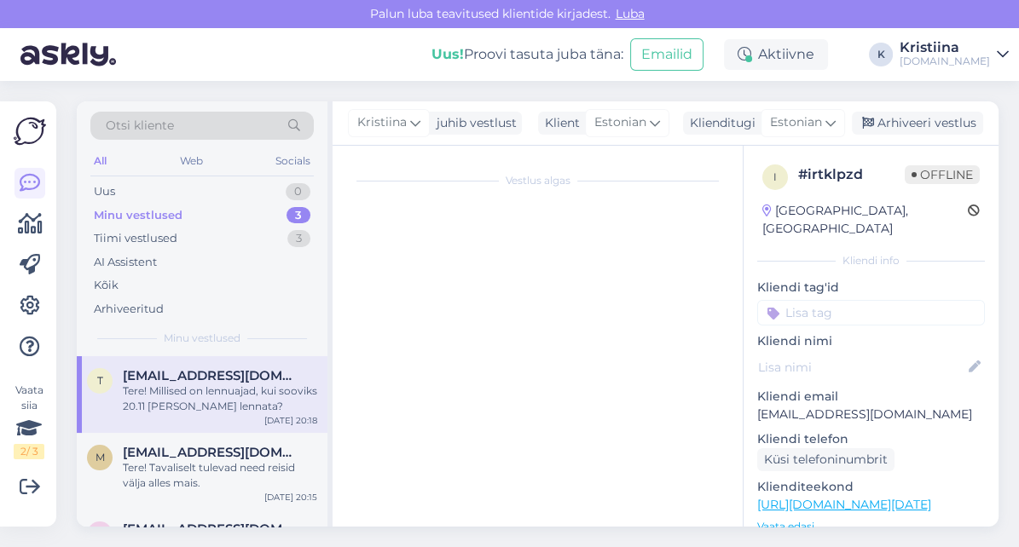
scroll to position [406, 0]
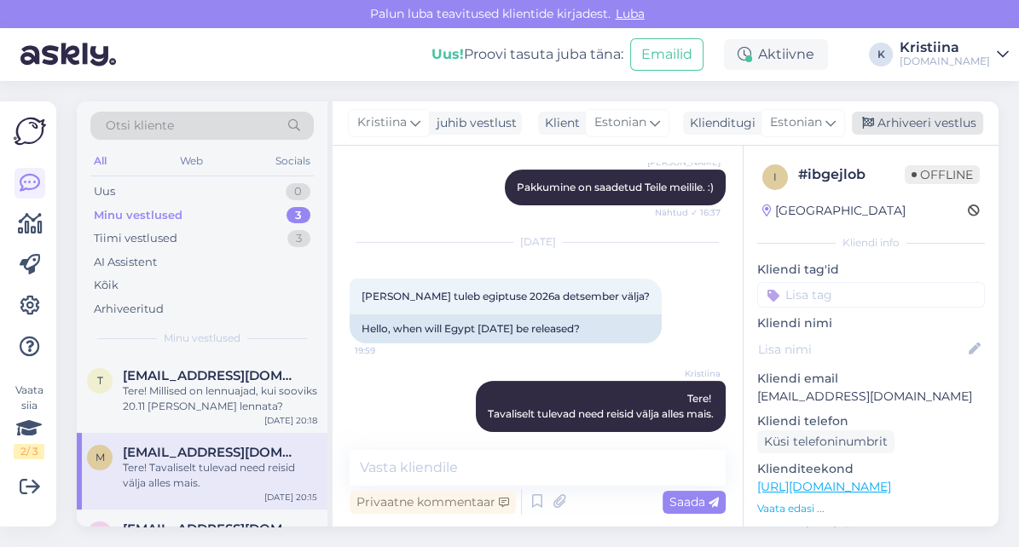
click at [935, 131] on div "Arhiveeri vestlus" at bounding box center [917, 123] width 131 height 23
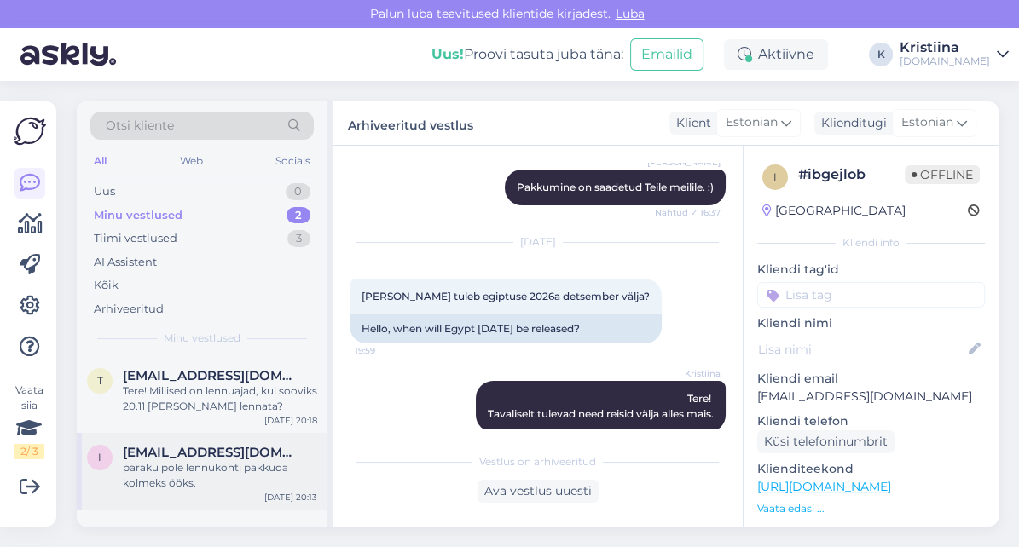
click at [173, 474] on div "paraku pole lennukohti pakkuda kolmeks ööks." at bounding box center [220, 475] width 194 height 31
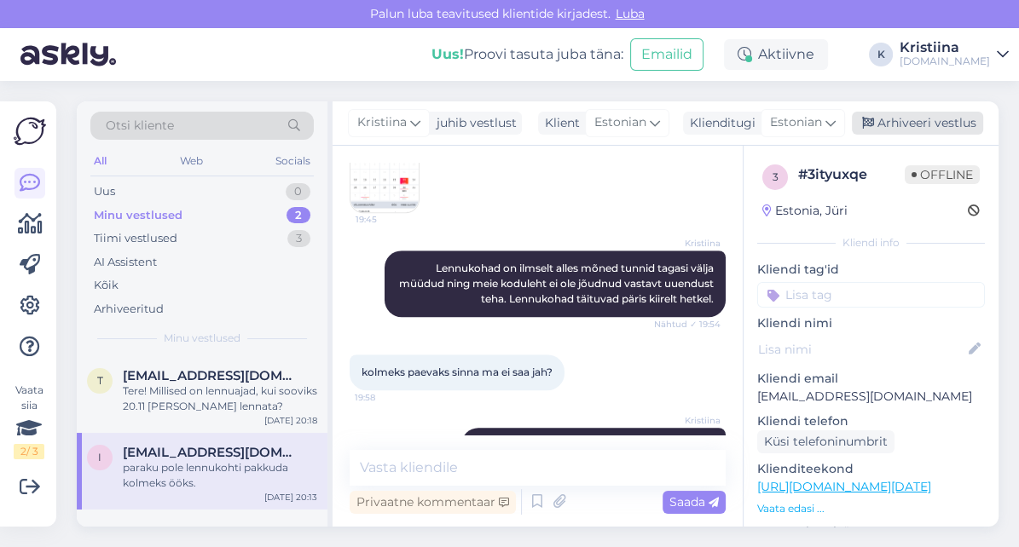
click at [942, 125] on div "Arhiveeri vestlus" at bounding box center [917, 123] width 131 height 23
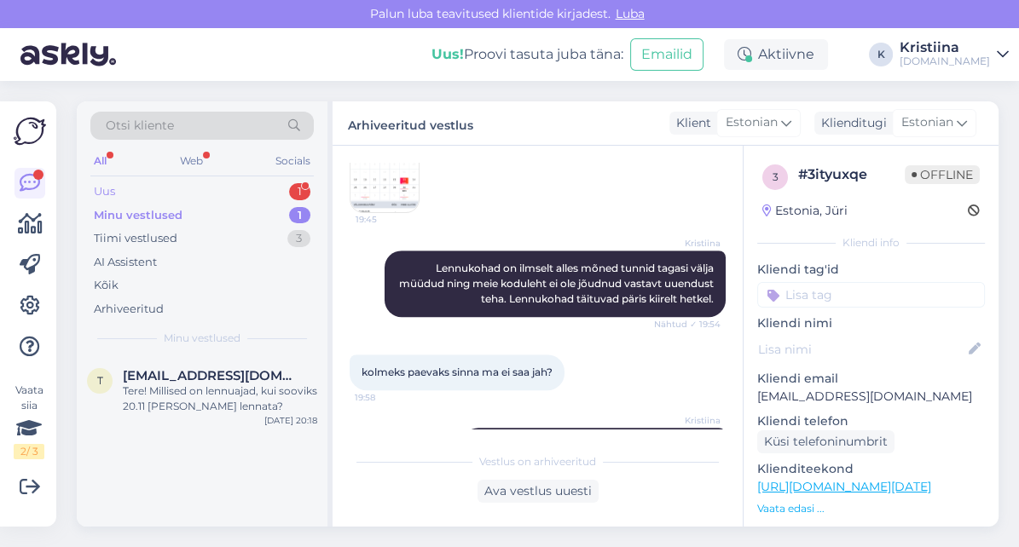
click at [209, 193] on div "Uus 1" at bounding box center [201, 192] width 223 height 24
click at [209, 403] on div "Tere! Kas Granada Luxury Belekisse pakkumisi on ka 6 ööks ja mis hinnaga? [DATE…" at bounding box center [220, 399] width 194 height 31
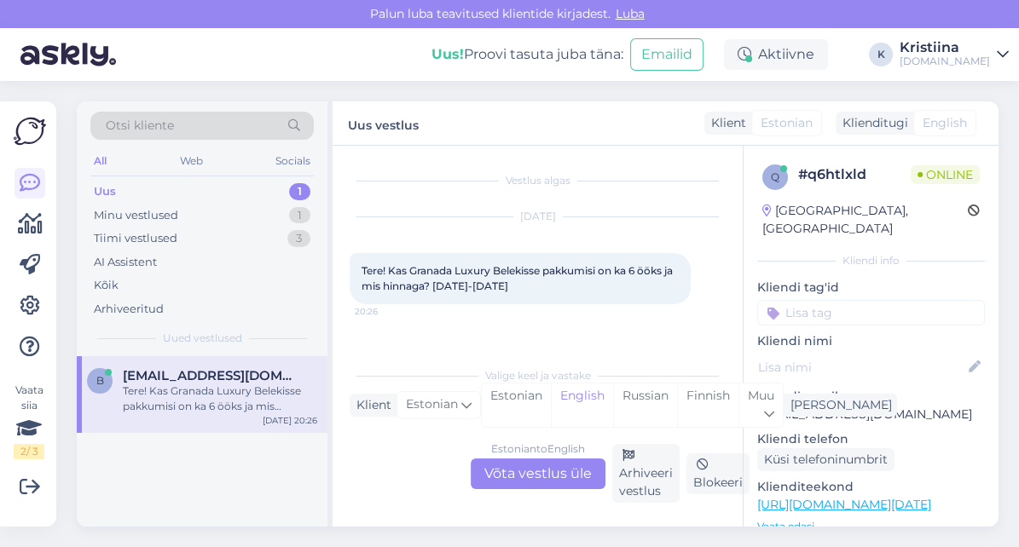
scroll to position [0, 0]
click at [540, 470] on div "Estonian to English Võta vestlus üle" at bounding box center [538, 474] width 135 height 31
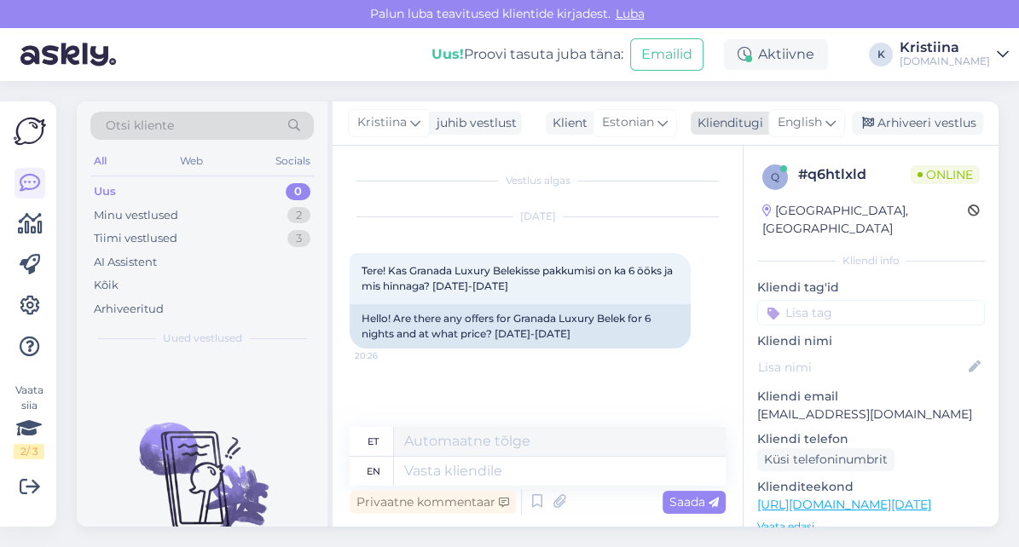
click at [836, 130] on icon at bounding box center [830, 122] width 10 height 19
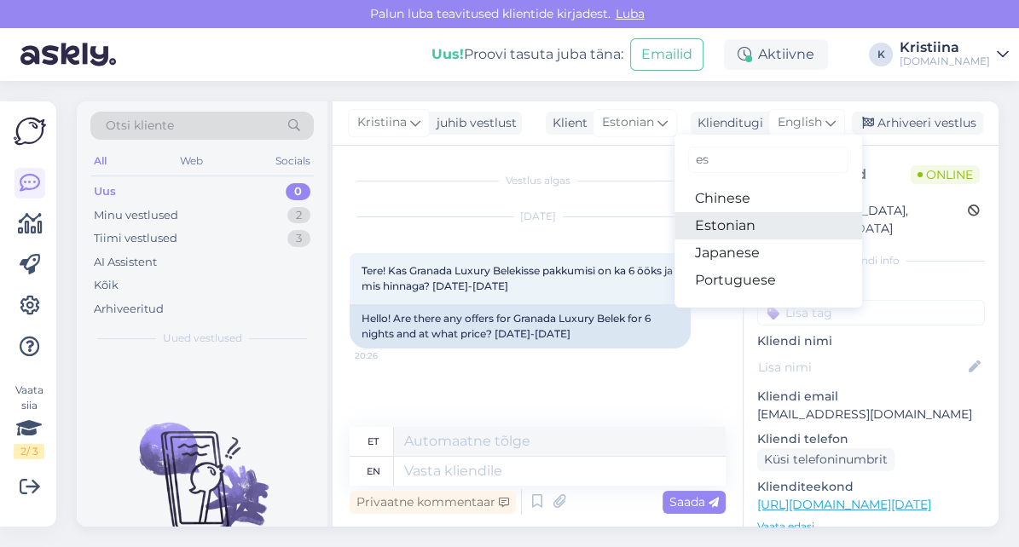
click at [767, 230] on link "Estonian" at bounding box center [769, 225] width 188 height 27
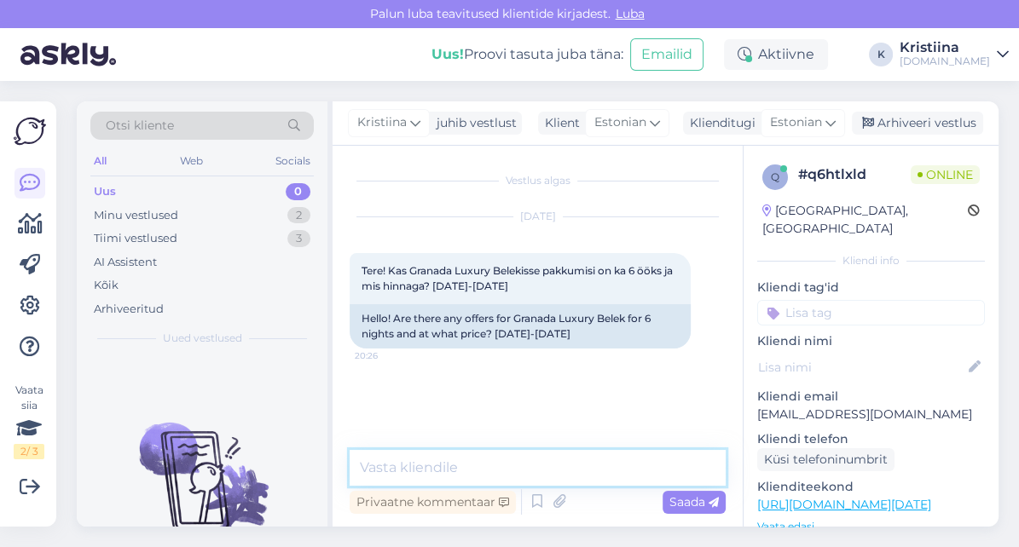
click at [435, 475] on textarea at bounding box center [538, 468] width 376 height 36
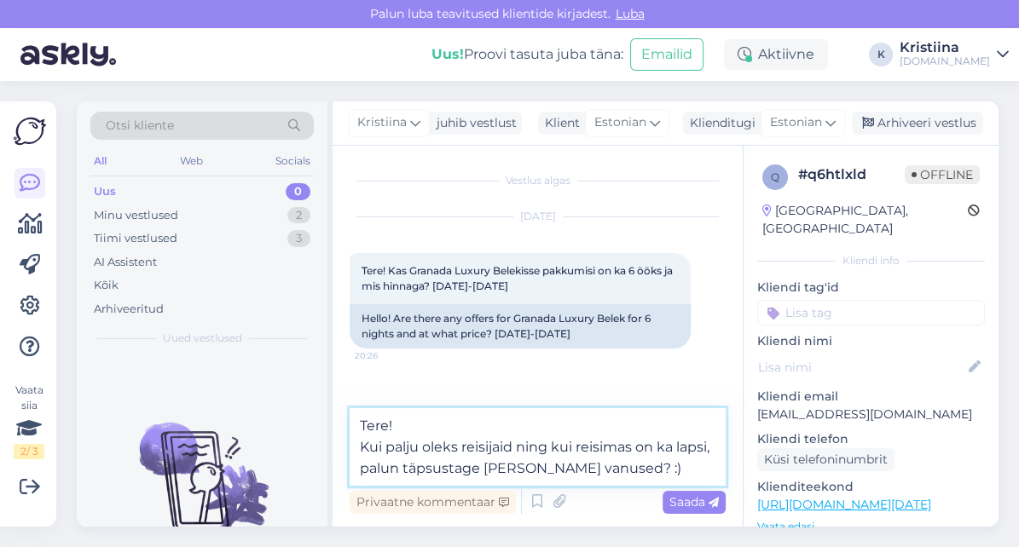
type textarea "Tere! Kui palju oleks reisijaid ning kui reisimas on ka lapsi, palun täpsustage…"
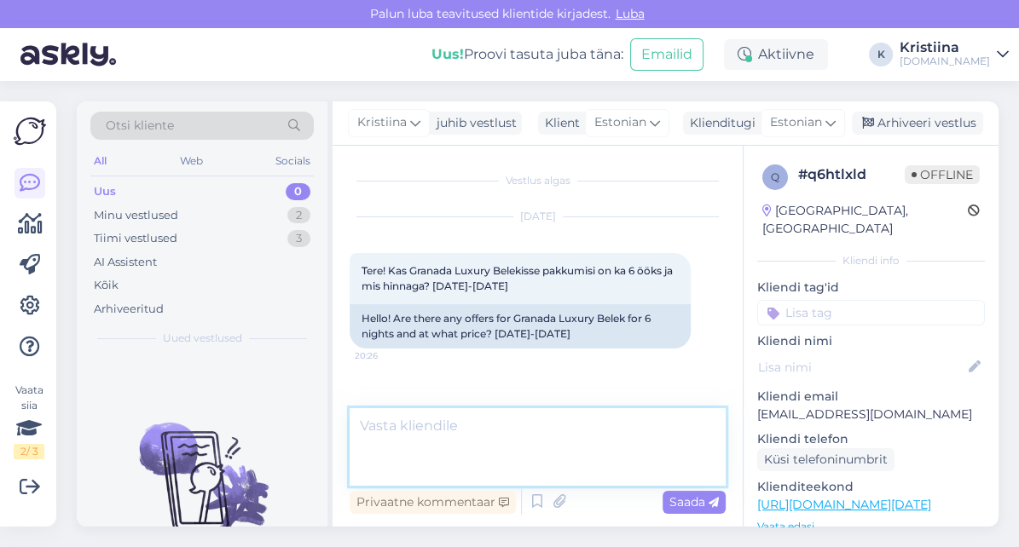
scroll to position [36, 0]
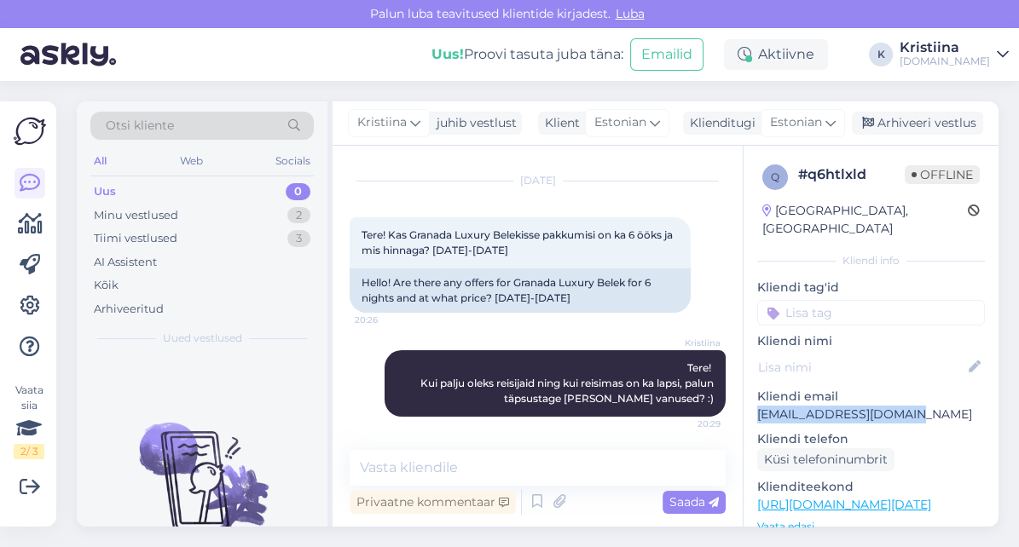
copy p "[EMAIL_ADDRESS][DOMAIN_NAME]"
drag, startPoint x: 906, startPoint y: 394, endPoint x: 749, endPoint y: 396, distance: 157.8
click at [749, 396] on div "q # q6htlxld Offline [GEOGRAPHIC_DATA], Rakvere Kliendi info Kliendi tag'id Kli…" at bounding box center [871, 505] width 255 height 719
copy p "[EMAIL_ADDRESS][DOMAIN_NAME]"
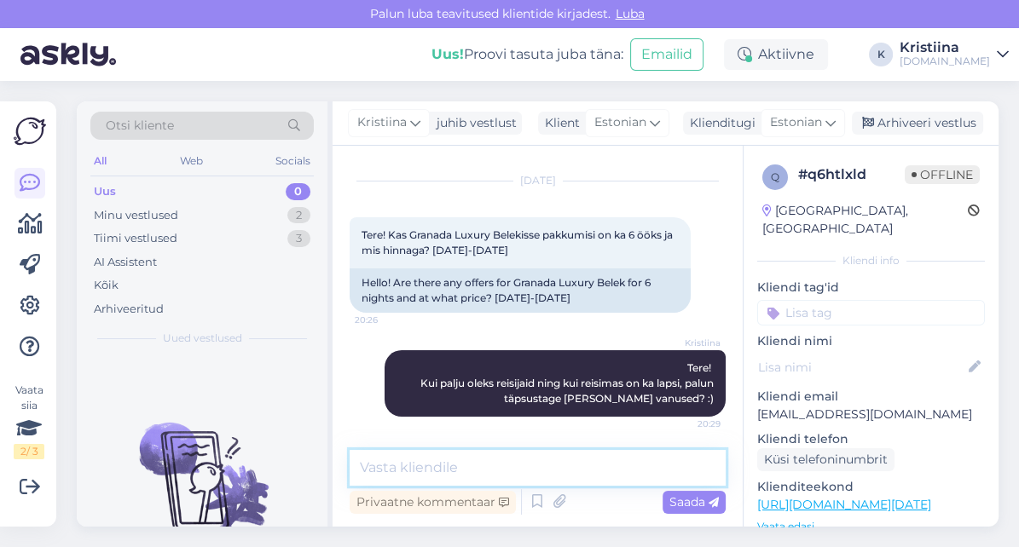
click at [448, 461] on textarea at bounding box center [538, 468] width 376 height 36
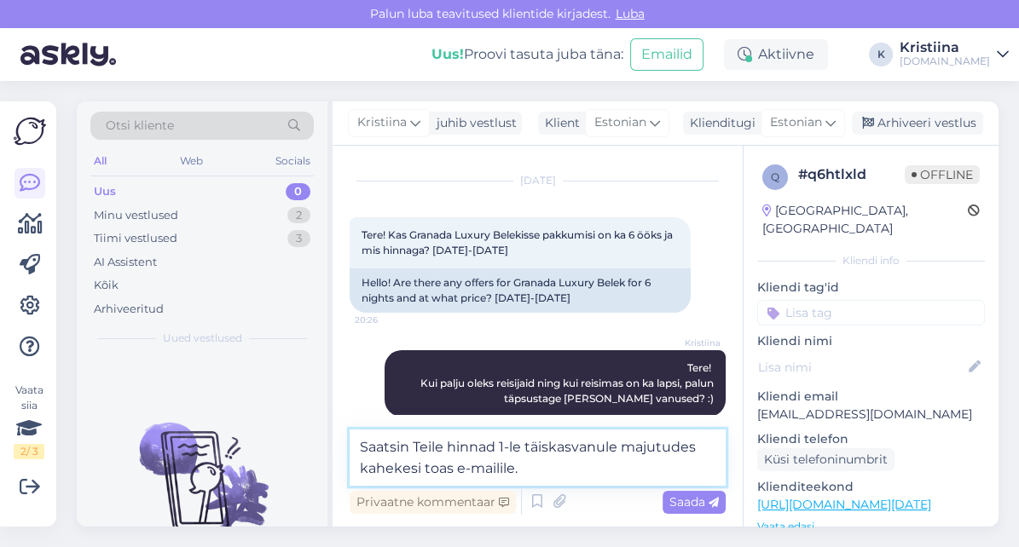
type textarea "Saatsin Teile hinnad 1-le täiskasvanule majutudes kahekesi toas e-mailile."
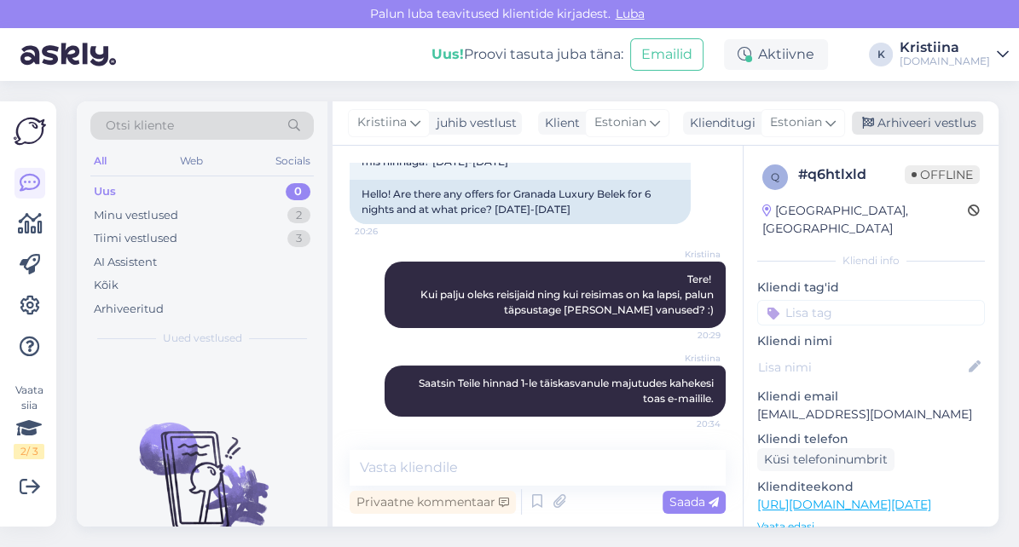
click at [914, 115] on div "Arhiveeri vestlus" at bounding box center [917, 123] width 131 height 23
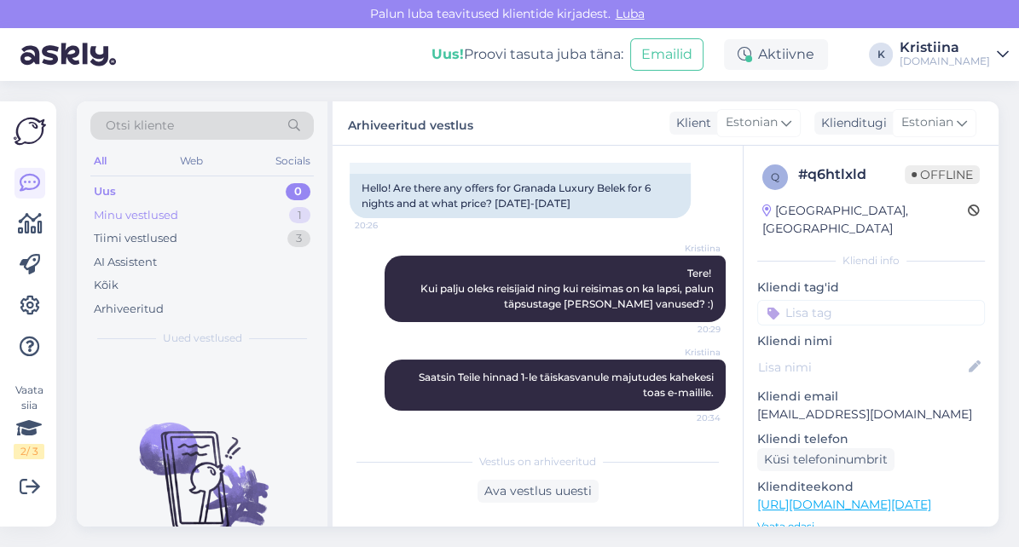
click at [204, 220] on div "Minu vestlused 1" at bounding box center [201, 216] width 223 height 24
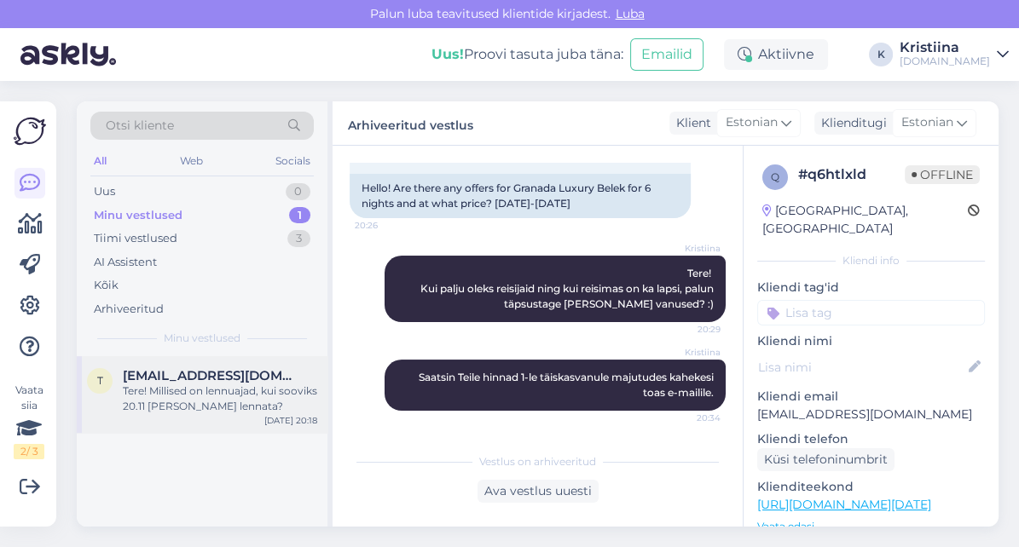
click at [217, 379] on span "[EMAIL_ADDRESS][DOMAIN_NAME]" at bounding box center [211, 375] width 177 height 15
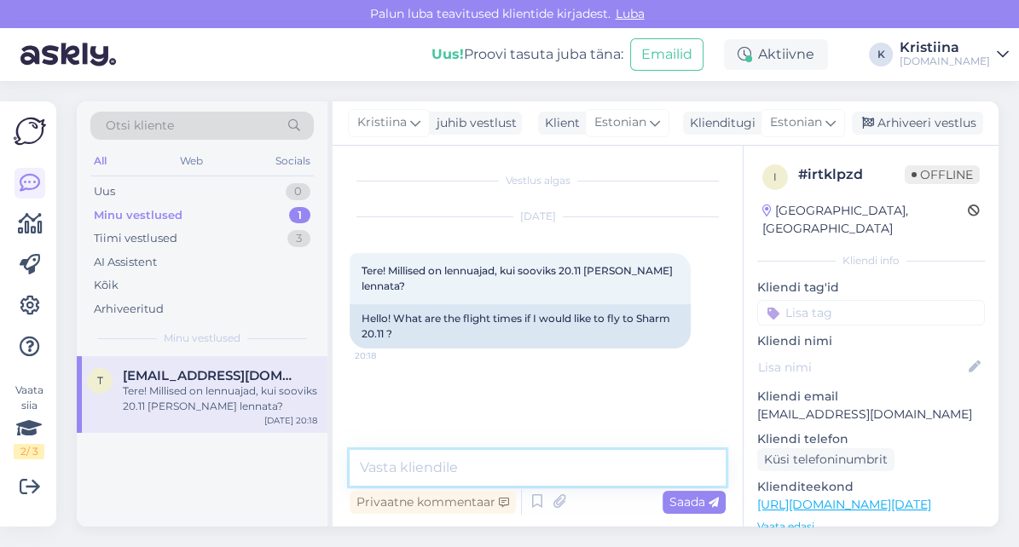
click at [472, 460] on textarea at bounding box center [538, 468] width 376 height 36
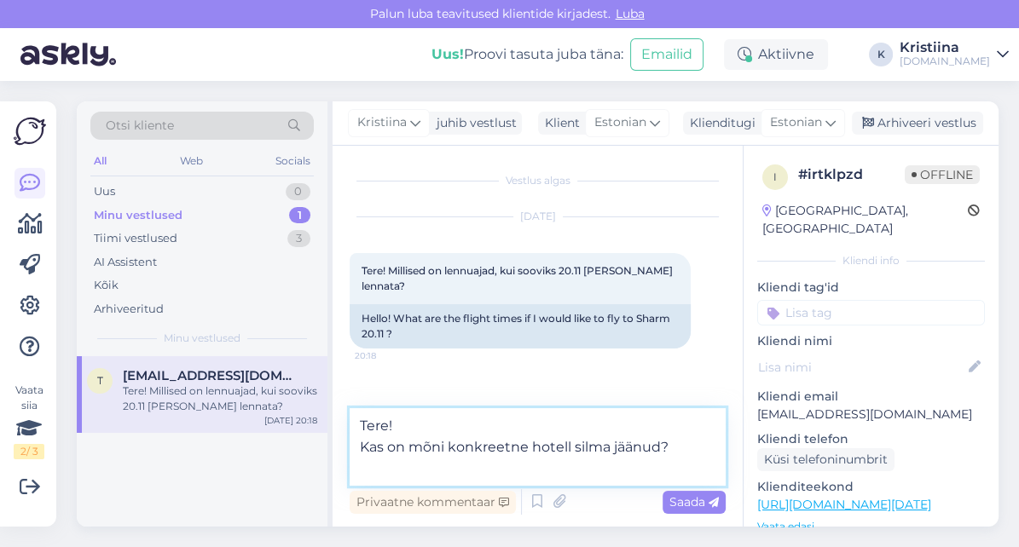
paste textarea "Lennuajad on allolevad (võivad muutuda!): 21.11 [GEOGRAPHIC_DATA] - Sharm el Sh…"
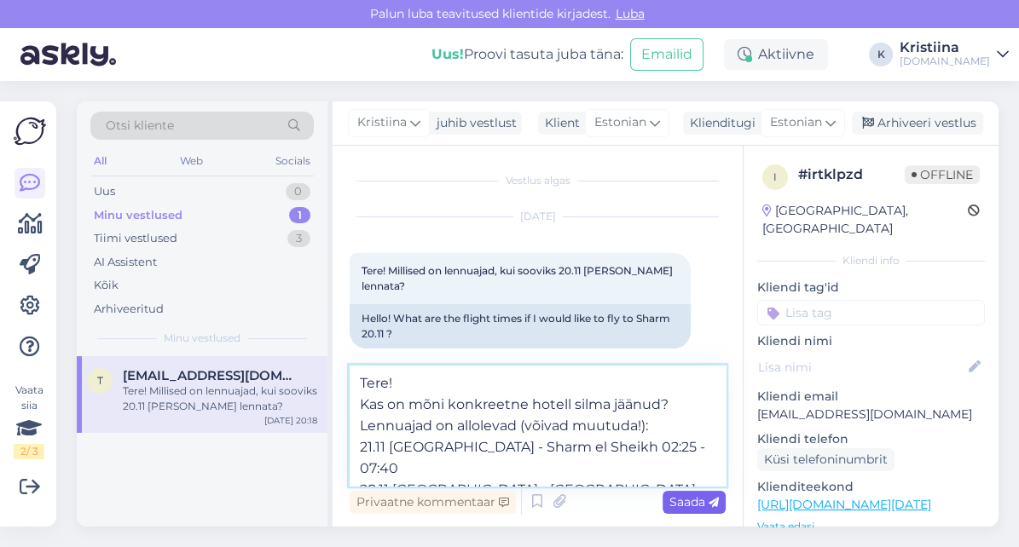
type textarea "Tere! Kas on mõni konkreetne hotell silma jäänud? Lennuajad on allolevad (võiva…"
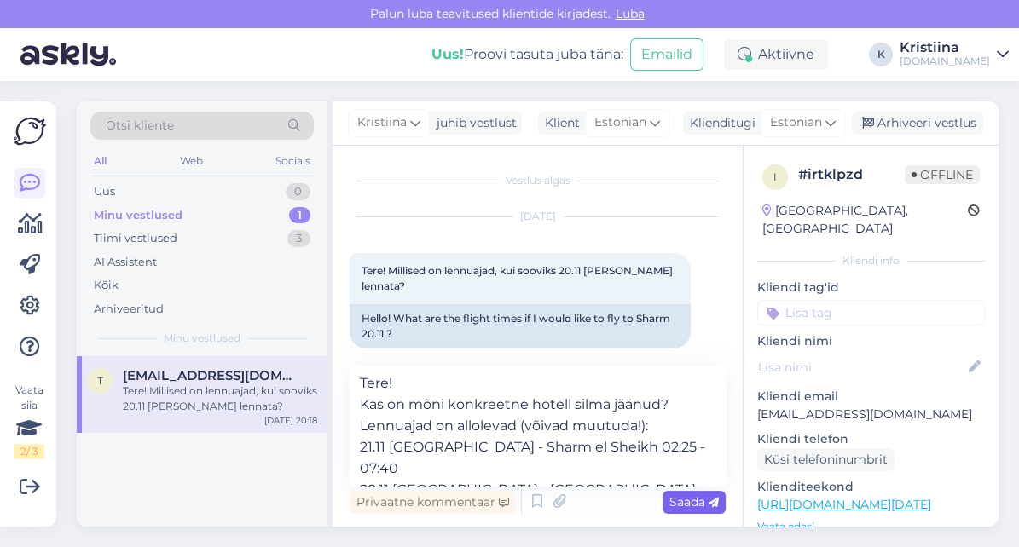
click at [694, 508] on span "Saada" at bounding box center [693, 502] width 49 height 15
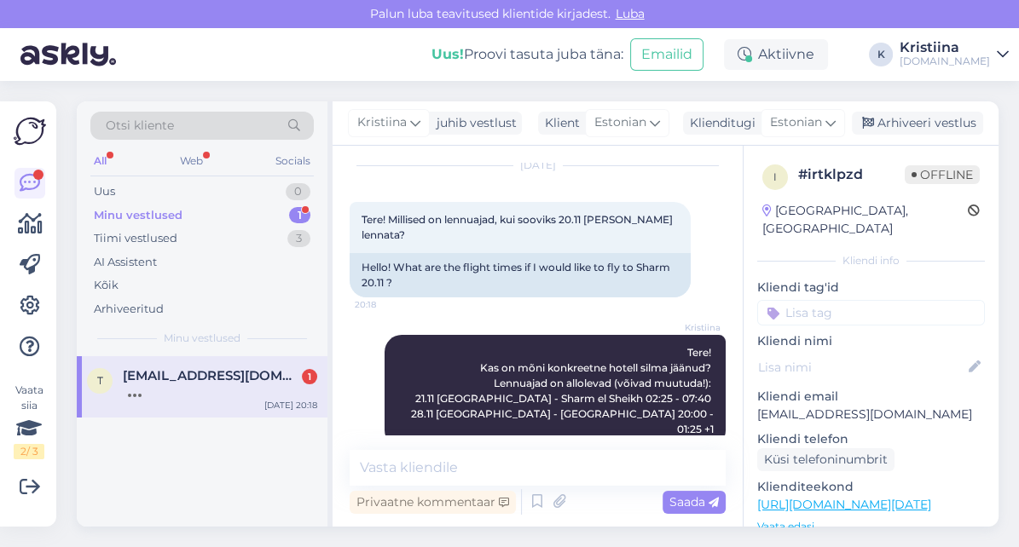
scroll to position [125, 0]
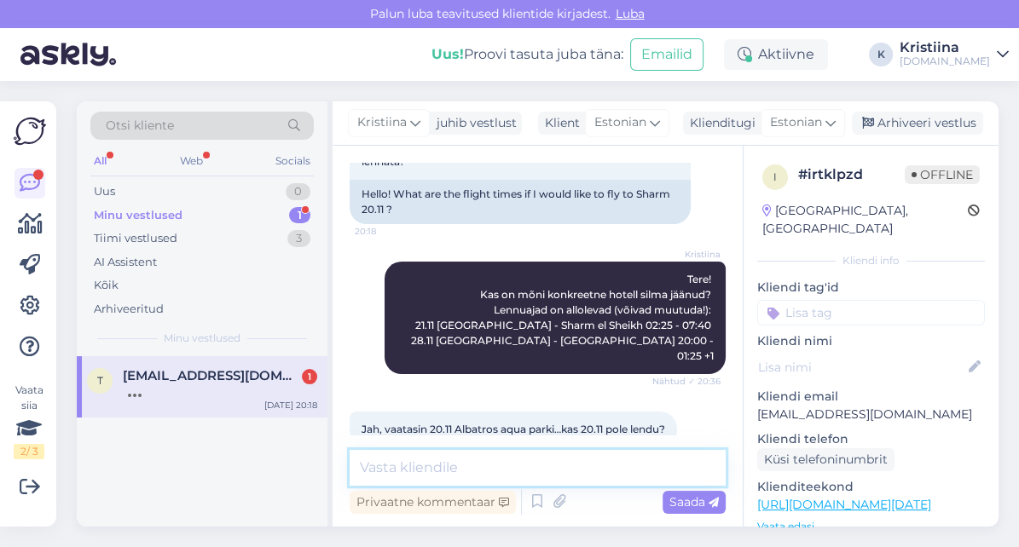
click at [472, 461] on textarea at bounding box center [538, 468] width 376 height 36
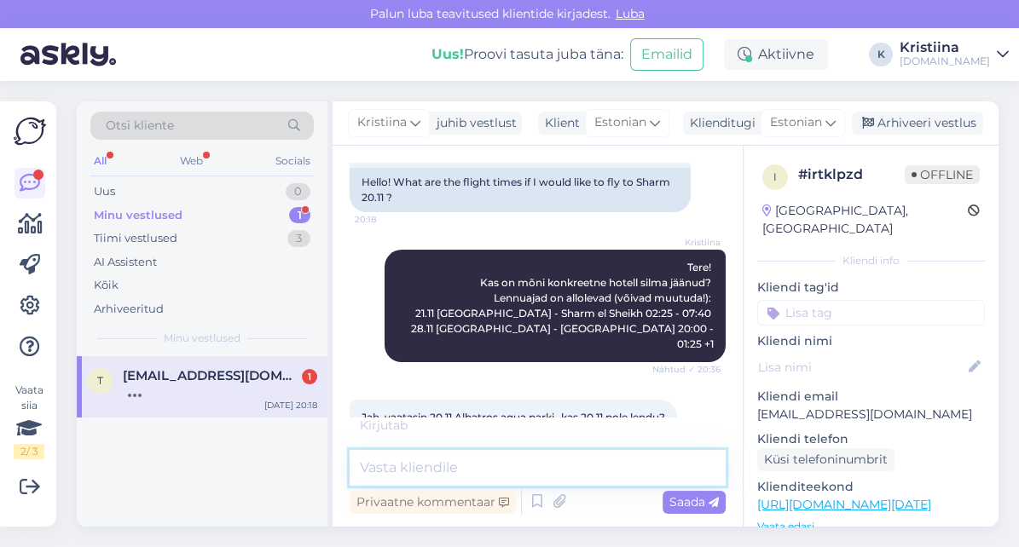
click at [483, 461] on textarea at bounding box center [538, 468] width 376 height 36
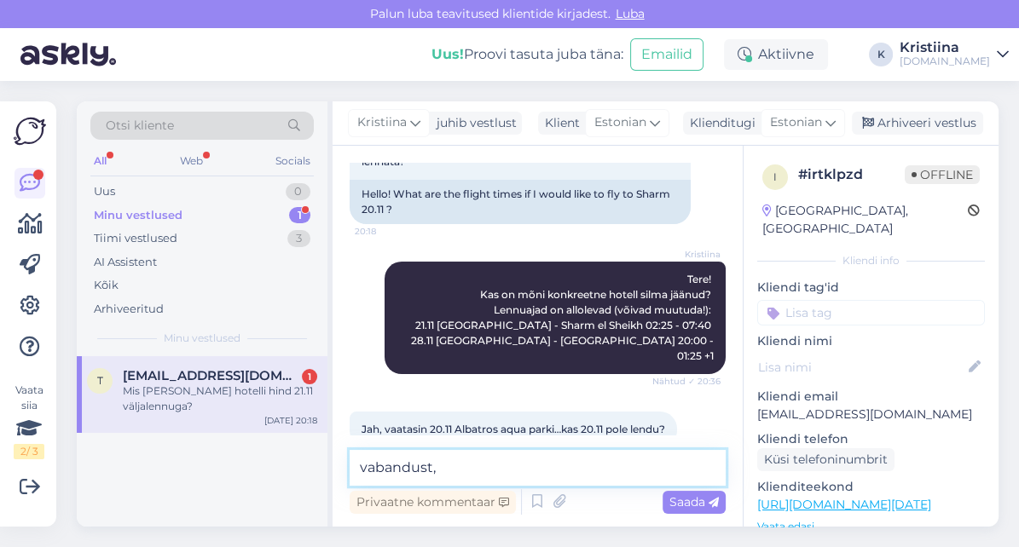
scroll to position [198, 0]
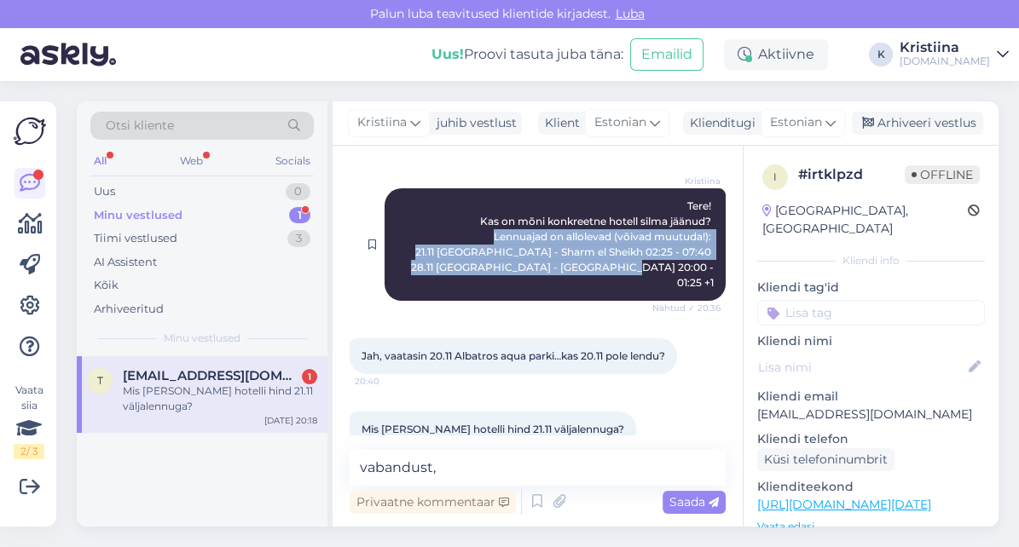
drag, startPoint x: 697, startPoint y: 253, endPoint x: 472, endPoint y: 222, distance: 227.3
click at [472, 222] on div "Kristiina Tere! Kas on mõni konkreetne hotell silma jäänud? Lennuajad on allole…" at bounding box center [555, 244] width 341 height 113
copy span "Lennuajad on allolevad (võivad muutuda!): 21.11 [GEOGRAPHIC_DATA] - Sharm el Sh…"
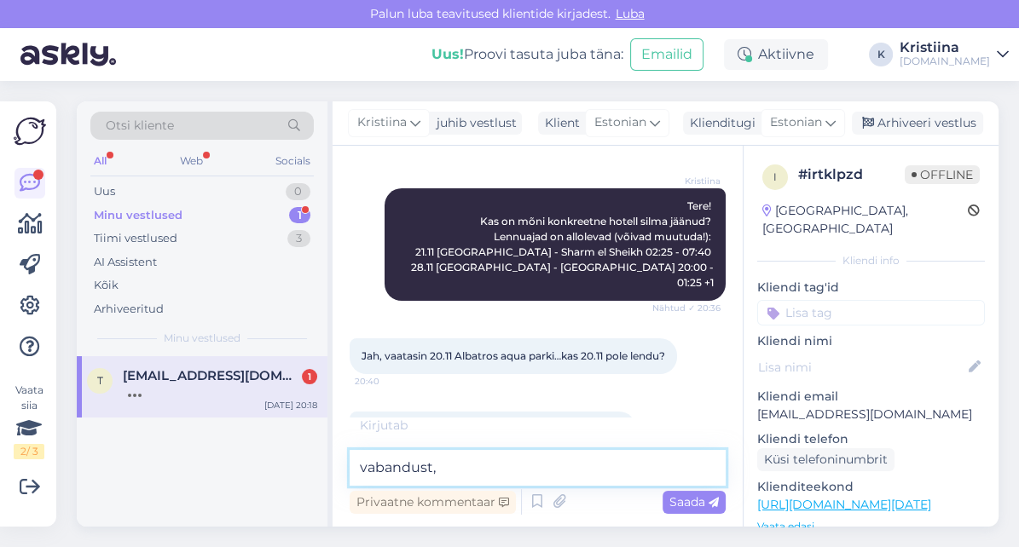
click at [518, 471] on textarea "vabandust," at bounding box center [538, 468] width 376 height 36
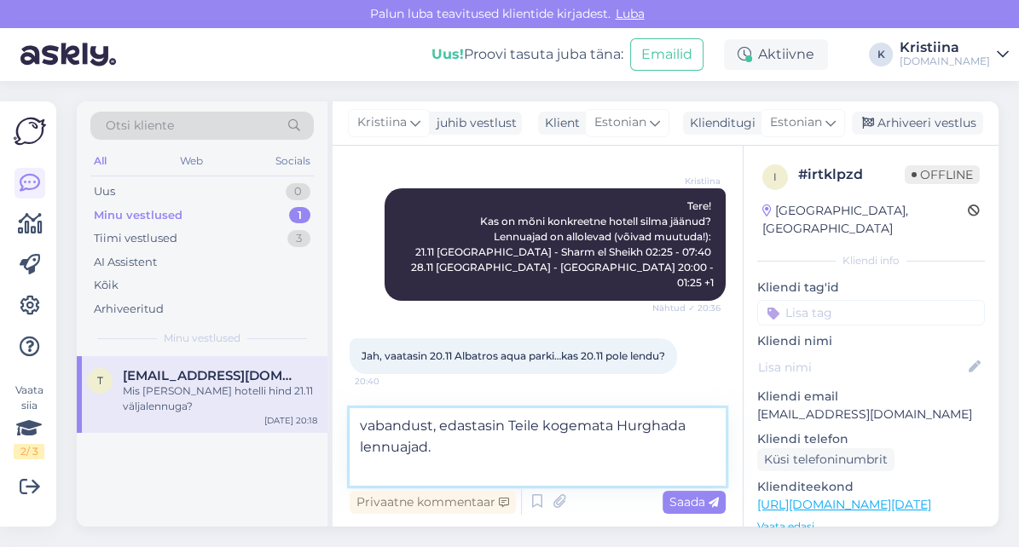
paste textarea "Lennuajad on allolevad (võivad muutuda!): 20.11 [GEOGRAPHIC_DATA] - Sharm el Sh…"
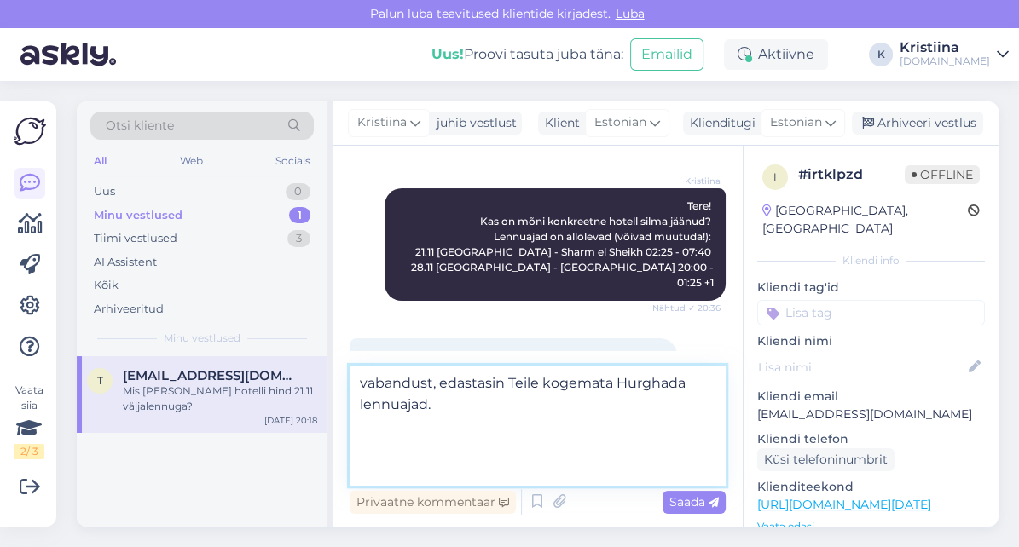
type textarea "vabandust, edastasin Teile kogemata Hurghada lennuajad. Lennuajad on allolevad …"
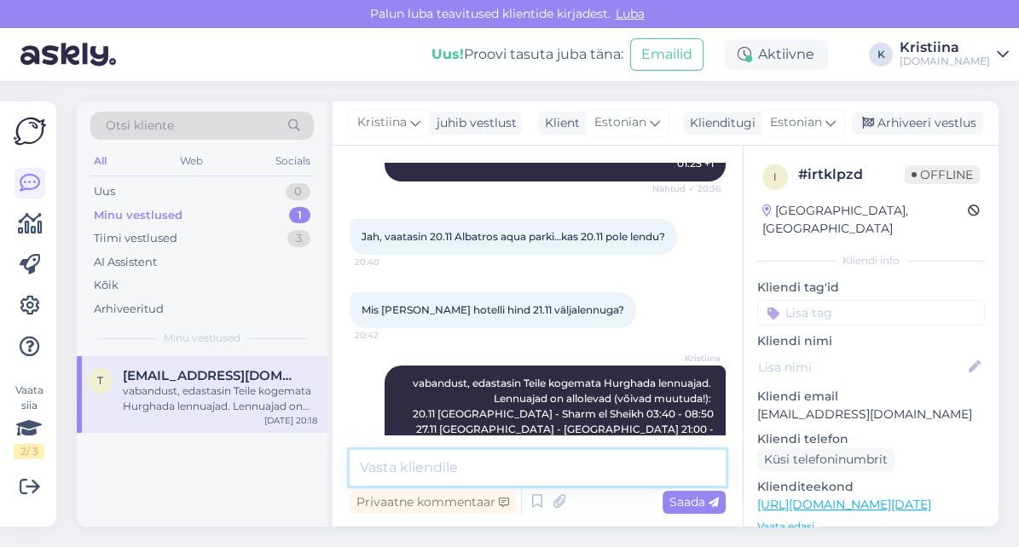
click at [501, 475] on textarea at bounding box center [538, 468] width 376 height 36
type textarea "Kui palju oleks reisijaid?"
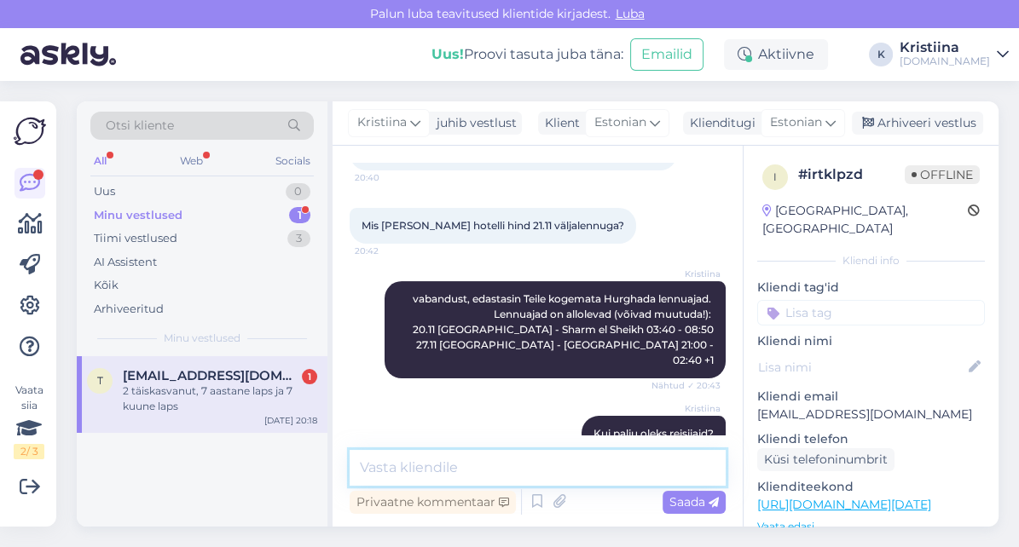
scroll to position [464, 0]
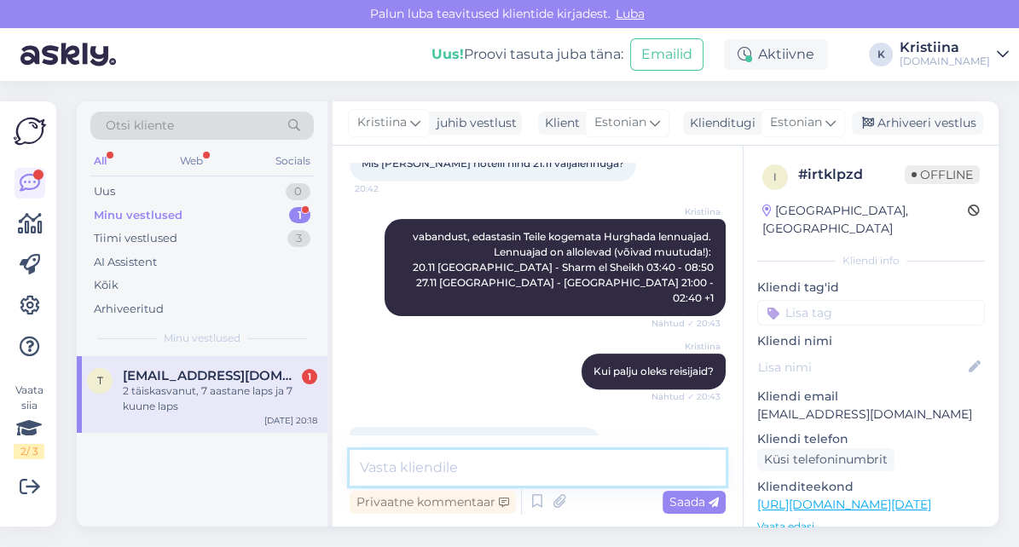
click at [478, 469] on textarea at bounding box center [538, 468] width 376 height 36
type textarea "kas võime hinnad saata Teile e-mailile? :)"
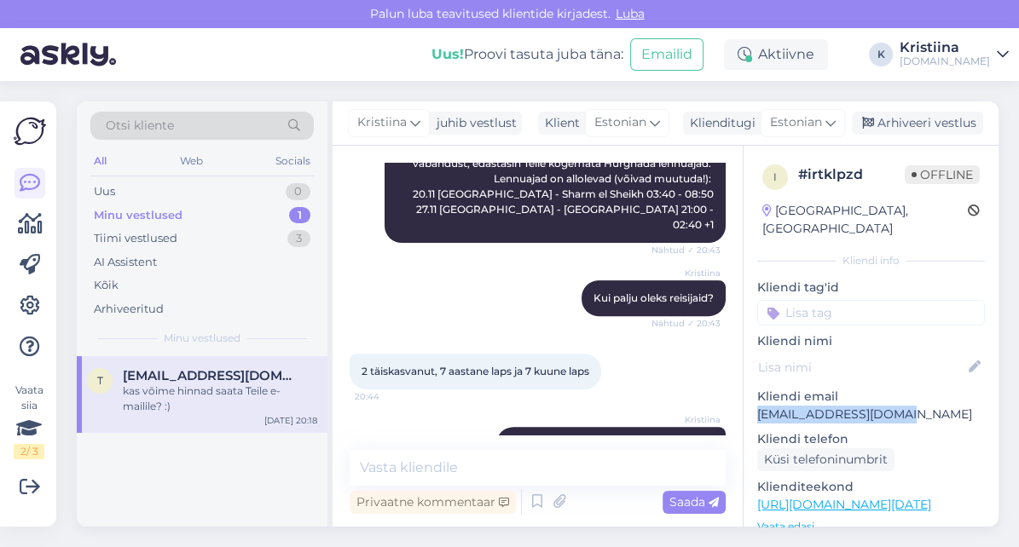
drag, startPoint x: 926, startPoint y: 393, endPoint x: 758, endPoint y: 397, distance: 168.0
click at [758, 406] on p "[EMAIL_ADDRESS][DOMAIN_NAME]" at bounding box center [871, 415] width 228 height 18
copy p "[EMAIL_ADDRESS][DOMAIN_NAME]"
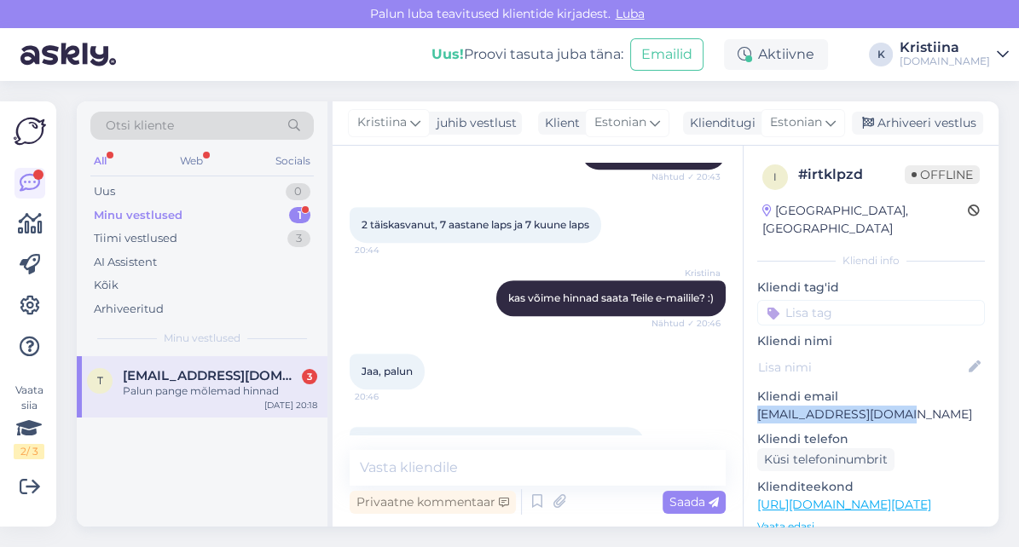
scroll to position [757, 0]
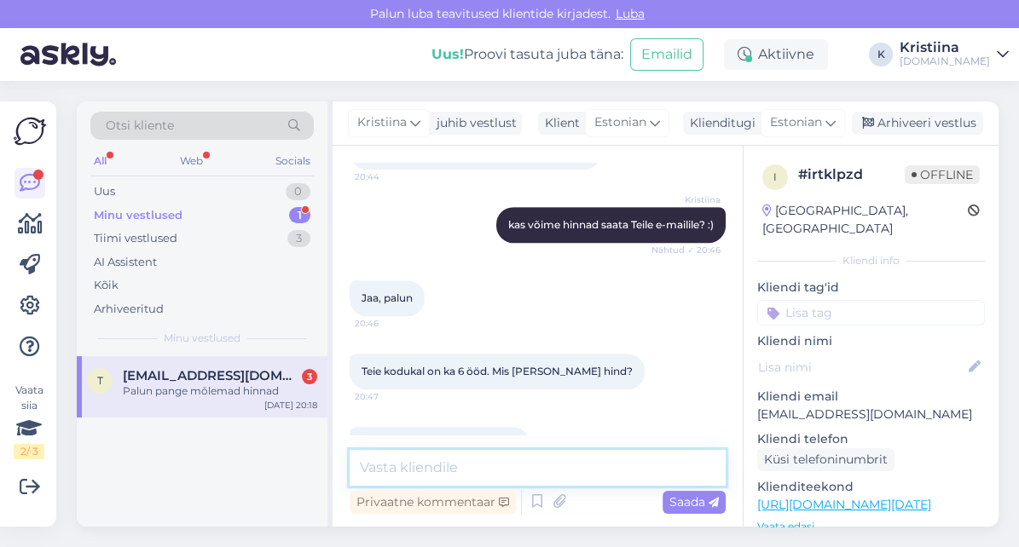
click at [492, 478] on textarea at bounding box center [538, 468] width 376 height 36
type textarea "saadame mõlemad hinnad koos lennuaegadega :)"
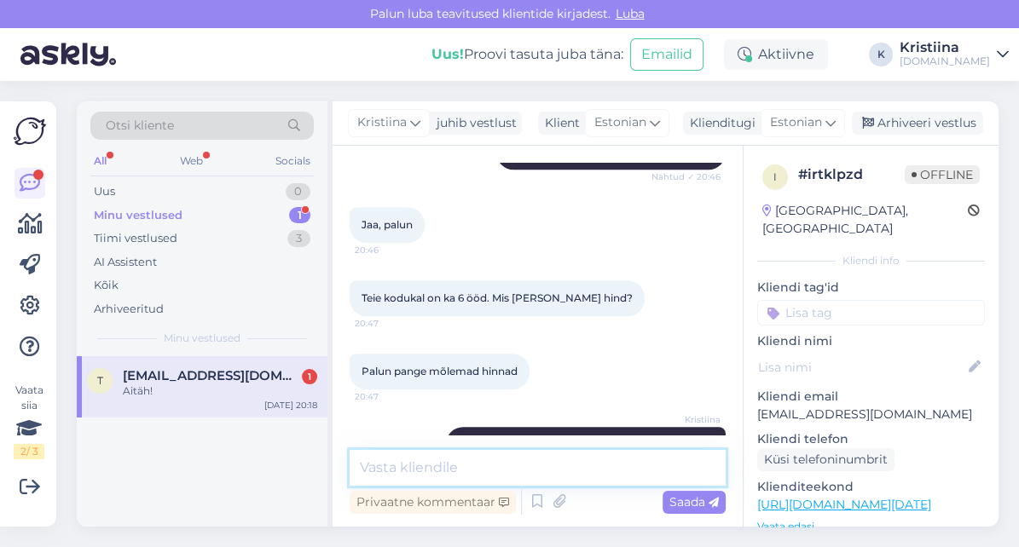
scroll to position [904, 0]
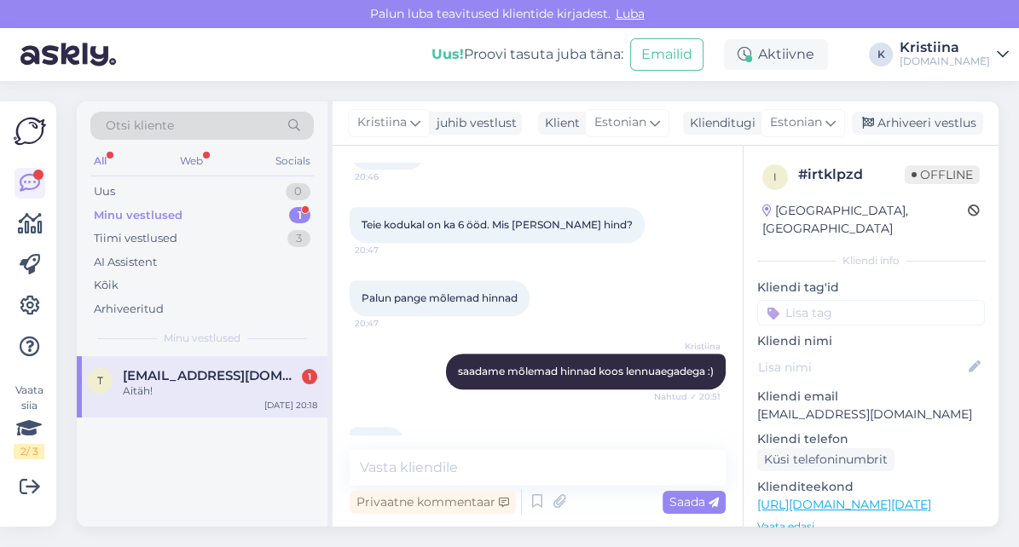
click at [180, 384] on div "Aitäh!" at bounding box center [220, 391] width 194 height 15
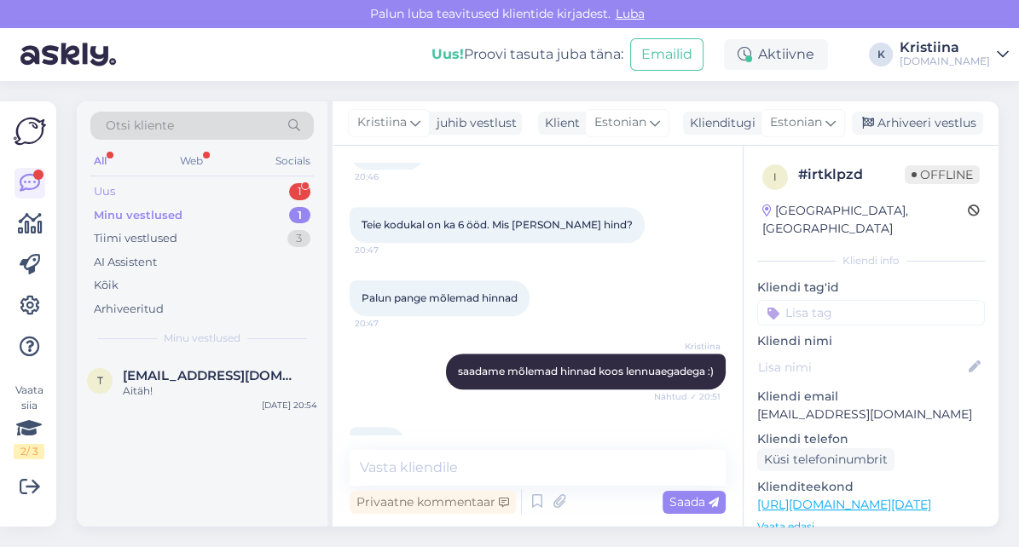
click at [211, 196] on div "Uus 1" at bounding box center [201, 192] width 223 height 24
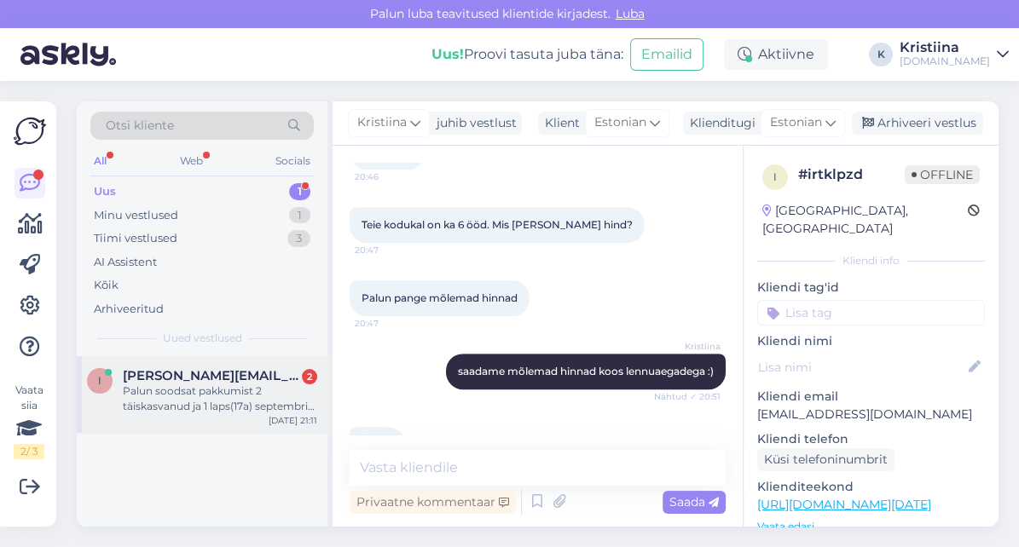
click at [214, 380] on span "[PERSON_NAME][EMAIL_ADDRESS][DOMAIN_NAME]" at bounding box center [211, 375] width 177 height 15
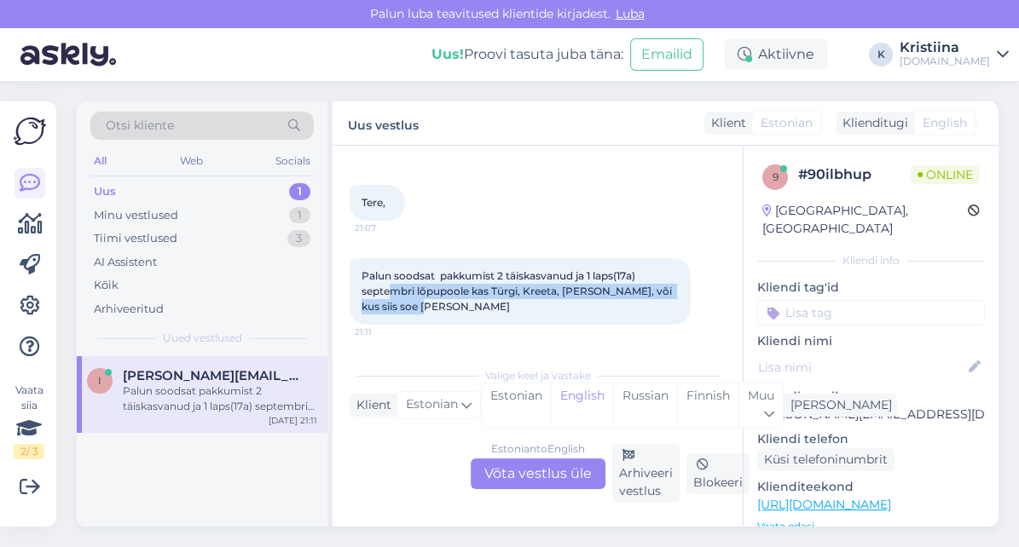
drag, startPoint x: 394, startPoint y: 292, endPoint x: 532, endPoint y: 305, distance: 138.8
click at [529, 305] on div "Palun soodsat pakkumist 2 täiskasvanud ja 1 laps(17a) septembri lõpupoole kas T…" at bounding box center [520, 291] width 341 height 67
click at [541, 306] on div "Palun soodsat pakkumist 2 täiskasvanud ja 1 laps(17a) septembri lõpupoole kas T…" at bounding box center [520, 291] width 341 height 67
click at [541, 471] on div "Estonian to English Võta vestlus üle" at bounding box center [538, 474] width 135 height 31
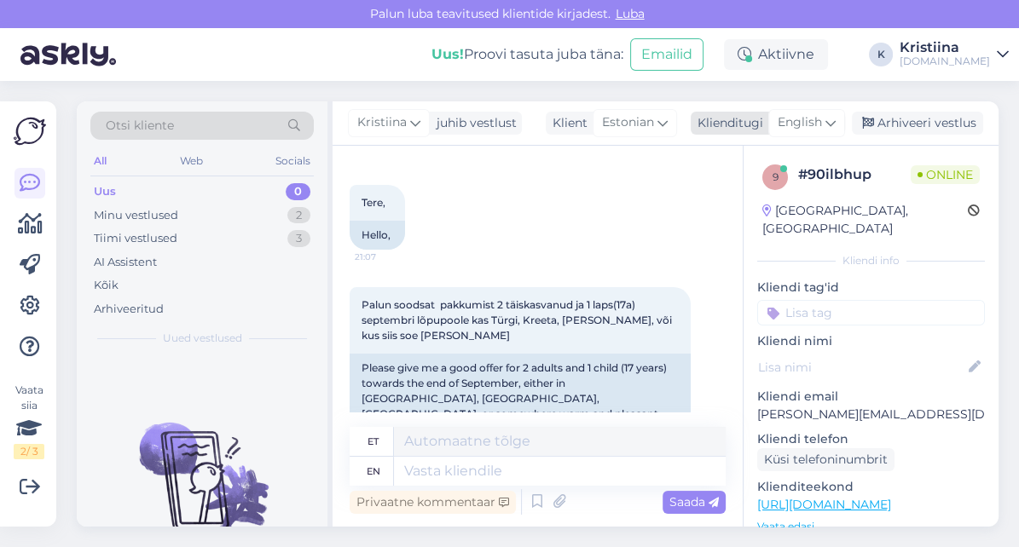
click at [806, 128] on span "English" at bounding box center [800, 122] width 44 height 19
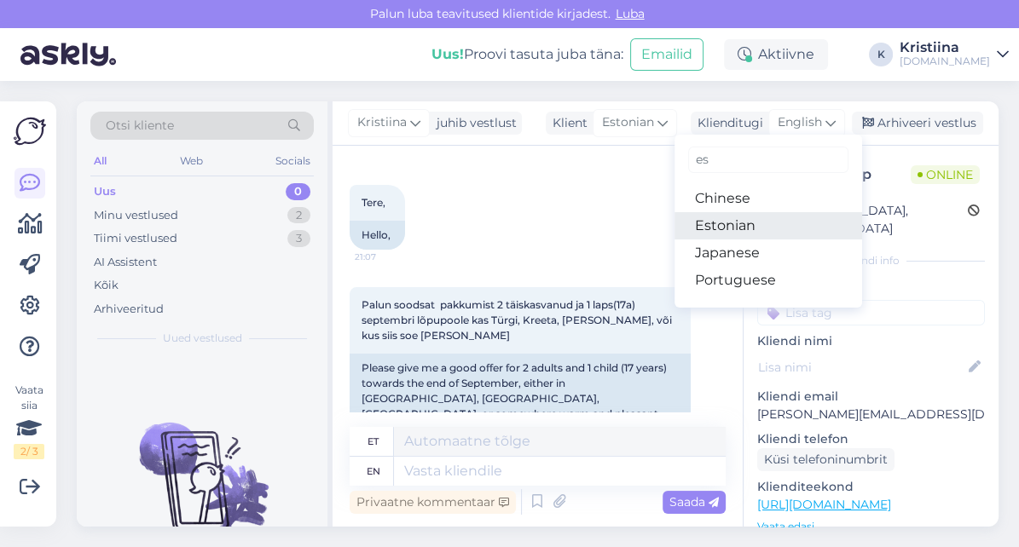
click at [760, 220] on link "Estonian" at bounding box center [769, 225] width 188 height 27
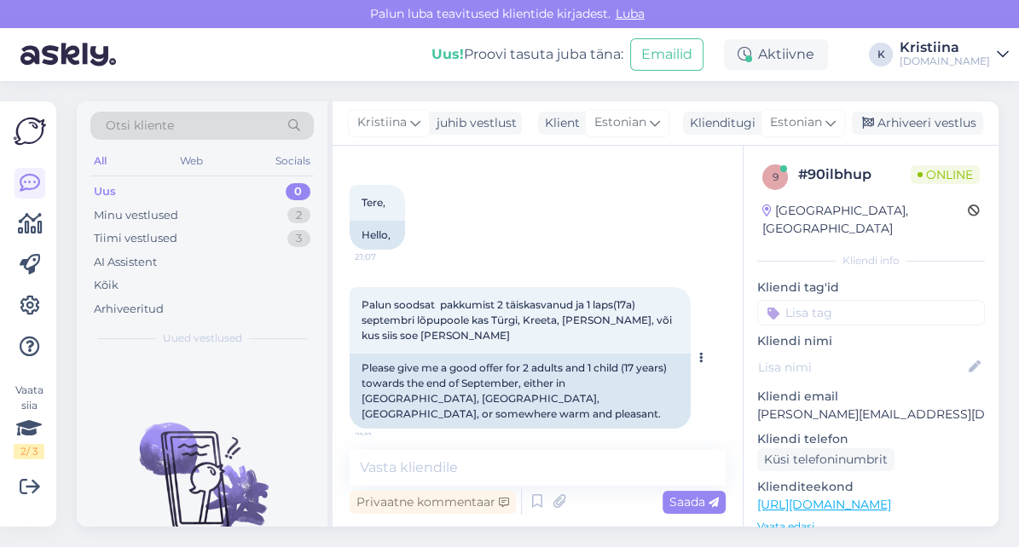
scroll to position [65, 0]
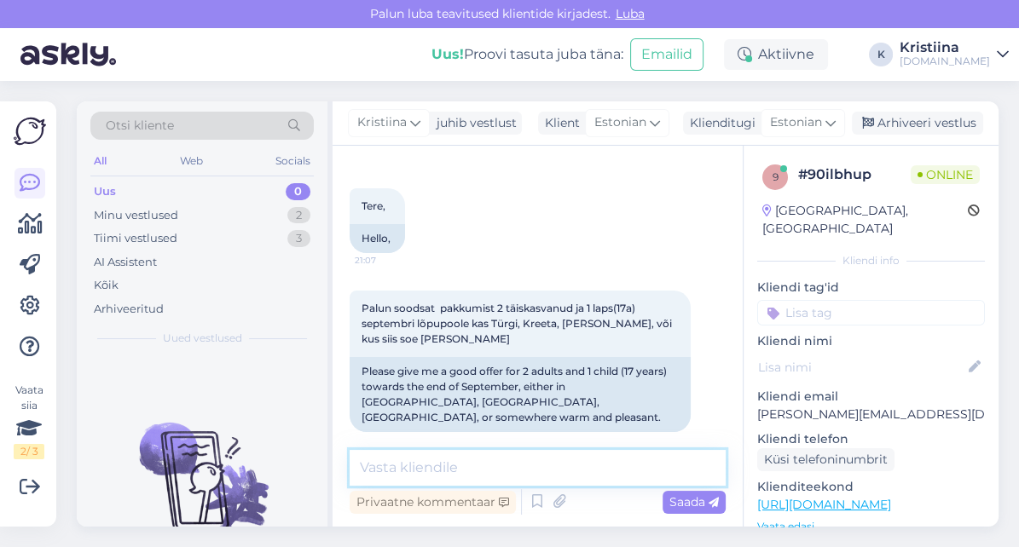
click at [492, 466] on textarea at bounding box center [538, 468] width 376 height 36
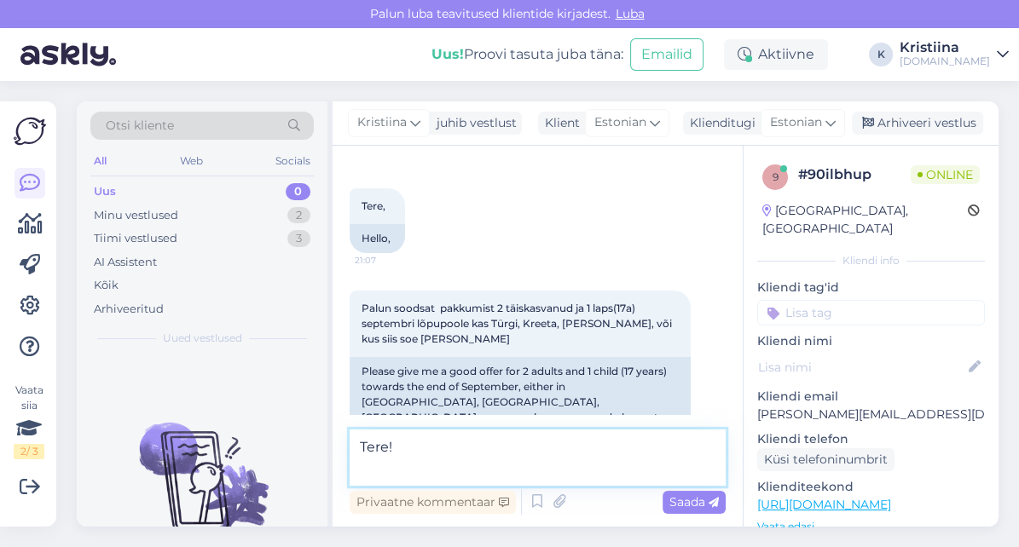
scroll to position [68, 0]
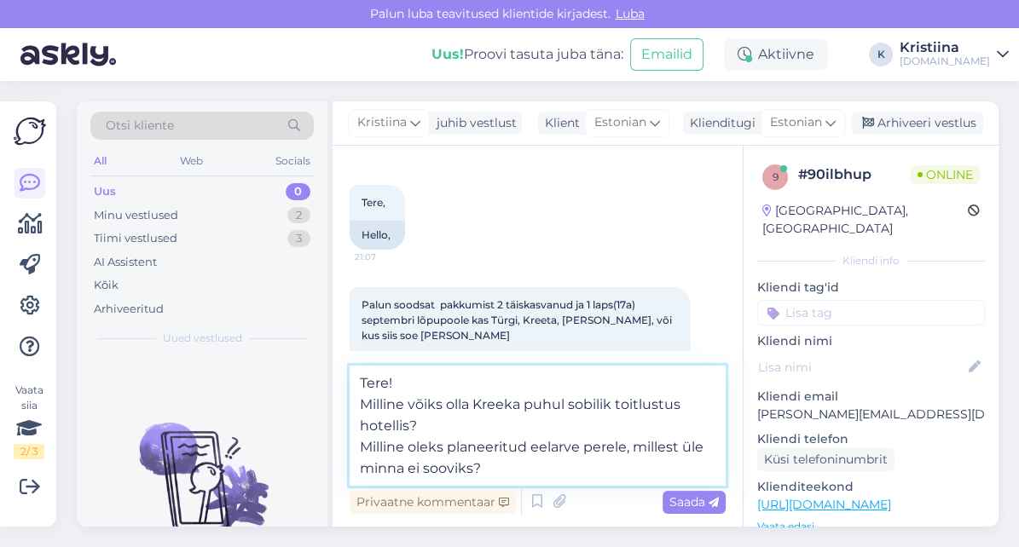
type textarea "Tere! Milline võiks olla Kreeka puhul sobilik toitlustus hotellis? Milline olek…"
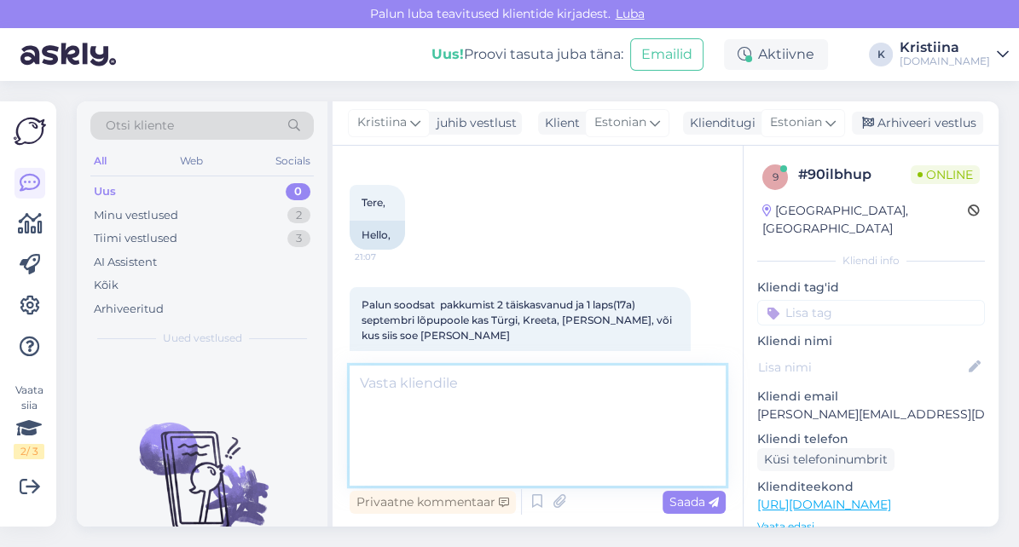
scroll to position [184, 0]
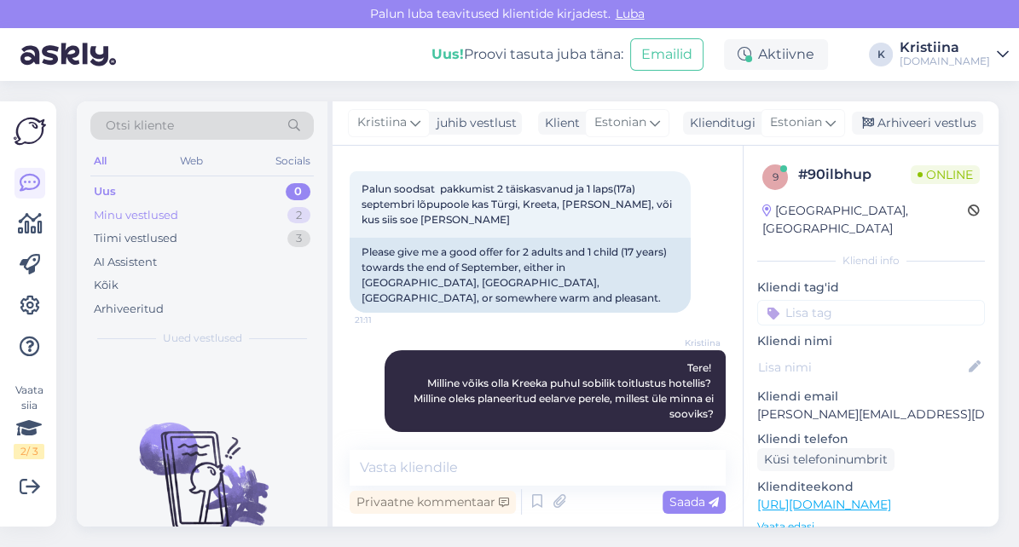
click at [250, 208] on div "Minu vestlused 2" at bounding box center [201, 216] width 223 height 24
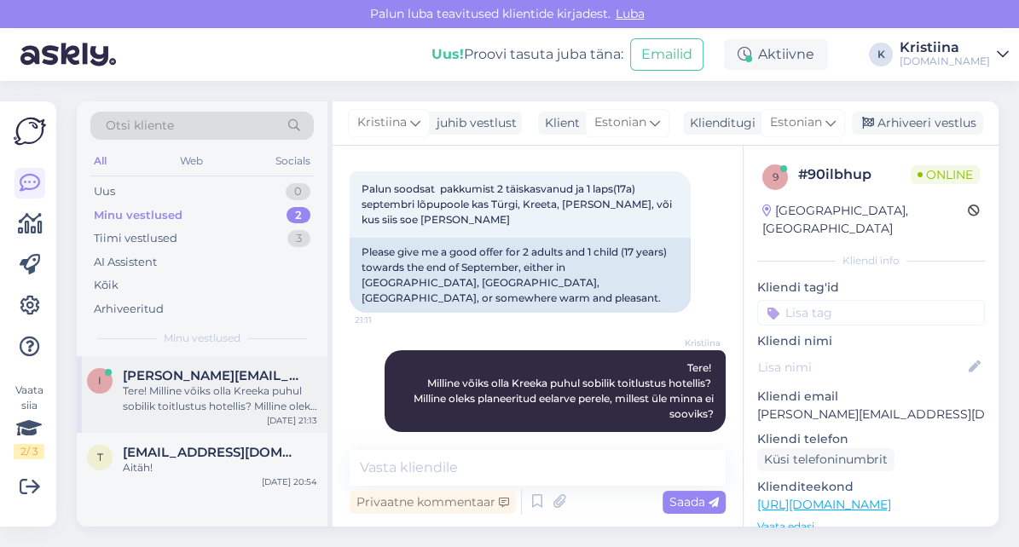
click at [236, 373] on span "[PERSON_NAME][EMAIL_ADDRESS][DOMAIN_NAME]" at bounding box center [211, 375] width 177 height 15
click at [254, 456] on span "[EMAIL_ADDRESS][DOMAIN_NAME]" at bounding box center [211, 452] width 177 height 15
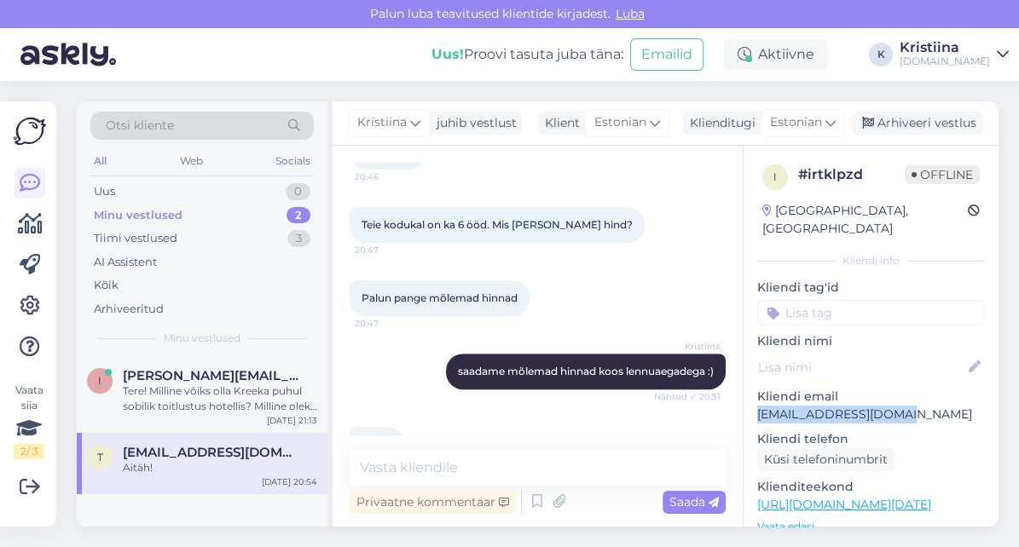
drag, startPoint x: 901, startPoint y: 396, endPoint x: 790, endPoint y: 385, distance: 112.3
click at [755, 401] on div "i # irtklpzd Offline [GEOGRAPHIC_DATA], [GEOGRAPHIC_DATA] Kliendi info Kliendi …" at bounding box center [871, 505] width 255 height 719
copy p "[EMAIL_ADDRESS][DOMAIN_NAME]"
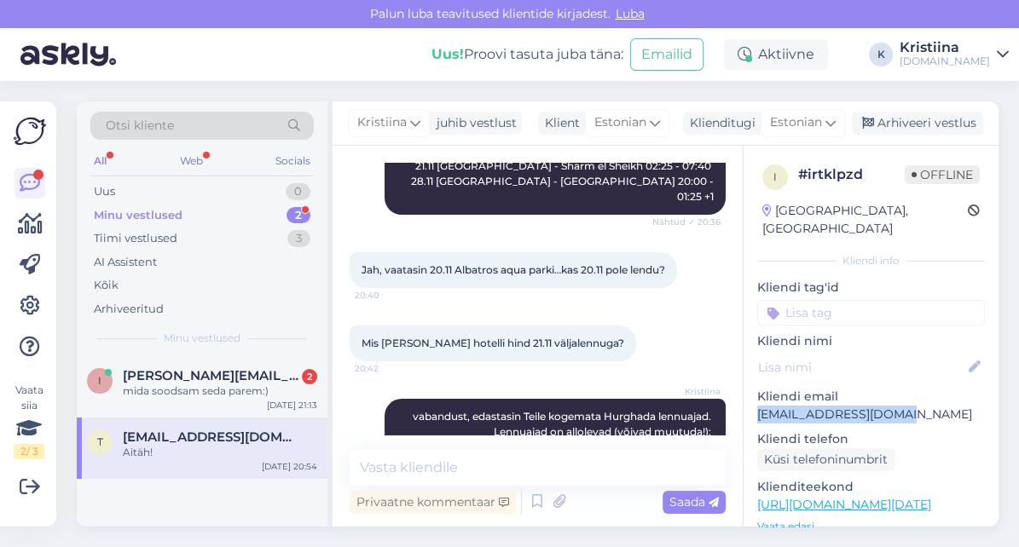
scroll to position [379, 0]
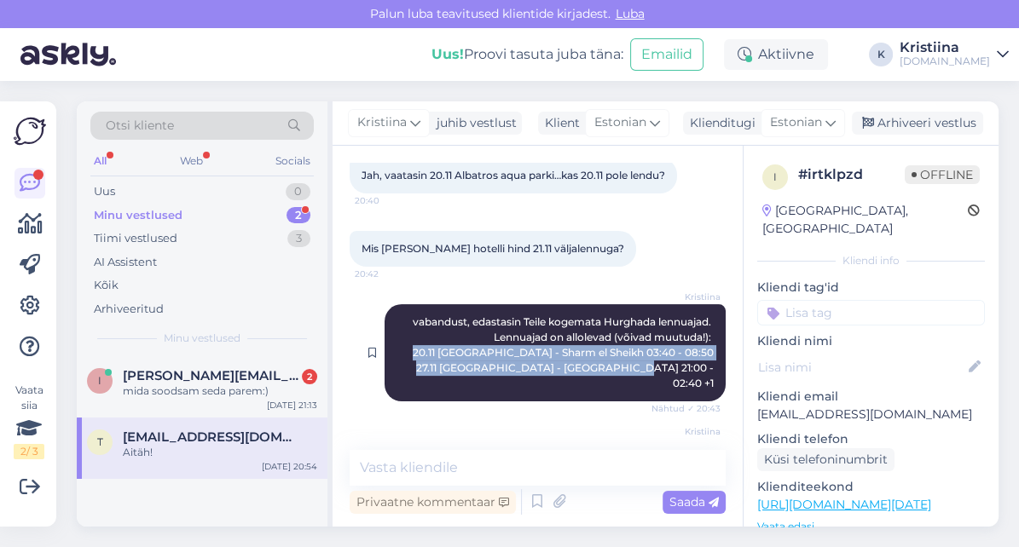
copy span "20.11 [GEOGRAPHIC_DATA] - [GEOGRAPHIC_DATA] 03:40 - 08:50 27.11 [GEOGRAPHIC_DAT…"
drag, startPoint x: 699, startPoint y: 337, endPoint x: 472, endPoint y: 324, distance: 227.2
click at [472, 324] on div "[PERSON_NAME] vabandust, edastasin Teile kogemata Hurghada lennuajad. Lennuajad…" at bounding box center [555, 352] width 341 height 97
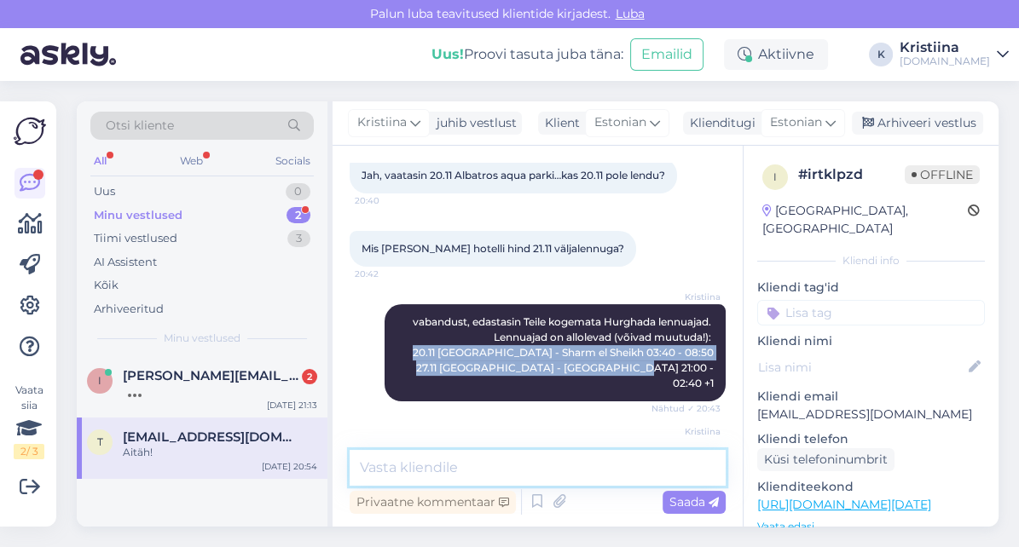
click at [456, 469] on textarea at bounding box center [538, 468] width 376 height 36
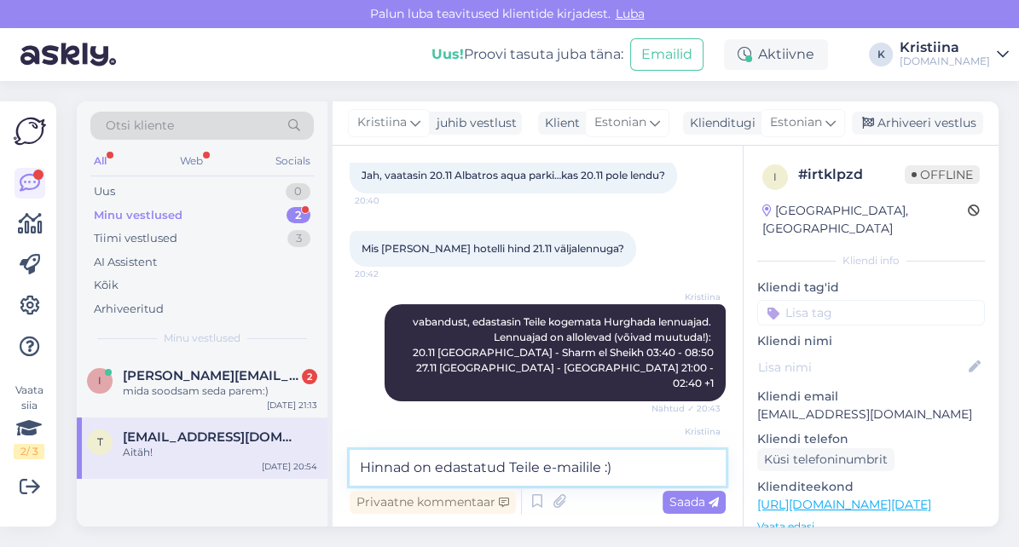
type textarea "Hinnad on edastatud Teile e-mailile :)"
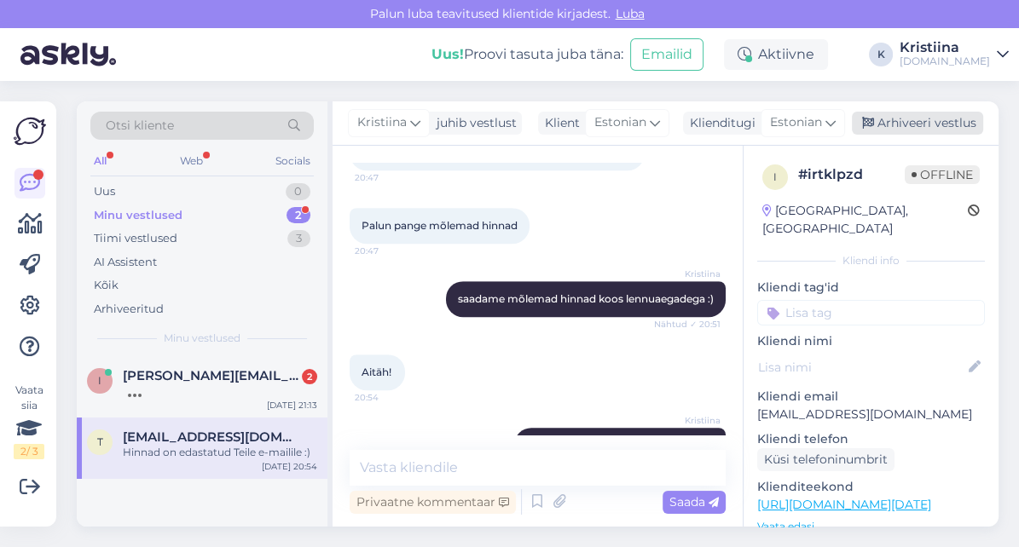
click at [918, 126] on div "Arhiveeri vestlus" at bounding box center [917, 123] width 131 height 23
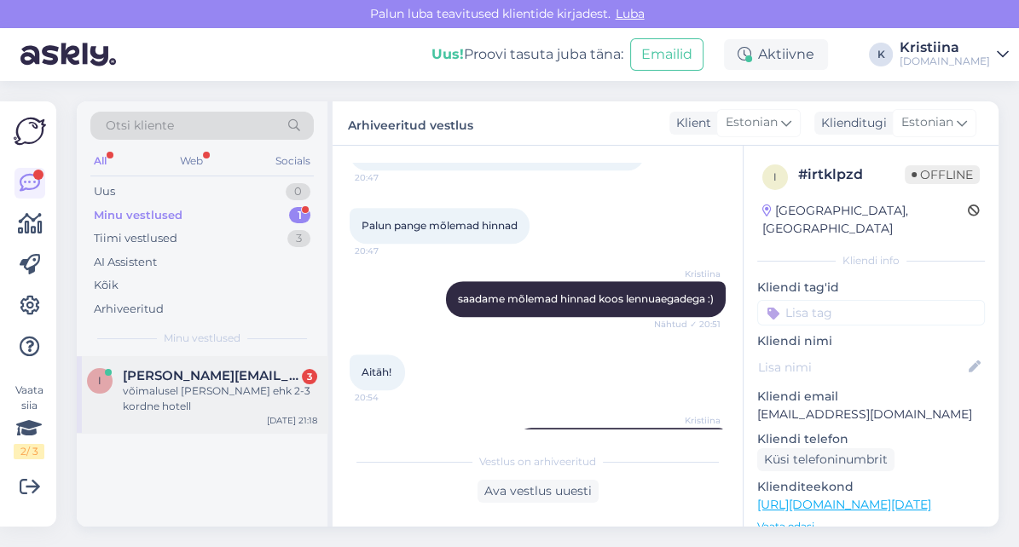
click at [211, 374] on span "[PERSON_NAME][EMAIL_ADDRESS][DOMAIN_NAME]" at bounding box center [211, 375] width 177 height 15
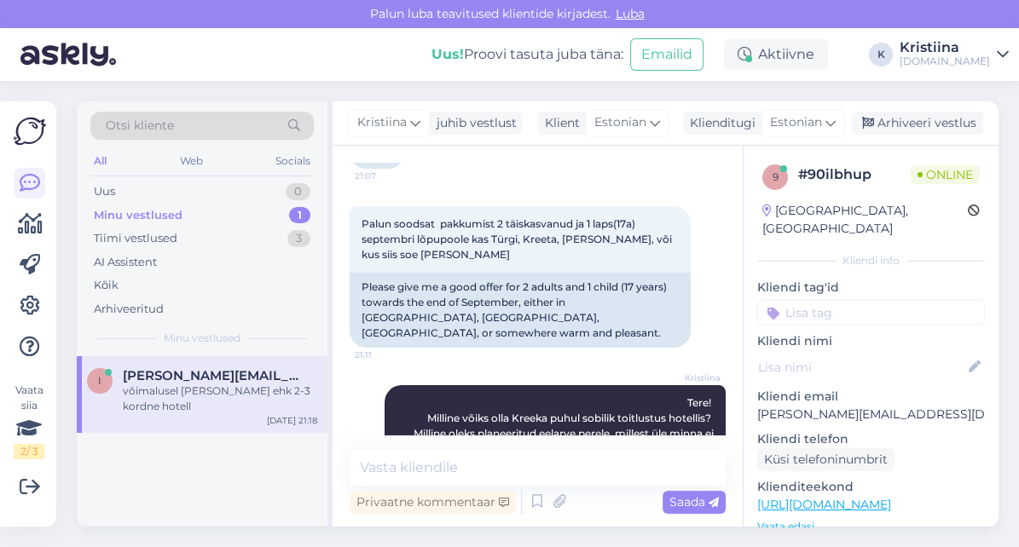
scroll to position [119, 0]
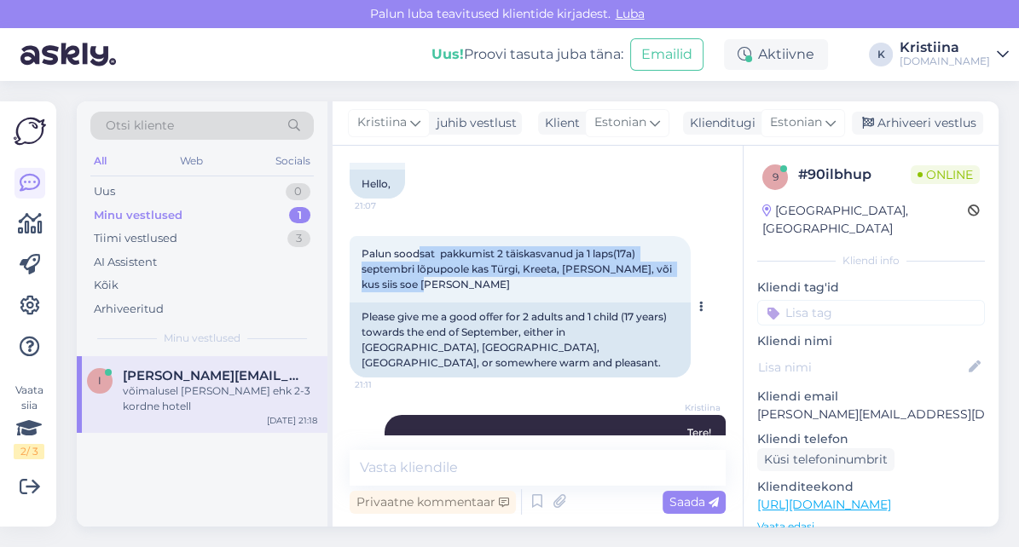
drag, startPoint x: 417, startPoint y: 257, endPoint x: 565, endPoint y: 278, distance: 149.1
click at [560, 277] on div "Palun soodsat pakkumist 2 täiskasvanud ja 1 laps(17a) septembri lõpupoole kas T…" at bounding box center [520, 269] width 341 height 67
click at [565, 278] on div "Palun soodsat pakkumist 2 täiskasvanud ja 1 laps(17a) septembri lõpupoole kas T…" at bounding box center [520, 269] width 341 height 67
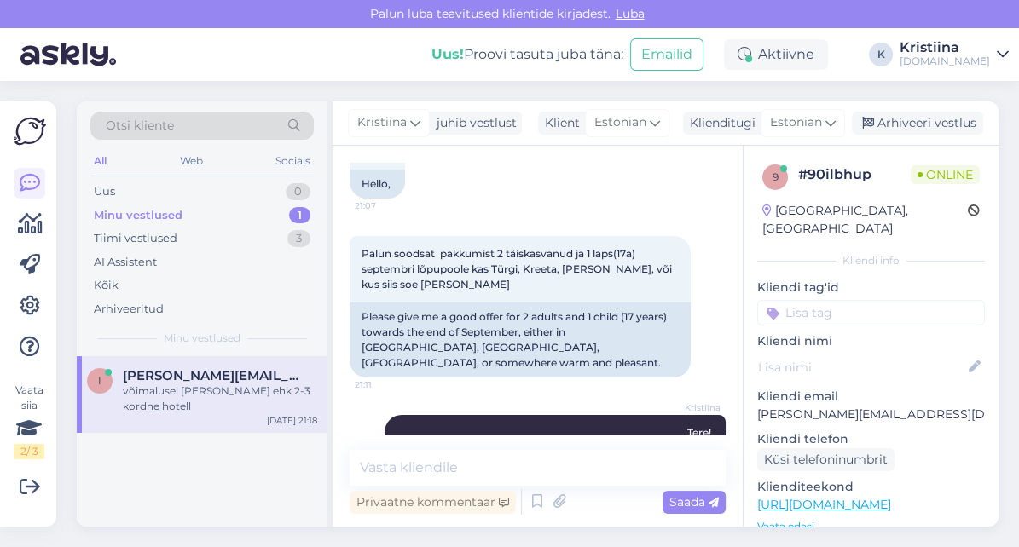
scroll to position [404, 0]
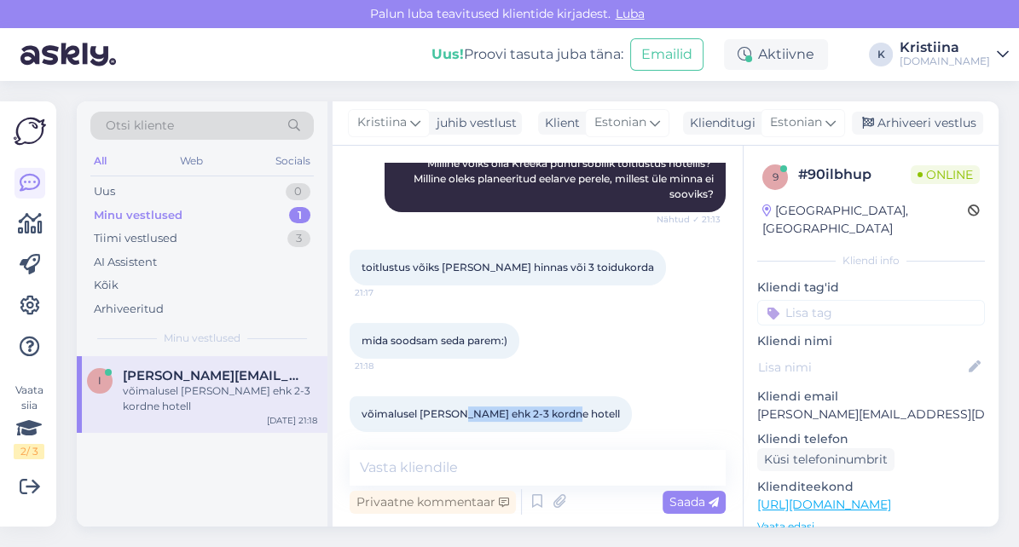
drag, startPoint x: 469, startPoint y: 399, endPoint x: 577, endPoint y: 401, distance: 108.3
click at [577, 408] on span "võimalusel [PERSON_NAME] ehk 2-3 kordne hotell" at bounding box center [491, 414] width 258 height 13
click at [572, 320] on div "mida soodsam seda parem:) 21:18" at bounding box center [538, 340] width 376 height 73
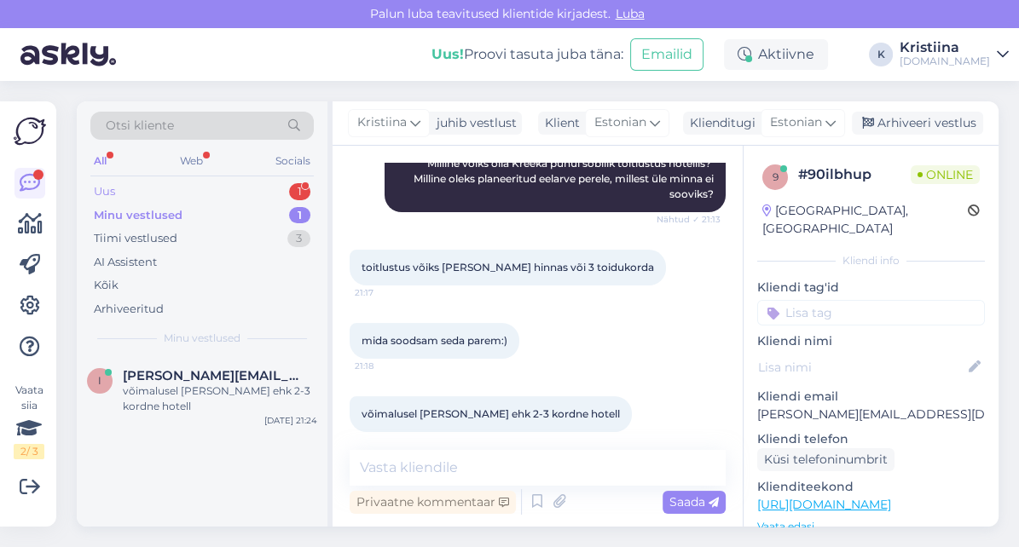
click at [120, 187] on div "Uus 1" at bounding box center [201, 192] width 223 height 24
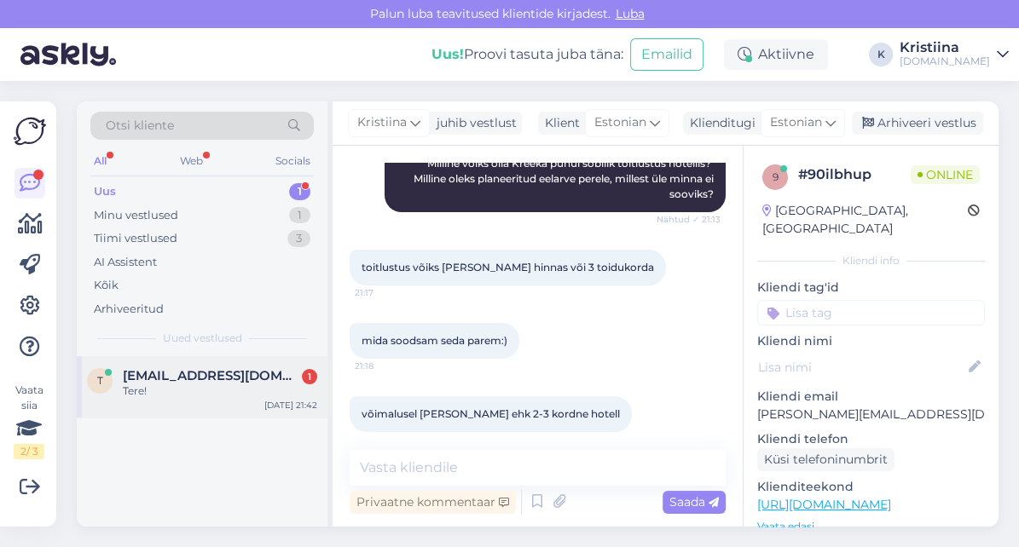
click at [206, 389] on div "Tere!" at bounding box center [220, 391] width 194 height 15
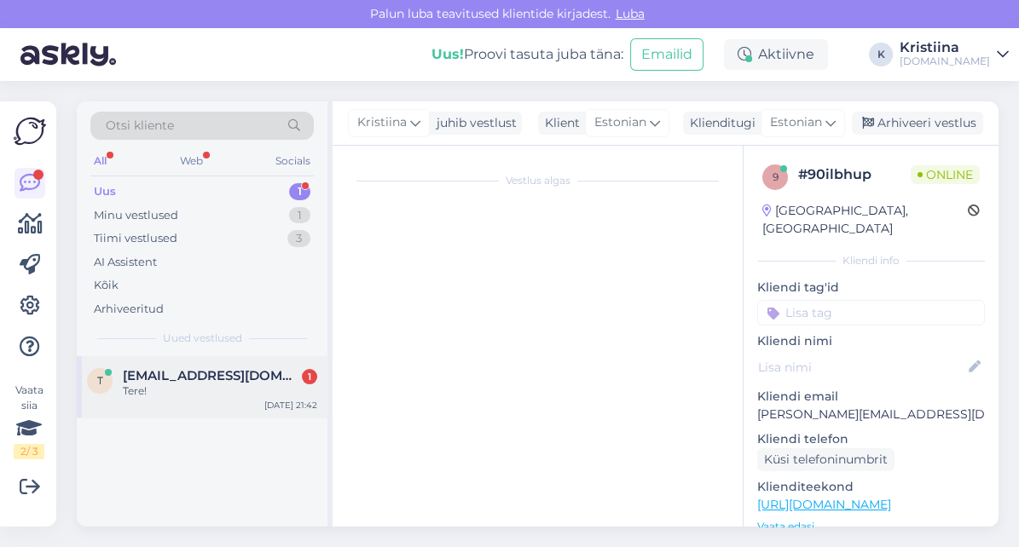
scroll to position [0, 0]
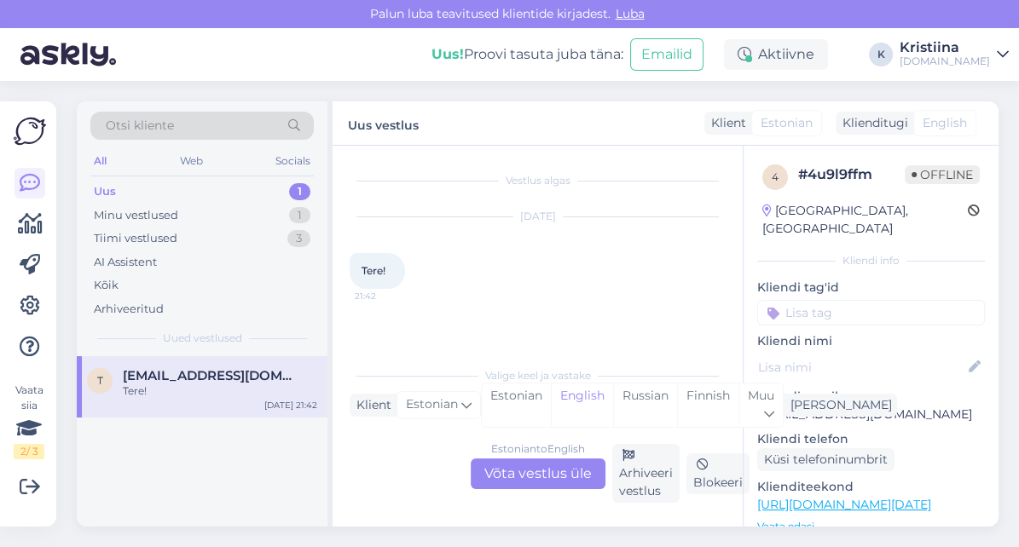
click at [513, 466] on div "Estonian to English Võta vestlus üle" at bounding box center [538, 474] width 135 height 31
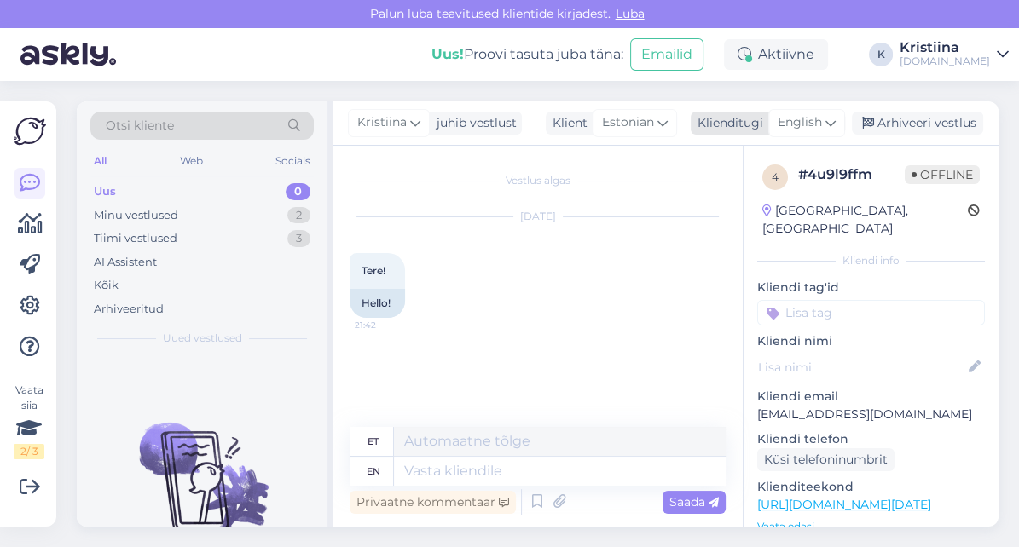
click at [808, 119] on span "English" at bounding box center [800, 122] width 44 height 19
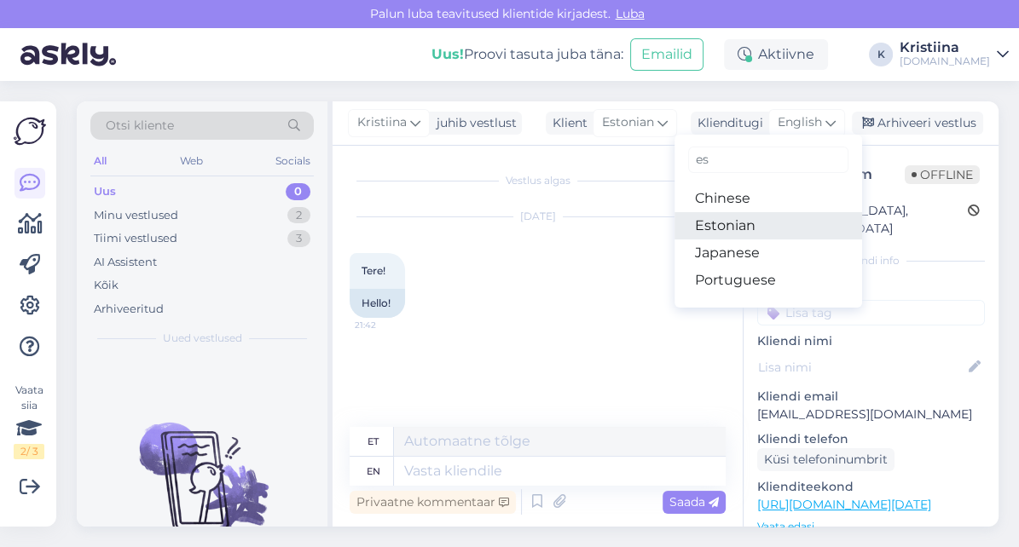
click at [758, 221] on link "Estonian" at bounding box center [769, 225] width 188 height 27
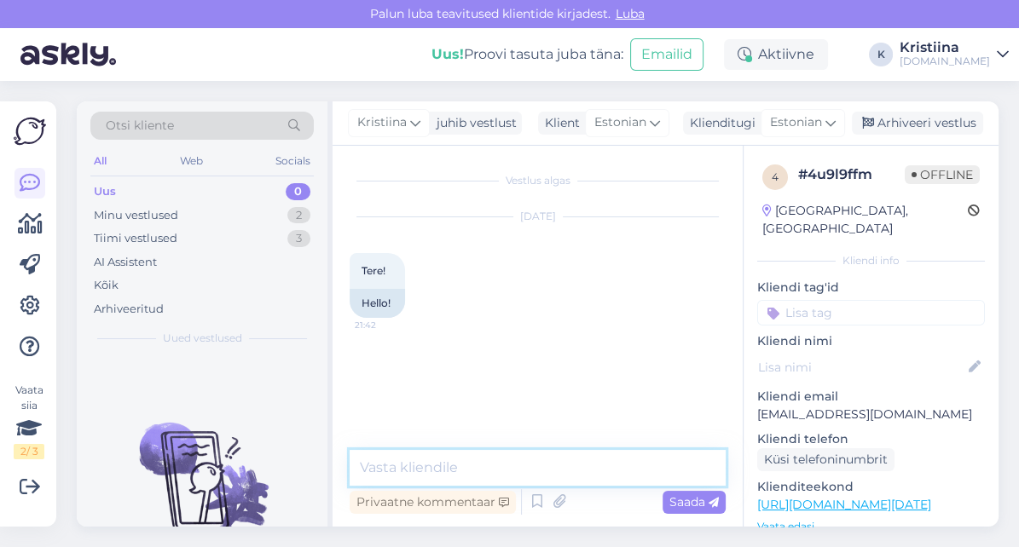
click at [510, 457] on textarea at bounding box center [538, 468] width 376 height 36
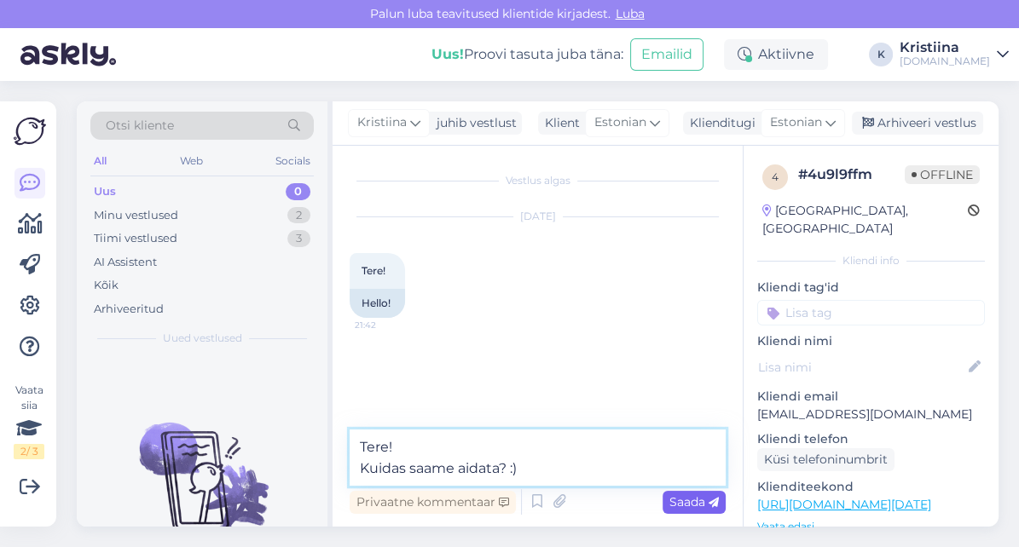
type textarea "Tere! Kuidas saame aidata? :)"
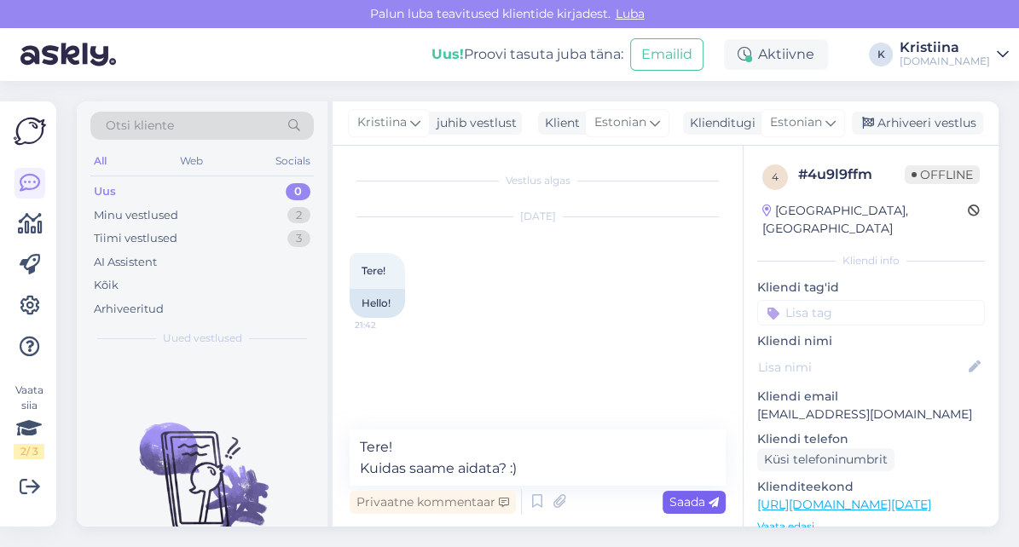
click at [682, 501] on span "Saada" at bounding box center [693, 502] width 49 height 15
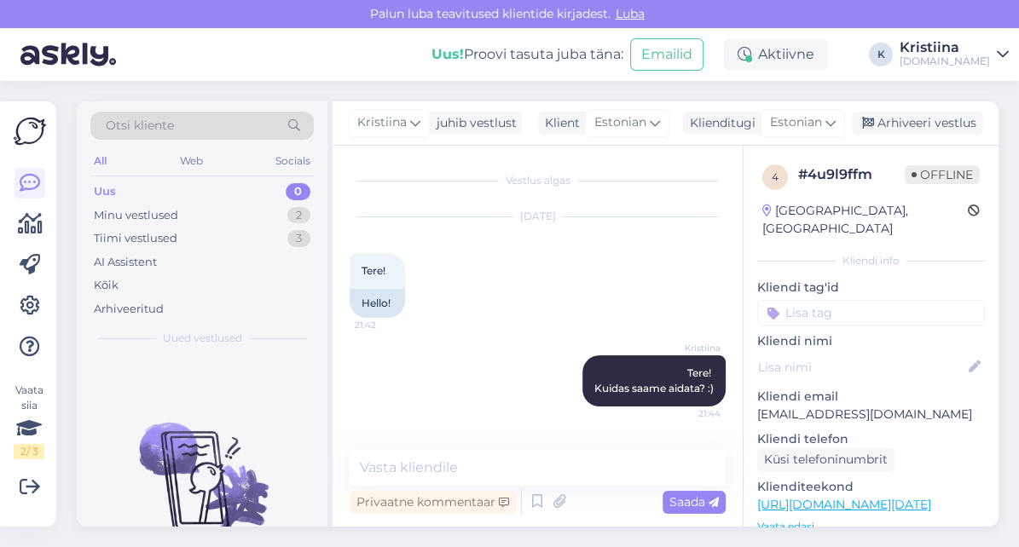
drag, startPoint x: 957, startPoint y: 120, endPoint x: 1002, endPoint y: 171, distance: 67.6
click at [954, 120] on div "Arhiveeri vestlus" at bounding box center [917, 123] width 131 height 23
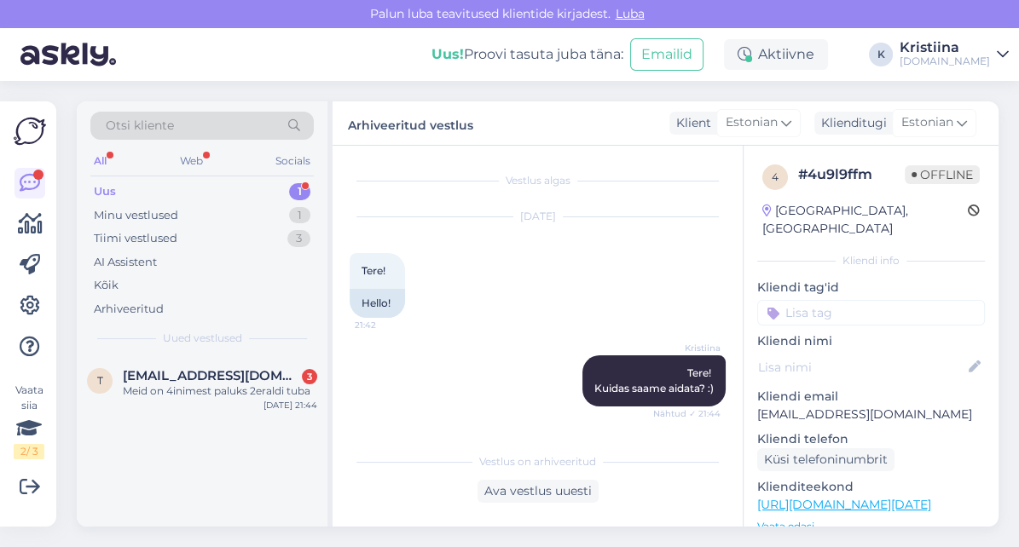
scroll to position [216, 0]
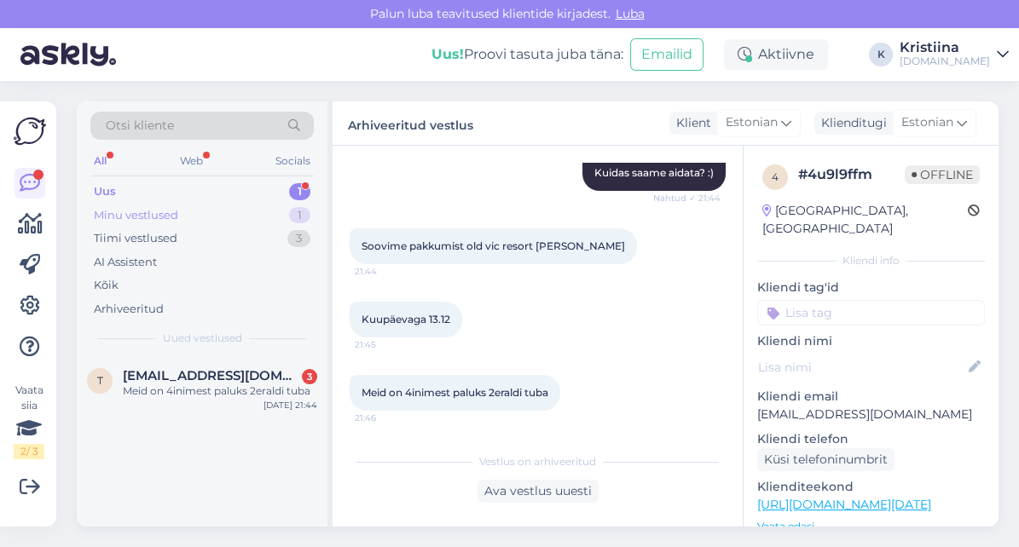
click at [254, 215] on div "Minu vestlused 1" at bounding box center [201, 216] width 223 height 24
click at [234, 191] on div "Uus 1" at bounding box center [201, 192] width 223 height 24
click at [222, 377] on span "[EMAIL_ADDRESS][DOMAIN_NAME]" at bounding box center [211, 375] width 177 height 15
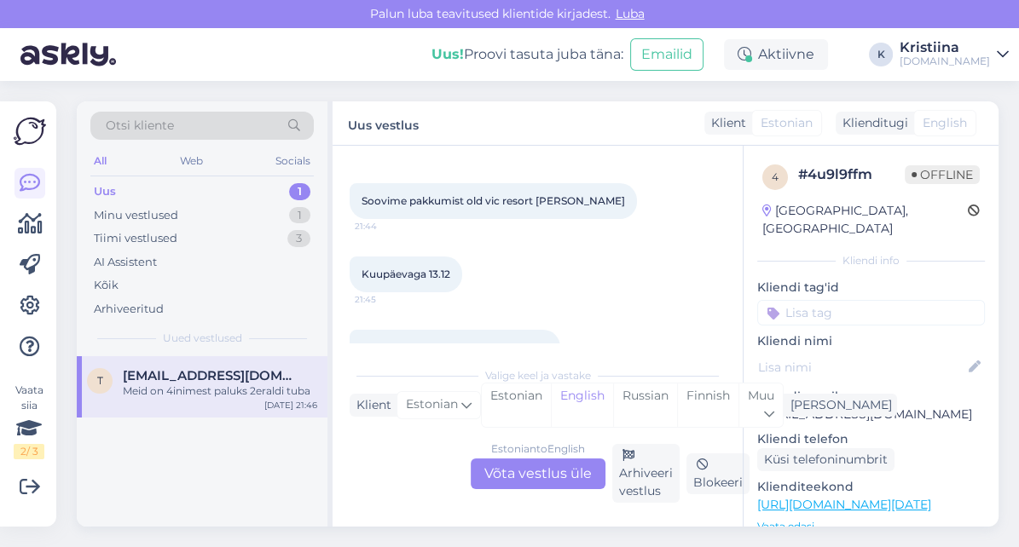
scroll to position [302, 0]
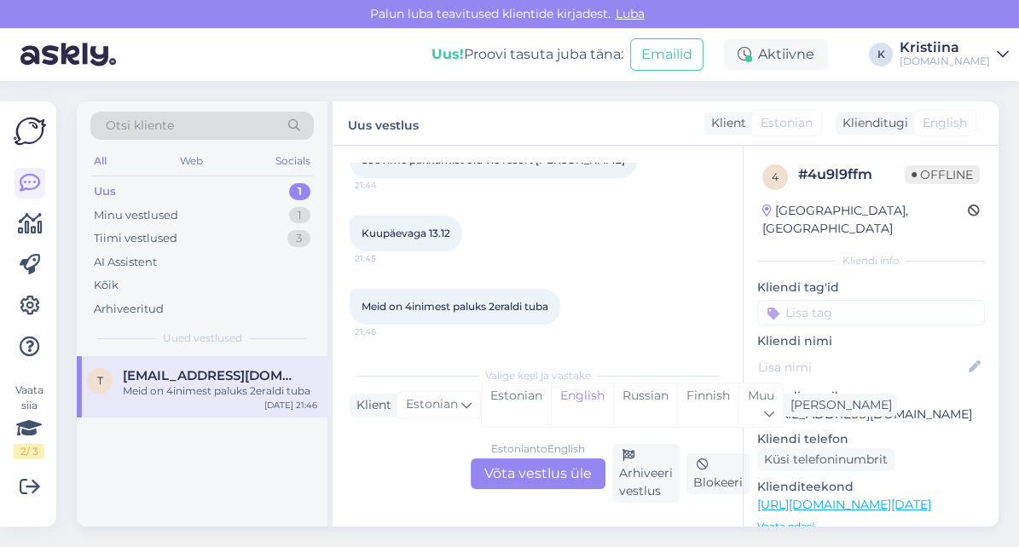
click at [547, 472] on div "Estonian to English Võta vestlus üle" at bounding box center [538, 474] width 135 height 31
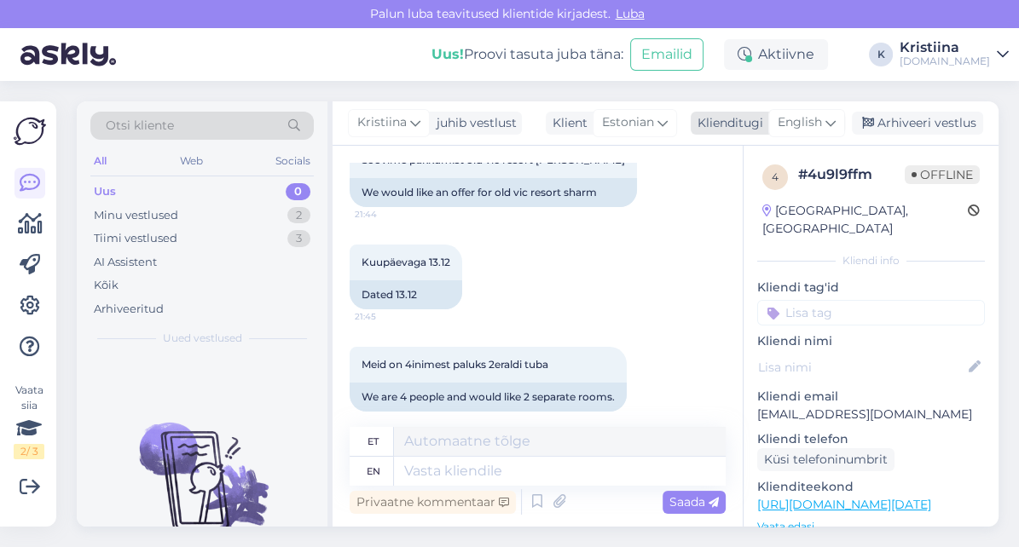
click at [809, 124] on span "English" at bounding box center [800, 122] width 44 height 19
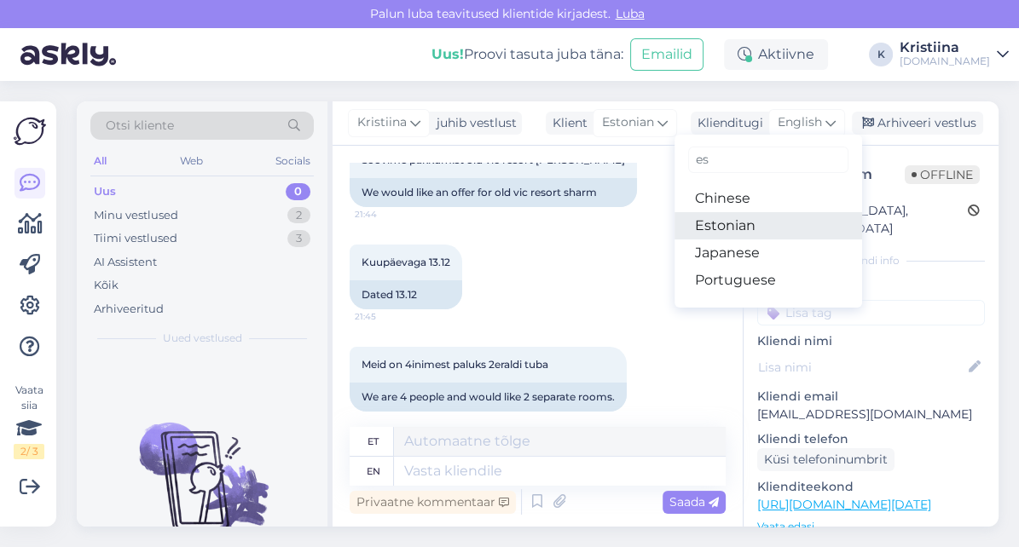
click at [752, 218] on link "Estonian" at bounding box center [769, 225] width 188 height 27
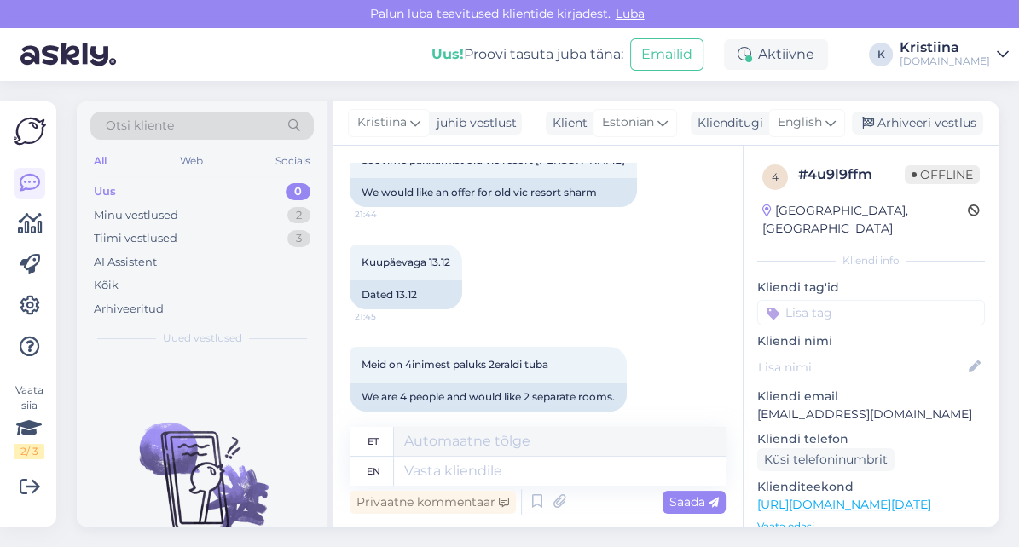
scroll to position [297, 0]
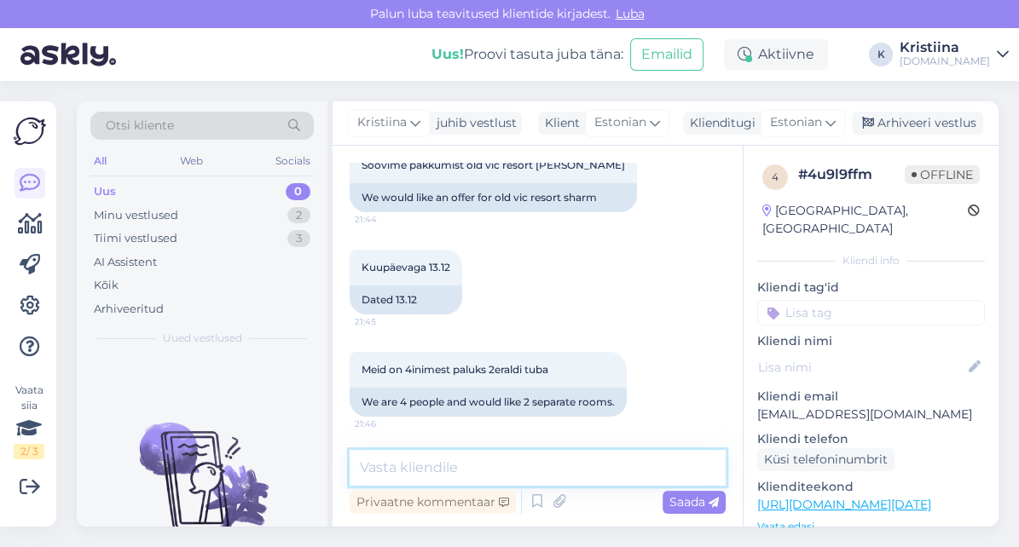
click at [484, 462] on textarea at bounding box center [538, 468] width 376 height 36
type textarea "Saadame Teile hinnad e-mailile :)"
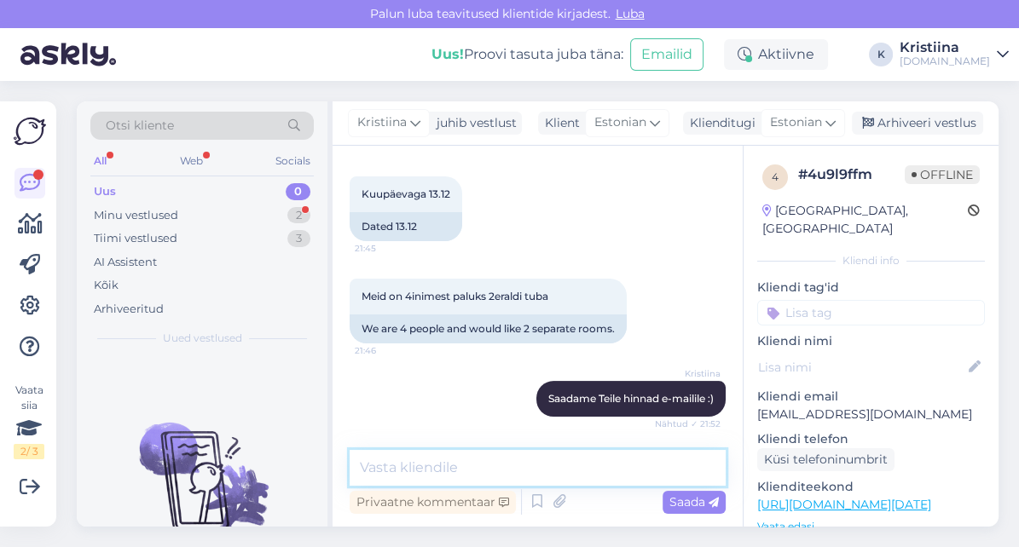
scroll to position [443, 0]
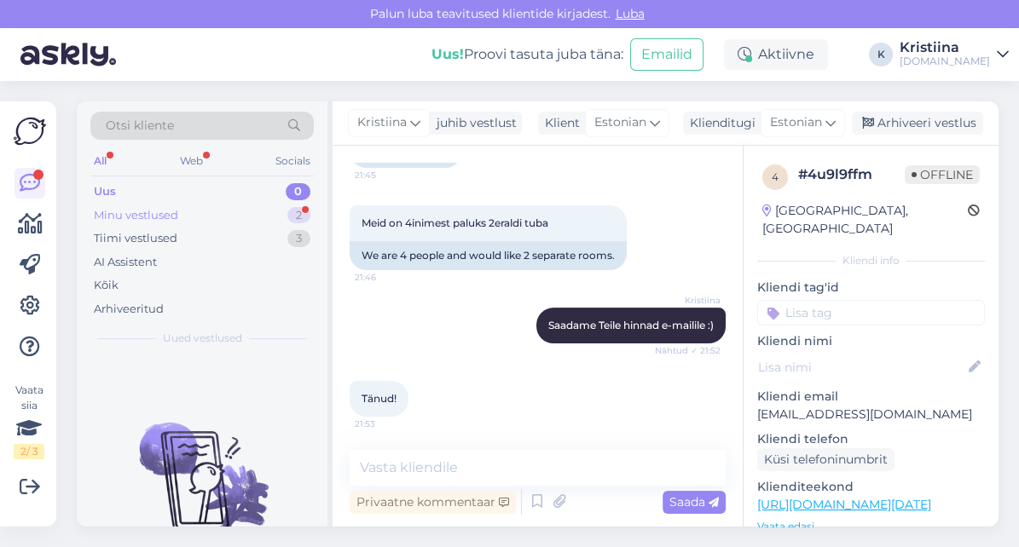
click at [249, 218] on div "Minu vestlused 2" at bounding box center [201, 216] width 223 height 24
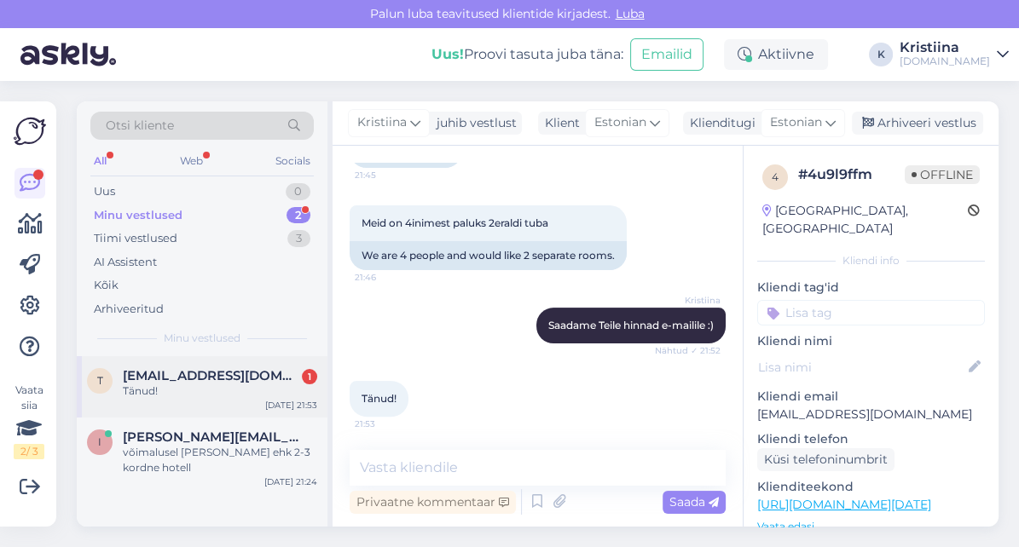
click at [211, 384] on div "Tänud!" at bounding box center [220, 391] width 194 height 15
click at [194, 445] on div "võimalusel [PERSON_NAME] ehk 2-3 kordne hotell" at bounding box center [220, 460] width 194 height 31
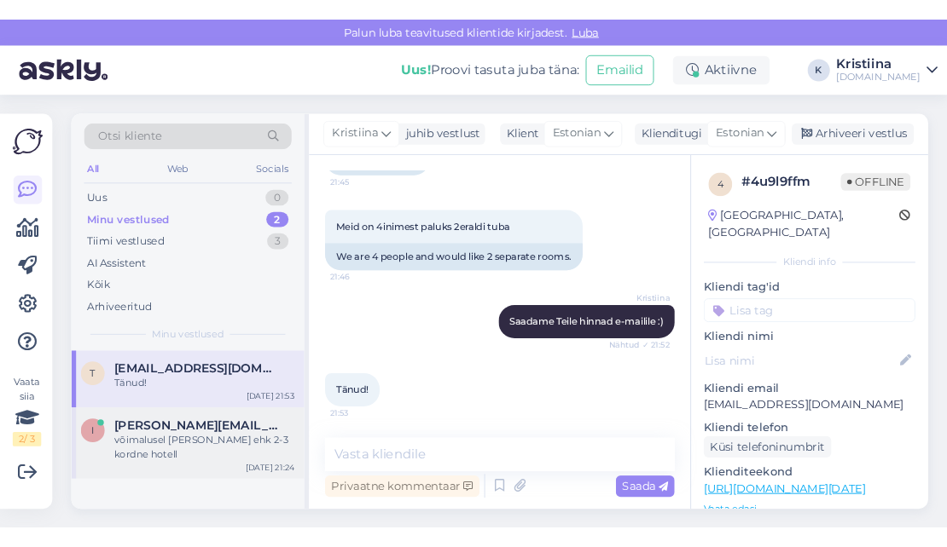
scroll to position [404, 0]
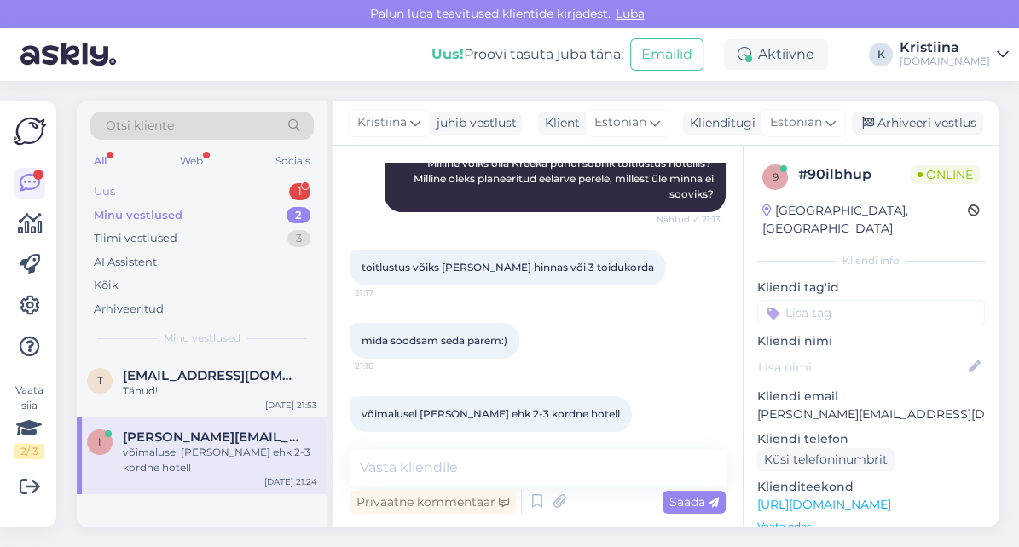
click at [189, 192] on div "Uus 1" at bounding box center [201, 192] width 223 height 24
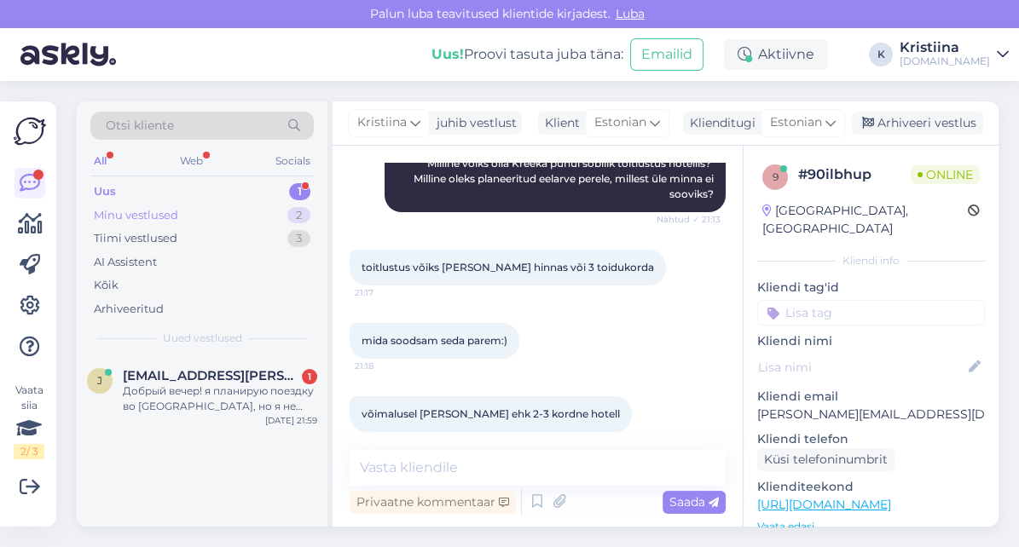
click at [187, 223] on div "Minu vestlused 2" at bounding box center [201, 216] width 223 height 24
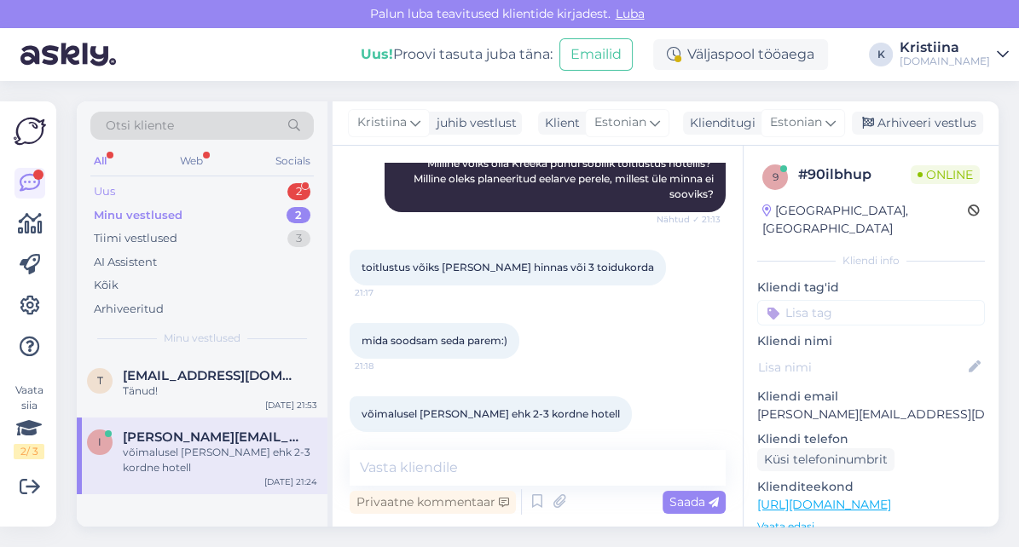
click at [190, 198] on div "Uus 2" at bounding box center [201, 192] width 223 height 24
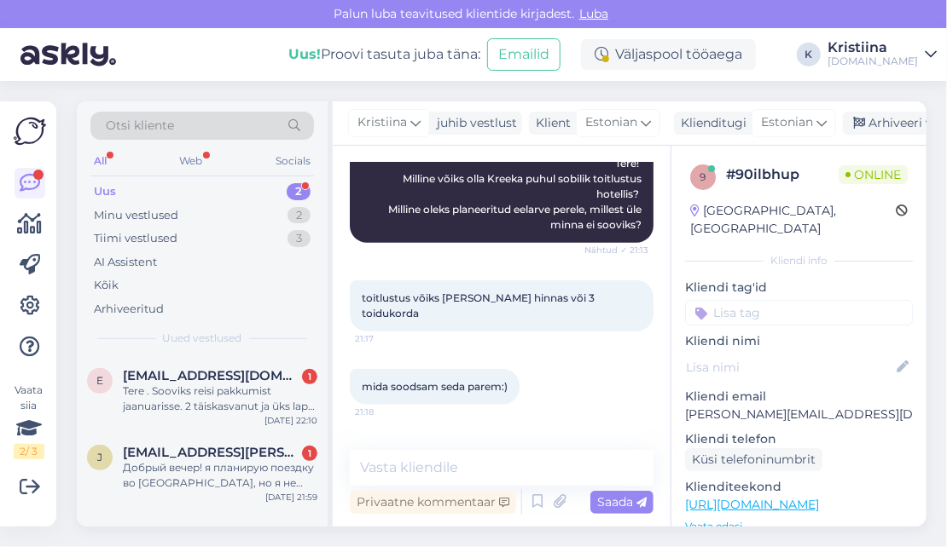
scroll to position [420, 0]
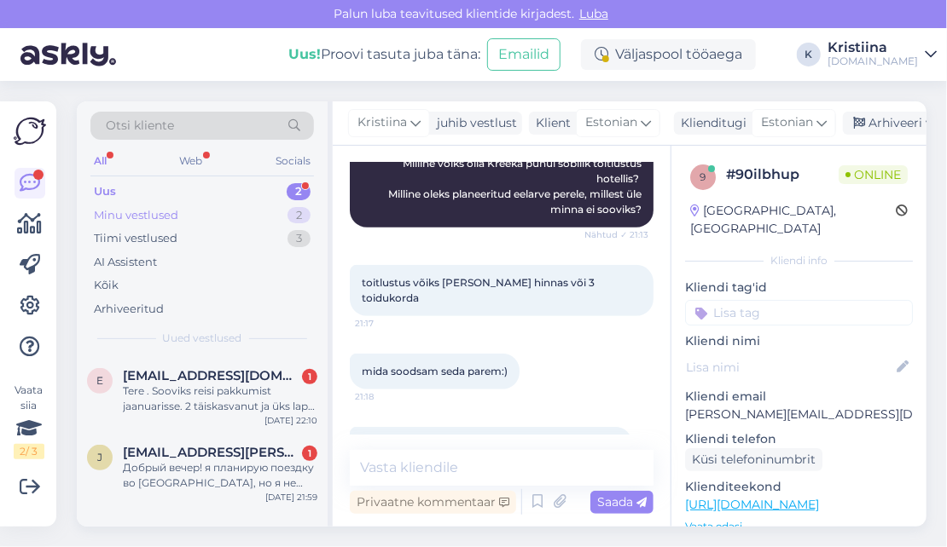
click at [240, 221] on div "Minu vestlused 2" at bounding box center [201, 216] width 223 height 24
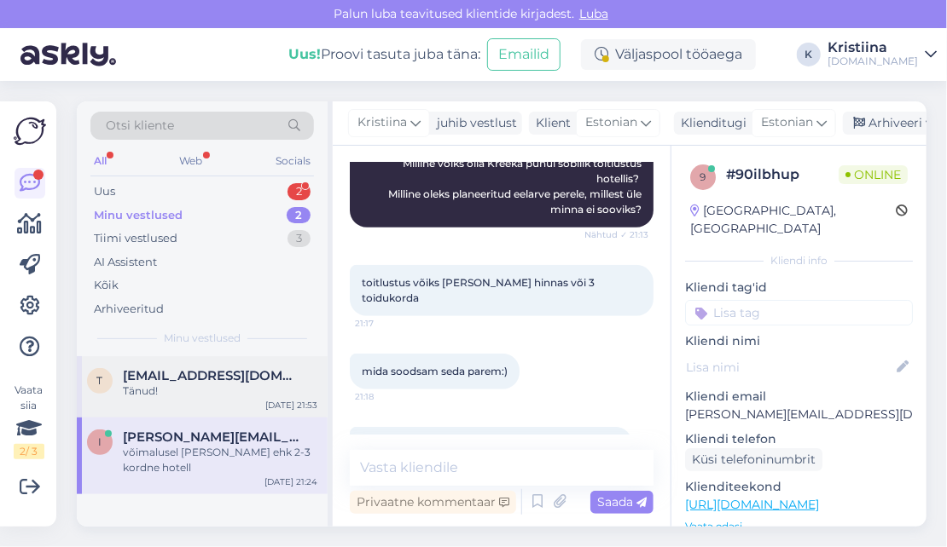
click at [224, 380] on span "[EMAIL_ADDRESS][DOMAIN_NAME]" at bounding box center [211, 375] width 177 height 15
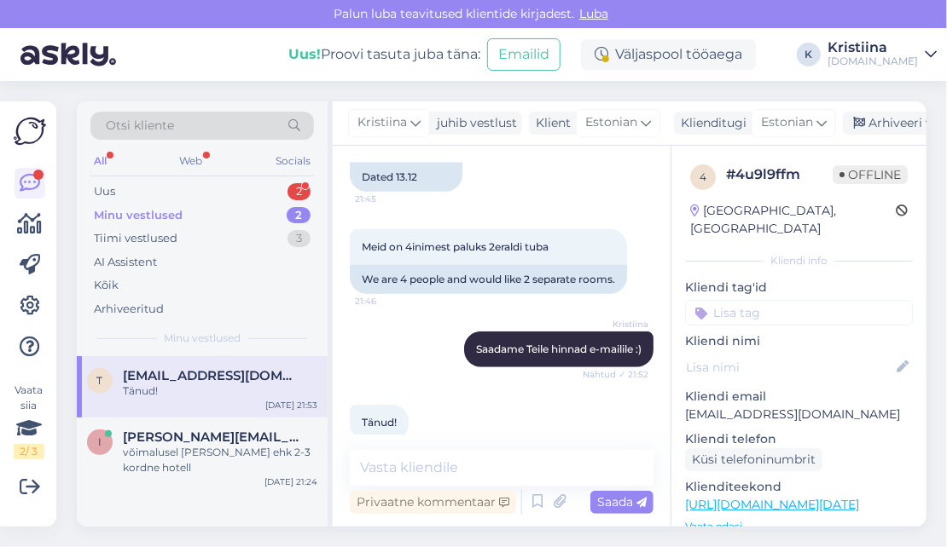
scroll to position [443, 0]
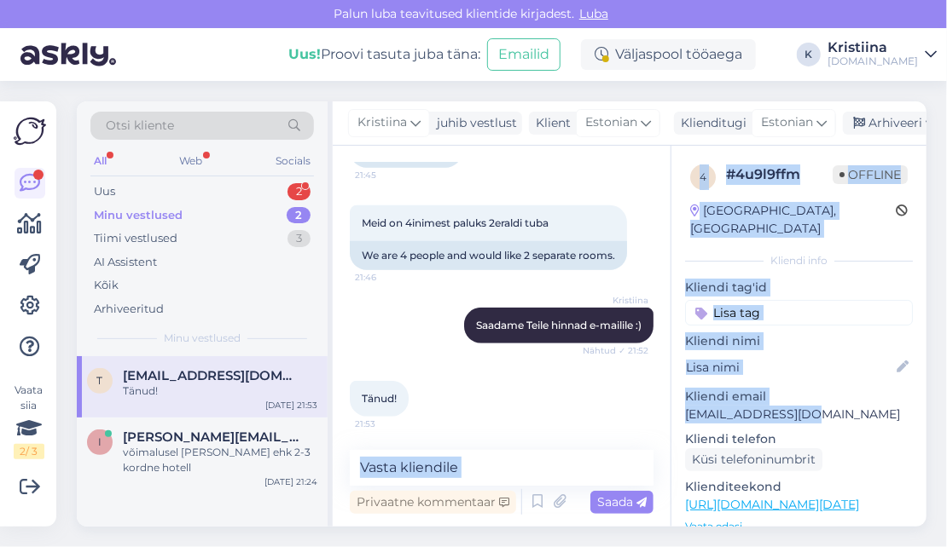
drag, startPoint x: 829, startPoint y: 397, endPoint x: 669, endPoint y: 391, distance: 159.6
click at [669, 391] on div "Vestlus algas [DATE] Tere! 21:42 Hello! Kristiina Tere! Kuidas saame aidata? :)…" at bounding box center [630, 336] width 594 height 381
click at [815, 406] on p "[EMAIL_ADDRESS][DOMAIN_NAME]" at bounding box center [799, 415] width 228 height 18
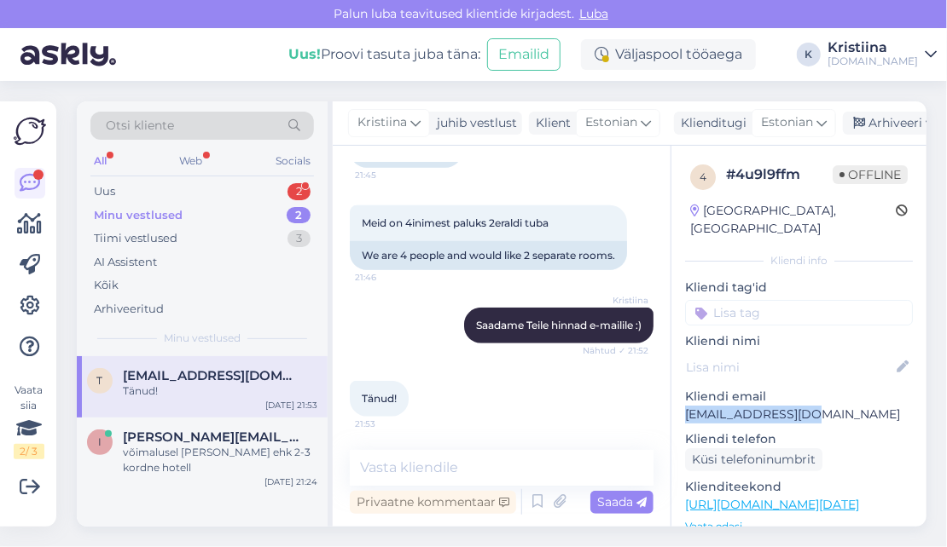
drag, startPoint x: 822, startPoint y: 398, endPoint x: 676, endPoint y: 396, distance: 145.8
click at [676, 396] on div "4 # 4u9l9ffm Offline [GEOGRAPHIC_DATA], [GEOGRAPHIC_DATA] Kliendi info Kliendi …" at bounding box center [798, 505] width 255 height 719
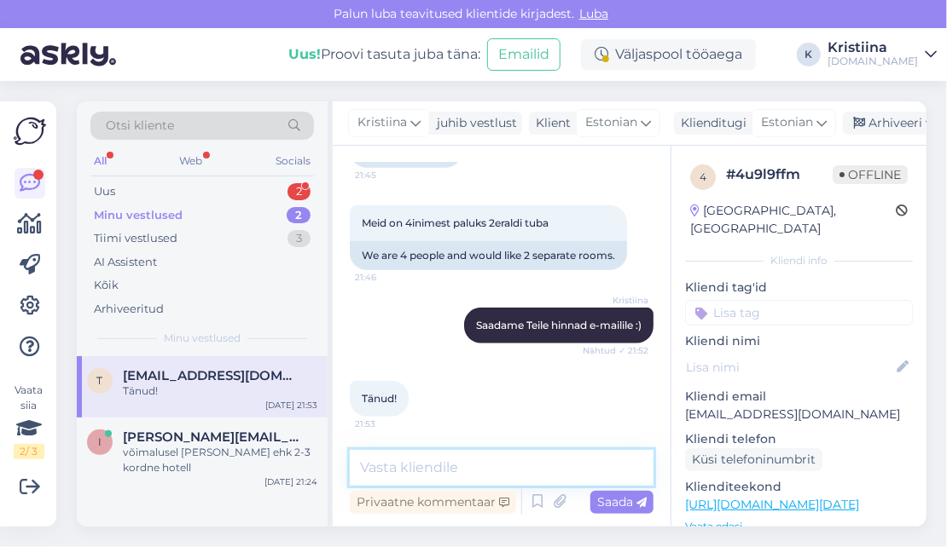
click at [438, 458] on textarea at bounding box center [502, 468] width 304 height 36
type textarea "Hinnad on saadetud Teile e-mailile :)"
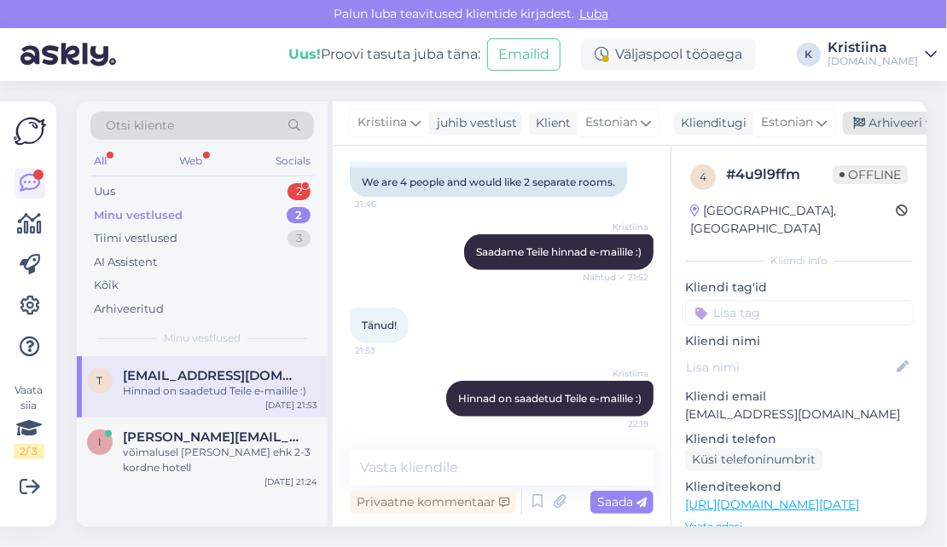
click at [872, 118] on div "Arhiveeri vestlus" at bounding box center [908, 123] width 131 height 23
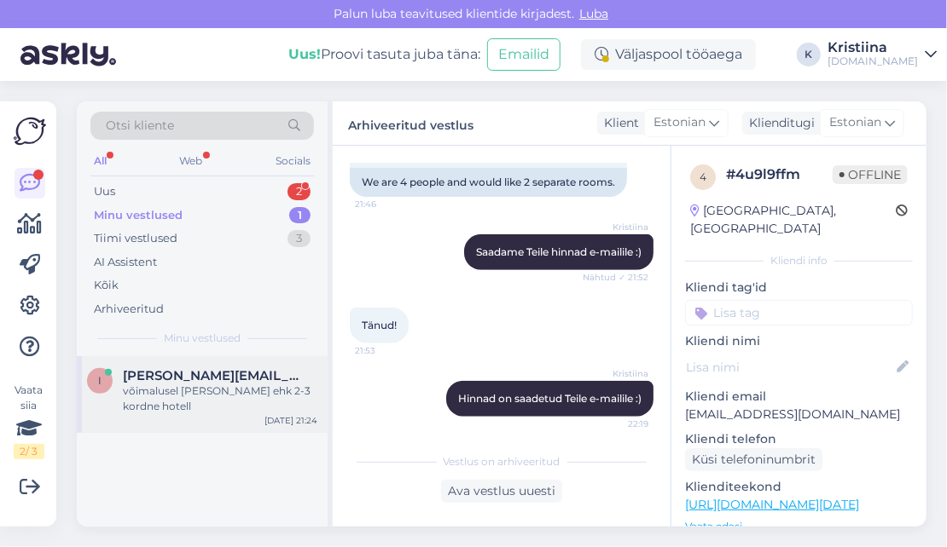
click at [229, 357] on div "i [PERSON_NAME][EMAIL_ADDRESS][DOMAIN_NAME] võimalusel [PERSON_NAME] ehk 2-3 ko…" at bounding box center [202, 394] width 251 height 77
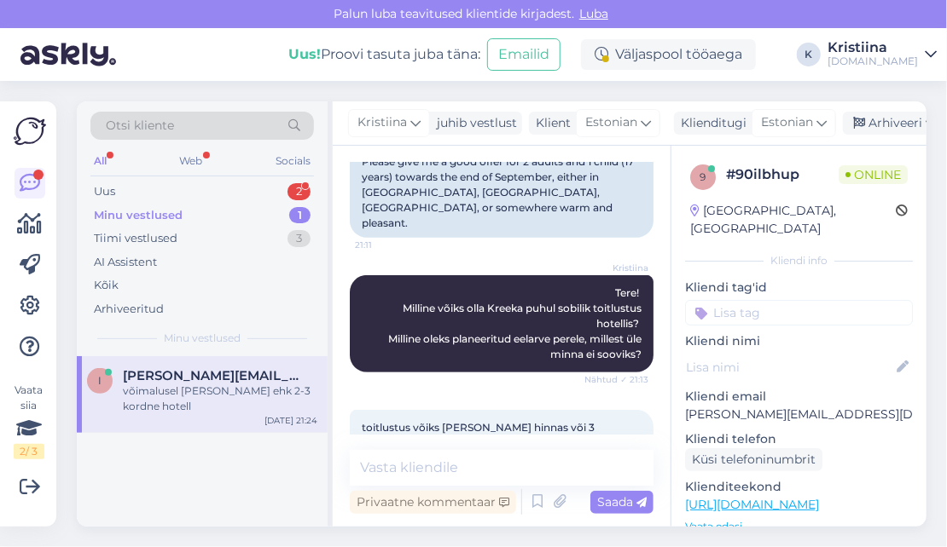
scroll to position [151, 0]
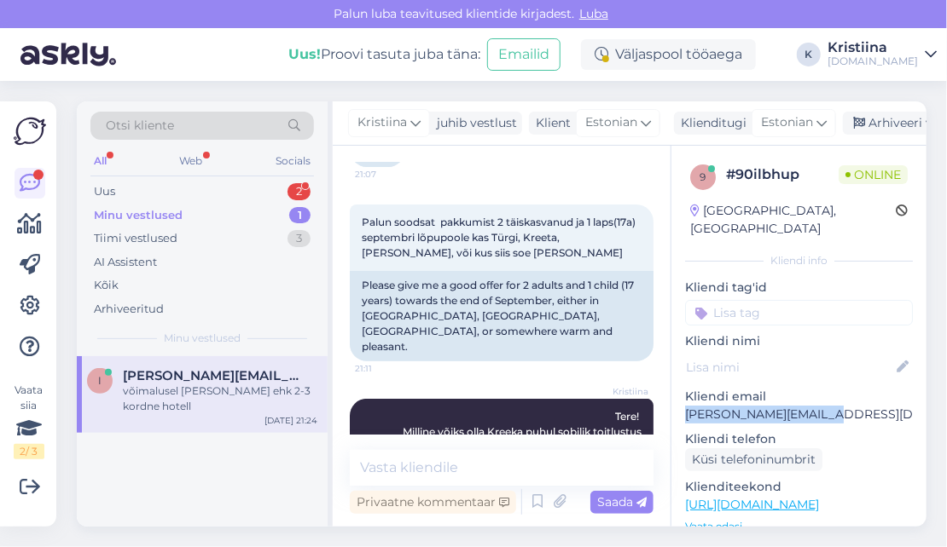
drag, startPoint x: 846, startPoint y: 394, endPoint x: 685, endPoint y: 396, distance: 161.2
click at [685, 406] on p "[PERSON_NAME][EMAIL_ADDRESS][DOMAIN_NAME]" at bounding box center [799, 415] width 228 height 18
click at [484, 333] on div "Please give me a good offer for 2 adults and 1 child (17 years) towards the end…" at bounding box center [502, 316] width 304 height 90
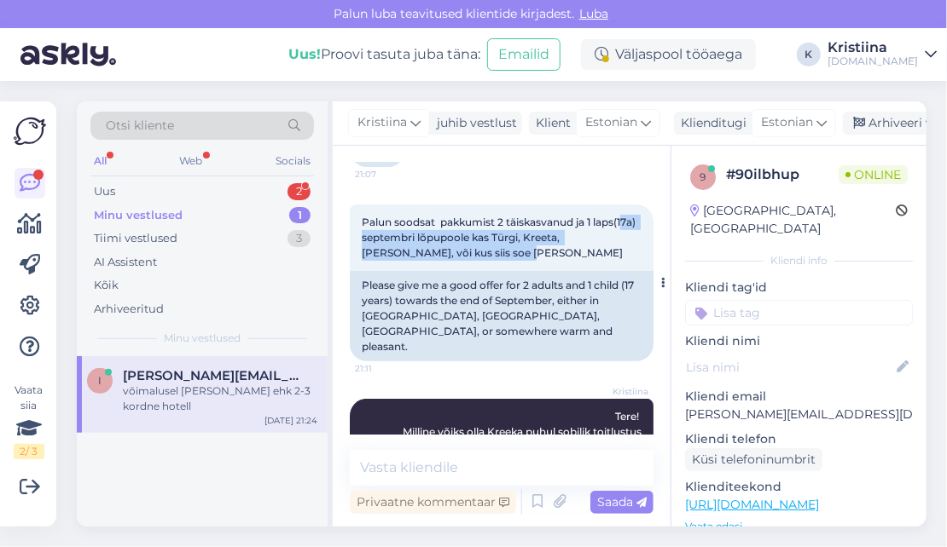
drag, startPoint x: 391, startPoint y: 232, endPoint x: 548, endPoint y: 247, distance: 158.5
click at [547, 247] on div "Palun soodsat pakkumist 2 täiskasvanud ja 1 laps(17a) septembri lõpupoole kas T…" at bounding box center [502, 238] width 304 height 67
click at [549, 247] on div "Palun soodsat pakkumist 2 täiskasvanud ja 1 laps(17a) septembri lõpupoole kas T…" at bounding box center [502, 238] width 304 height 67
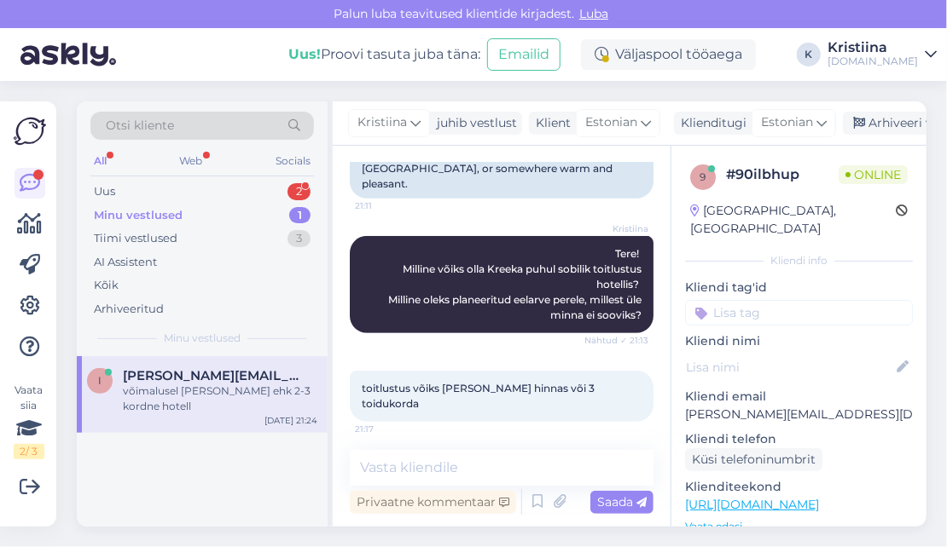
scroll to position [246, 0]
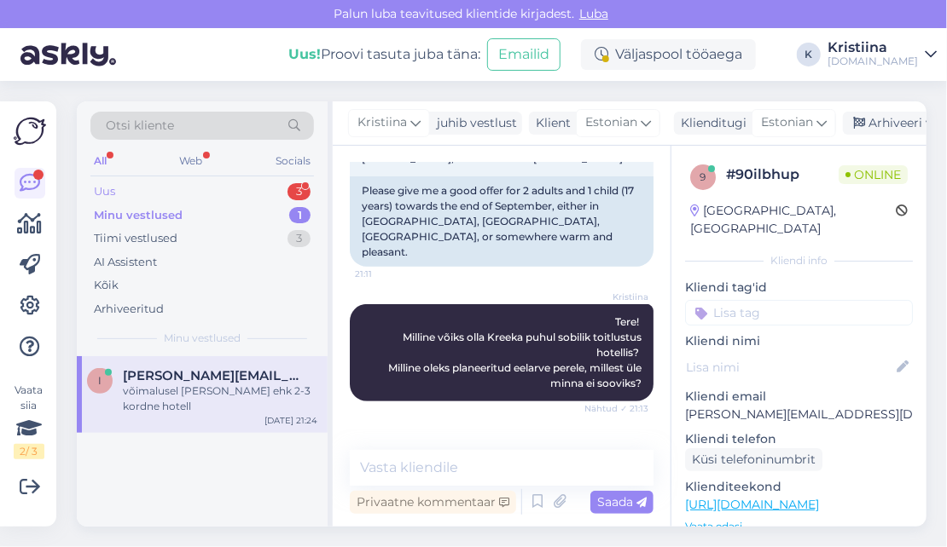
click at [201, 194] on div "Uus 3" at bounding box center [201, 192] width 223 height 24
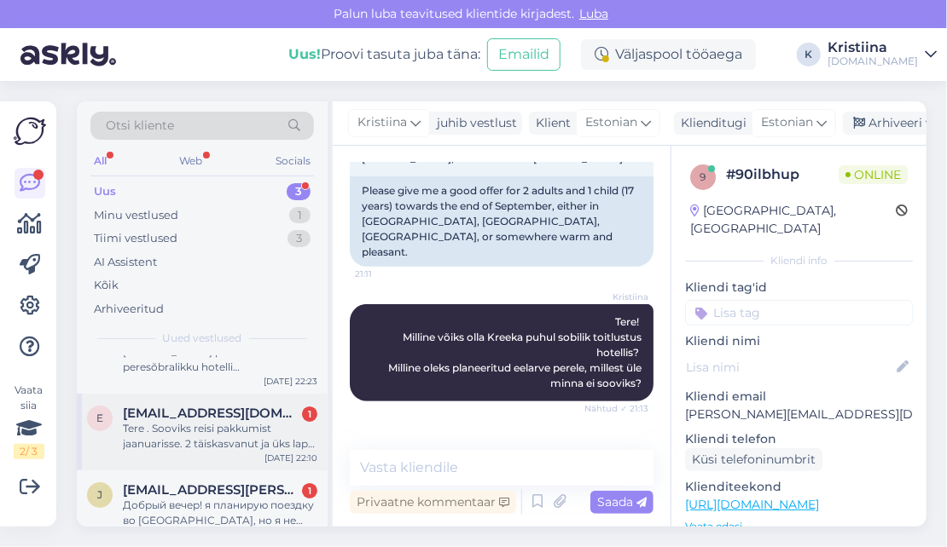
scroll to position [58, 0]
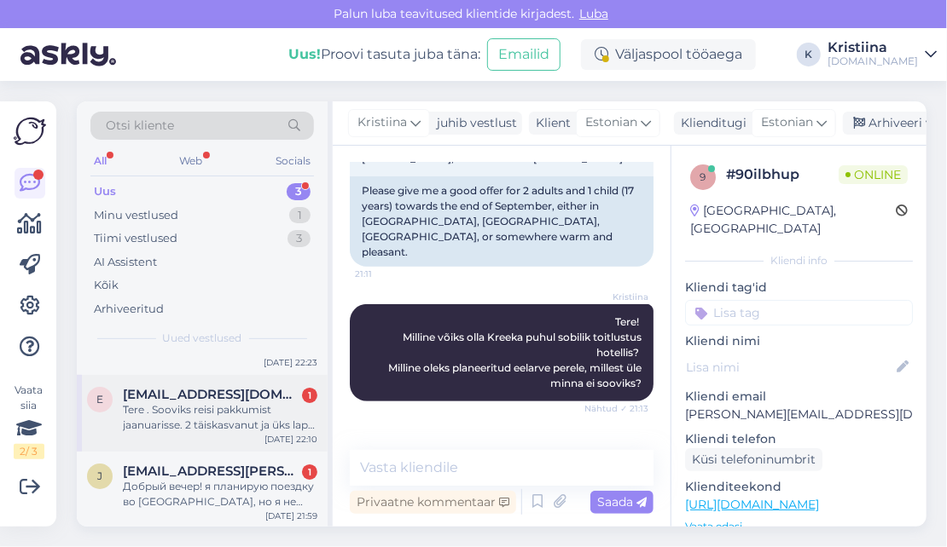
click at [207, 427] on div "Tere . Sooviks reisi pakkumist jaanuarisse. 2 täiskasvanut ja üks laps 10 aaata…" at bounding box center [220, 418] width 194 height 31
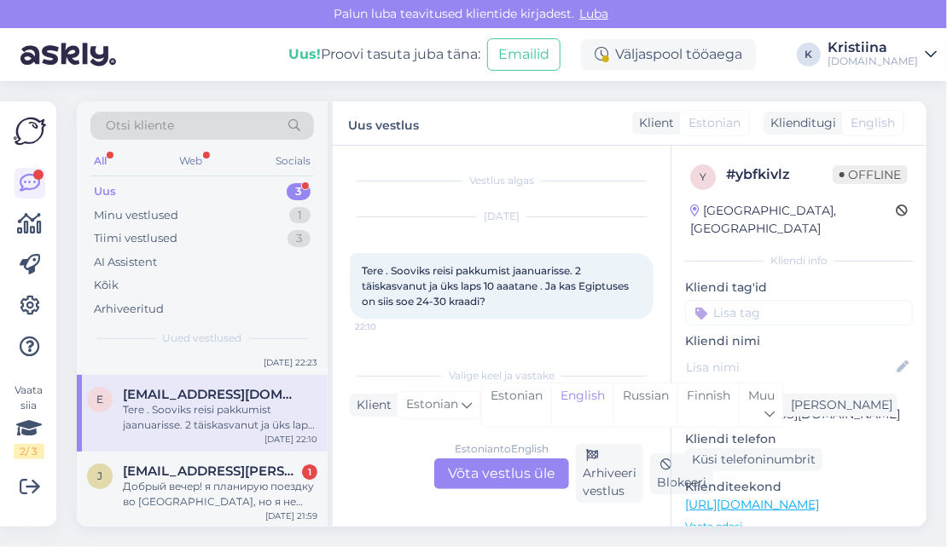
scroll to position [0, 0]
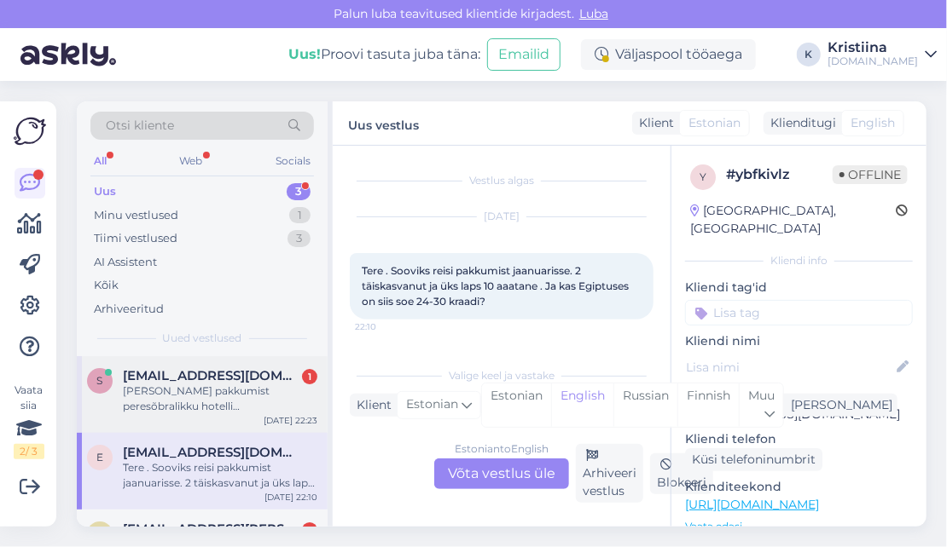
click at [200, 416] on div "s [EMAIL_ADDRESS][DOMAIN_NAME] 1 [PERSON_NAME] pakkumist peresõbralikku hotelli…" at bounding box center [202, 394] width 251 height 77
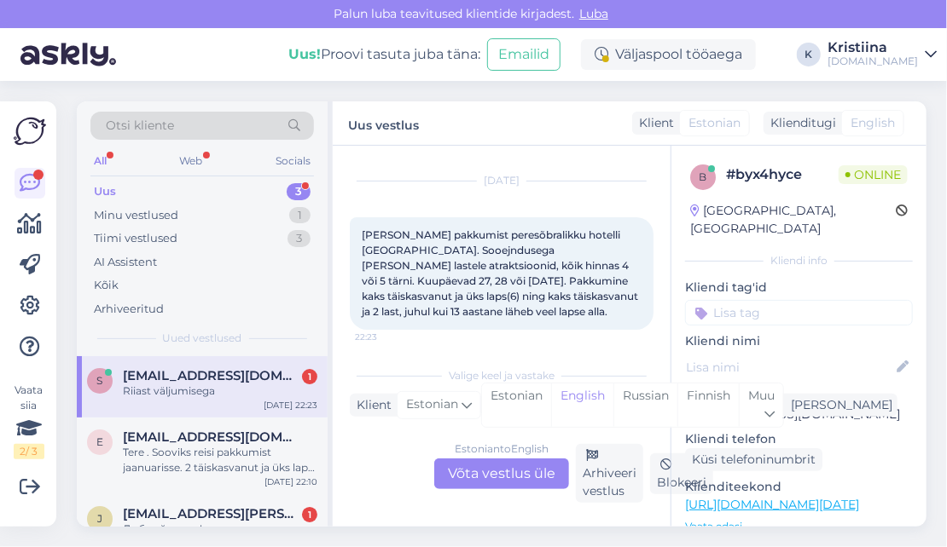
scroll to position [114, 0]
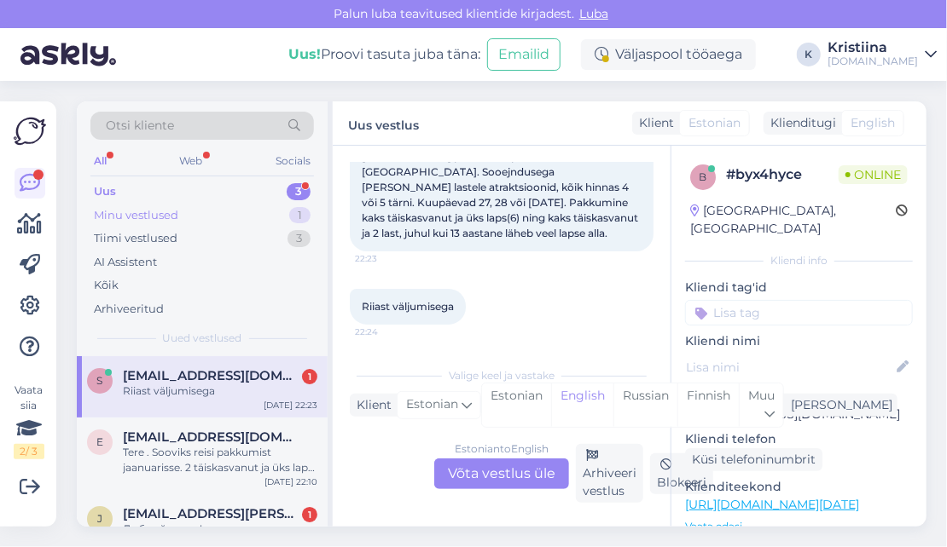
click at [189, 204] on div "Minu vestlused 1" at bounding box center [201, 216] width 223 height 24
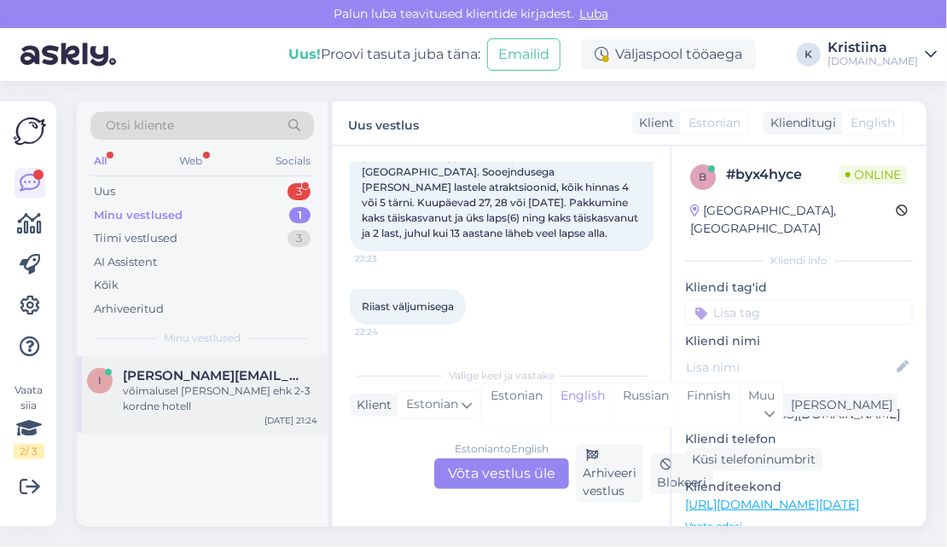
click at [211, 380] on span "[PERSON_NAME][EMAIL_ADDRESS][DOMAIN_NAME]" at bounding box center [211, 375] width 177 height 15
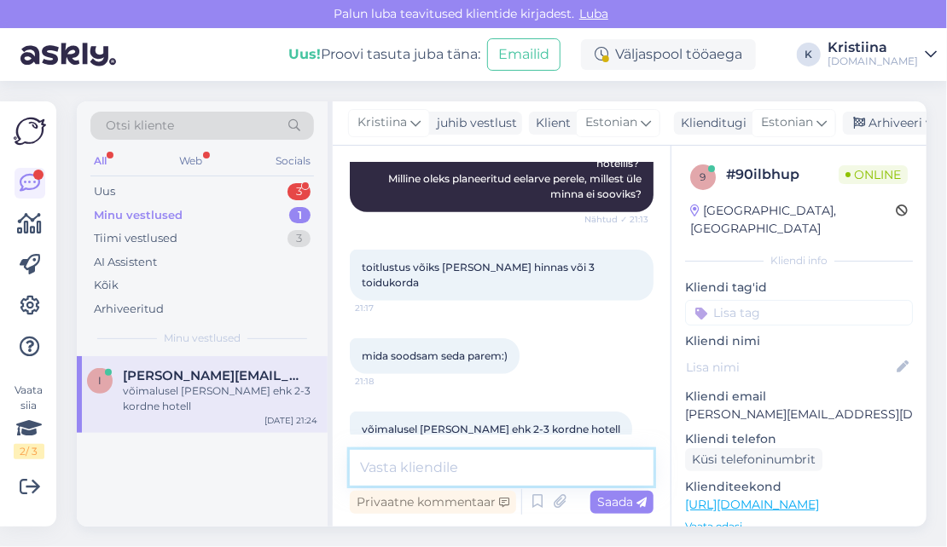
click at [409, 456] on textarea at bounding box center [502, 468] width 304 height 36
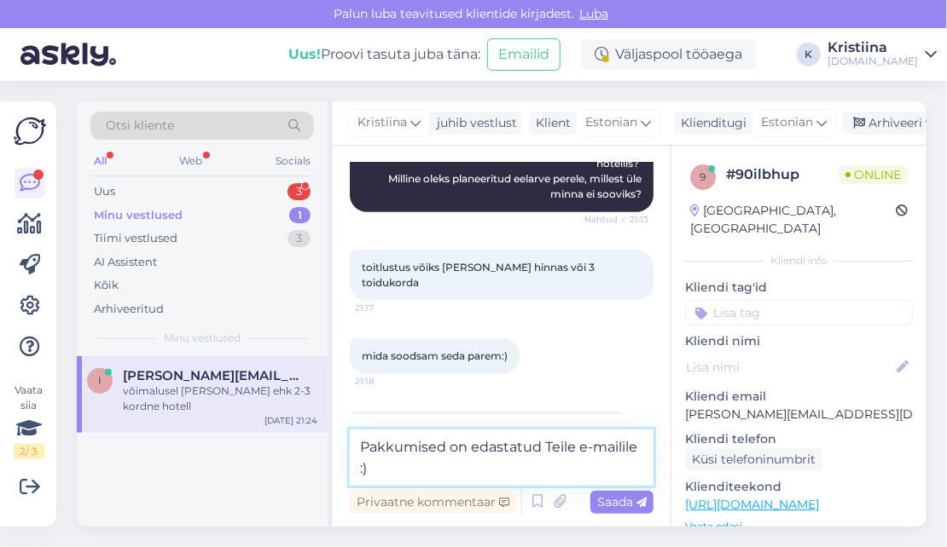
type textarea "Pakkumised on edastatud Teile e-mailile :)"
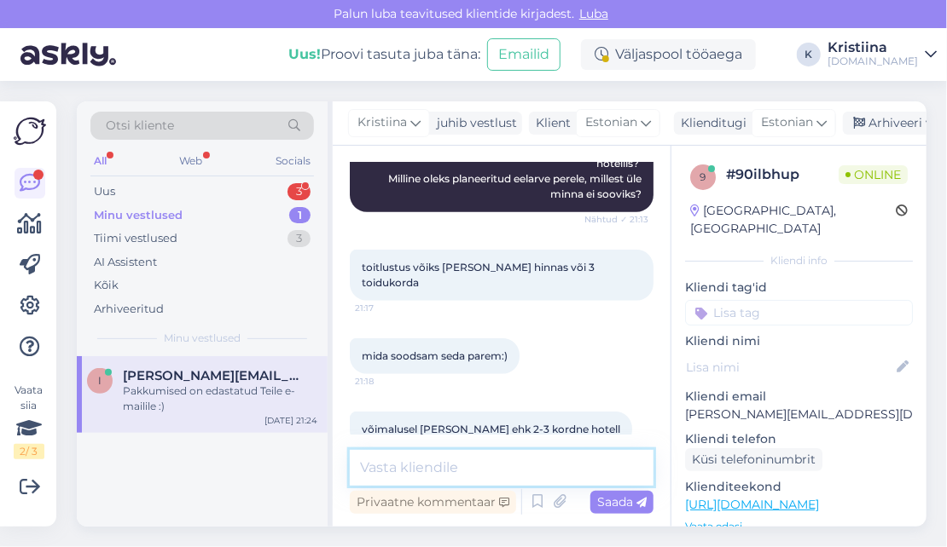
scroll to position [508, 0]
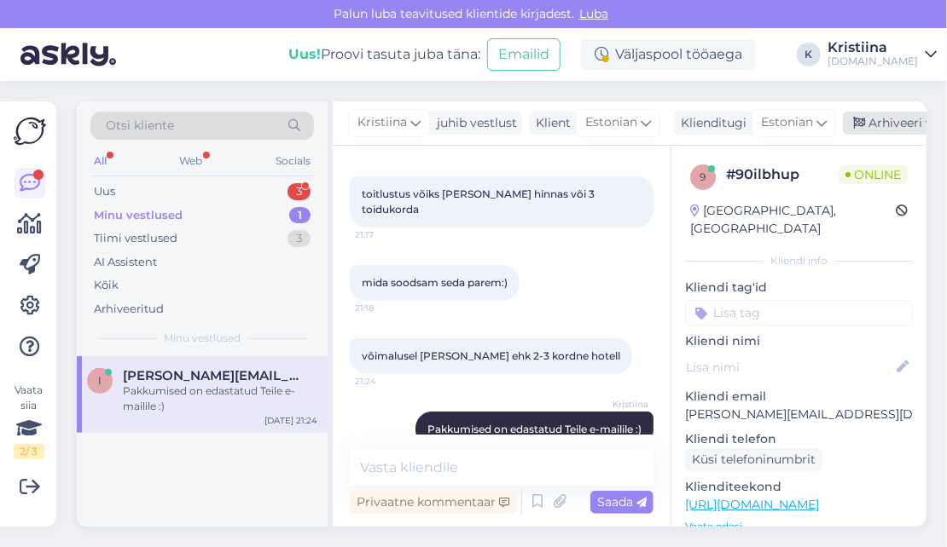
click at [882, 113] on div "Arhiveeri vestlus" at bounding box center [908, 123] width 131 height 23
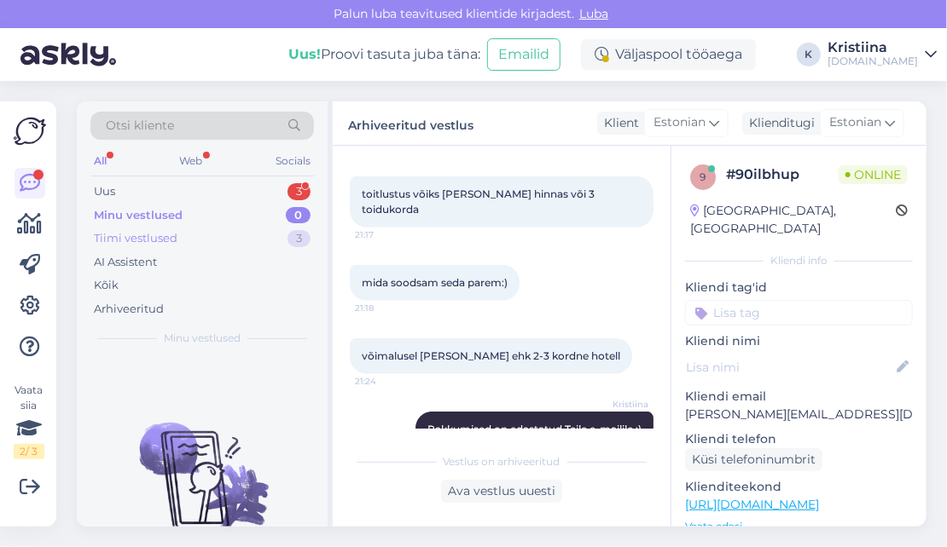
click at [237, 238] on div "Tiimi vestlused 3" at bounding box center [201, 239] width 223 height 24
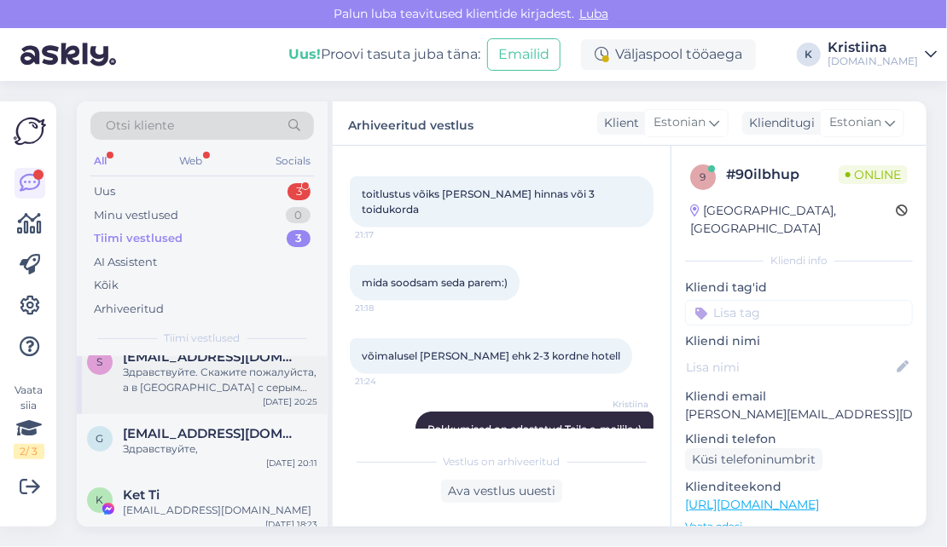
scroll to position [27, 0]
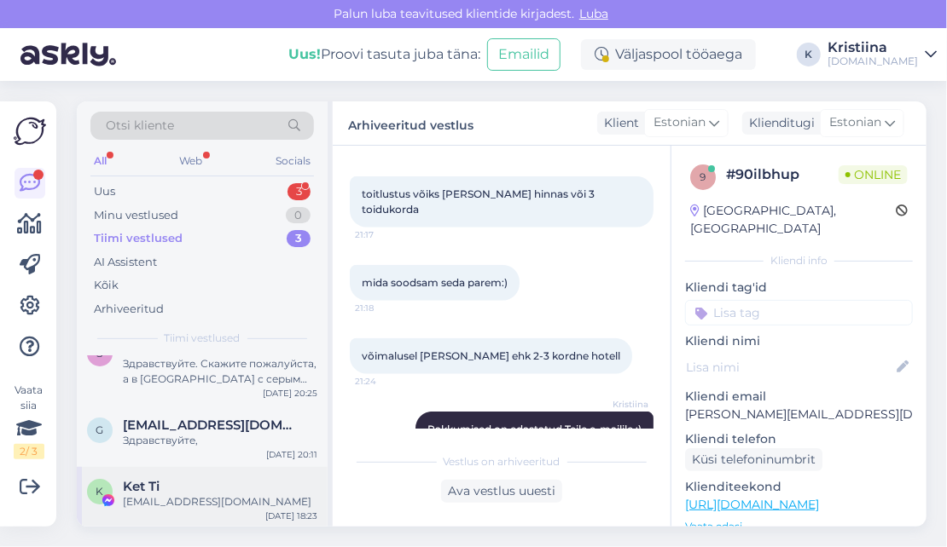
click at [174, 497] on div "[EMAIL_ADDRESS][DOMAIN_NAME]" at bounding box center [220, 502] width 194 height 15
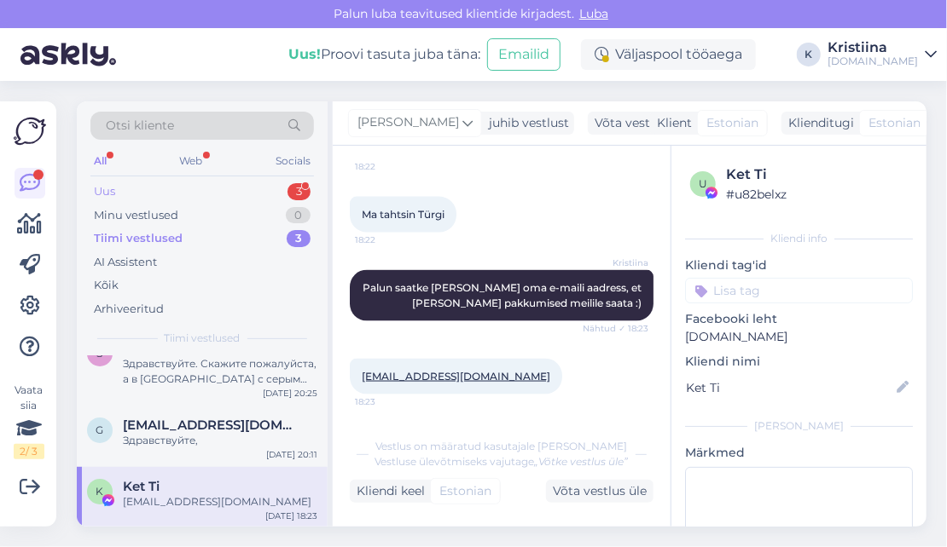
click at [235, 188] on div "Uus 3" at bounding box center [201, 192] width 223 height 24
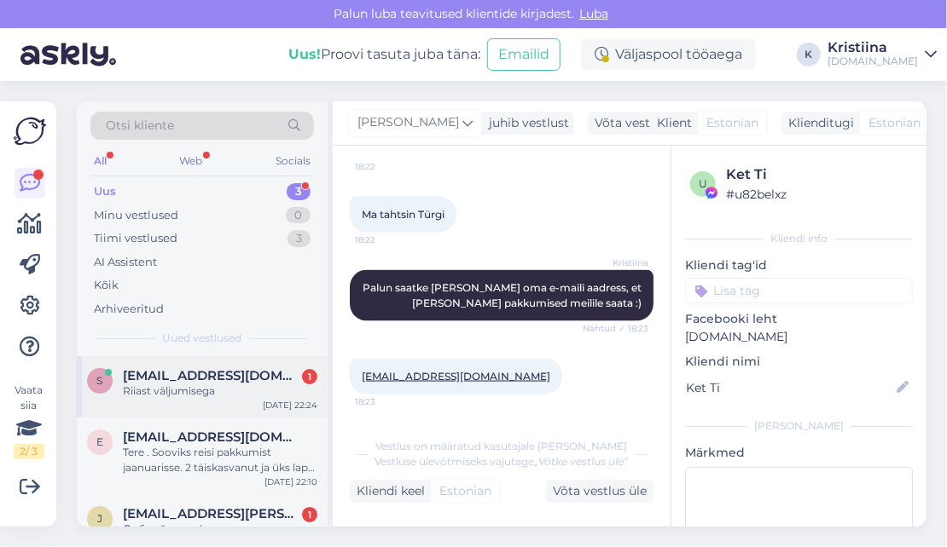
click at [215, 381] on span "[EMAIL_ADDRESS][DOMAIN_NAME]" at bounding box center [211, 375] width 177 height 15
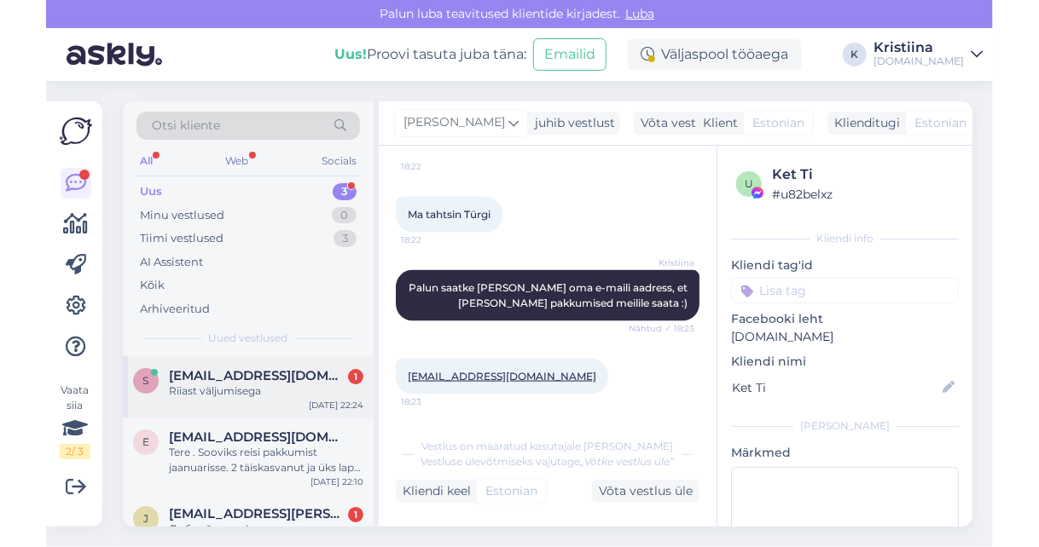
scroll to position [114, 0]
